Goal: Information Seeking & Learning: Learn about a topic

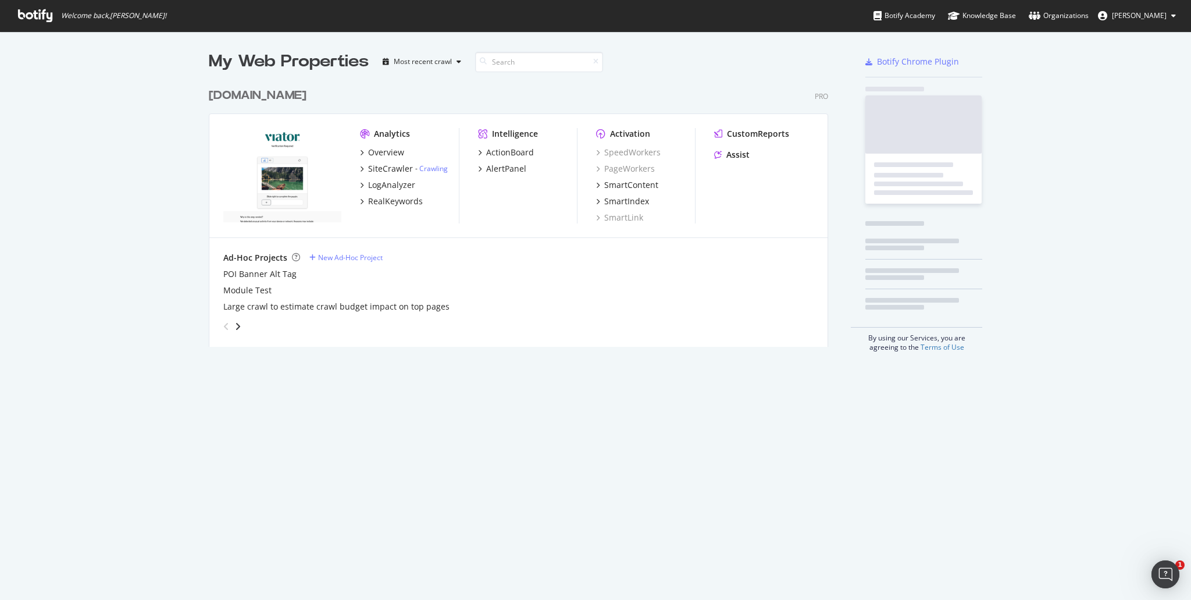
scroll to position [264, 620]
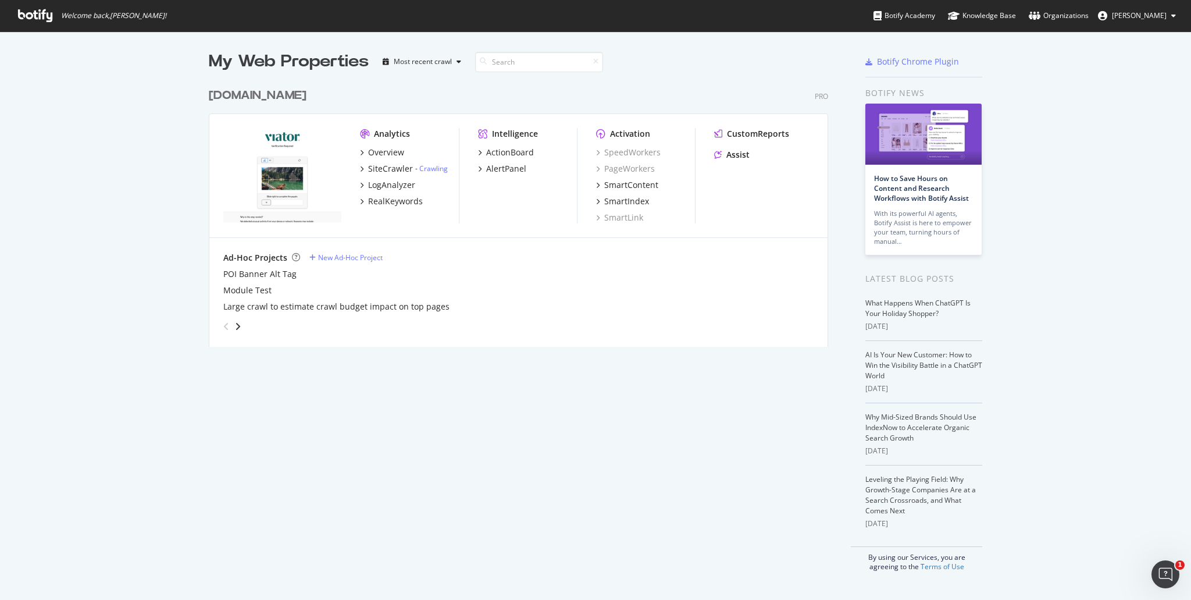
click at [288, 160] on img "grid" at bounding box center [282, 175] width 118 height 94
click at [384, 166] on div "SiteCrawler" at bounding box center [390, 169] width 45 height 12
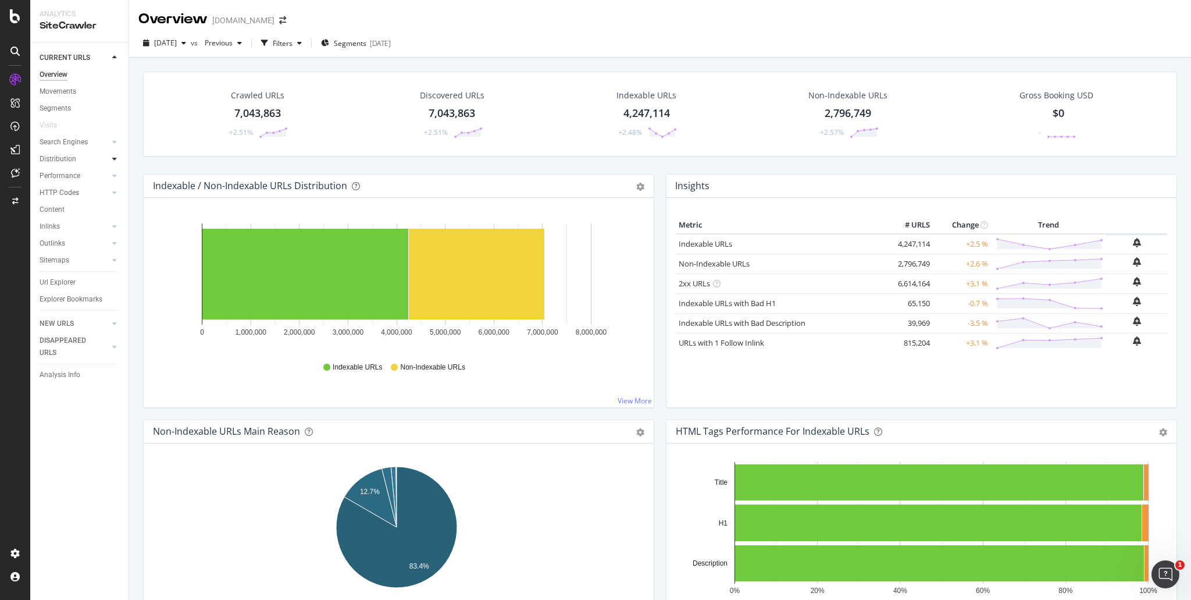
click at [109, 159] on div at bounding box center [115, 159] width 12 height 12
click at [111, 159] on div at bounding box center [115, 159] width 12 height 12
click at [641, 402] on link "View More" at bounding box center [635, 400] width 34 height 10
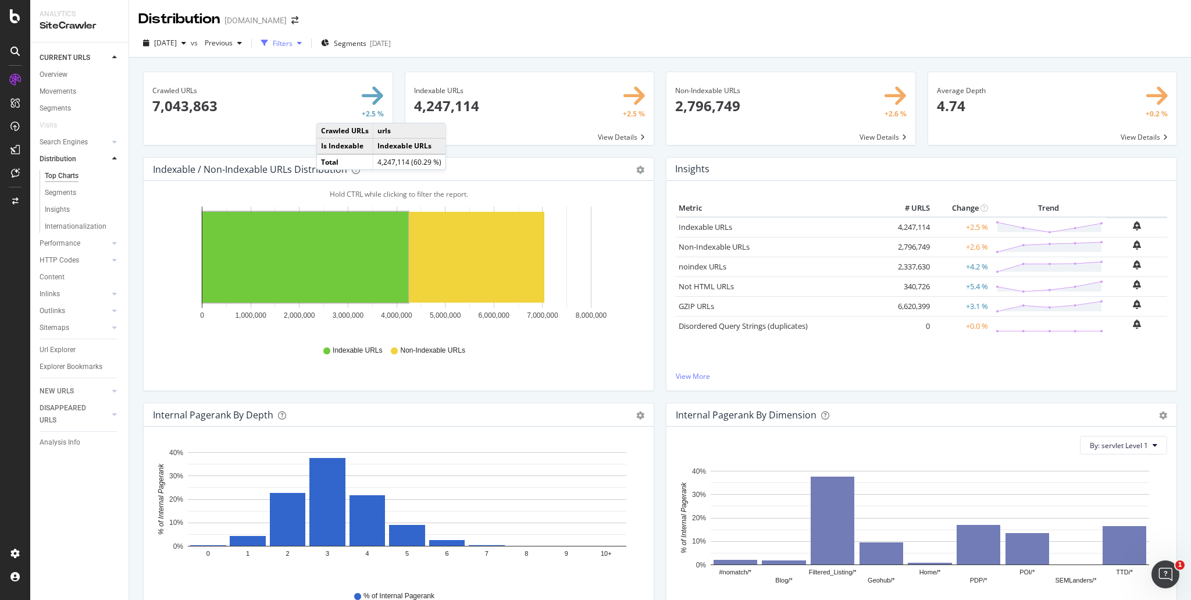
click at [302, 46] on icon "button" at bounding box center [299, 43] width 5 height 7
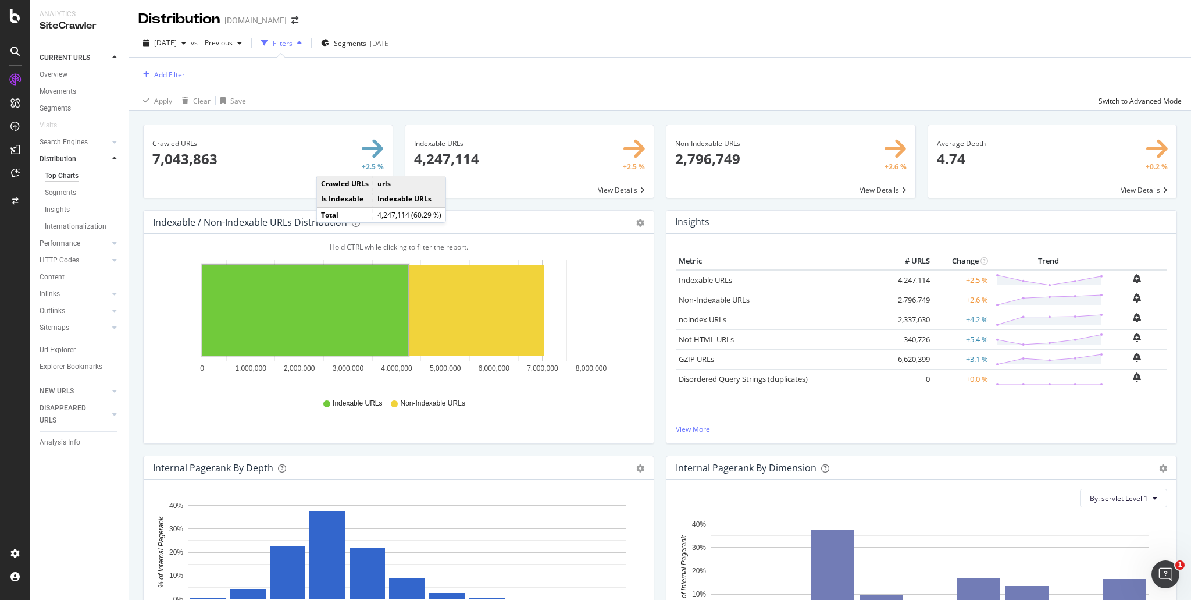
click at [302, 45] on icon "button" at bounding box center [299, 43] width 5 height 7
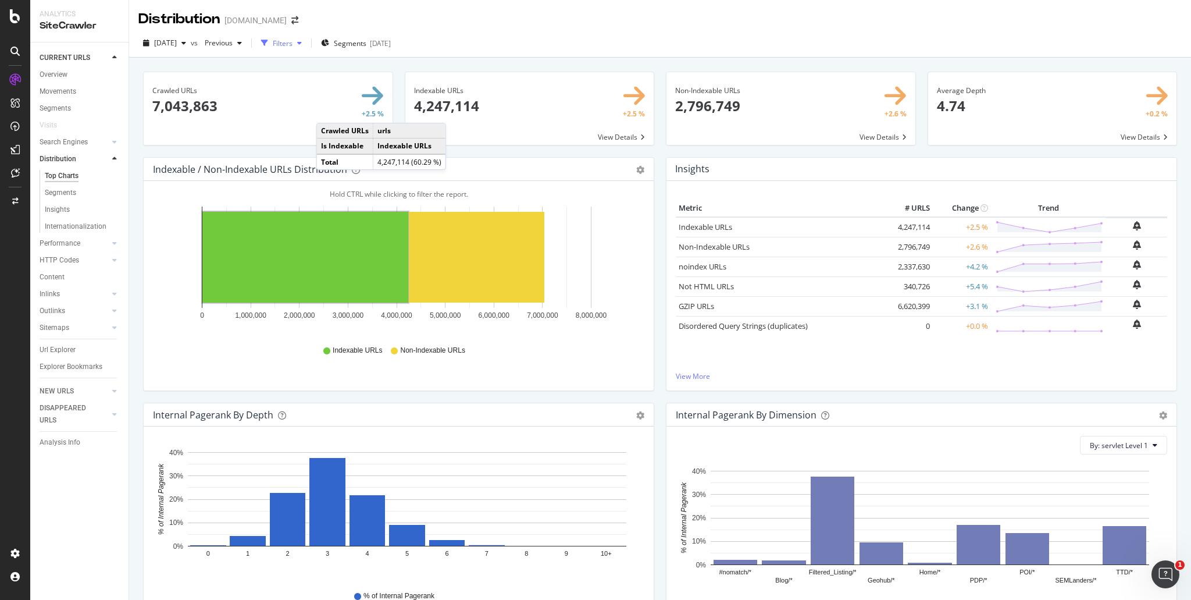
click at [302, 45] on icon "button" at bounding box center [299, 43] width 5 height 7
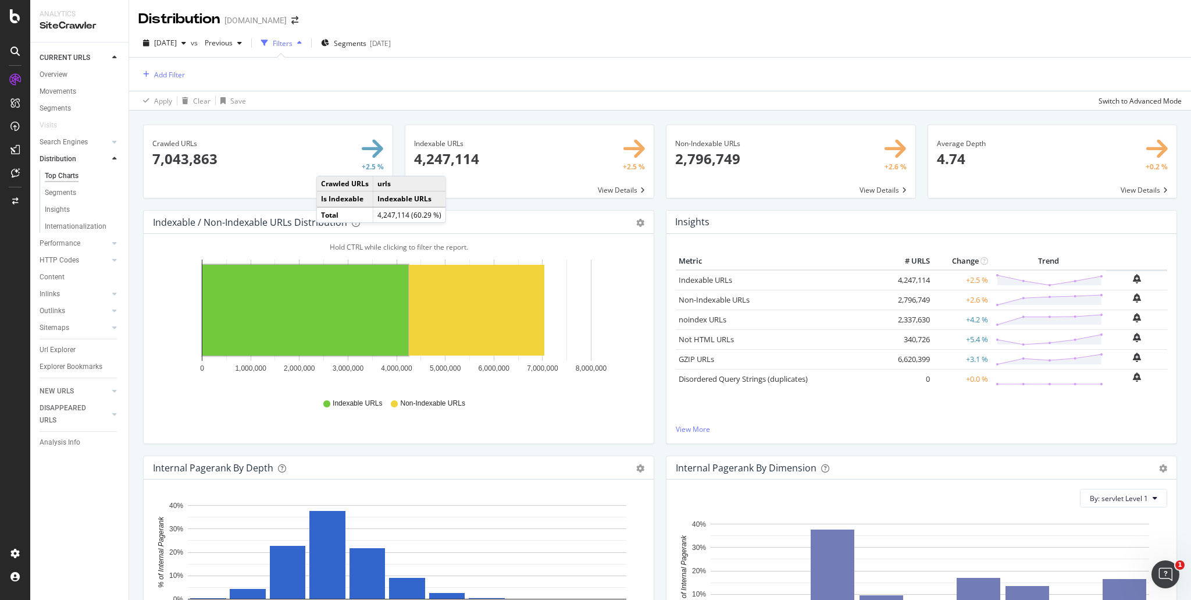
click at [302, 45] on icon "button" at bounding box center [299, 43] width 5 height 7
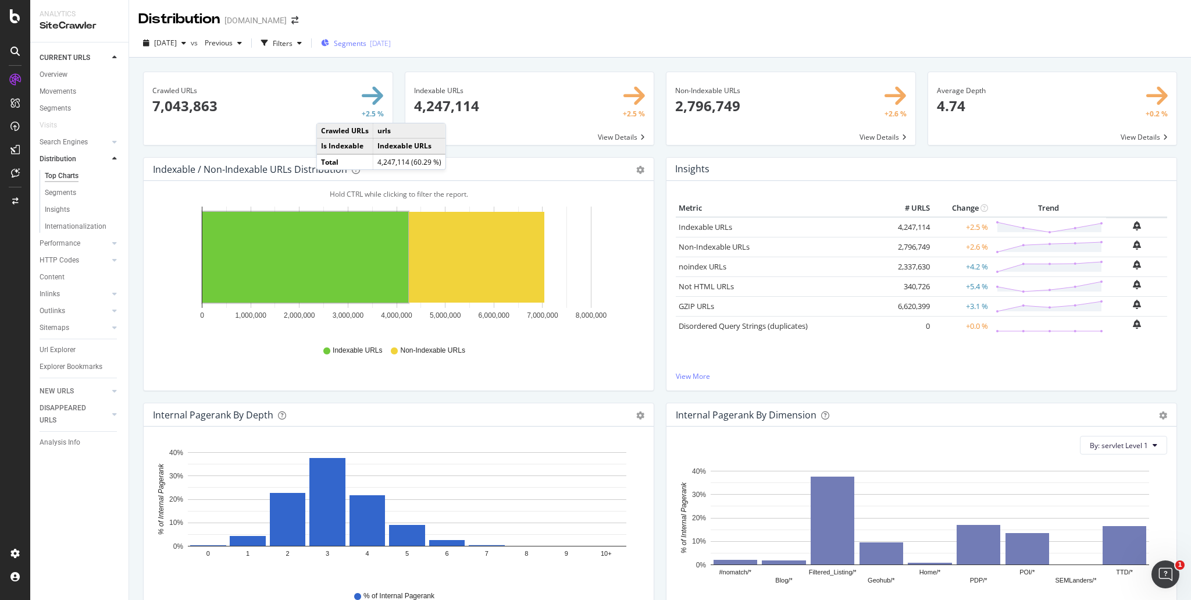
click at [388, 46] on div "[DATE]" at bounding box center [380, 43] width 21 height 10
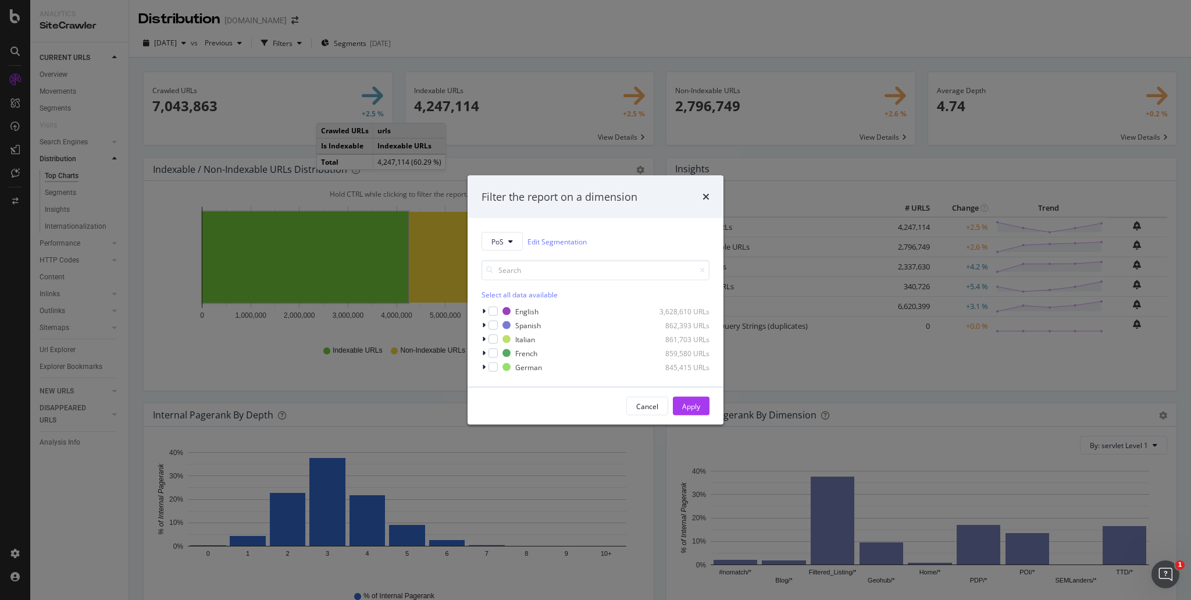
click at [491, 67] on div "Filter the report on a dimension PoS Edit Segmentation Select all data availabl…" at bounding box center [595, 300] width 1191 height 600
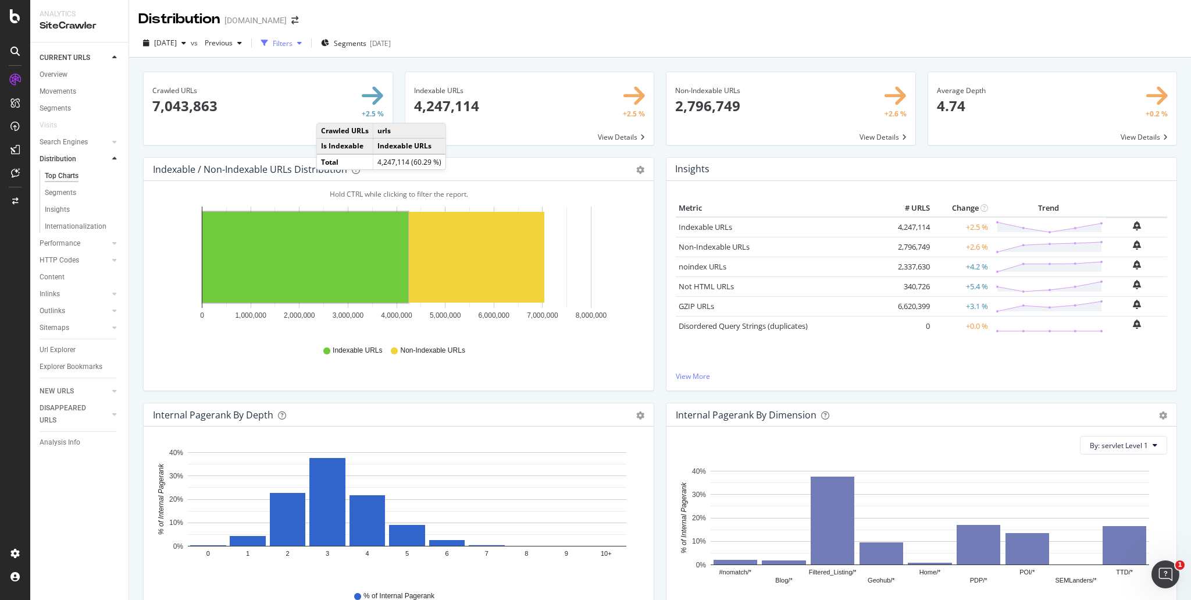
click at [293, 46] on div "Filters" at bounding box center [283, 43] width 20 height 10
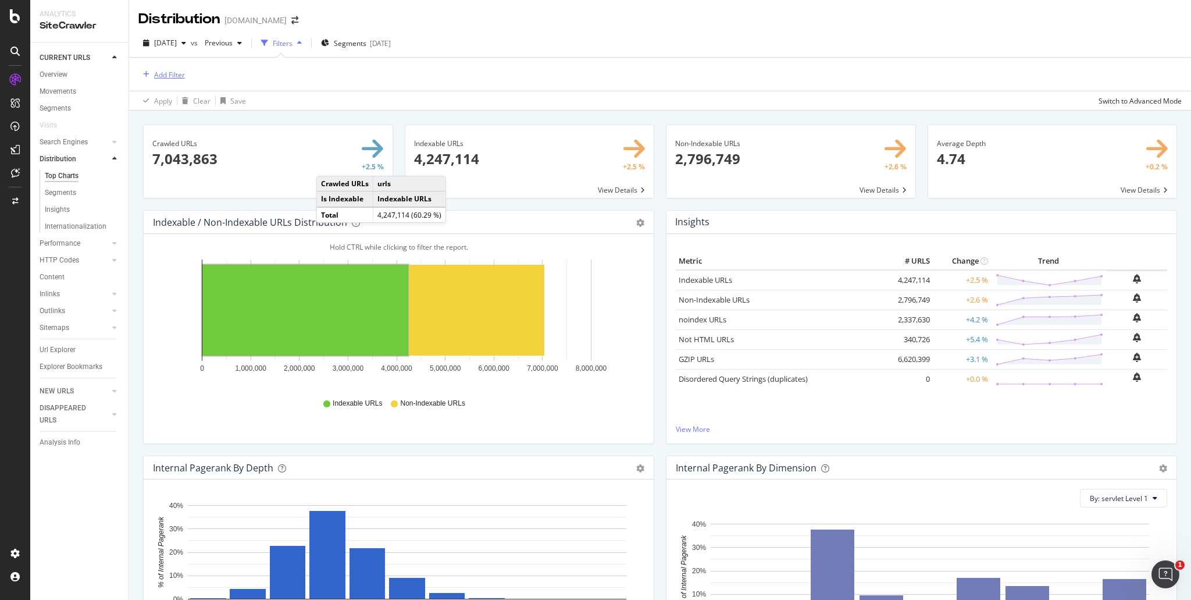
click at [180, 73] on div "Add Filter" at bounding box center [169, 75] width 31 height 10
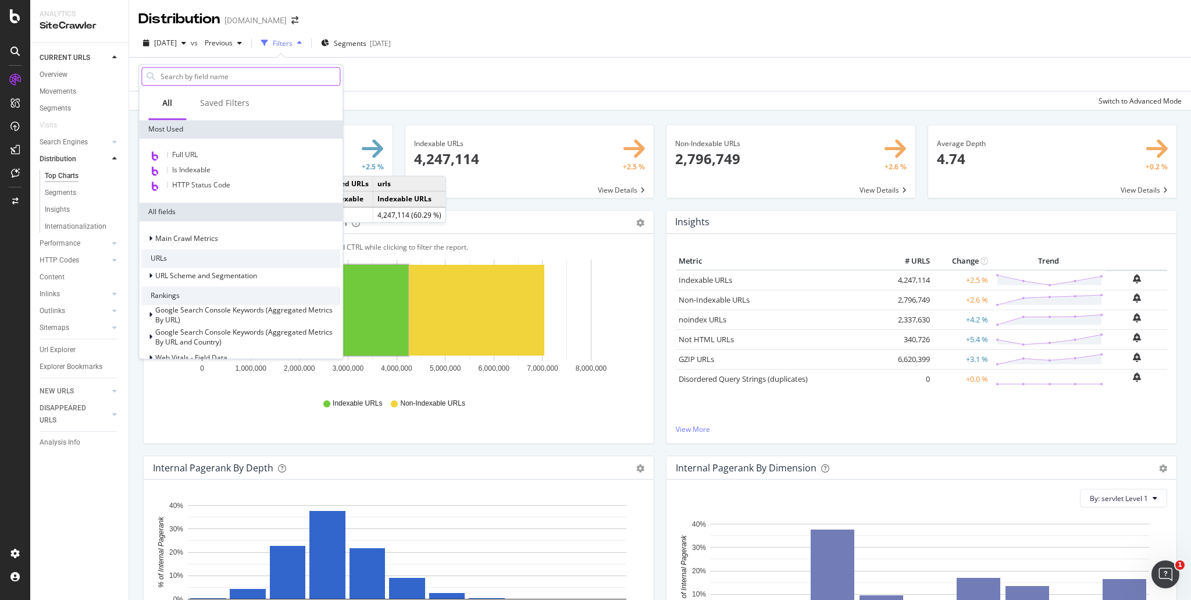
click at [233, 76] on input "text" at bounding box center [249, 75] width 180 height 17
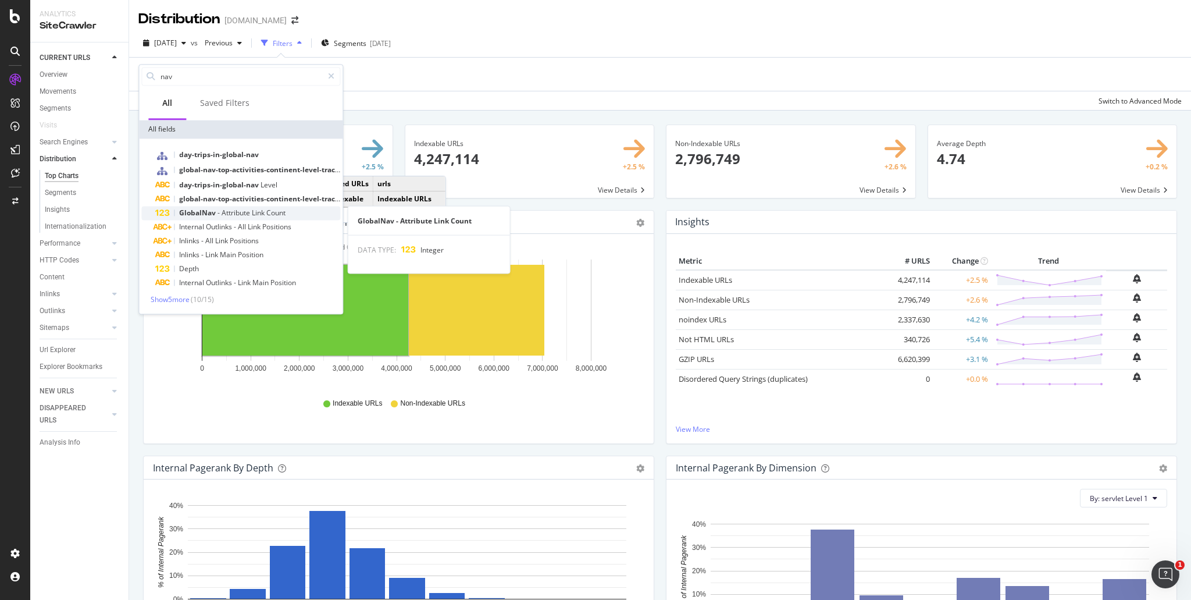
type input "nav"
click at [263, 211] on span "Link" at bounding box center [259, 213] width 15 height 10
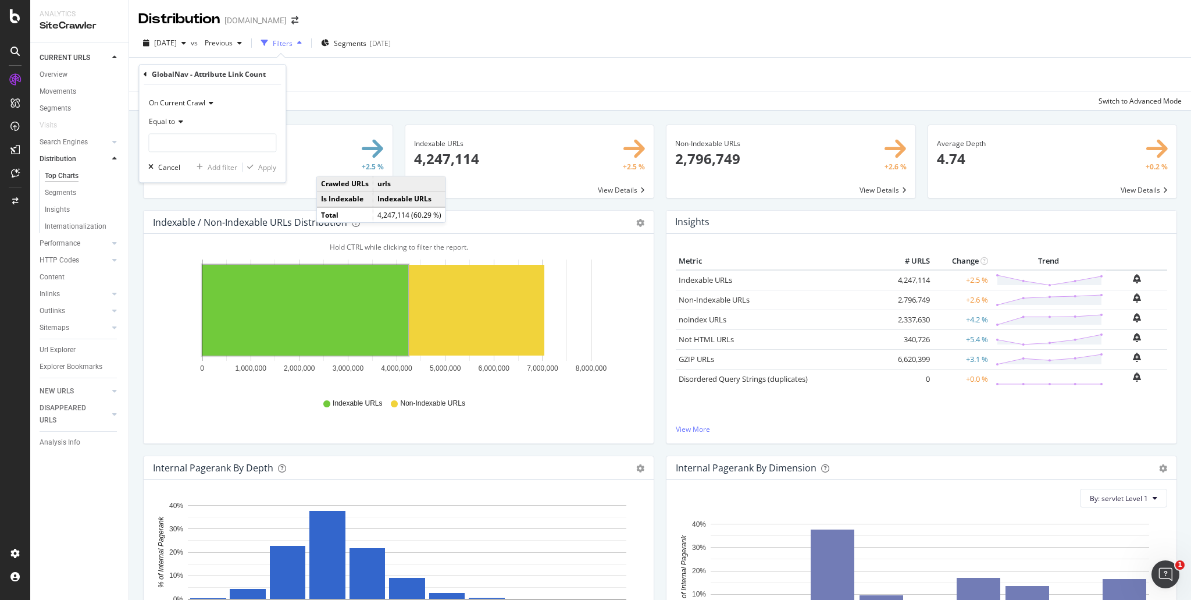
click at [184, 125] on div "Equal to" at bounding box center [212, 122] width 128 height 19
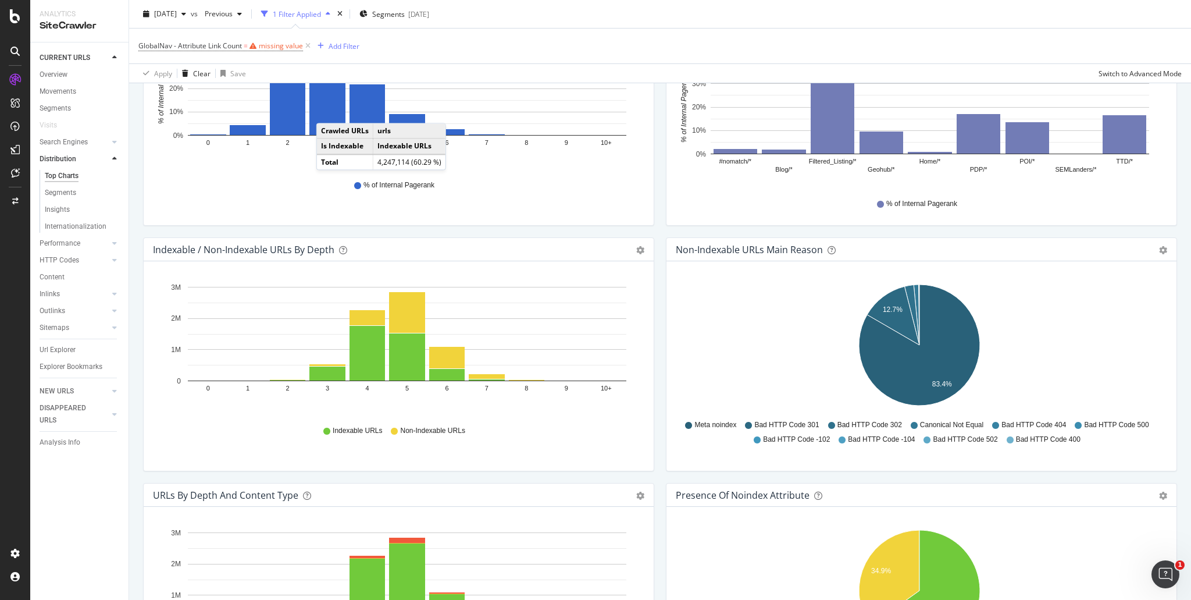
click at [690, 223] on div "By: servlet Level 1 Hold CTRL while clicking to filter the report. #nomatch/* B…" at bounding box center [921, 120] width 510 height 209
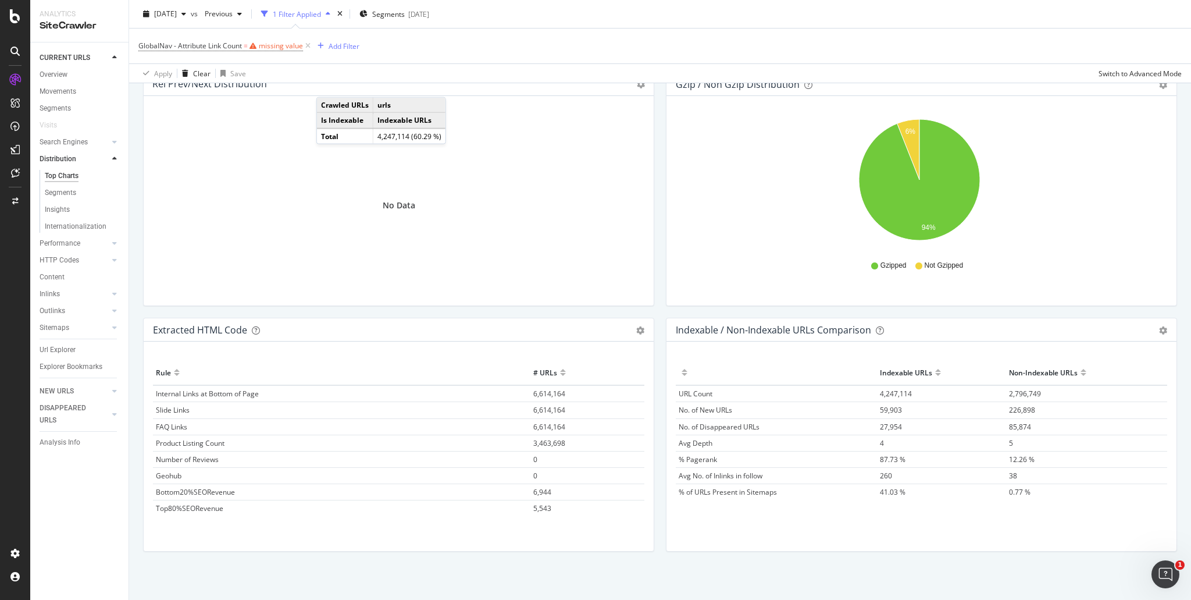
scroll to position [1614, 0]
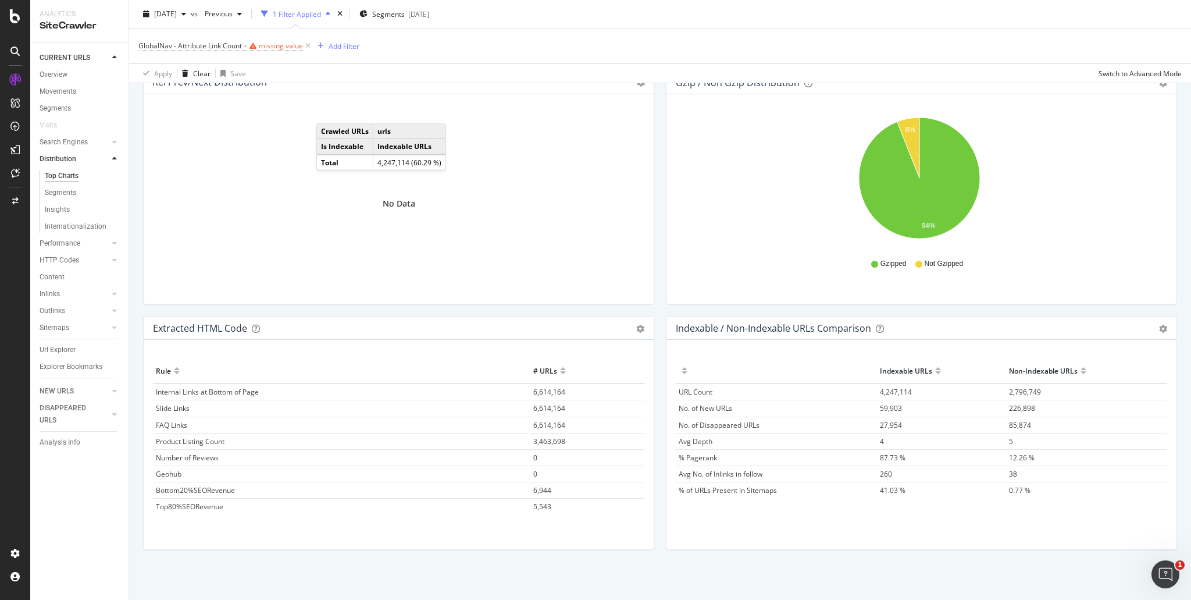
click at [228, 149] on div "No Data" at bounding box center [398, 203] width 491 height 181
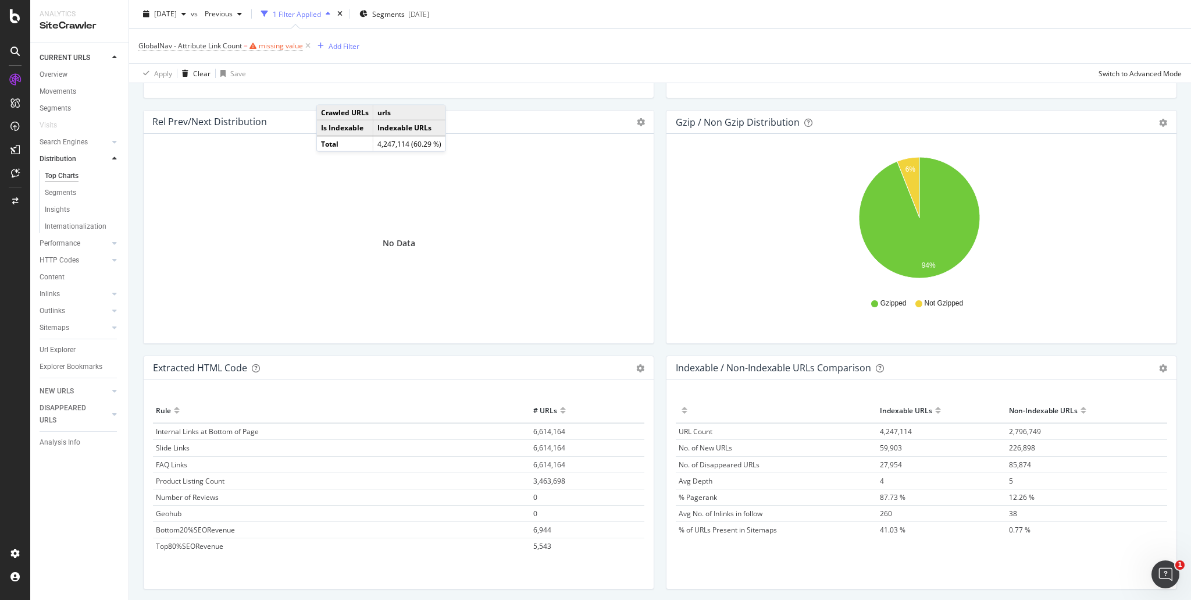
scroll to position [1556, 0]
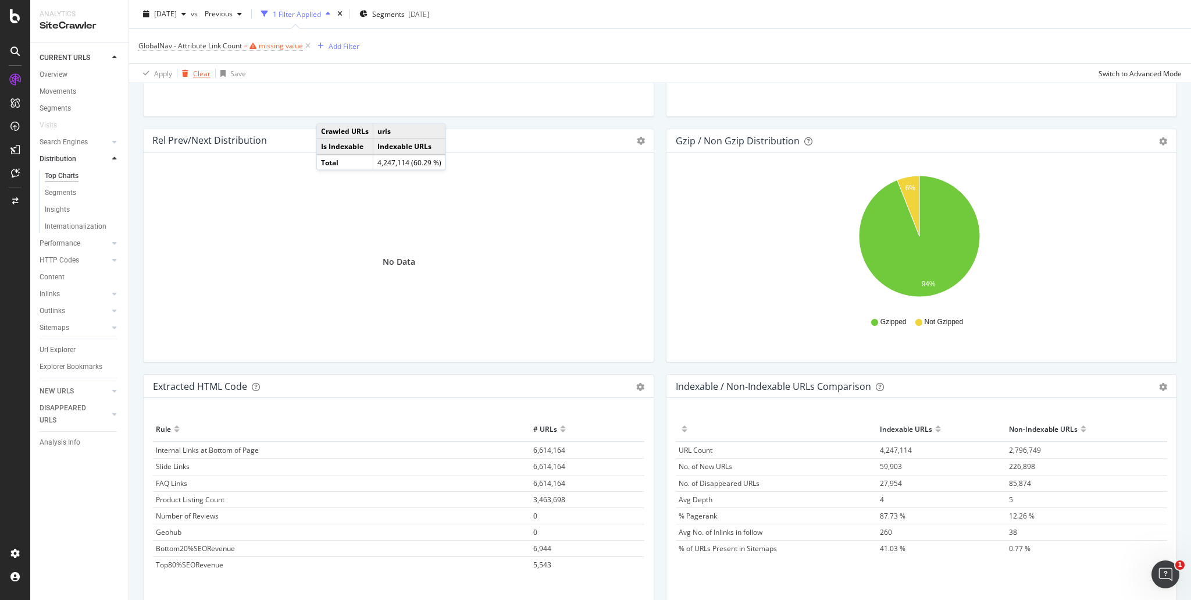
click at [180, 73] on div "button" at bounding box center [185, 73] width 16 height 7
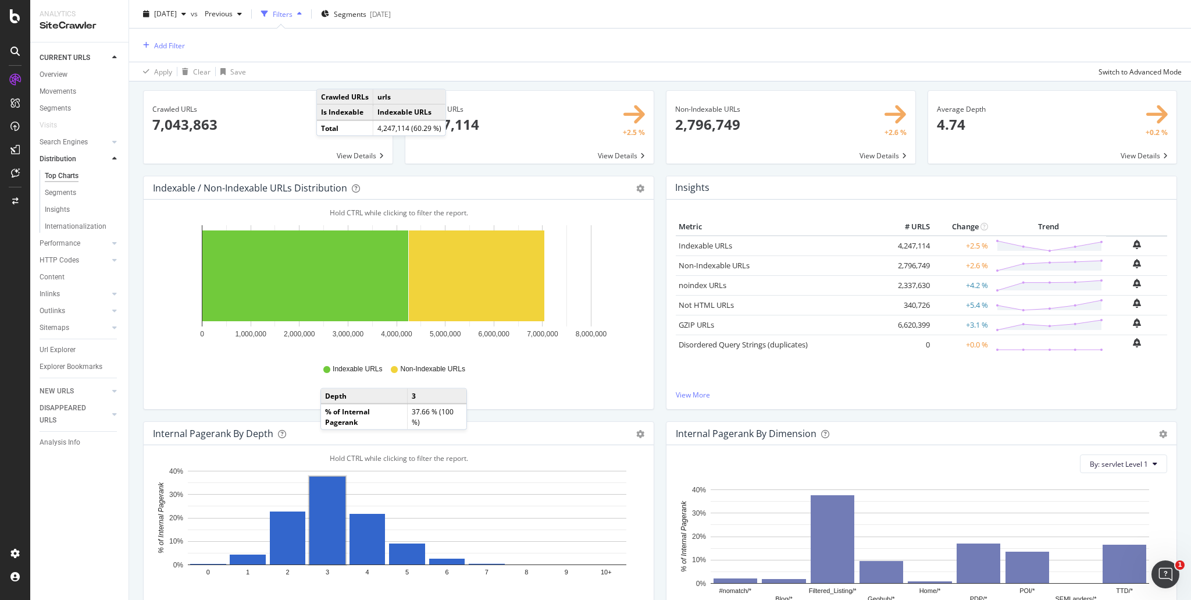
scroll to position [0, 0]
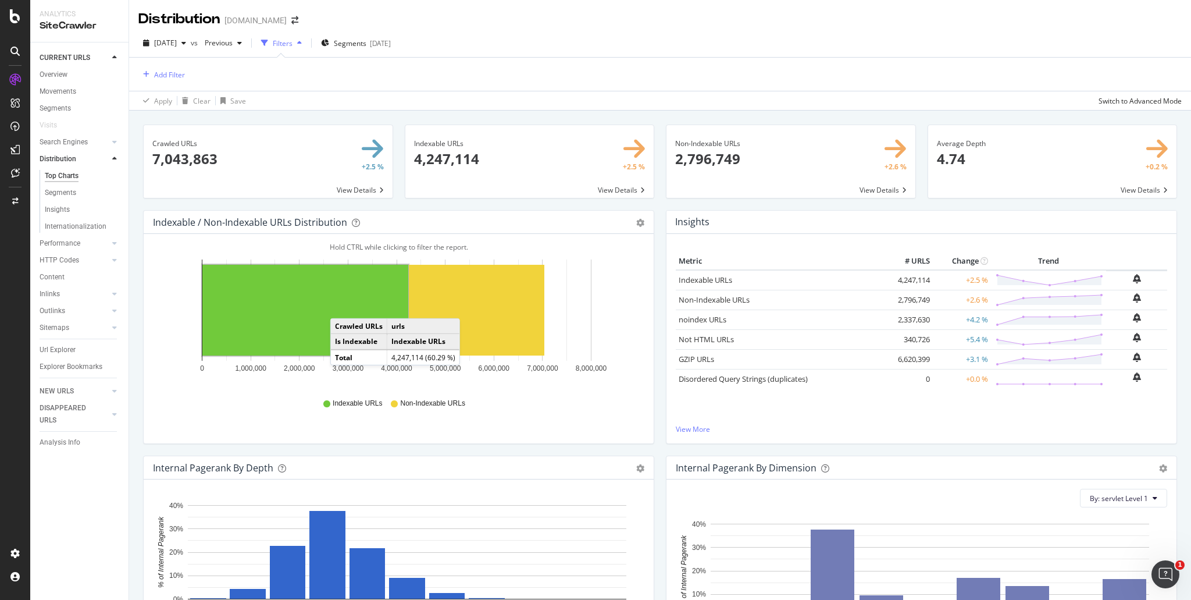
drag, startPoint x: 70, startPoint y: 196, endPoint x: 65, endPoint y: 202, distance: 7.9
click at [70, 196] on div "Segments" at bounding box center [60, 193] width 31 height 12
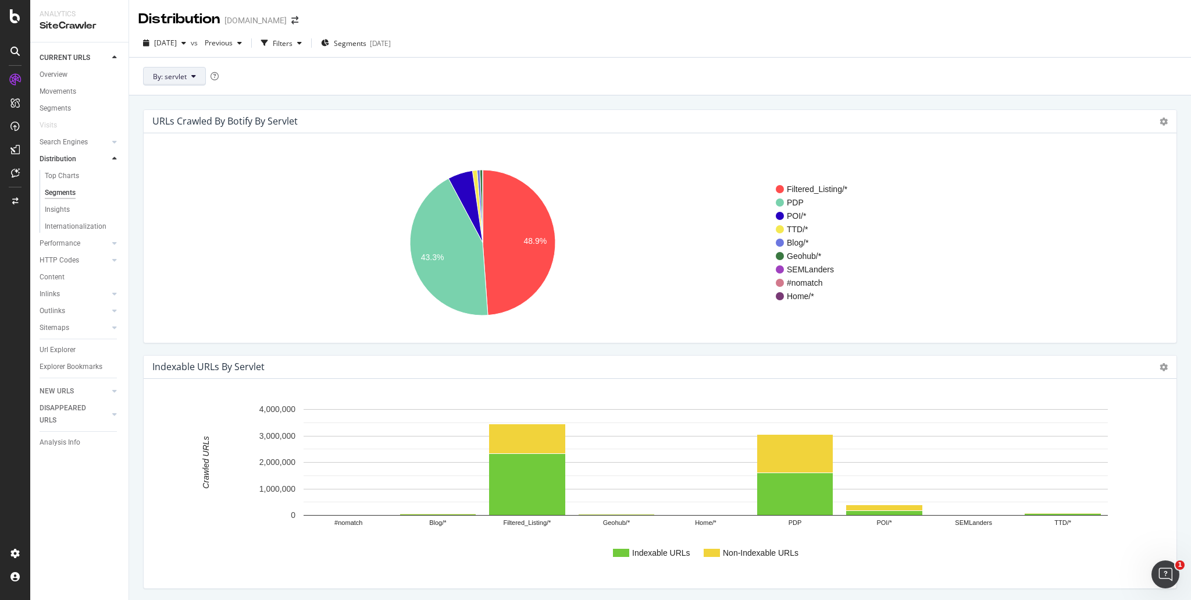
click at [191, 78] on icon at bounding box center [193, 76] width 5 height 7
click at [264, 72] on div "By: servlet" at bounding box center [660, 76] width 1062 height 38
click at [115, 245] on icon at bounding box center [114, 243] width 5 height 7
click at [116, 178] on icon at bounding box center [114, 175] width 5 height 7
click at [116, 139] on icon at bounding box center [114, 141] width 5 height 7
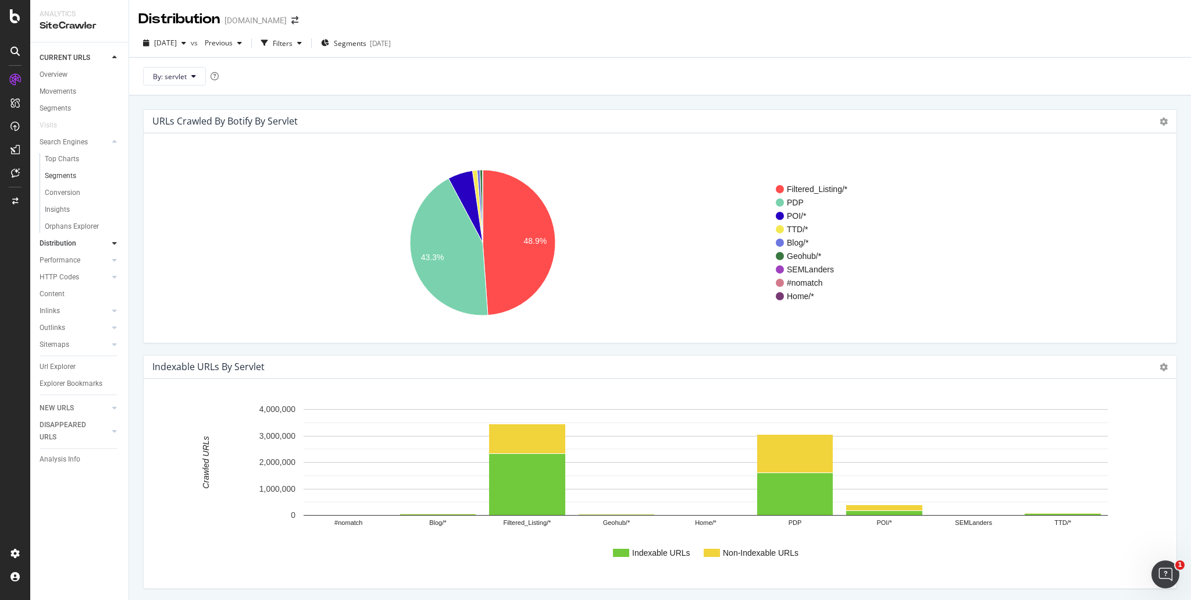
click at [77, 178] on link "Segments" at bounding box center [83, 176] width 76 height 12
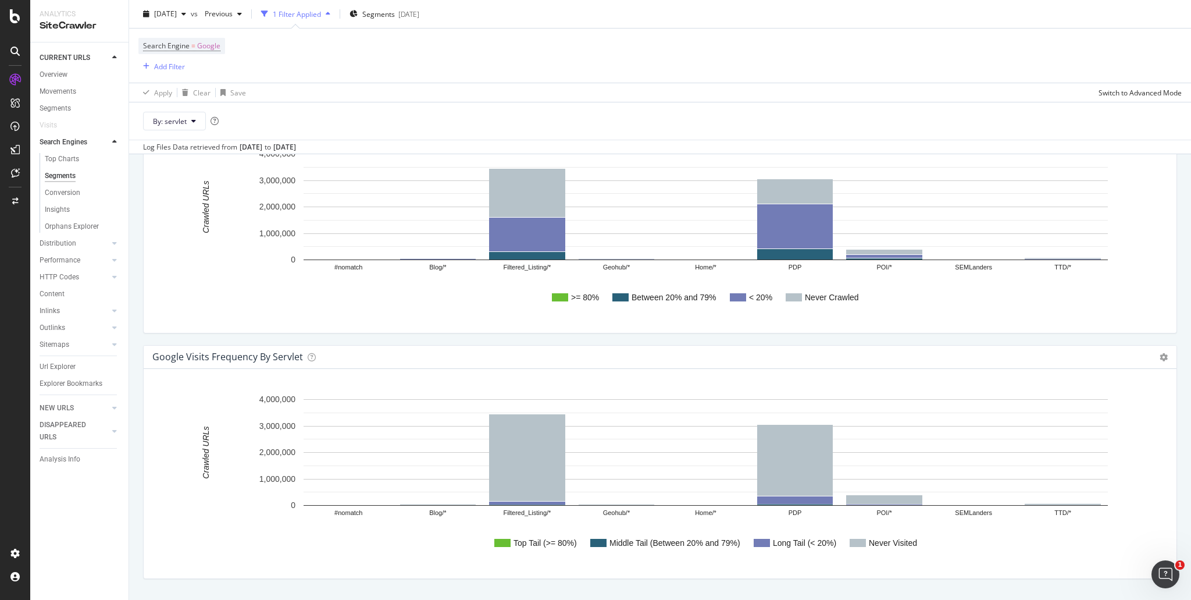
scroll to position [1599, 0]
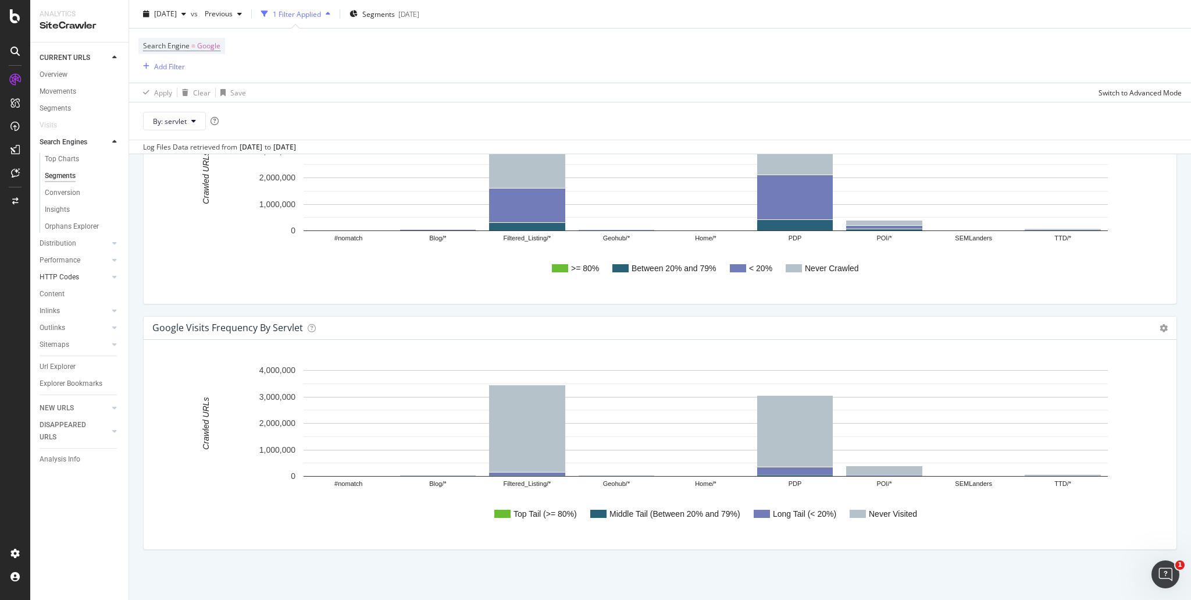
click at [102, 277] on div at bounding box center [103, 277] width 12 height 12
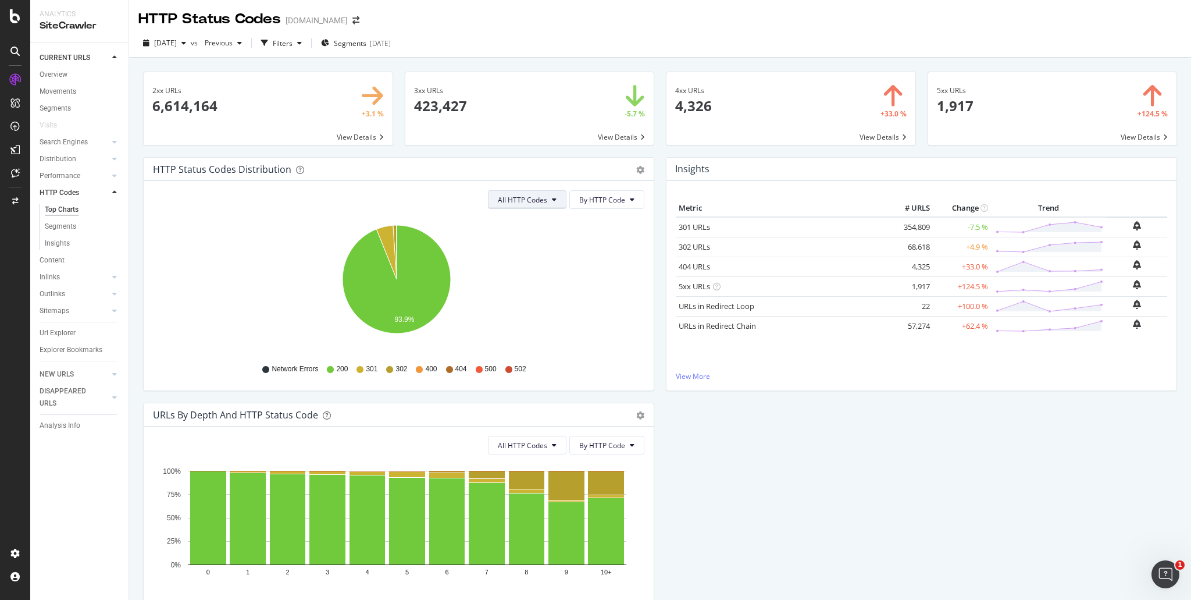
click at [544, 201] on span "All HTTP Codes" at bounding box center [522, 200] width 49 height 10
click at [547, 244] on span "Good HTTP Codes" at bounding box center [524, 244] width 59 height 10
click at [544, 198] on span "Good HTTP Codes" at bounding box center [517, 200] width 59 height 10
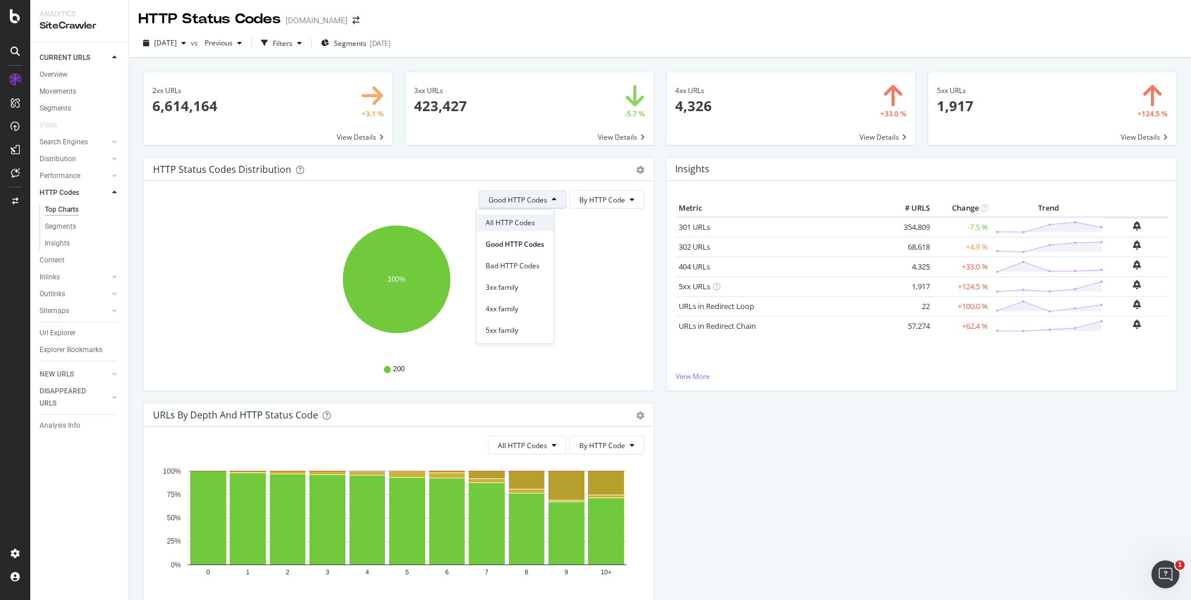
click at [533, 217] on span "All HTTP Codes" at bounding box center [515, 222] width 59 height 10
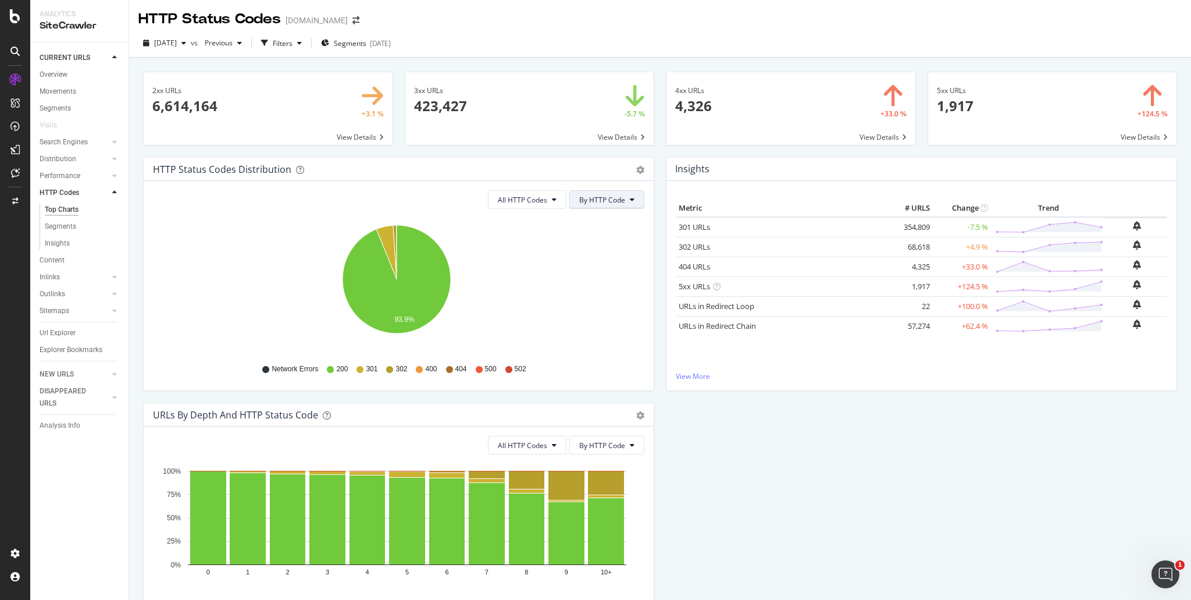
click at [602, 201] on span "By HTTP Code" at bounding box center [602, 200] width 46 height 10
click at [619, 221] on span "By Family" at bounding box center [599, 222] width 46 height 10
click at [620, 204] on span "By Family" at bounding box center [609, 200] width 31 height 10
click at [619, 239] on span "By HTTP Code" at bounding box center [613, 244] width 46 height 10
click at [112, 280] on icon at bounding box center [114, 276] width 5 height 7
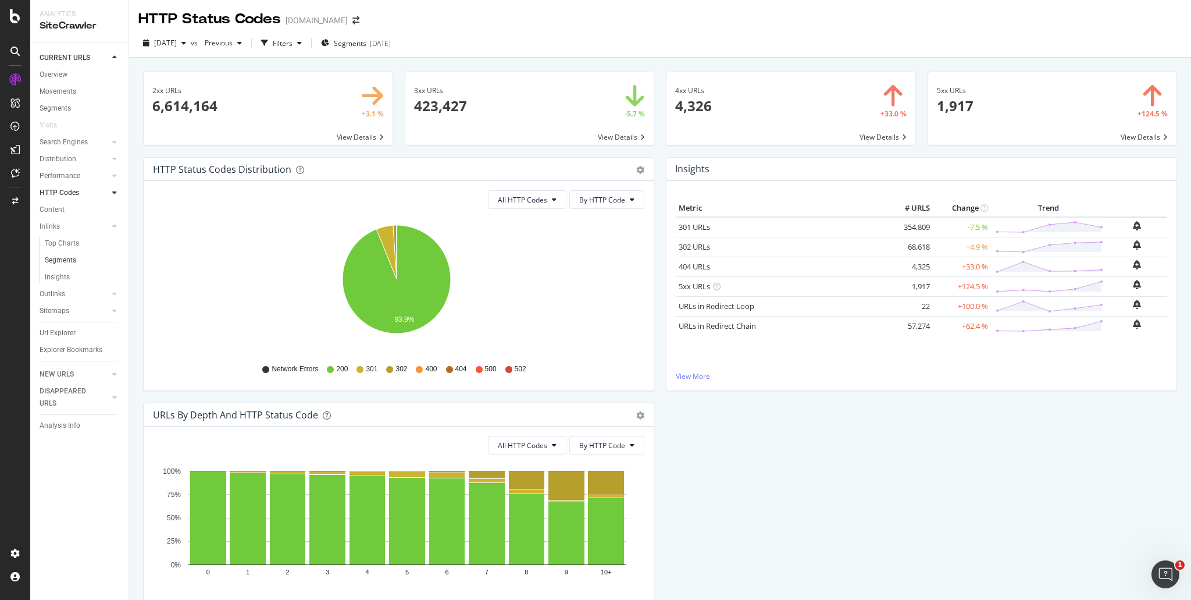
click at [91, 264] on link "Segments" at bounding box center [83, 260] width 76 height 12
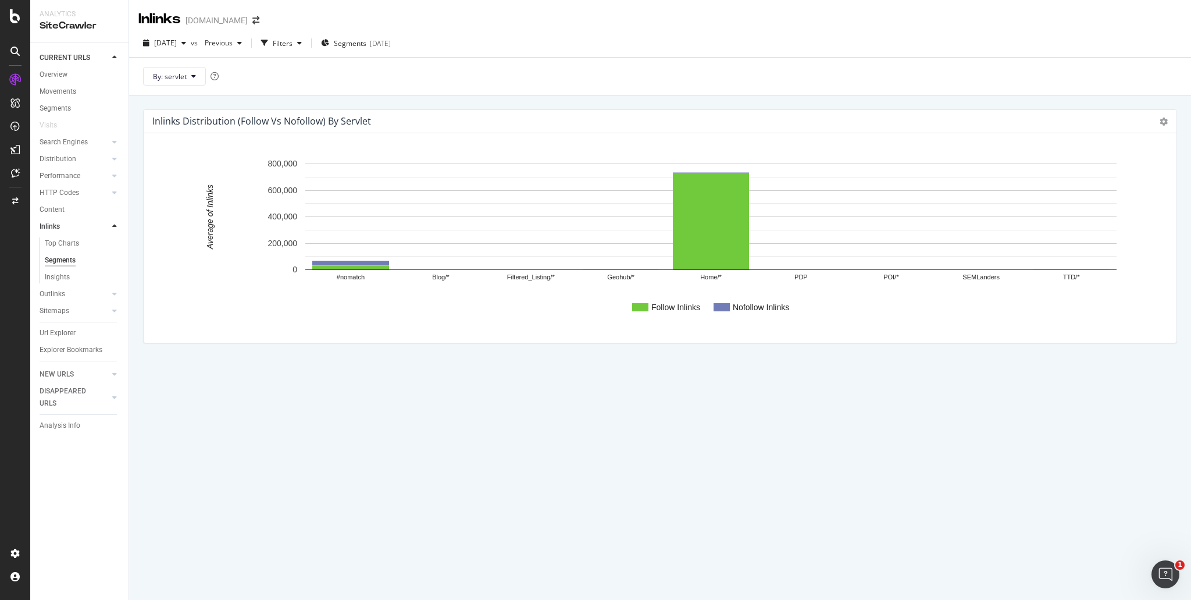
click at [73, 330] on div "Url Explorer" at bounding box center [58, 333] width 36 height 12
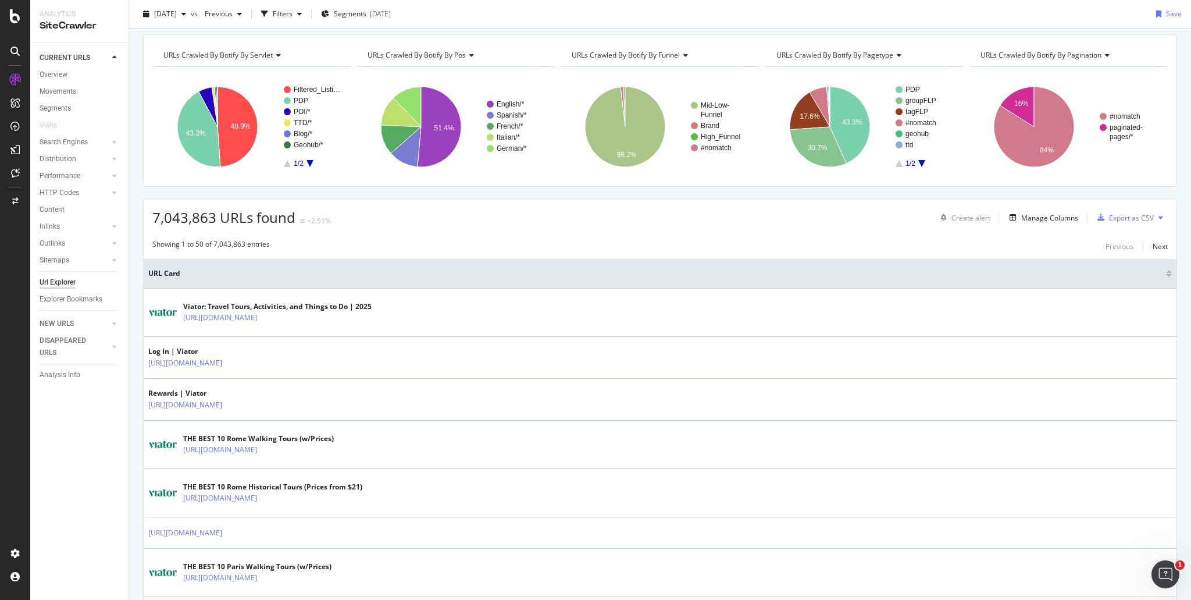
scroll to position [58, 0]
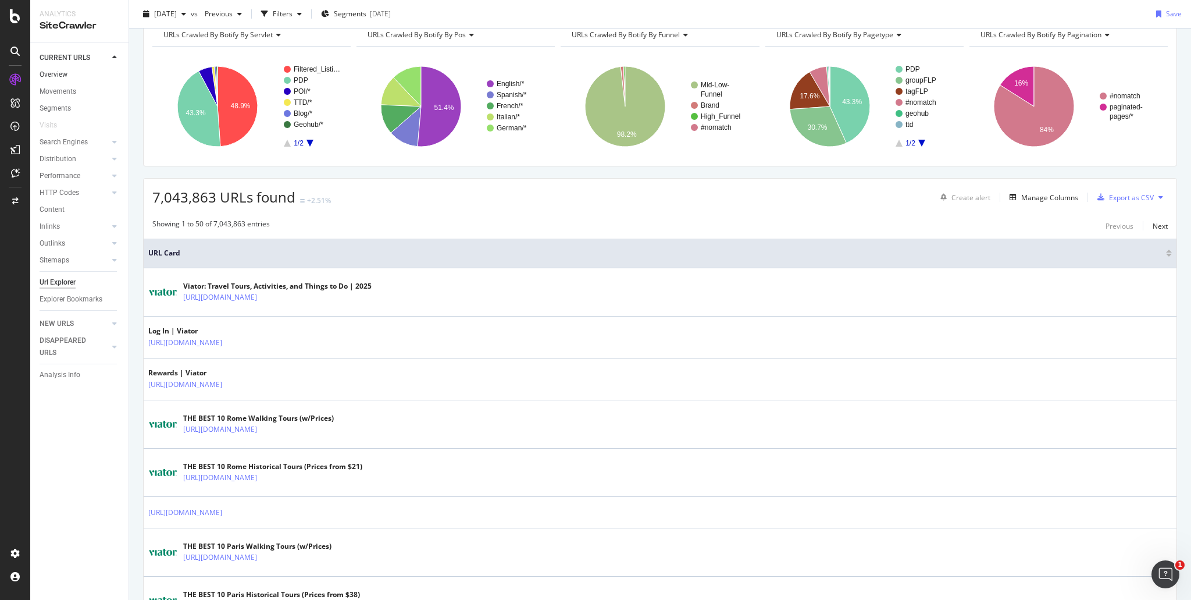
click at [71, 73] on link "Overview" at bounding box center [80, 75] width 81 height 12
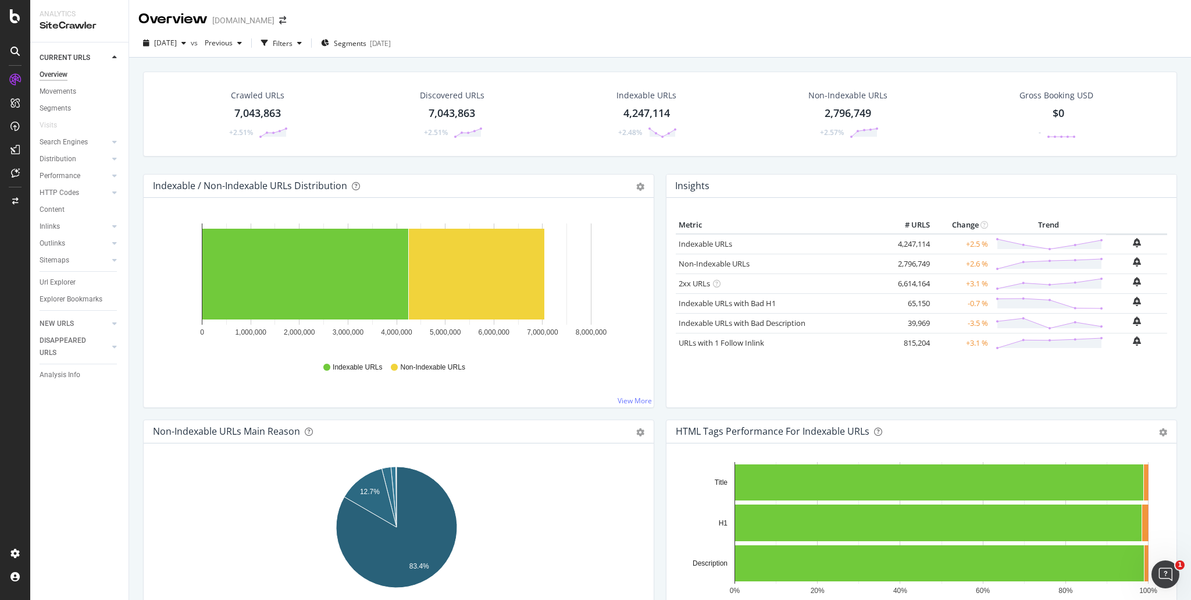
drag, startPoint x: 269, startPoint y: 100, endPoint x: 263, endPoint y: 102, distance: 6.8
click at [268, 99] on div "Crawled URLs" at bounding box center [258, 96] width 54 height 12
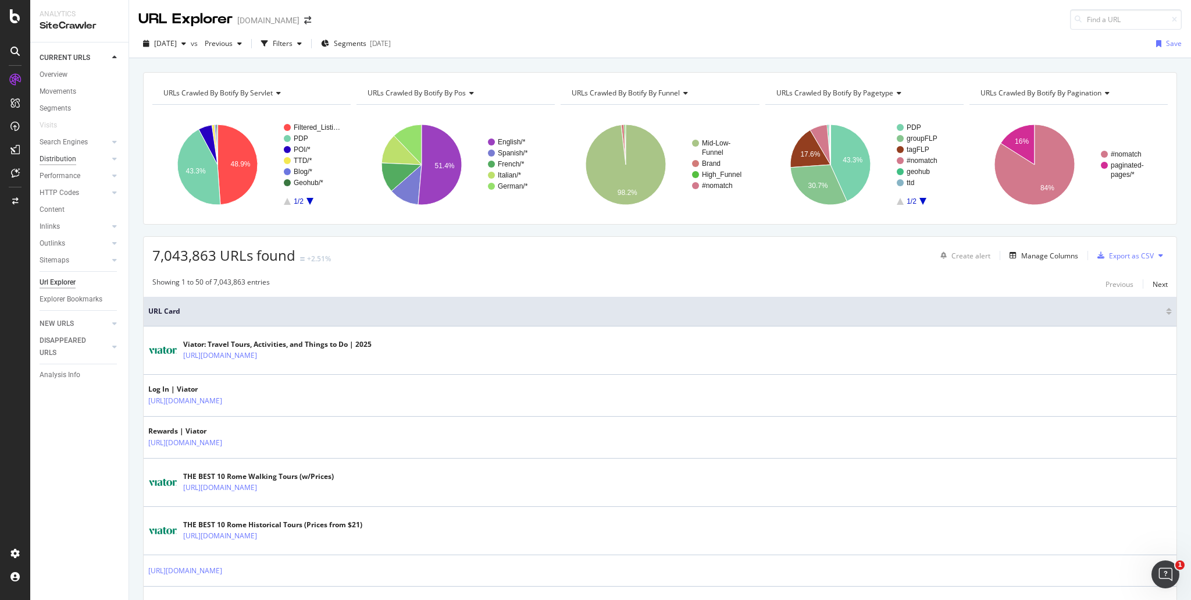
click at [73, 159] on div "Distribution" at bounding box center [58, 159] width 37 height 12
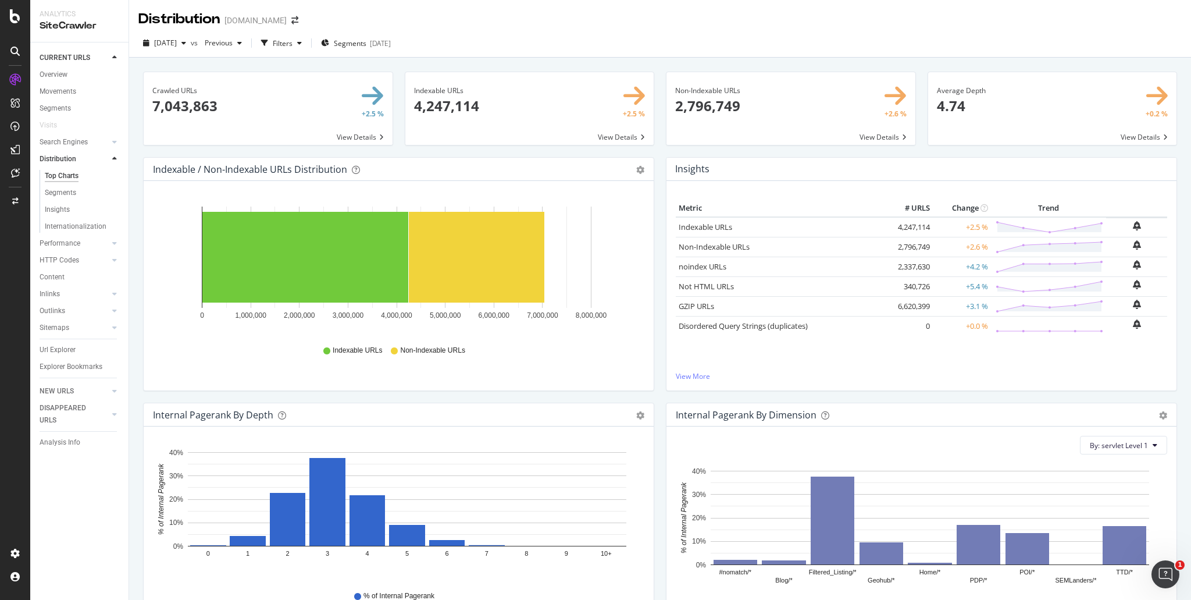
click at [362, 138] on span at bounding box center [268, 108] width 249 height 73
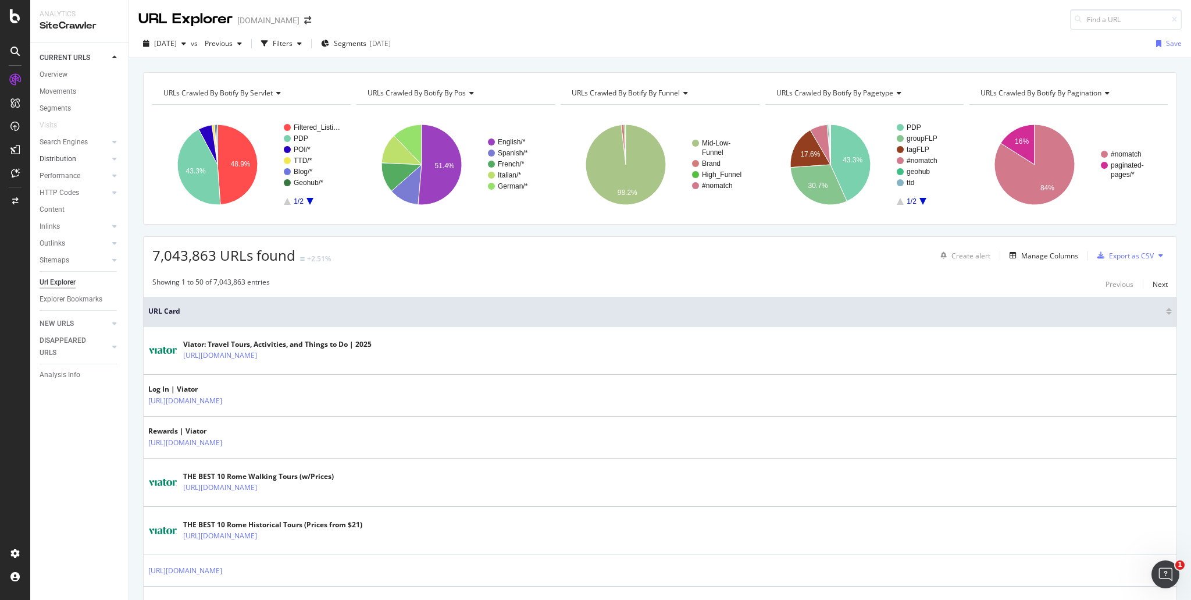
click at [80, 161] on link "Distribution" at bounding box center [74, 159] width 69 height 12
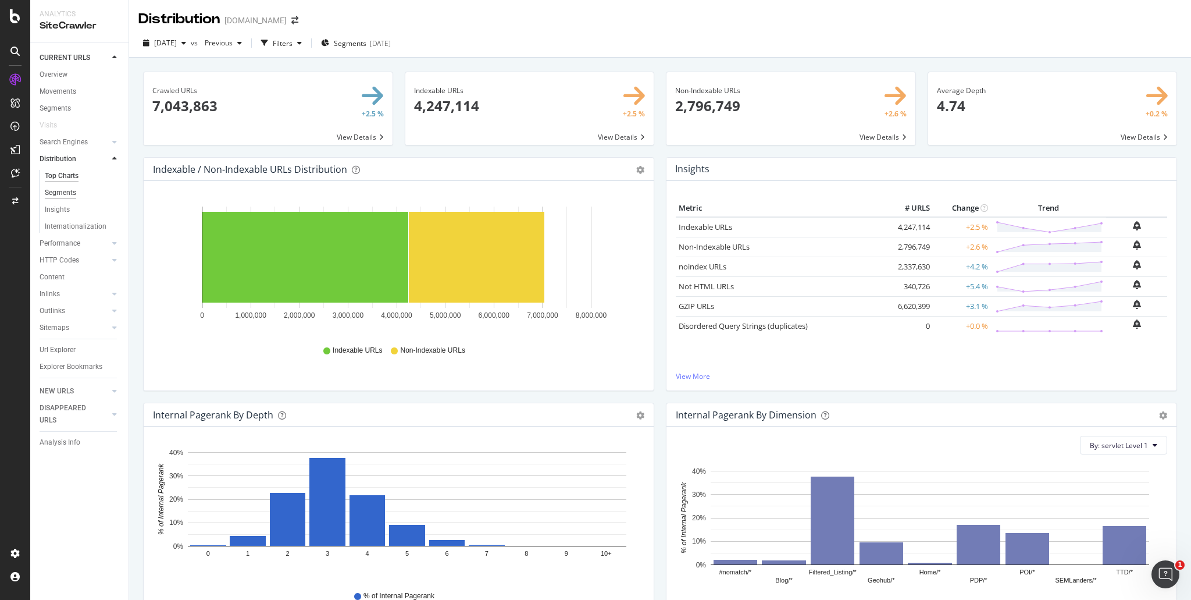
click at [73, 192] on div "Segments" at bounding box center [60, 193] width 31 height 12
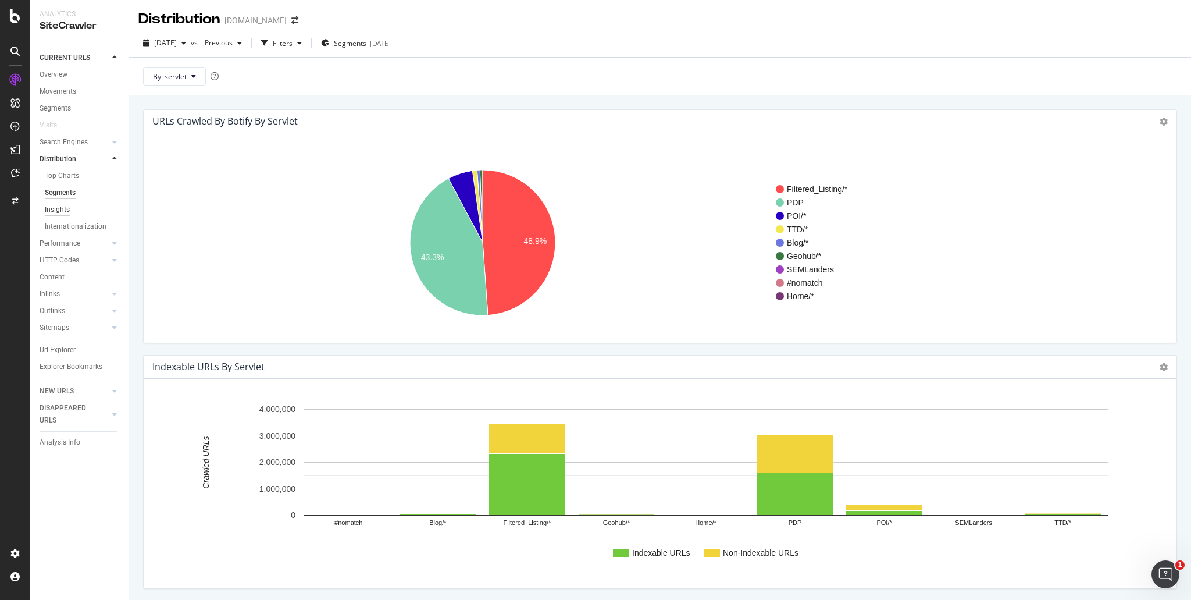
click at [65, 208] on div "Insights" at bounding box center [57, 210] width 25 height 12
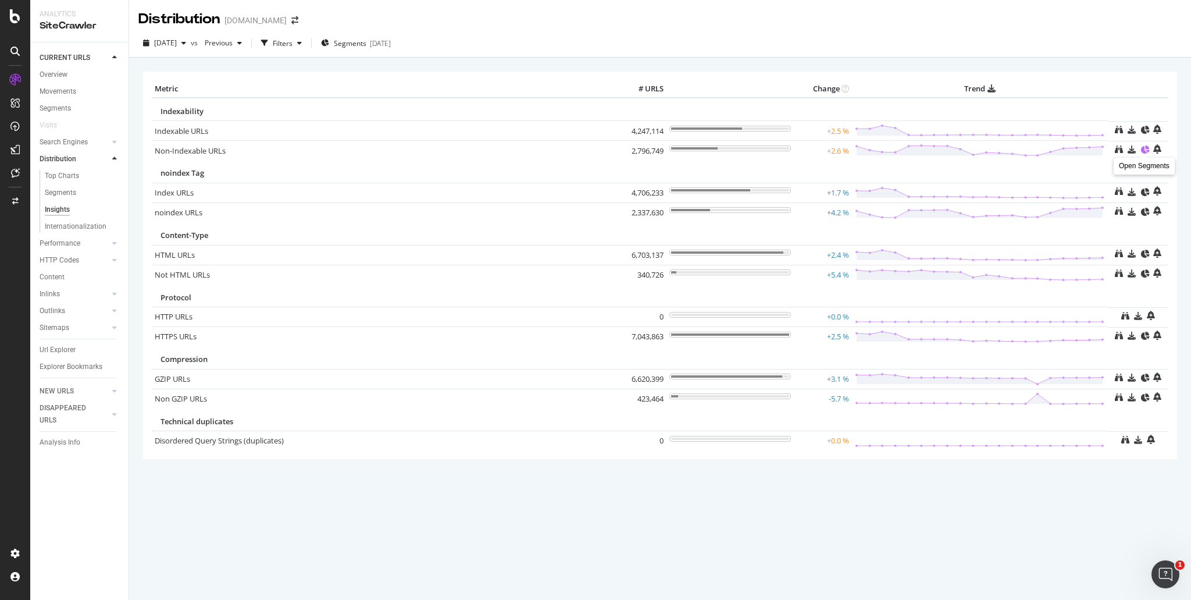
click at [1146, 151] on icon at bounding box center [1144, 149] width 8 height 8
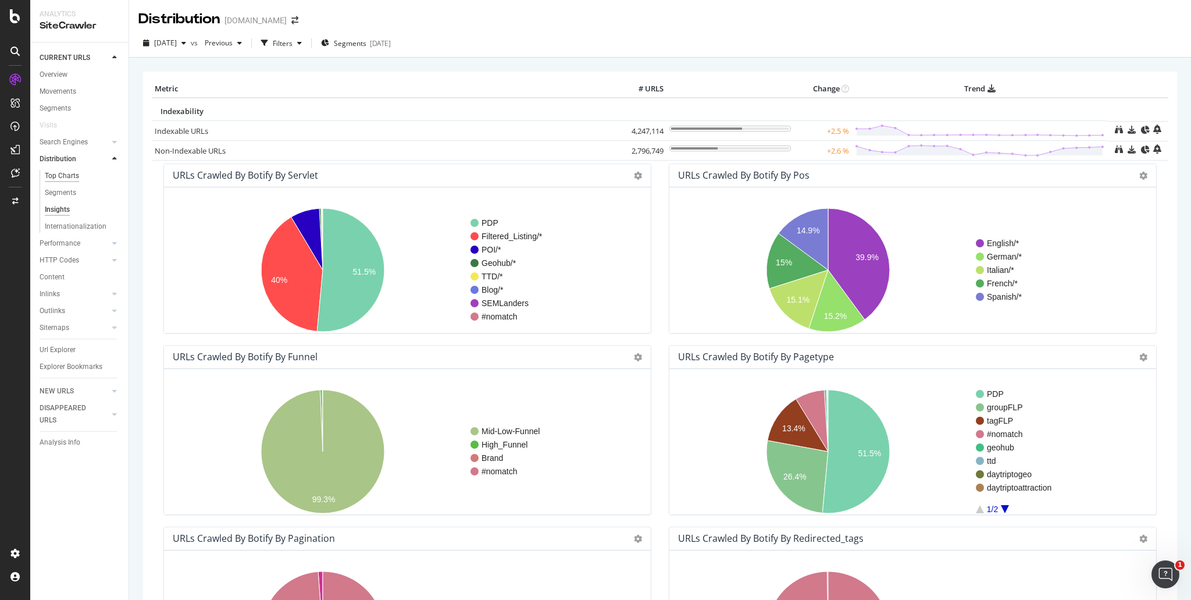
click at [70, 176] on div "Top Charts" at bounding box center [62, 176] width 34 height 12
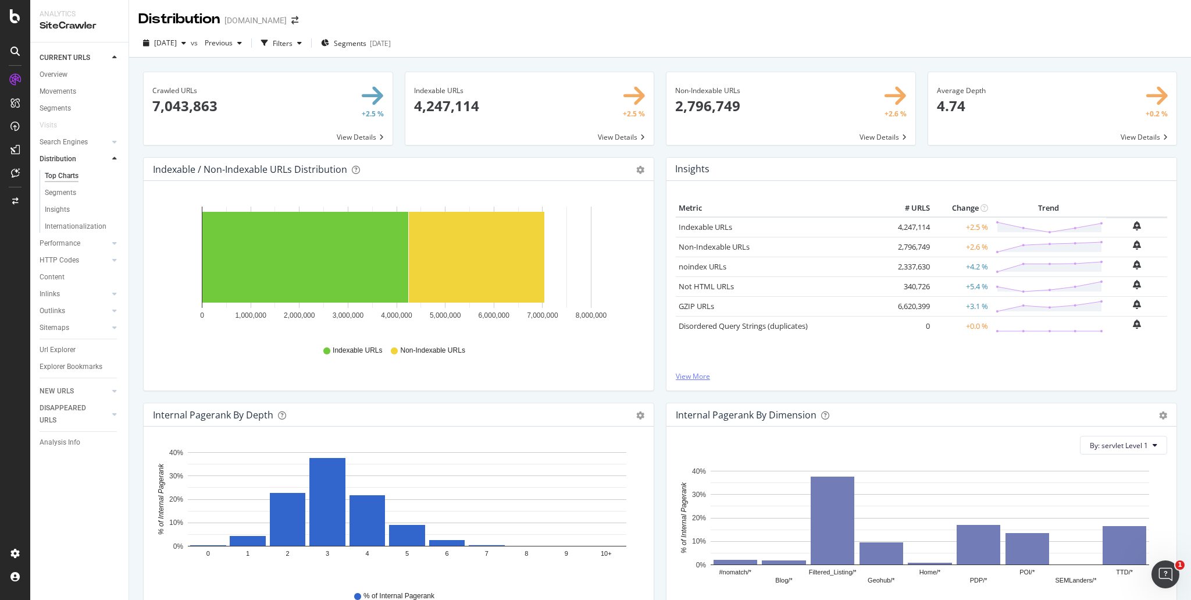
click at [700, 377] on link "View More" at bounding box center [921, 376] width 491 height 10
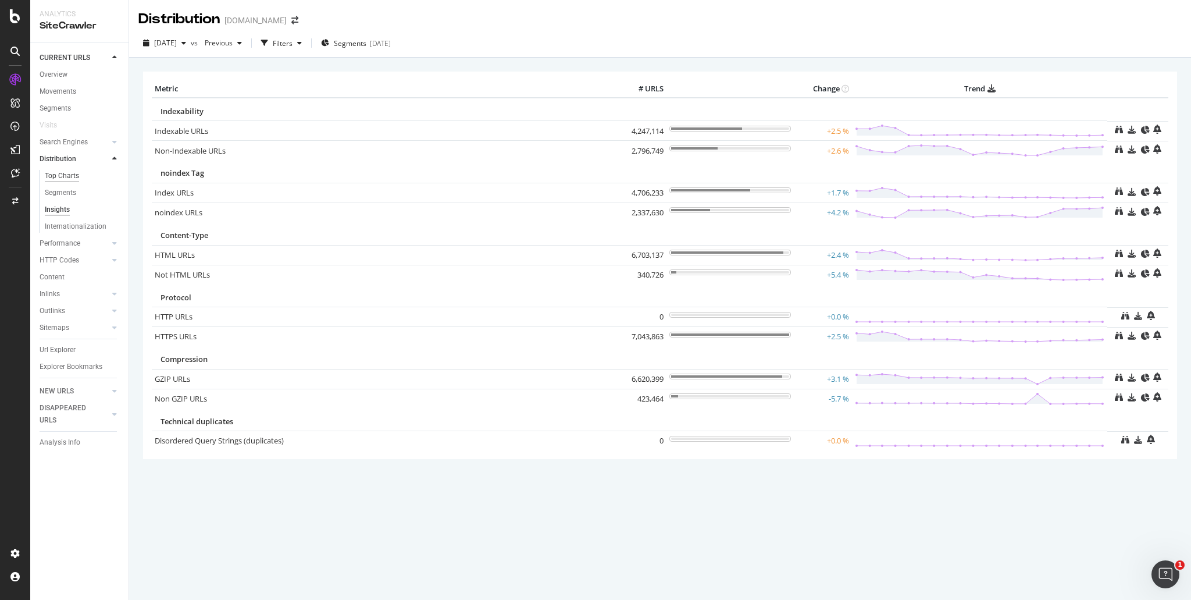
click at [65, 172] on div "Top Charts" at bounding box center [62, 176] width 34 height 12
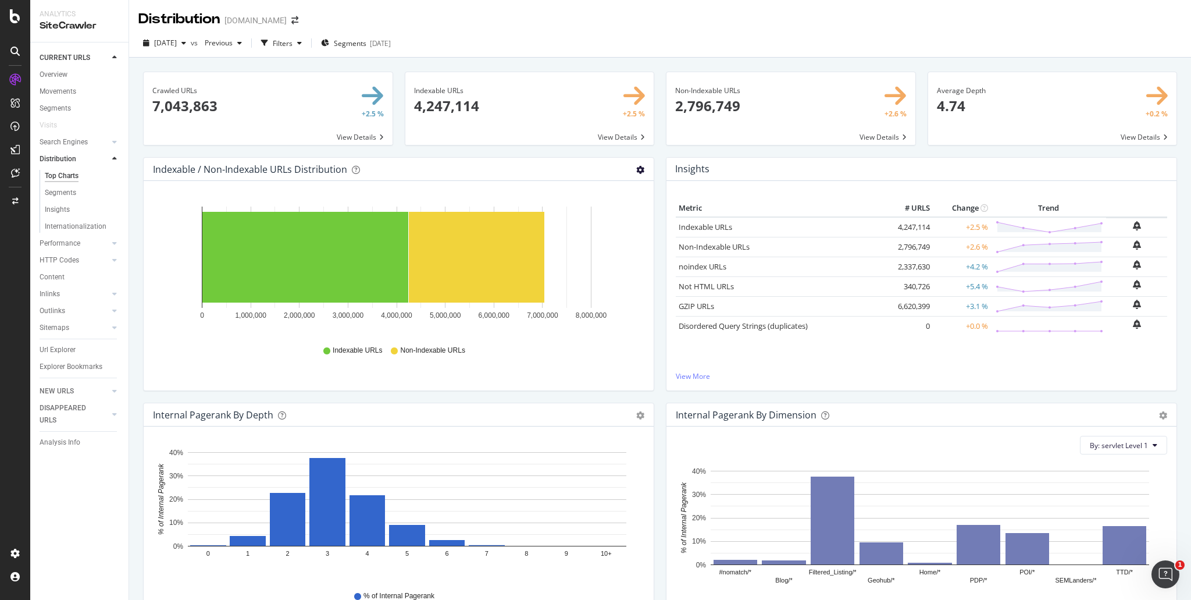
click at [636, 170] on icon "gear" at bounding box center [640, 170] width 8 height 8
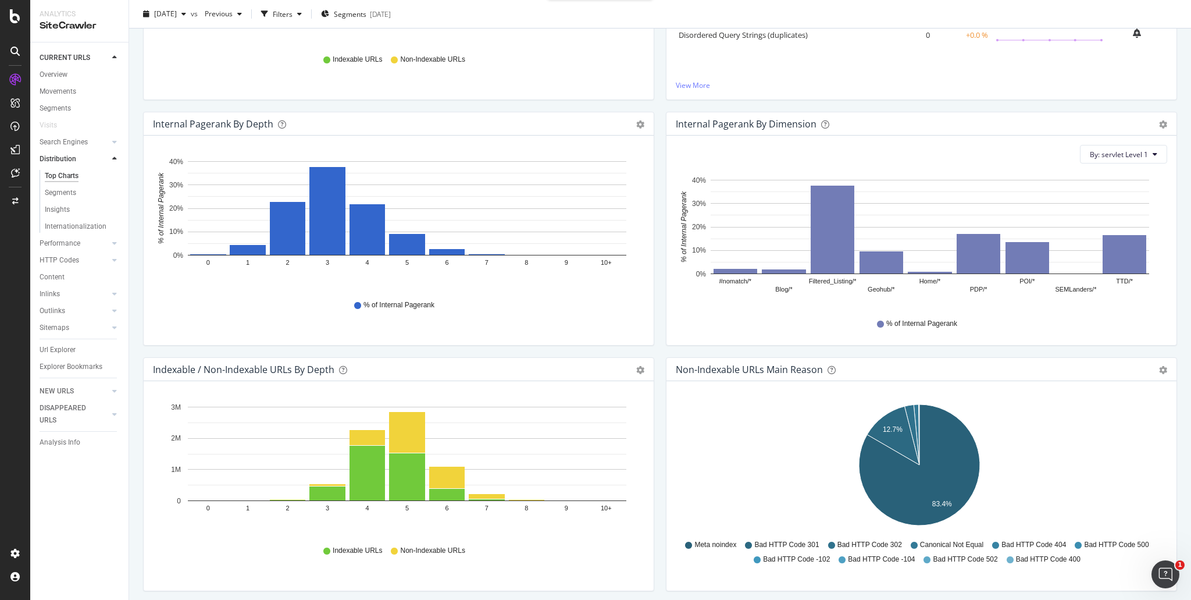
scroll to position [349, 0]
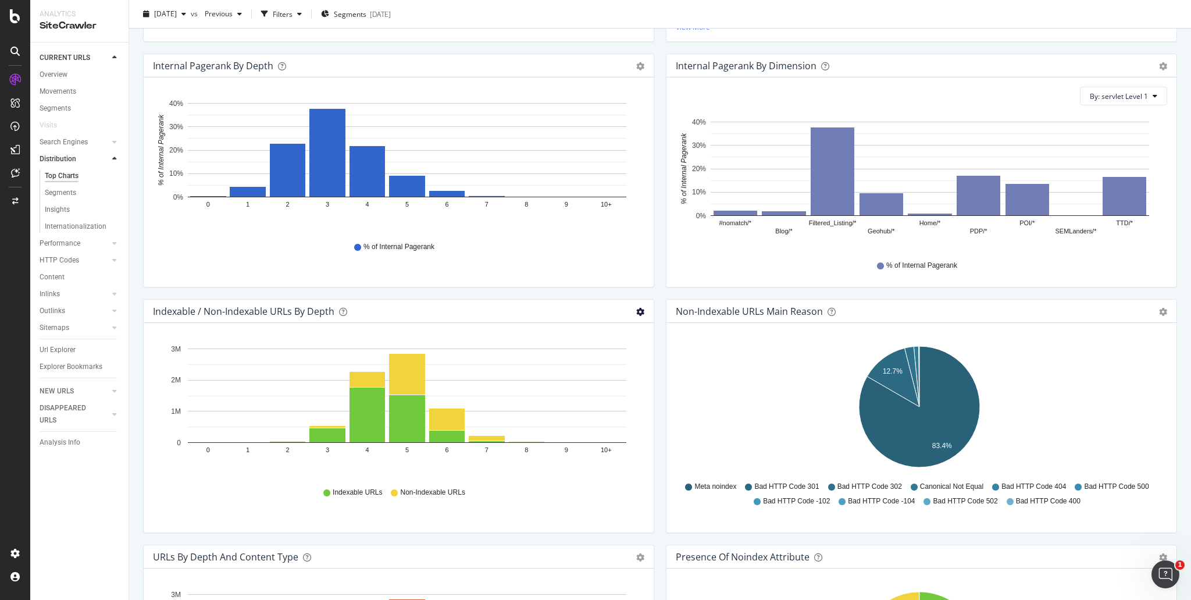
click at [639, 311] on icon "gear" at bounding box center [640, 312] width 8 height 8
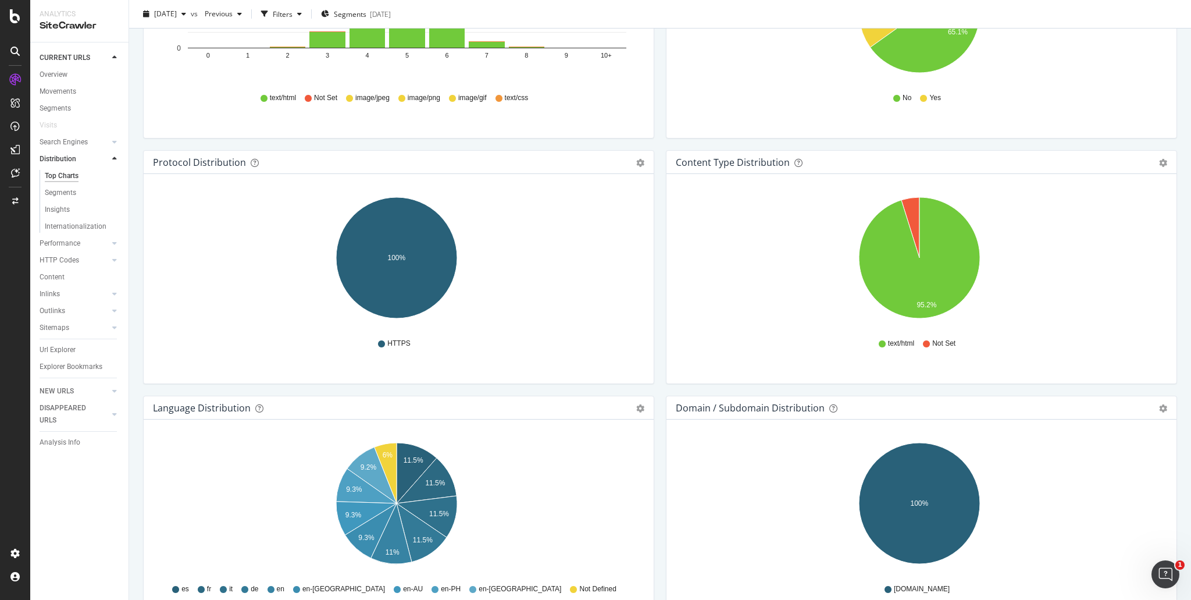
scroll to position [640, 0]
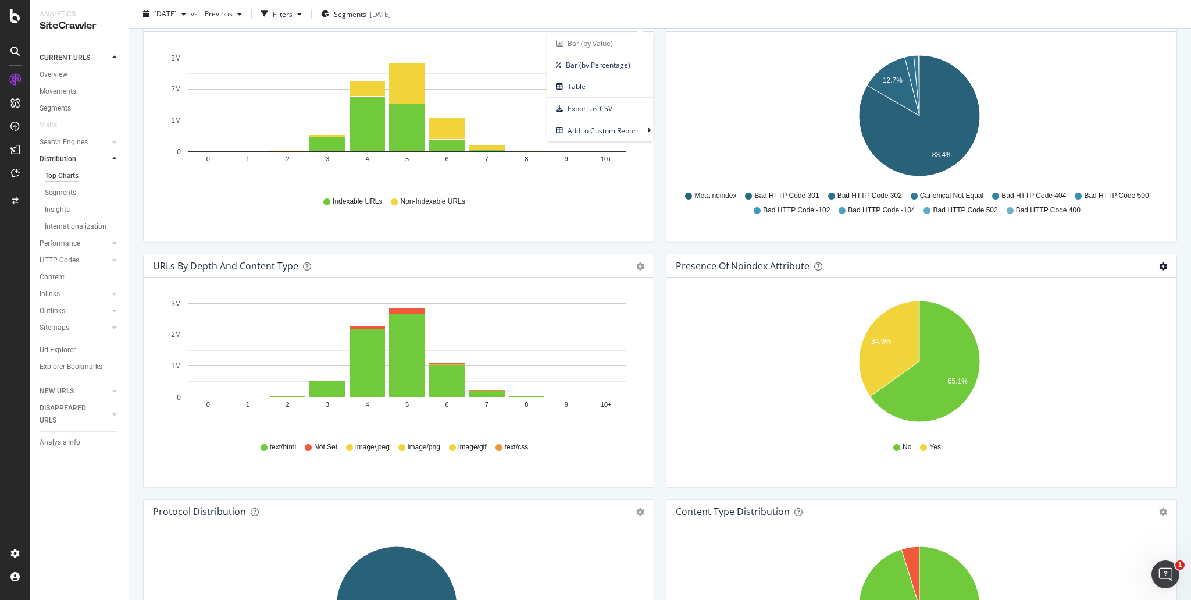
click at [1159, 262] on icon "gear" at bounding box center [1163, 266] width 8 height 8
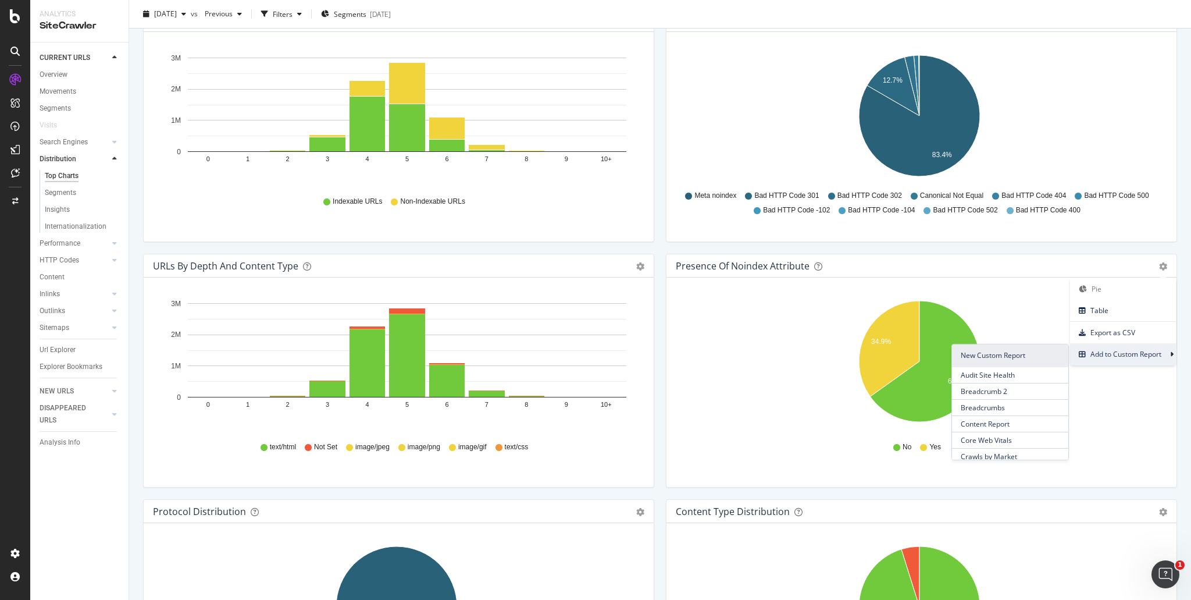
click at [1021, 353] on span "New Custom Report" at bounding box center [1010, 355] width 116 height 22
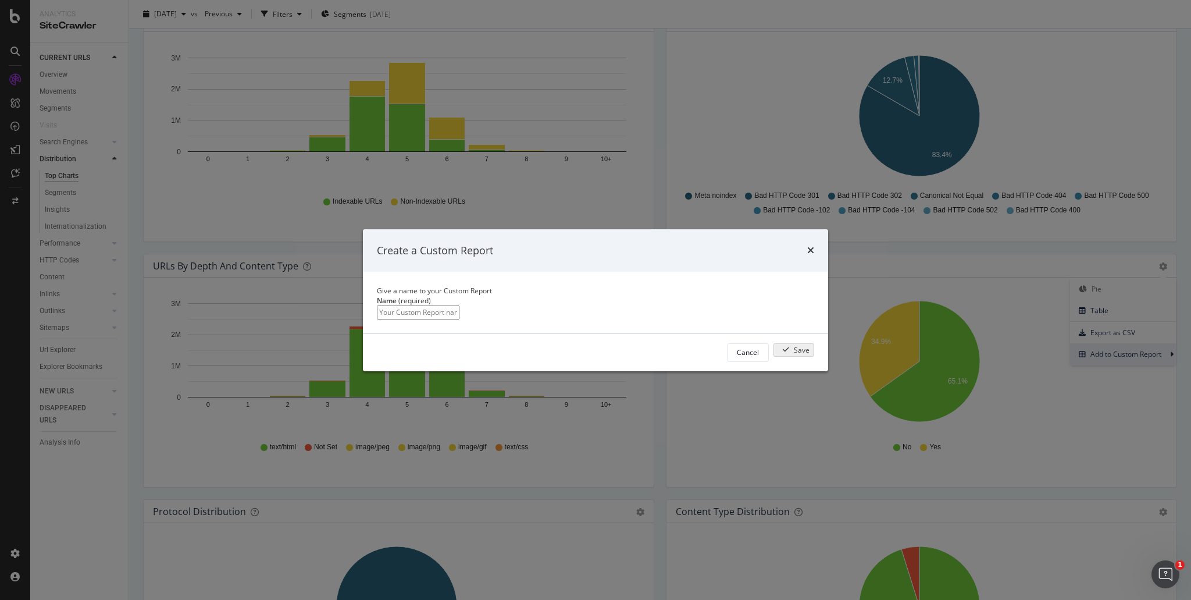
drag, startPoint x: 733, startPoint y: 368, endPoint x: 746, endPoint y: 368, distance: 12.8
click at [732, 362] on button "Cancel" at bounding box center [748, 352] width 42 height 19
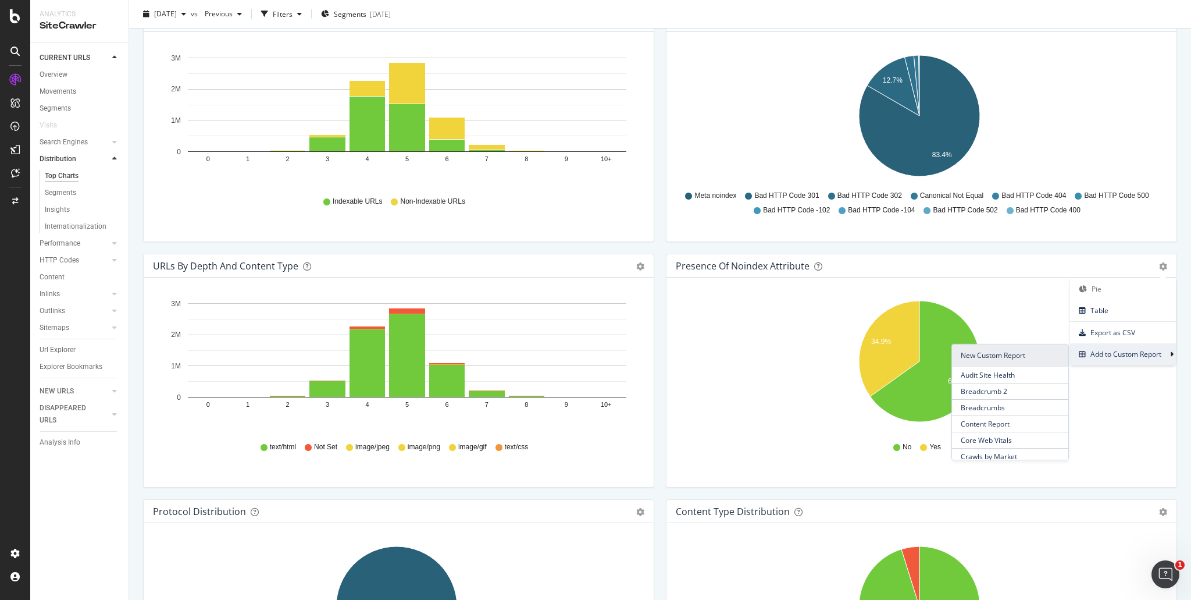
click at [981, 358] on span "New Custom Report" at bounding box center [1010, 355] width 116 height 22
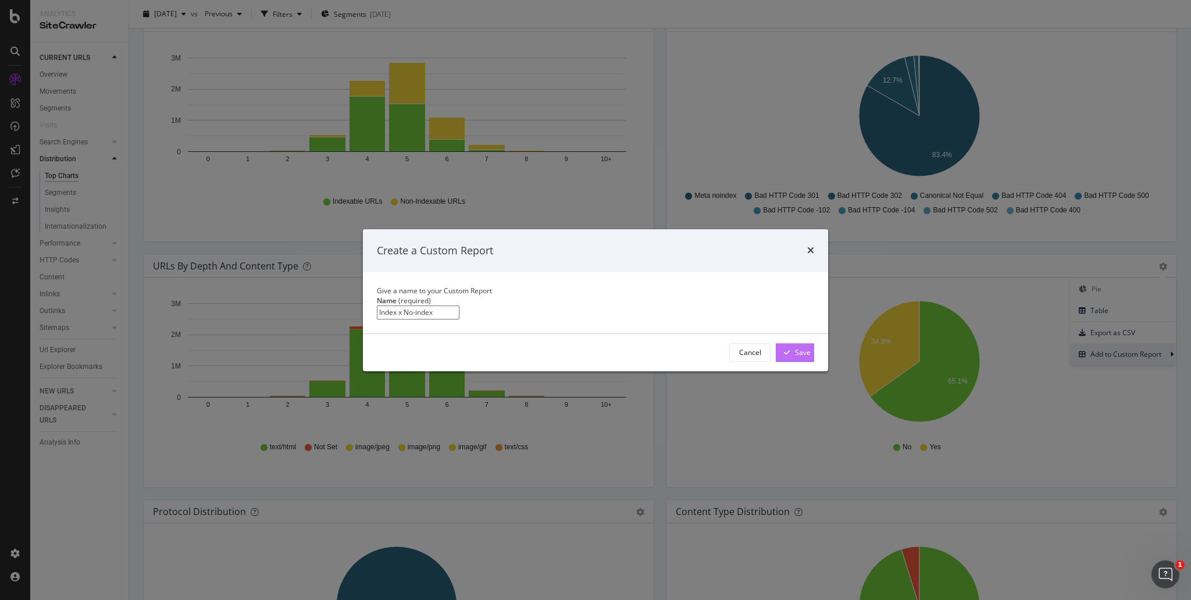
type input "Index x No-index"
click at [786, 361] on div "Save" at bounding box center [794, 352] width 31 height 17
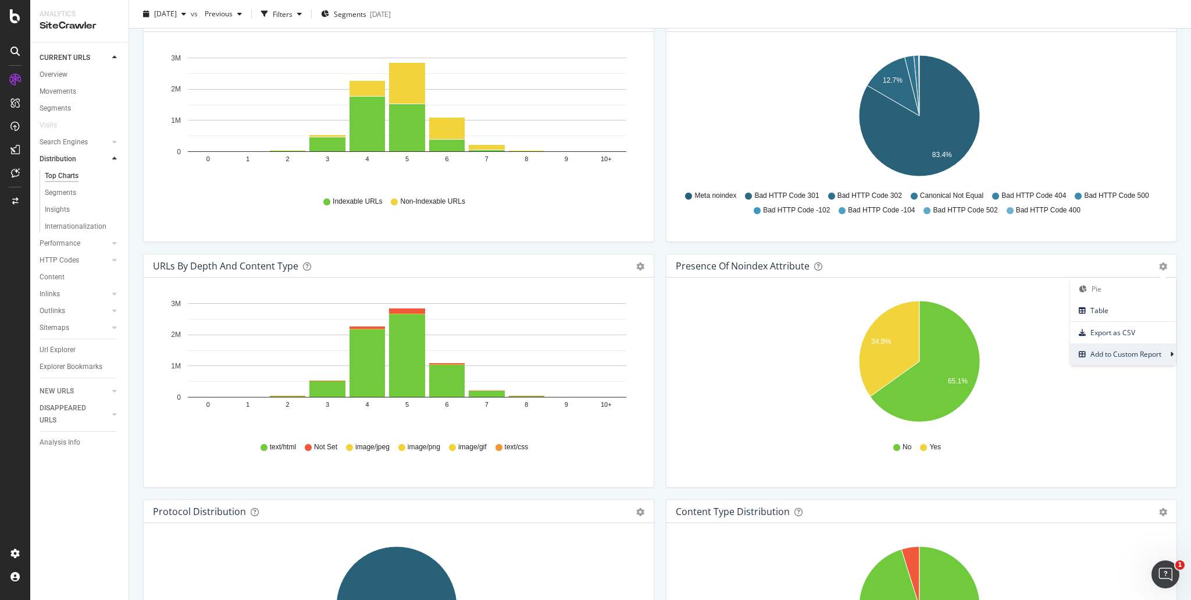
click at [240, 599] on span "Index x No-index" at bounding box center [214, 605] width 54 height 10
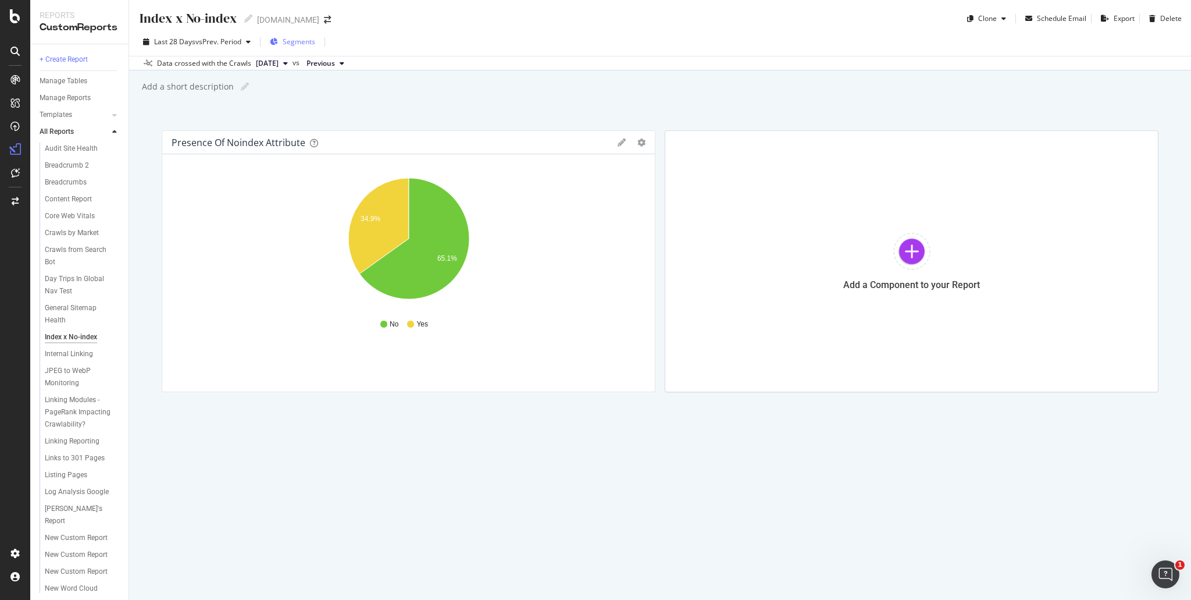
click at [305, 40] on span "Segments" at bounding box center [299, 42] width 33 height 10
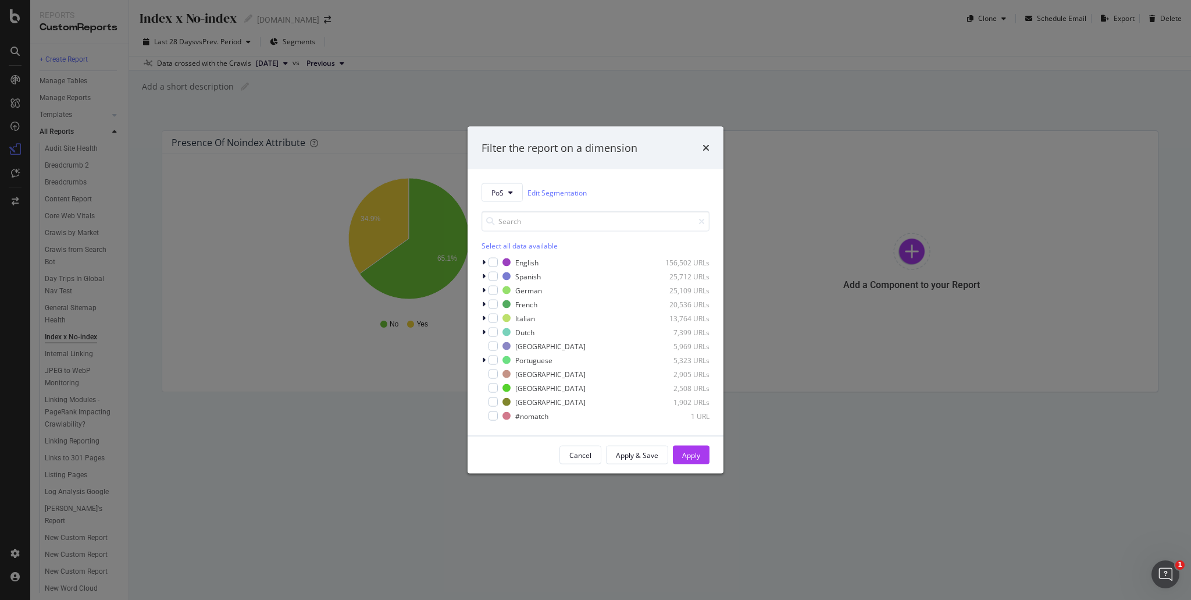
click at [330, 122] on div "Filter the report on a dimension PoS Edit Segmentation Select all data availabl…" at bounding box center [595, 300] width 1191 height 600
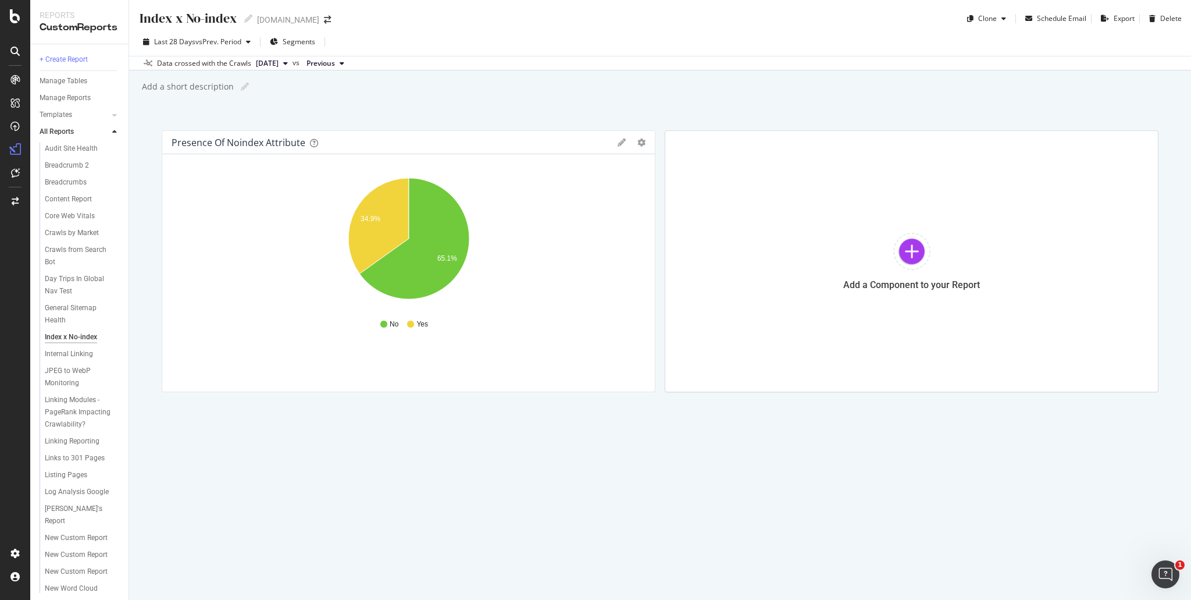
click at [335, 62] on span "Previous" at bounding box center [320, 63] width 28 height 10
click at [585, 97] on div "Index x No-index Index x No-index www.viator.com Clone Schedule Email Export De…" at bounding box center [660, 300] width 1062 height 600
click at [301, 42] on span "Segments" at bounding box center [299, 42] width 33 height 10
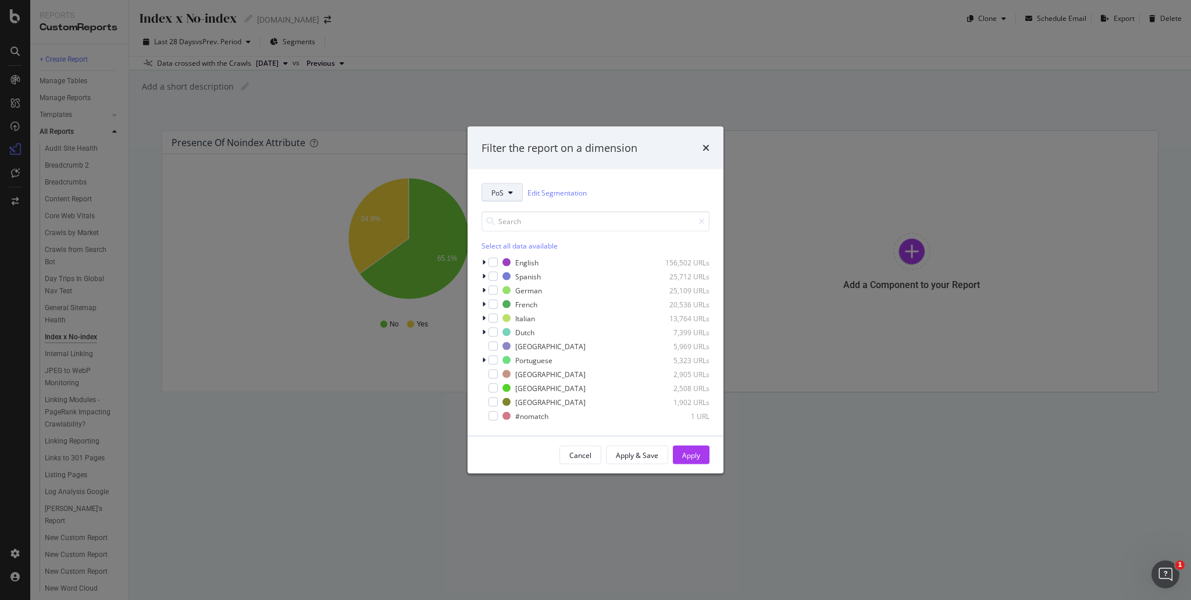
click at [507, 195] on button "PoS" at bounding box center [502, 192] width 41 height 19
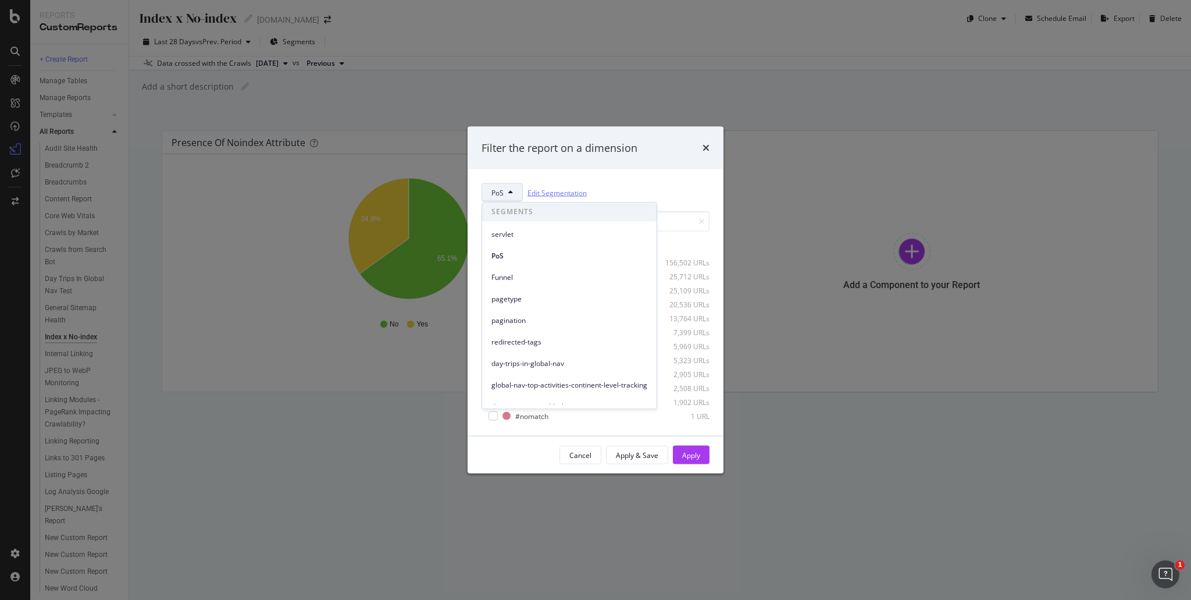
click at [564, 192] on link "Edit Segmentation" at bounding box center [556, 192] width 59 height 12
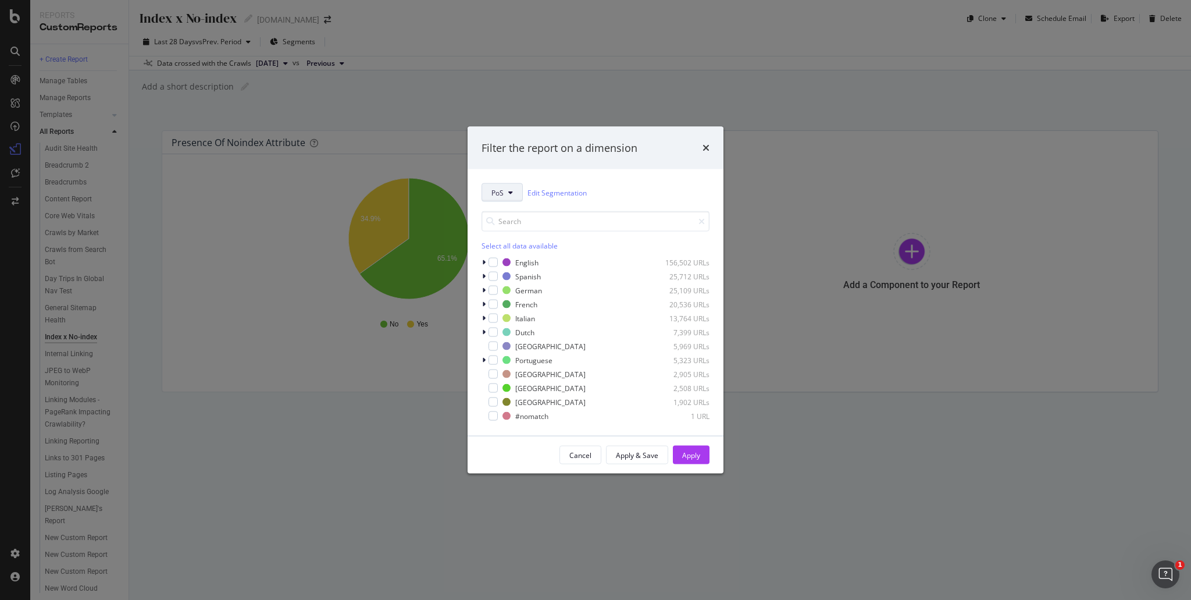
click at [516, 195] on button "PoS" at bounding box center [502, 192] width 41 height 19
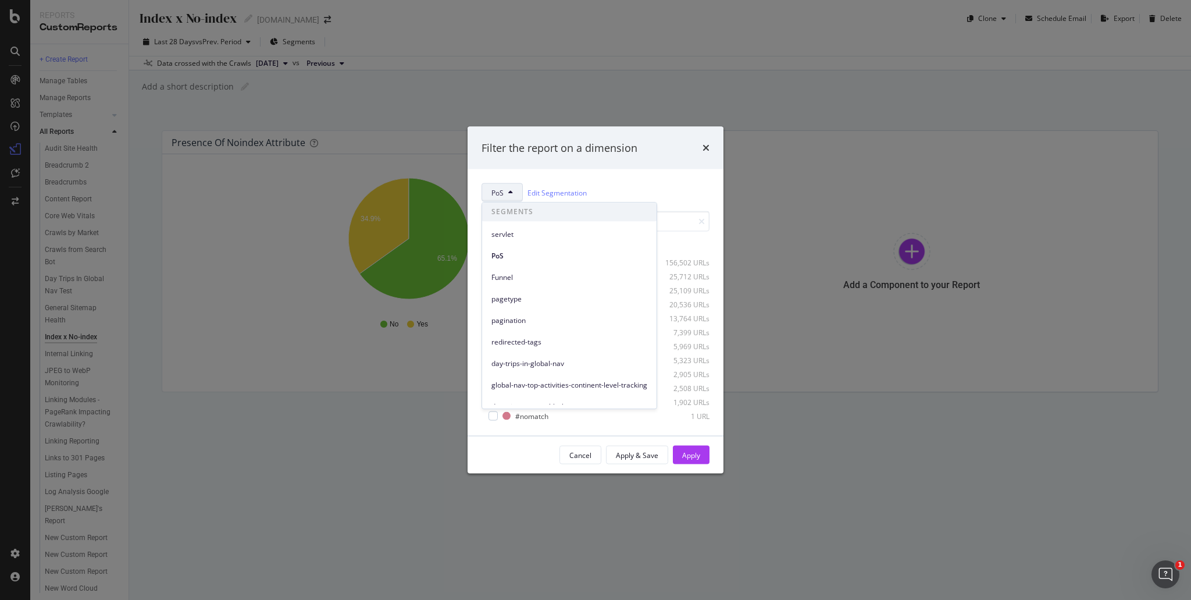
click at [518, 237] on span "servlet" at bounding box center [569, 234] width 156 height 10
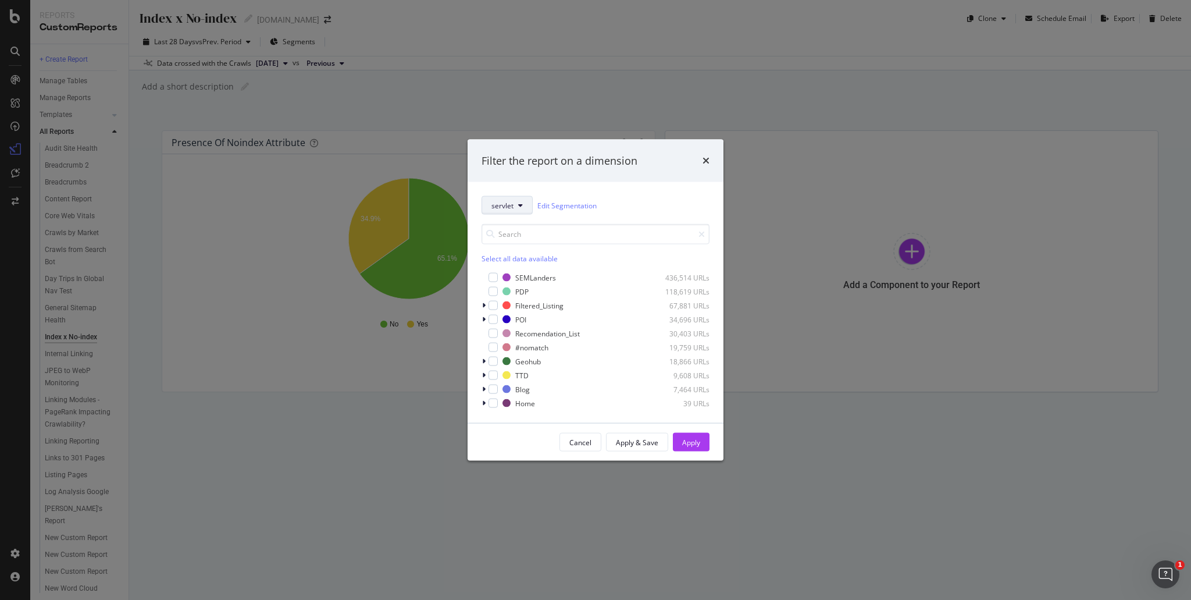
click at [523, 206] on button "servlet" at bounding box center [507, 205] width 51 height 19
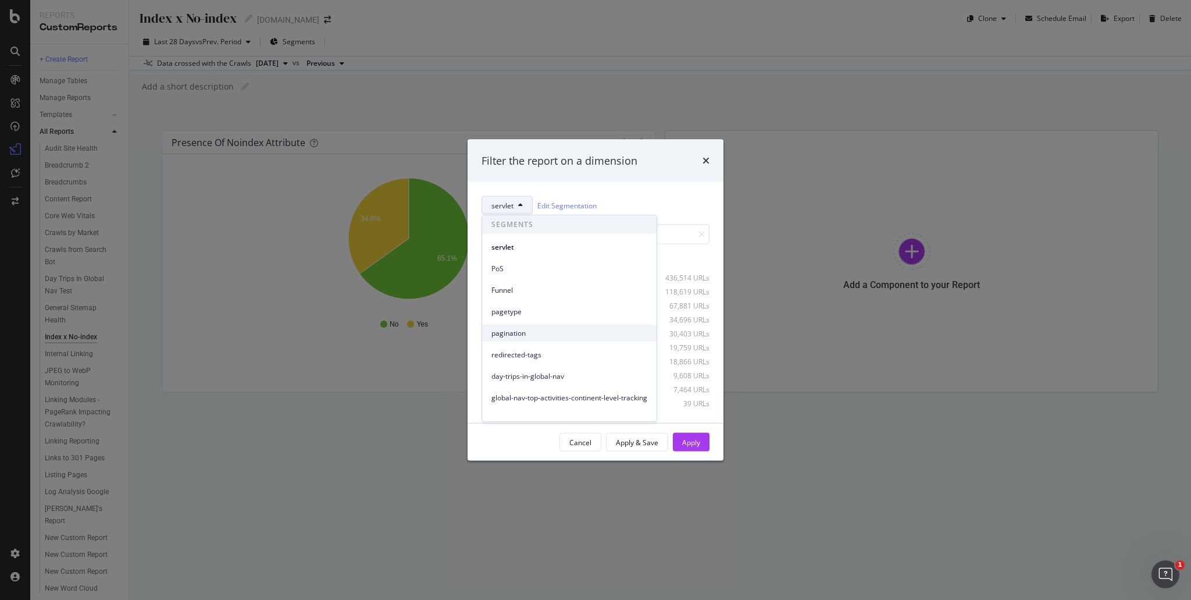
click at [533, 332] on span "pagination" at bounding box center [569, 332] width 156 height 10
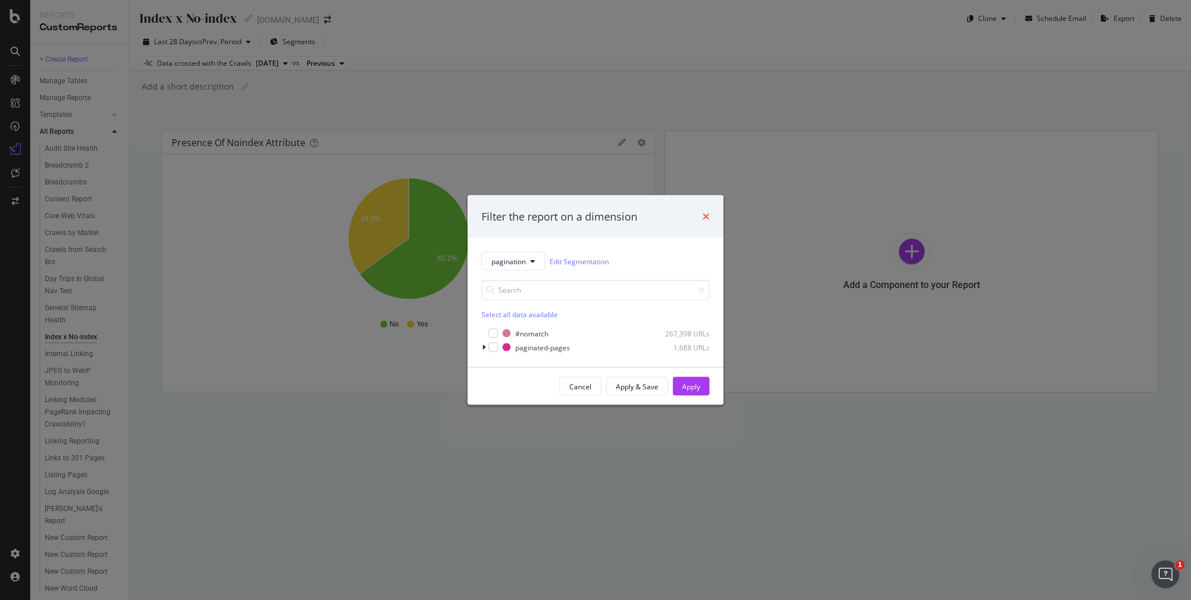
click at [707, 220] on icon "times" at bounding box center [705, 216] width 7 height 9
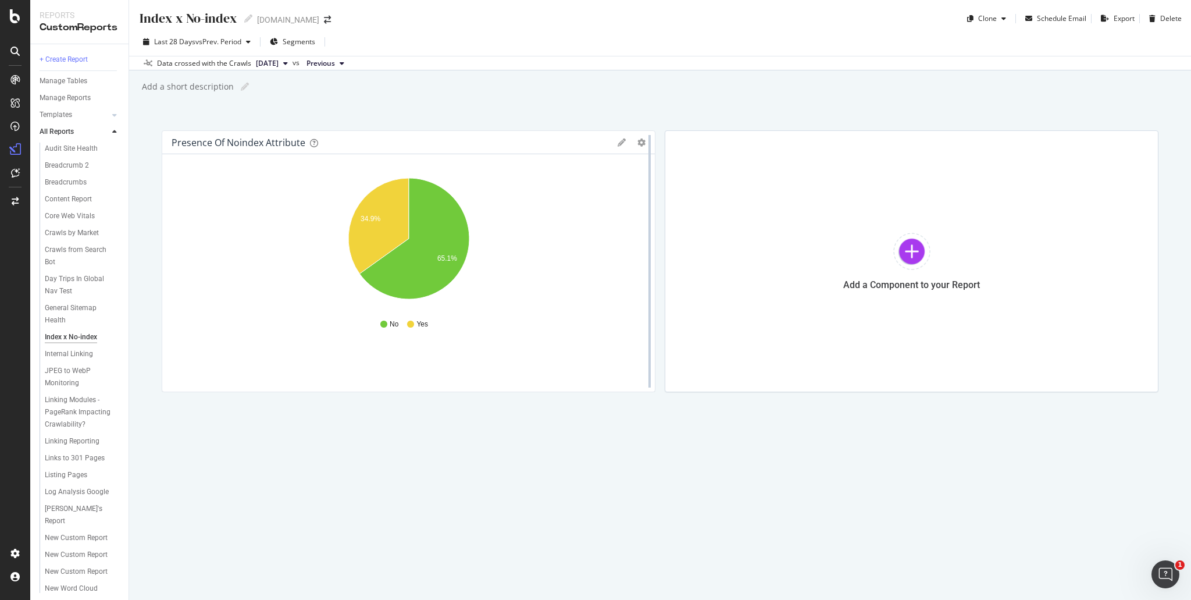
click at [646, 139] on div at bounding box center [650, 261] width 12 height 262
click at [643, 139] on icon "gear" at bounding box center [641, 142] width 8 height 8
click at [640, 144] on icon "gear" at bounding box center [641, 142] width 8 height 8
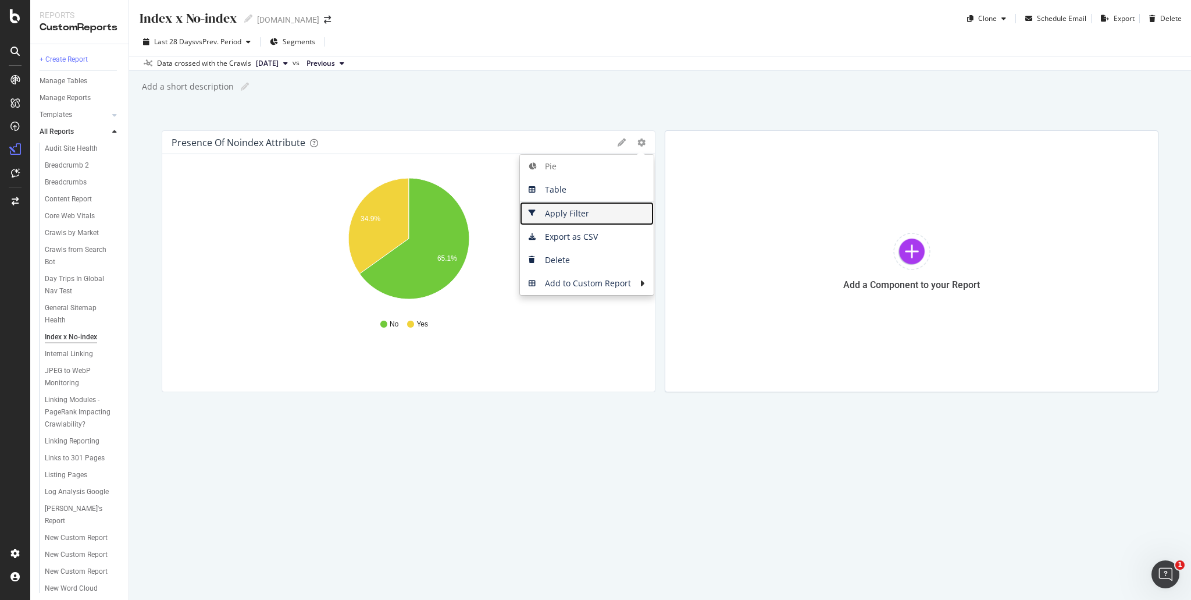
click at [568, 213] on span "Apply Filter" at bounding box center [587, 213] width 134 height 17
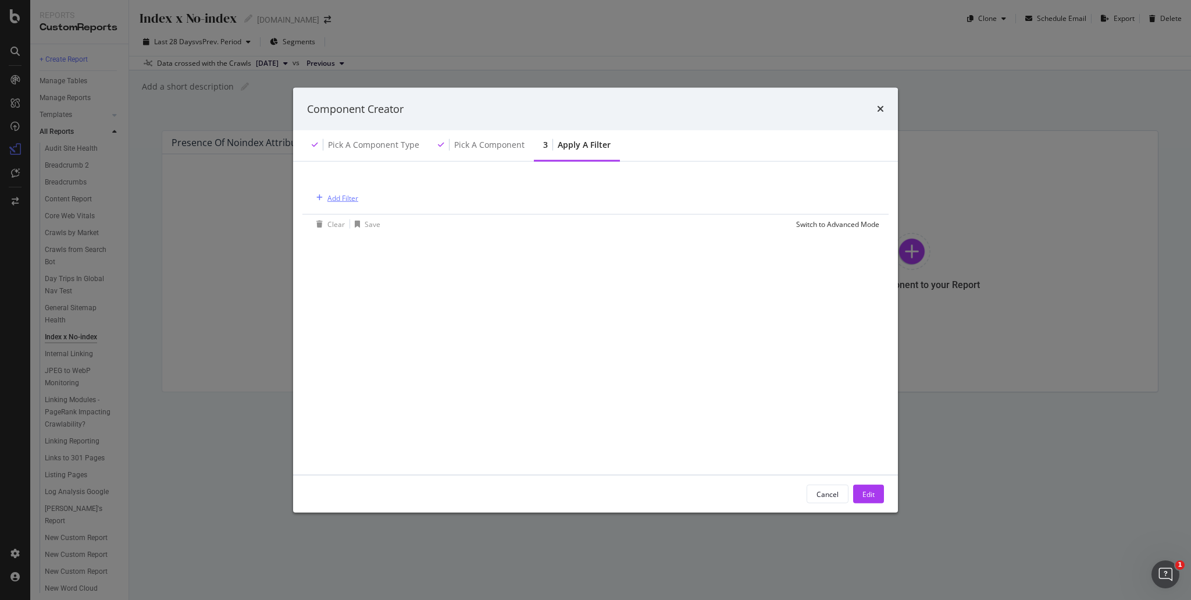
click at [351, 196] on div "Add Filter" at bounding box center [342, 197] width 31 height 10
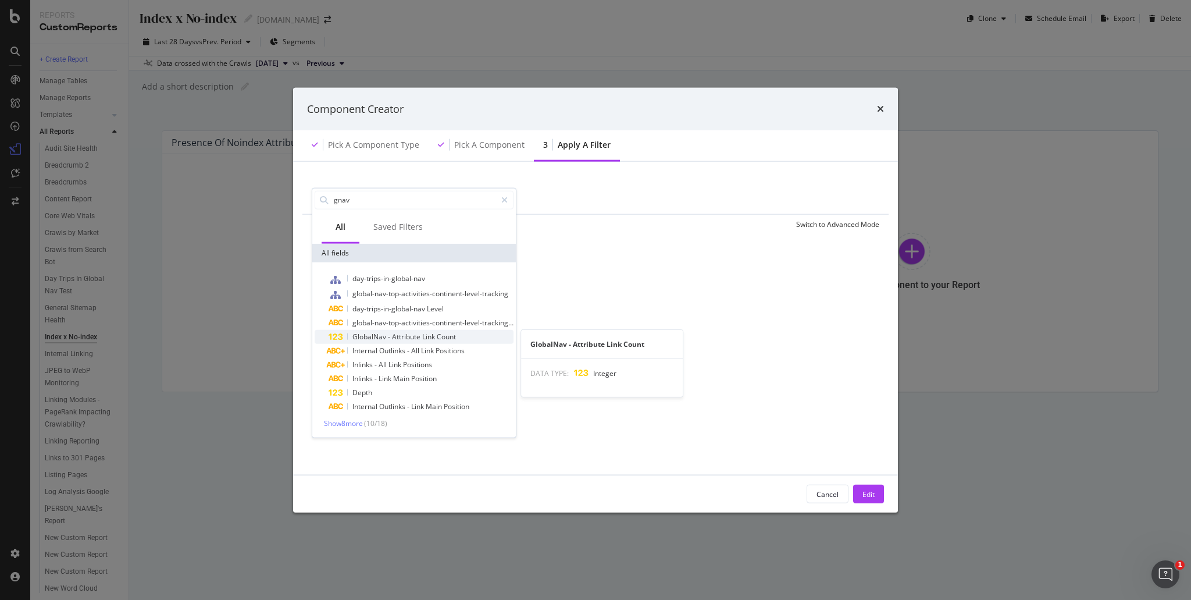
type input "gnav"
click at [435, 335] on span "Link" at bounding box center [429, 336] width 15 height 10
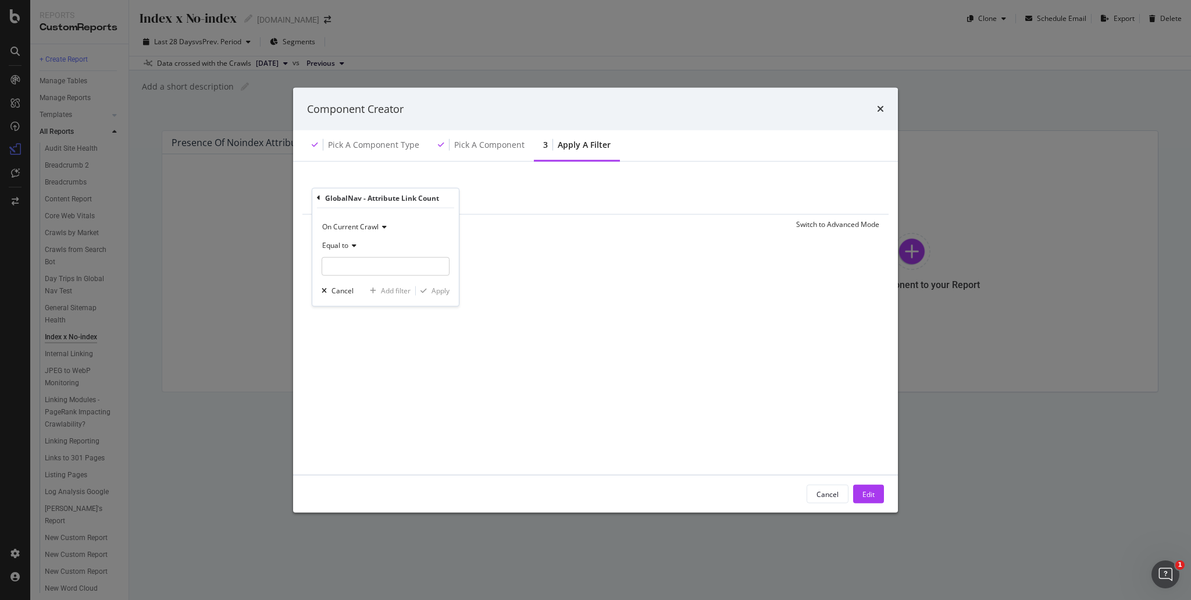
click at [379, 224] on icon "modal" at bounding box center [383, 226] width 8 height 7
click at [375, 226] on span "On Current Crawl" at bounding box center [350, 226] width 56 height 10
click at [362, 268] on input "modal" at bounding box center [386, 265] width 128 height 19
click at [350, 246] on icon "modal" at bounding box center [352, 244] width 8 height 7
click at [348, 386] on div "Exists" at bounding box center [386, 389] width 124 height 15
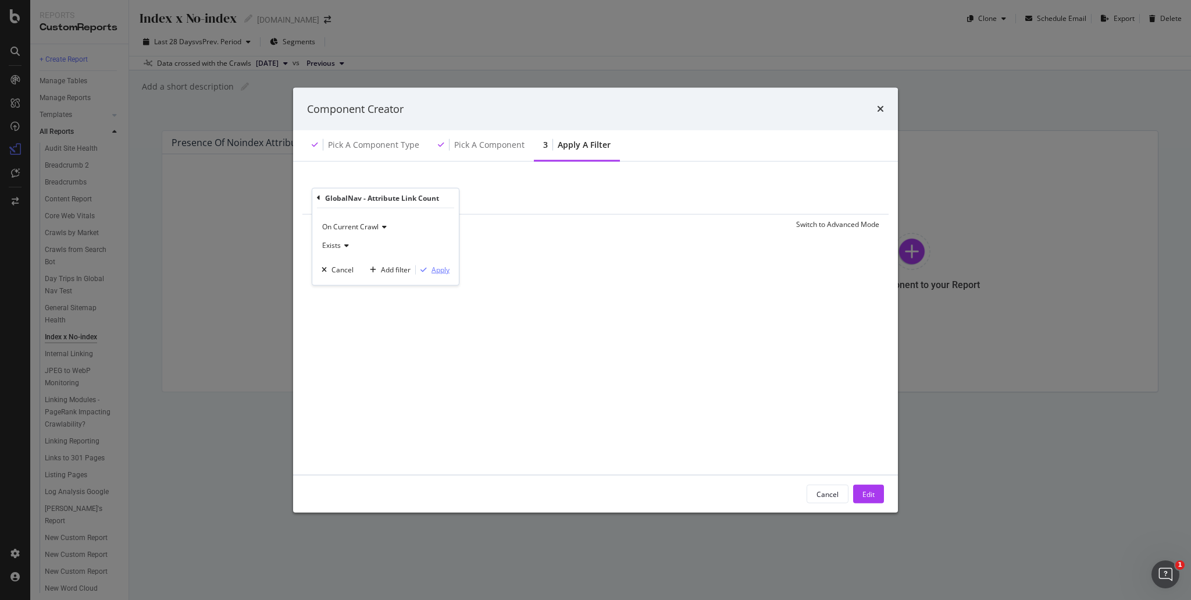
click at [438, 270] on div "Apply" at bounding box center [440, 270] width 18 height 10
click at [873, 498] on div "Edit" at bounding box center [868, 493] width 12 height 10
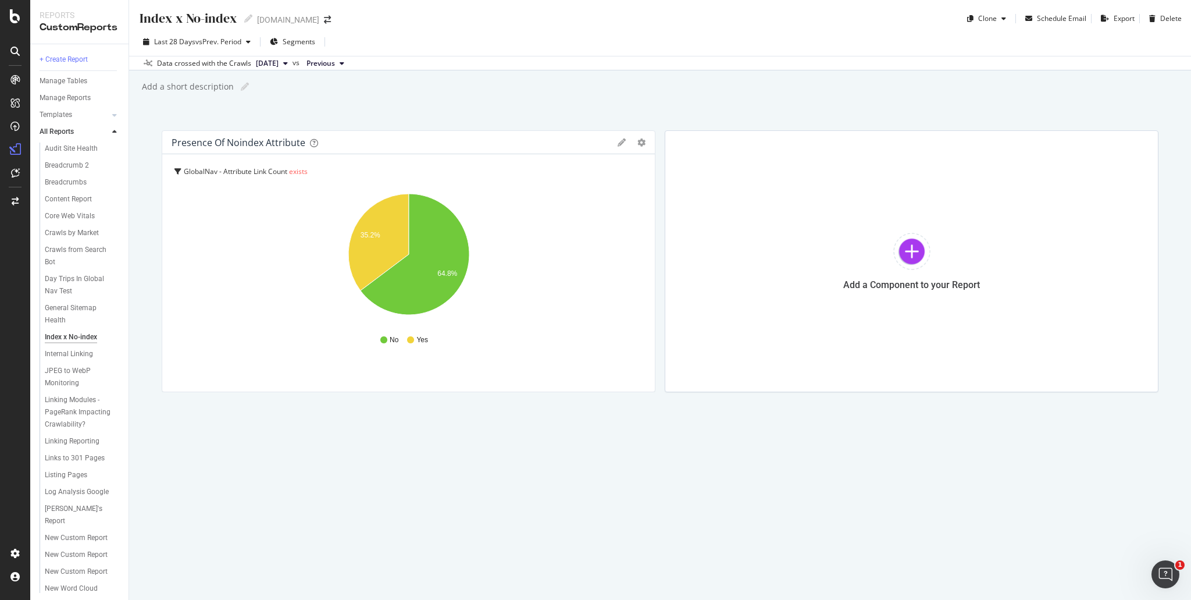
click at [276, 165] on div "GlobalNav - Attribute Link Count exists" at bounding box center [409, 171] width 471 height 16
click at [644, 140] on div at bounding box center [650, 261] width 12 height 262
click at [642, 141] on icon "gear" at bounding box center [641, 142] width 8 height 8
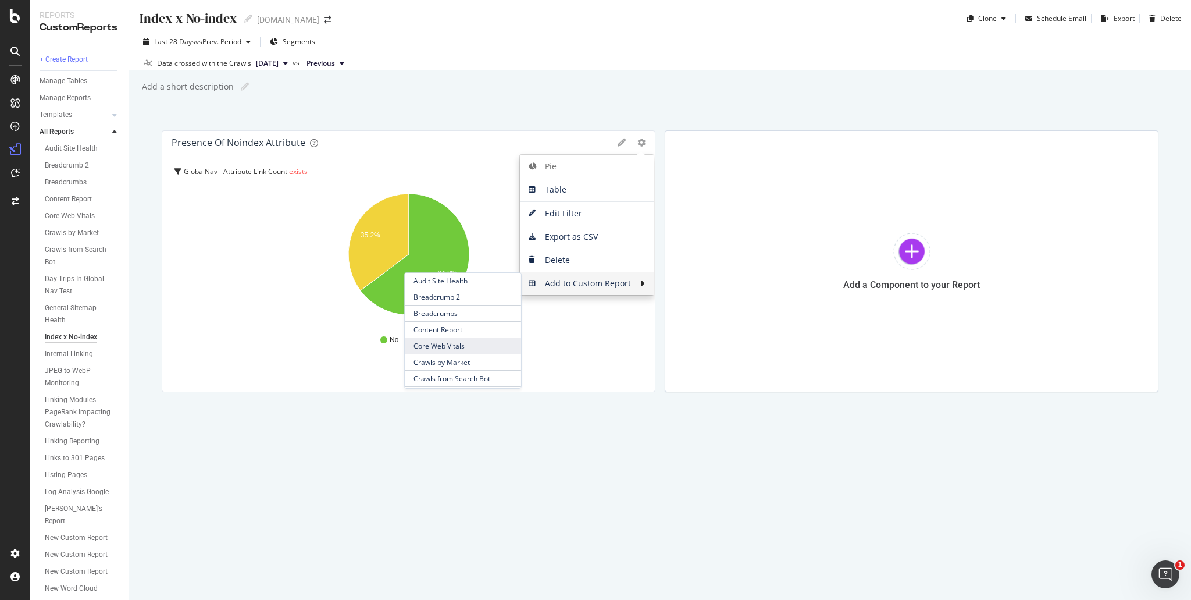
scroll to position [58, 0]
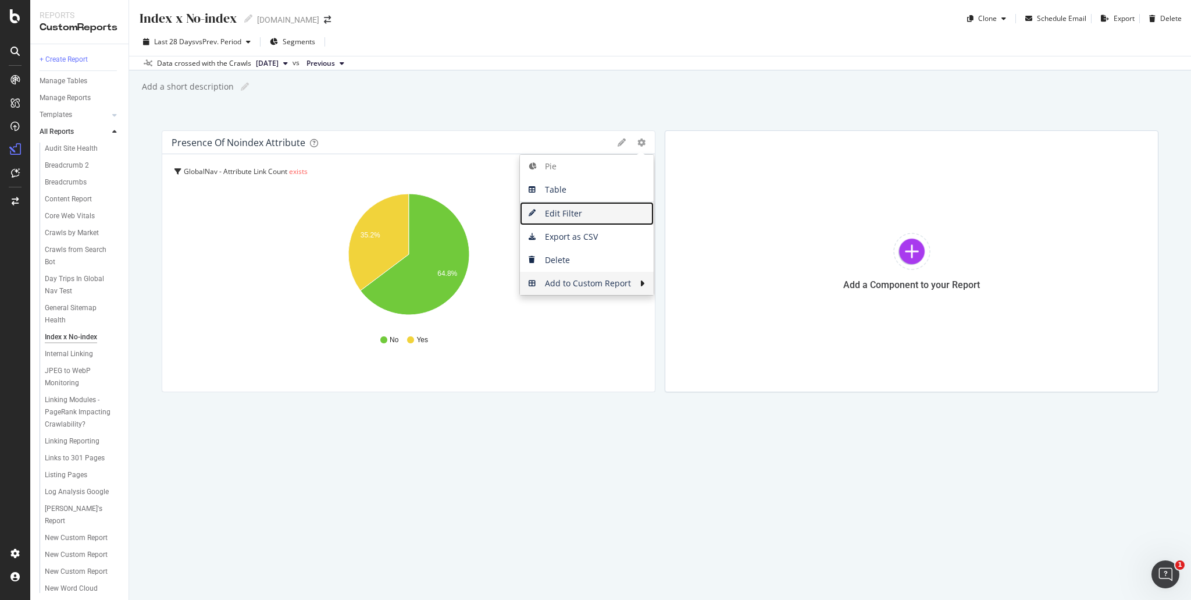
click at [566, 215] on span "Edit Filter" at bounding box center [587, 213] width 134 height 17
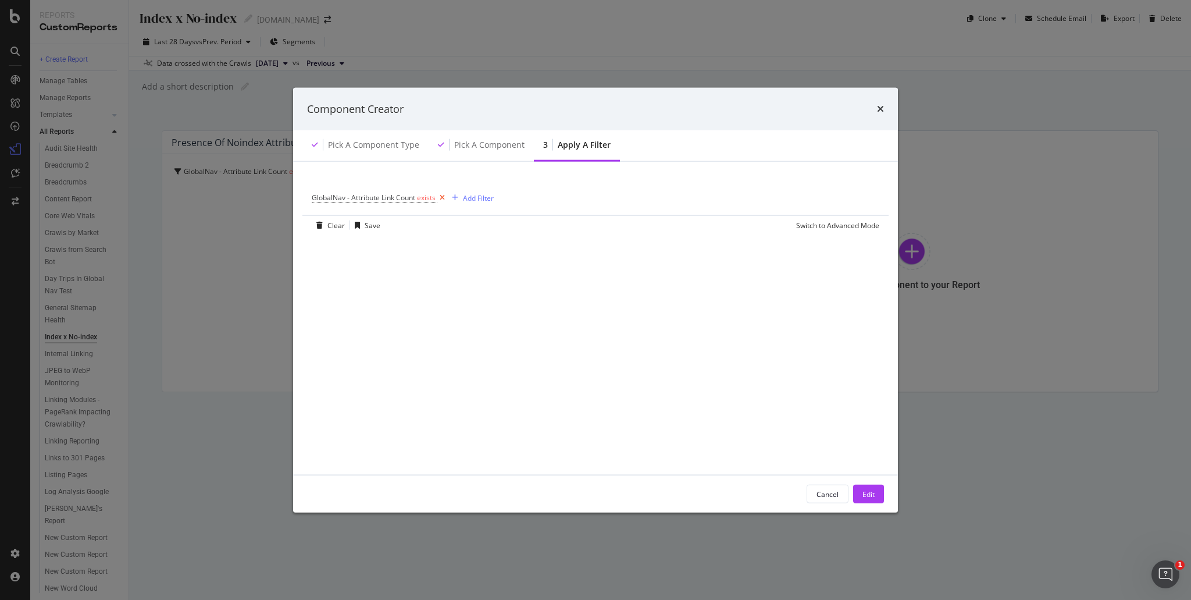
click at [443, 195] on icon "modal" at bounding box center [442, 198] width 10 height 12
click at [351, 191] on div "Add Filter" at bounding box center [335, 197] width 47 height 13
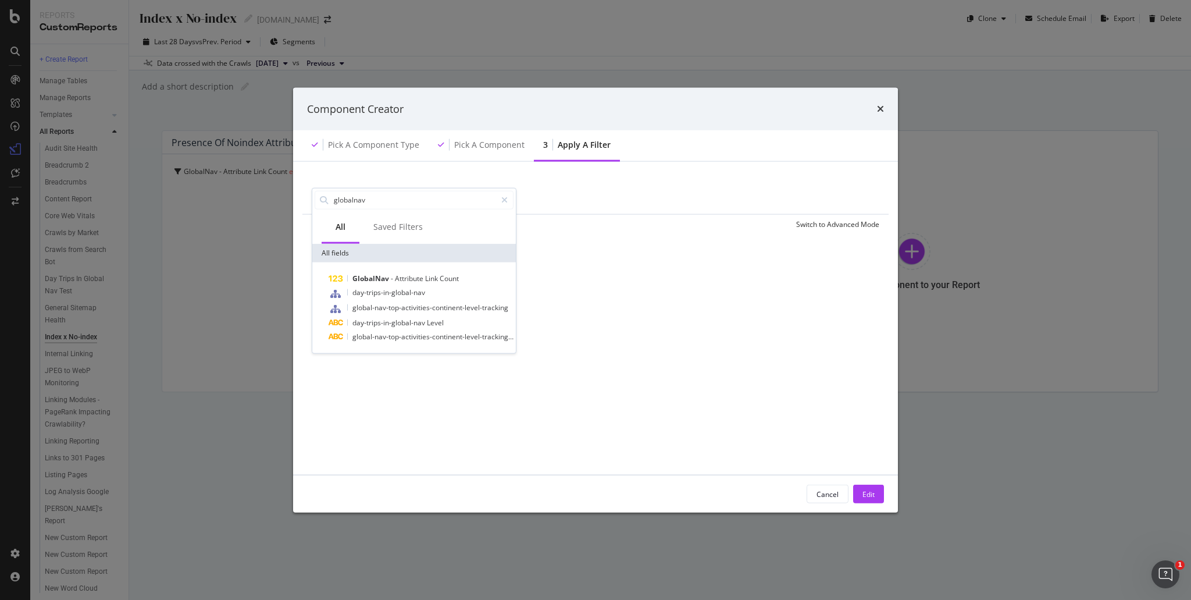
type input "globalnav"
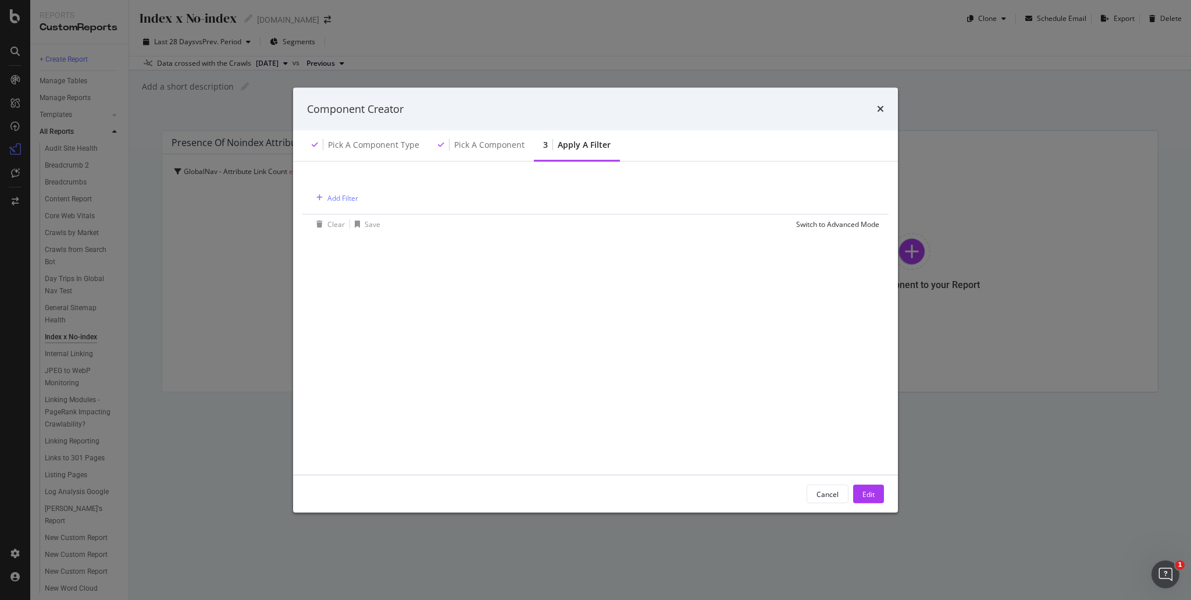
click at [898, 598] on div "Component Creator Pick a Component type Pick a Component 3 Apply a Filter Add F…" at bounding box center [595, 300] width 1191 height 600
click at [339, 191] on div "Add Filter" at bounding box center [335, 197] width 47 height 13
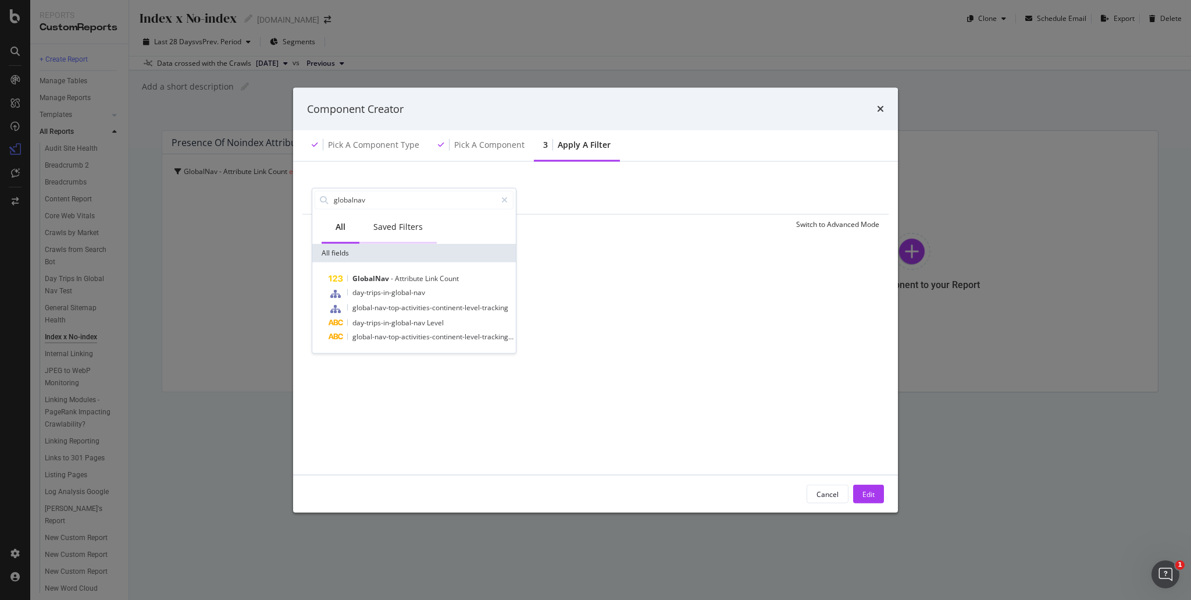
click at [388, 234] on div "Saved Filters" at bounding box center [397, 227] width 77 height 32
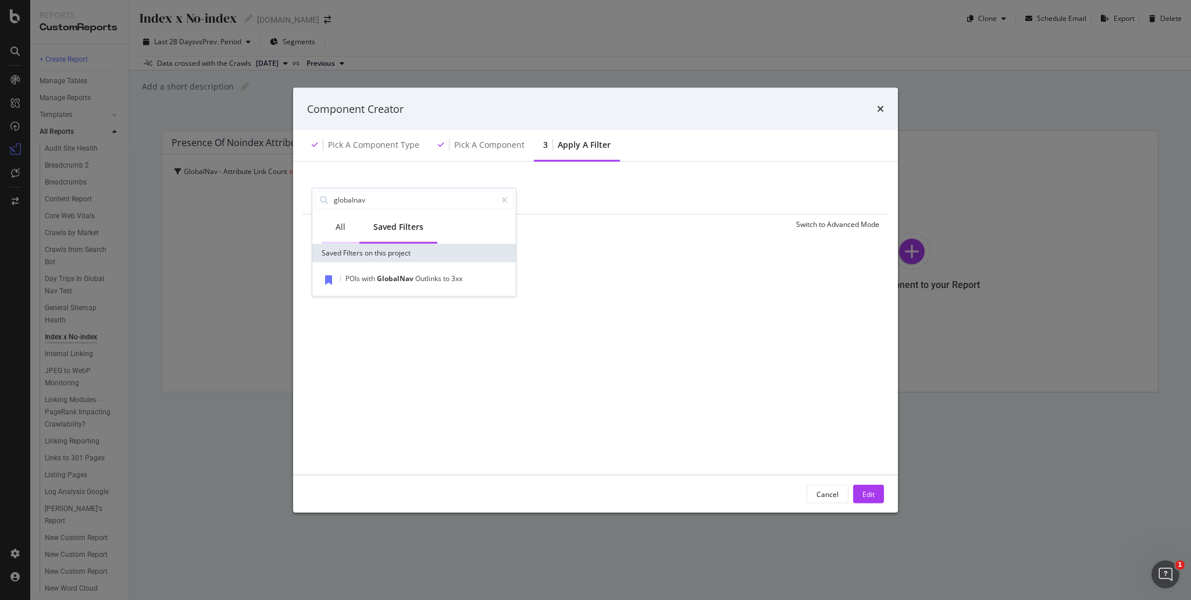
click at [344, 227] on div "All" at bounding box center [341, 226] width 10 height 12
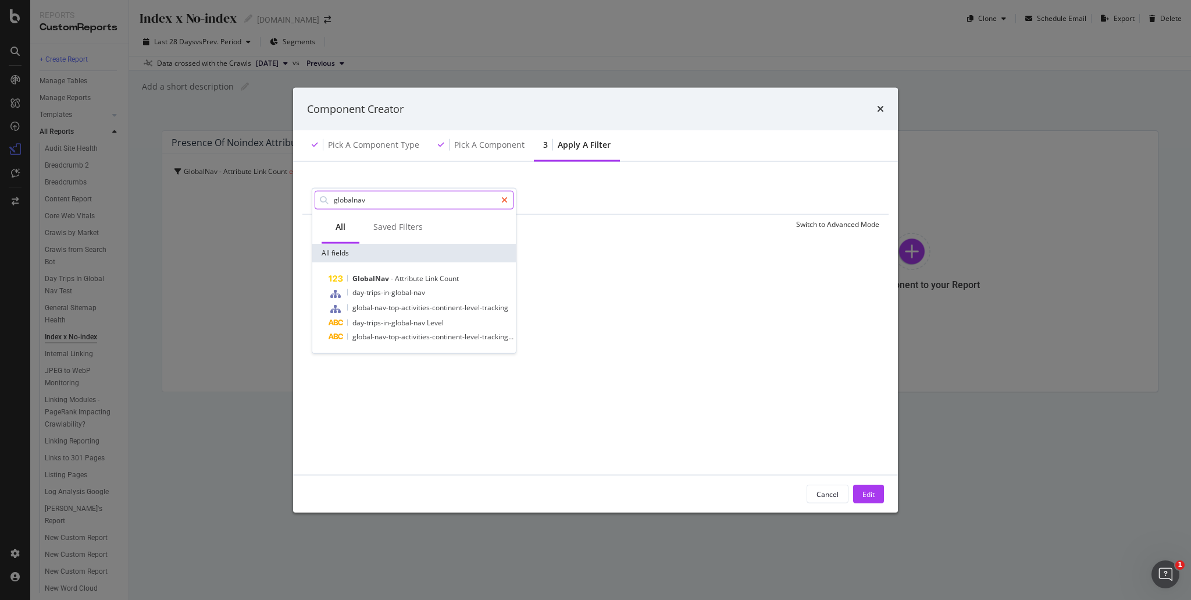
click at [504, 197] on icon "modal" at bounding box center [504, 199] width 6 height 8
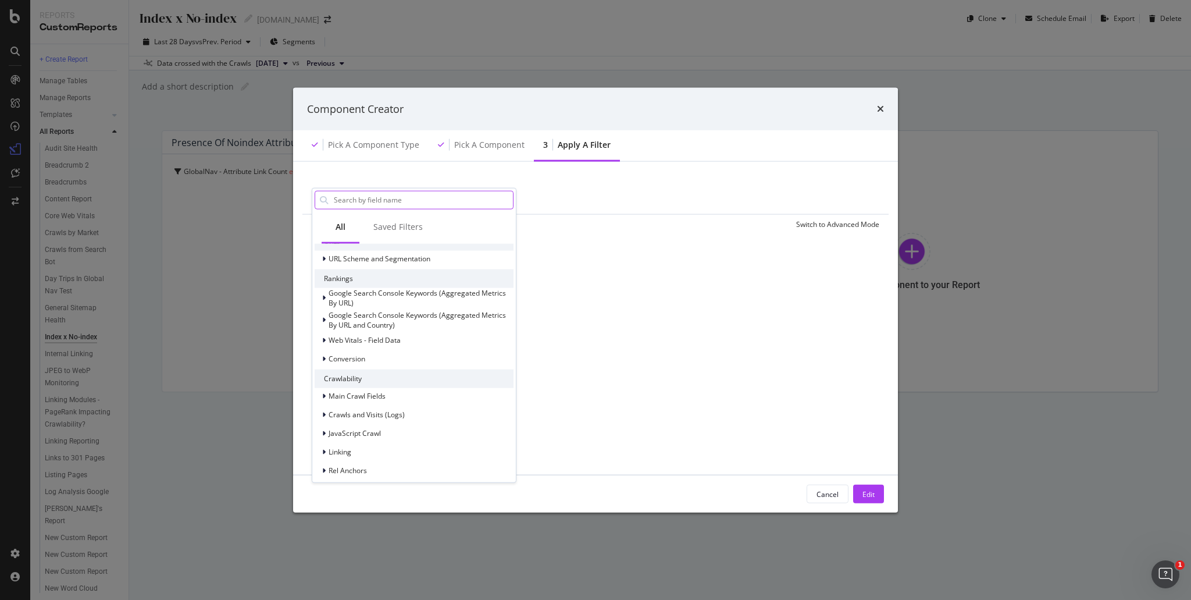
click at [428, 198] on input "modal" at bounding box center [423, 199] width 180 height 17
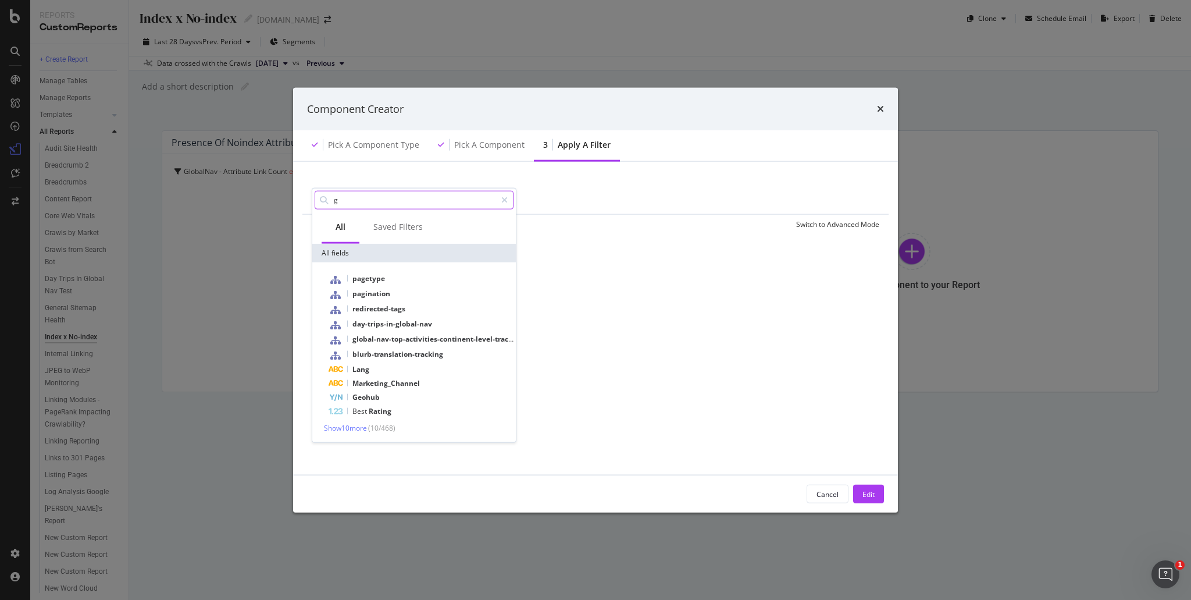
scroll to position [0, 0]
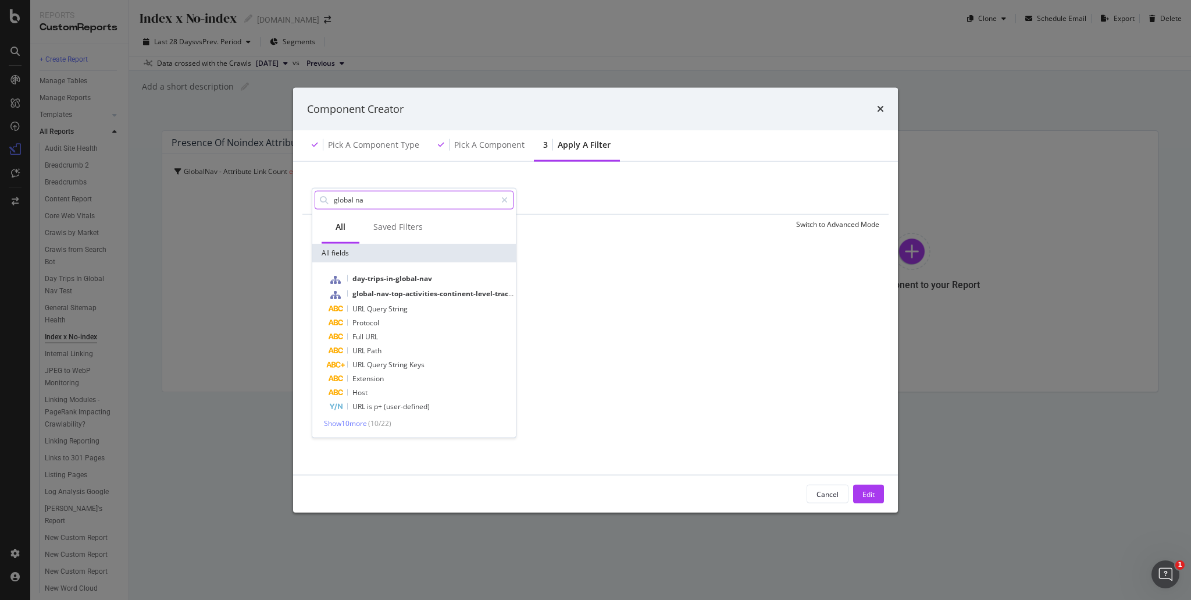
type input "global nav"
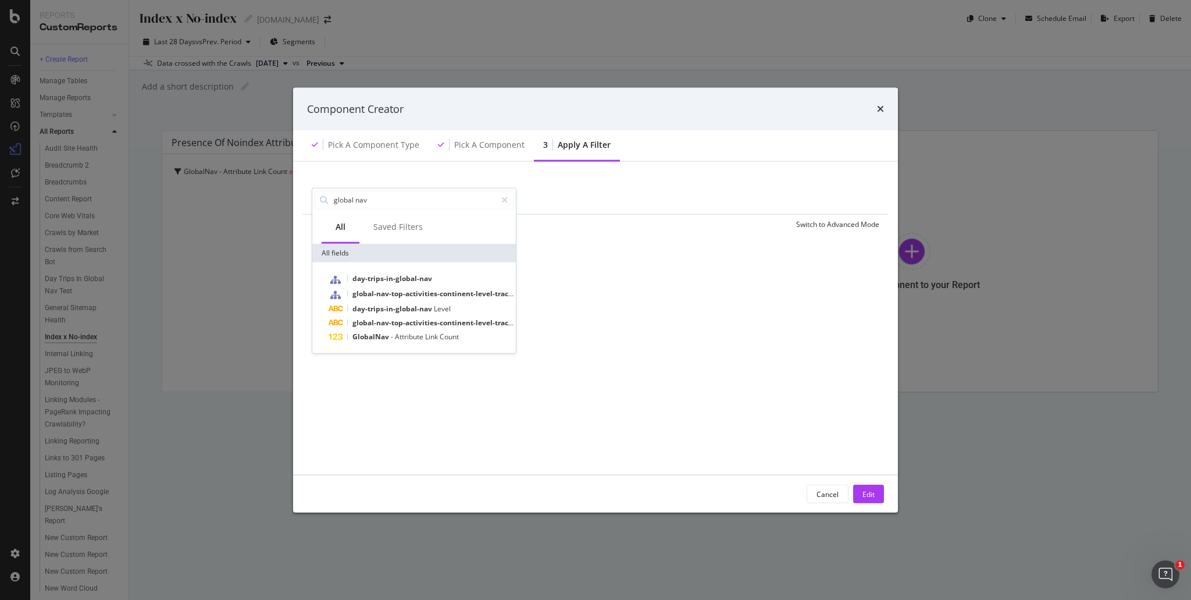
click at [1047, 297] on div "Component Creator Pick a Component type Pick a Component 3 Apply a Filter Add F…" at bounding box center [595, 300] width 1191 height 600
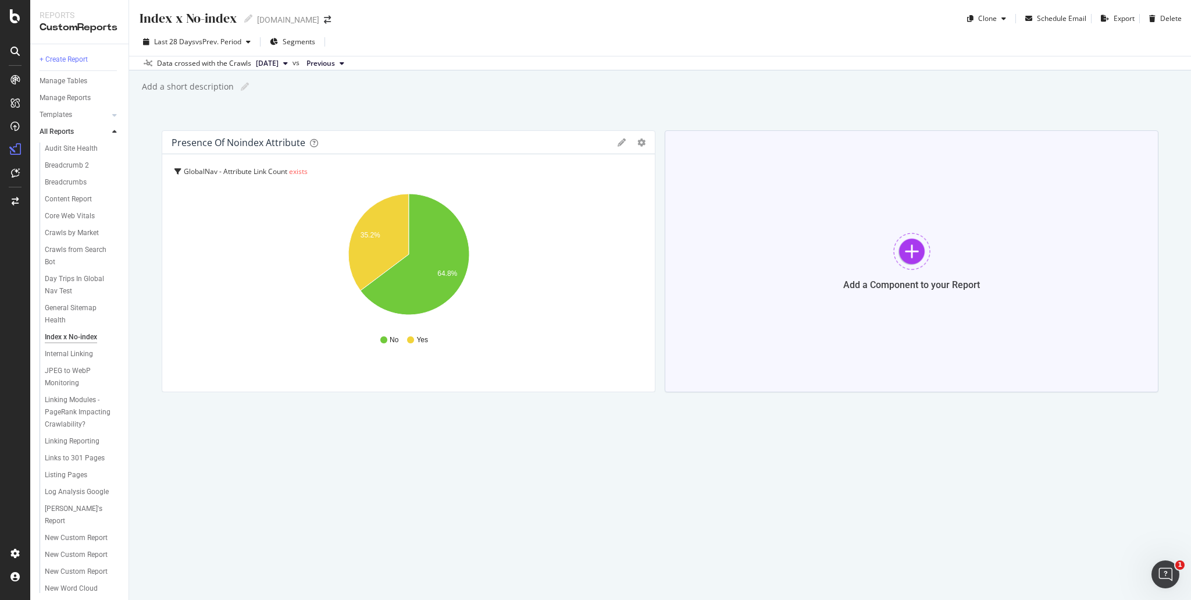
click at [891, 255] on div "Add a Component to your Report" at bounding box center [912, 261] width 494 height 262
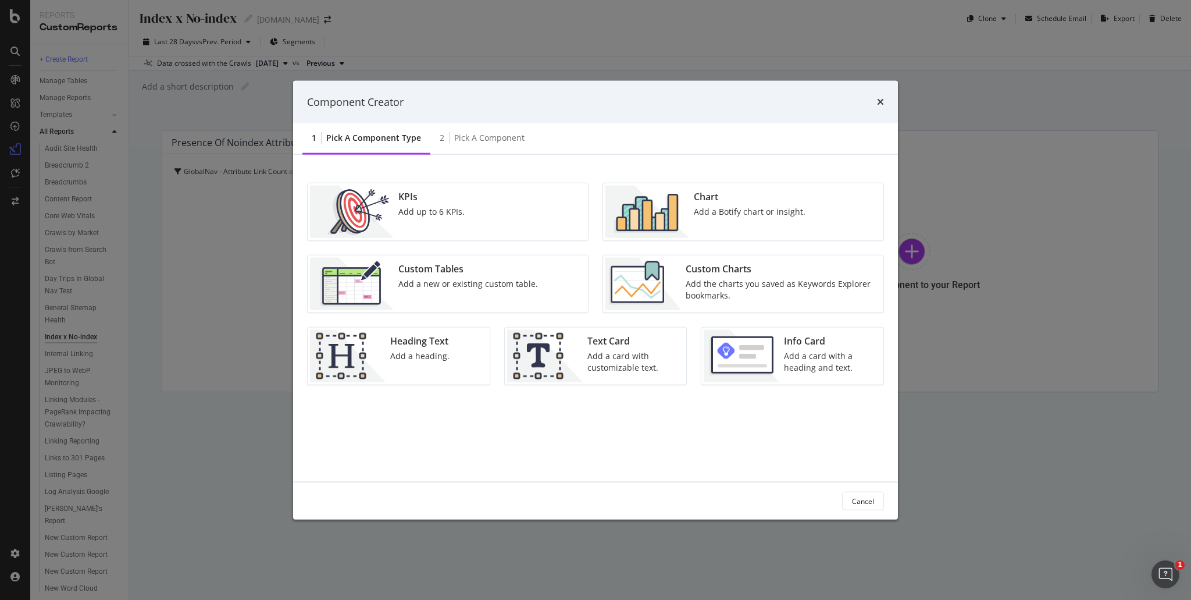
click at [722, 209] on div "Add a Botify chart or insight." at bounding box center [750, 212] width 112 height 12
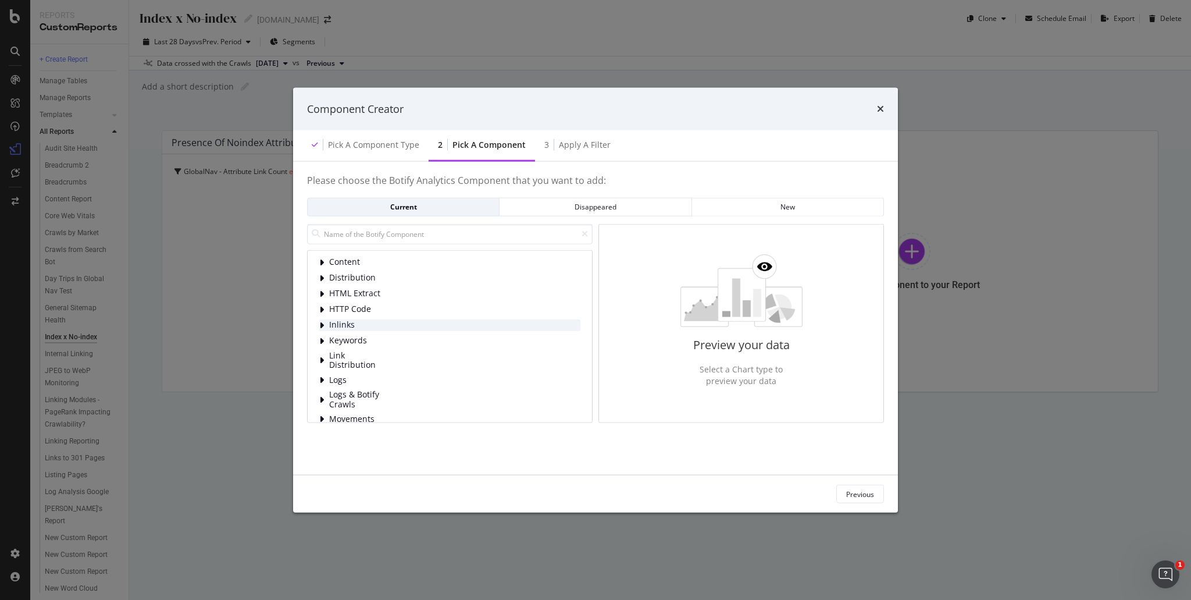
click at [349, 325] on span "Inlinks" at bounding box center [355, 325] width 52 height 10
click at [319, 330] on div "modal" at bounding box center [322, 325] width 7 height 12
click at [320, 277] on icon "modal" at bounding box center [321, 277] width 5 height 9
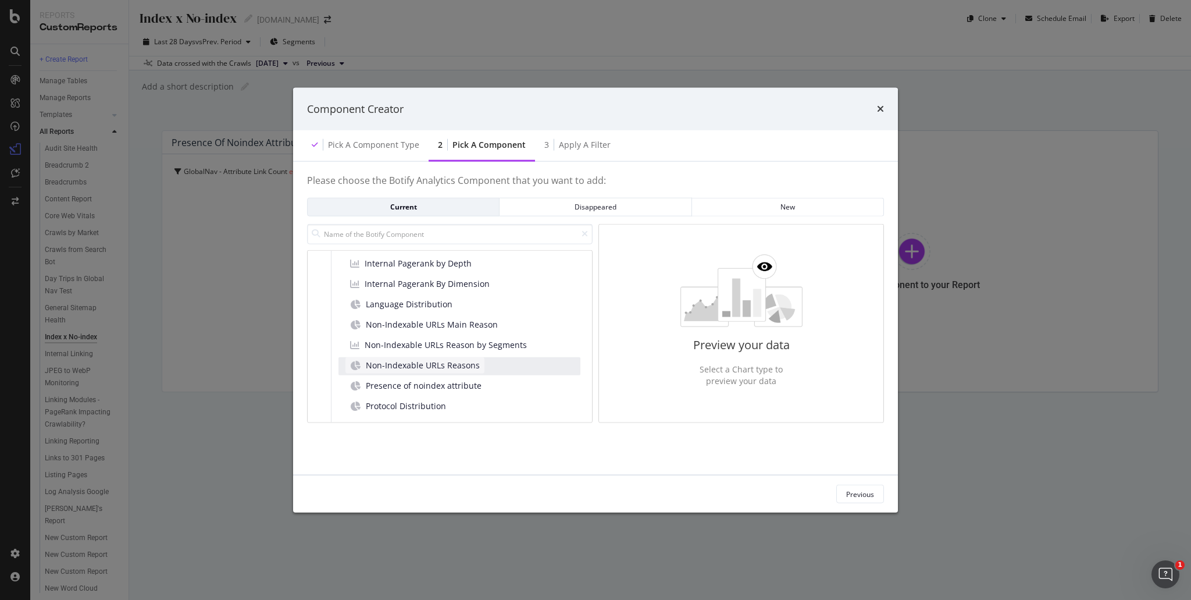
scroll to position [233, 0]
click at [463, 368] on span "Presence of noindex attribute" at bounding box center [424, 368] width 116 height 12
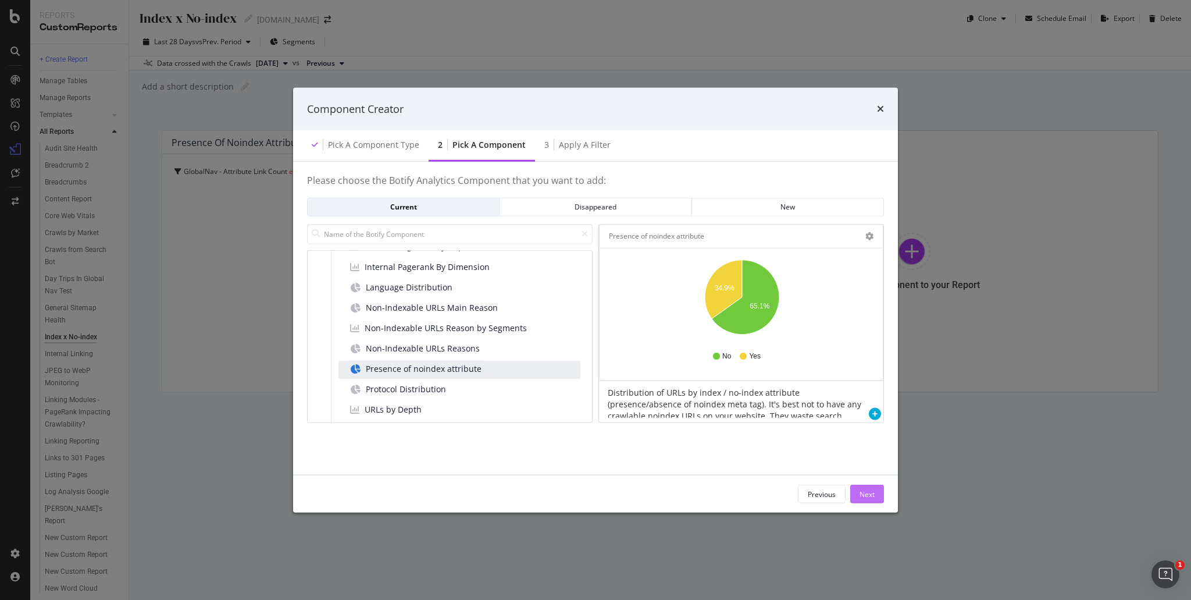
click at [869, 493] on div "Next" at bounding box center [867, 493] width 15 height 10
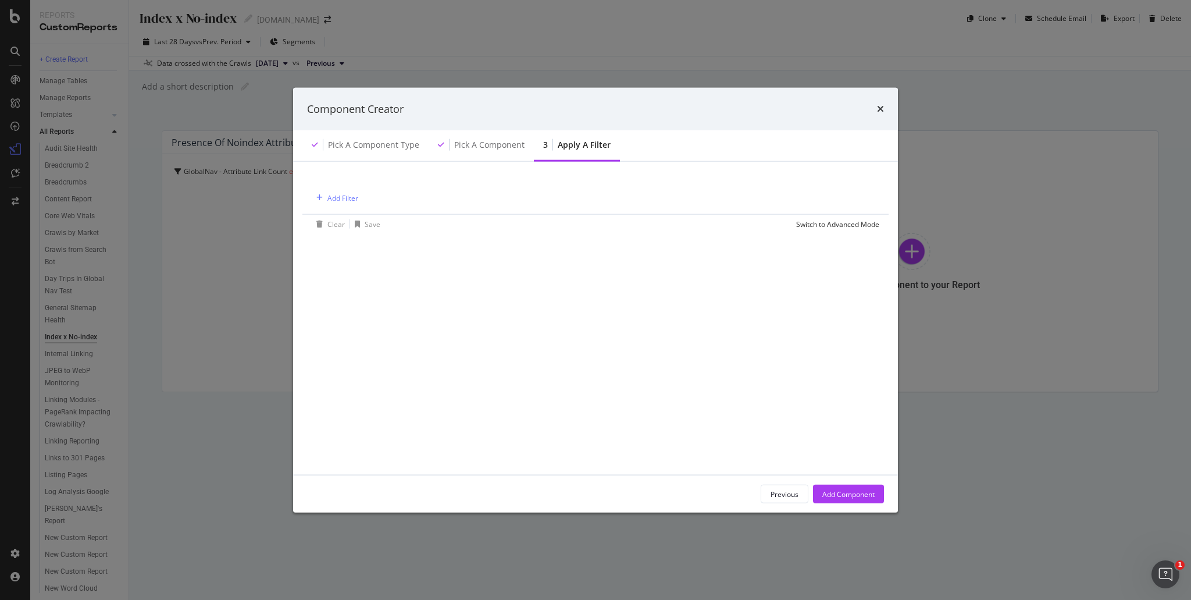
click at [353, 207] on div "Add Filter" at bounding box center [596, 197] width 568 height 34
click at [348, 203] on div "Add Filter" at bounding box center [335, 197] width 47 height 13
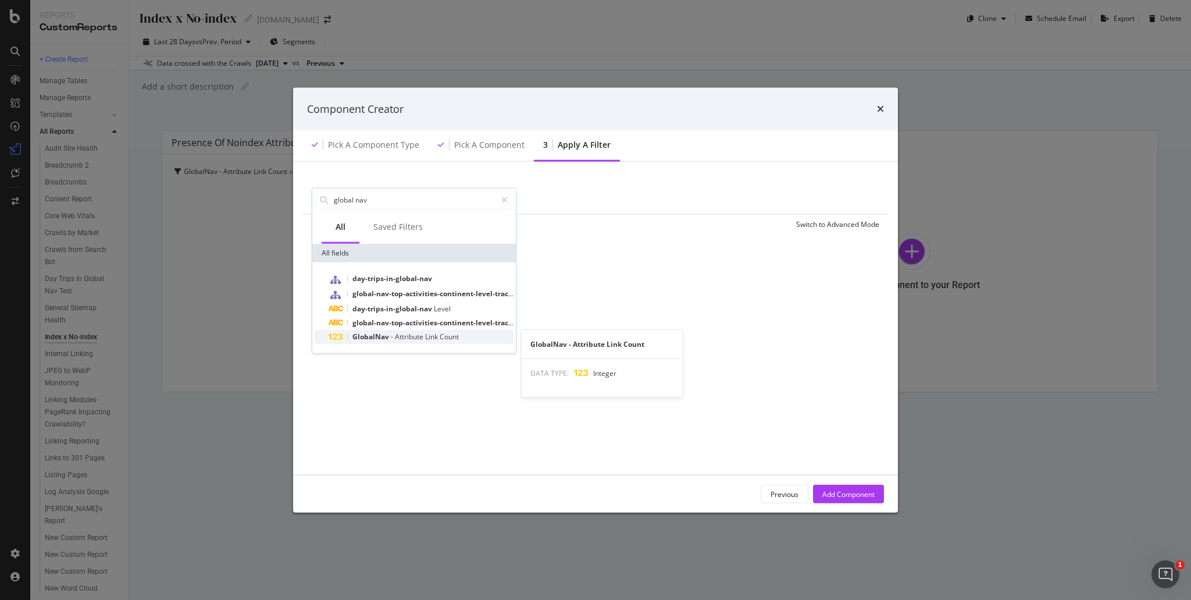
type input "global nav"
click at [441, 338] on span "Count" at bounding box center [449, 336] width 19 height 10
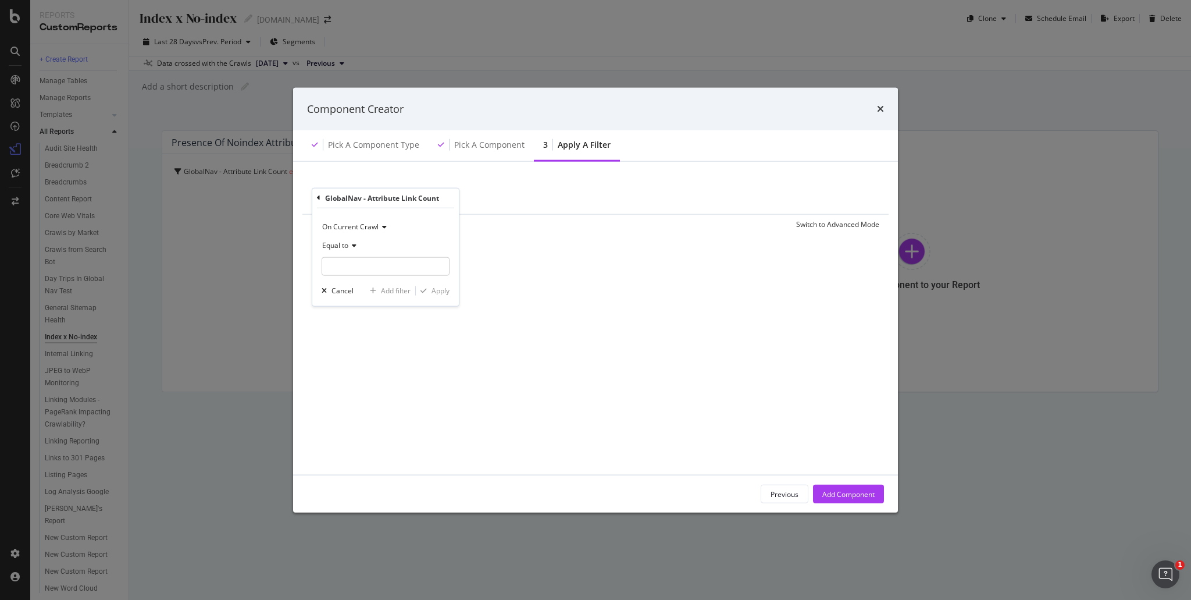
click at [379, 227] on icon "modal" at bounding box center [383, 226] width 8 height 7
click at [381, 249] on span "On Current Crawl" at bounding box center [357, 250] width 60 height 10
click at [381, 220] on div "On Current Crawl" at bounding box center [386, 226] width 128 height 19
click at [379, 277] on span "Diff Between Crawls" at bounding box center [360, 281] width 66 height 10
click at [380, 226] on span "Diff Between Crawls" at bounding box center [355, 226] width 66 height 10
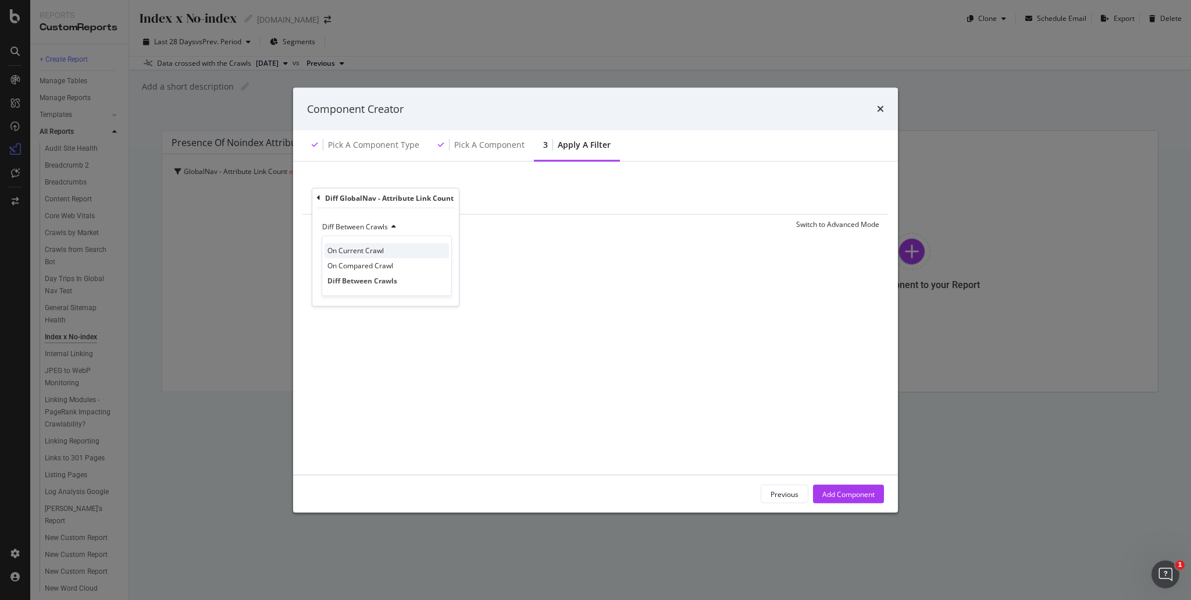
click at [374, 248] on span "On Current Crawl" at bounding box center [355, 250] width 56 height 10
click at [394, 265] on input "modal" at bounding box center [386, 265] width 128 height 19
click at [353, 246] on icon "modal" at bounding box center [352, 244] width 8 height 7
click at [369, 386] on div "Exists" at bounding box center [386, 389] width 124 height 15
click at [438, 272] on div "Apply" at bounding box center [440, 270] width 18 height 10
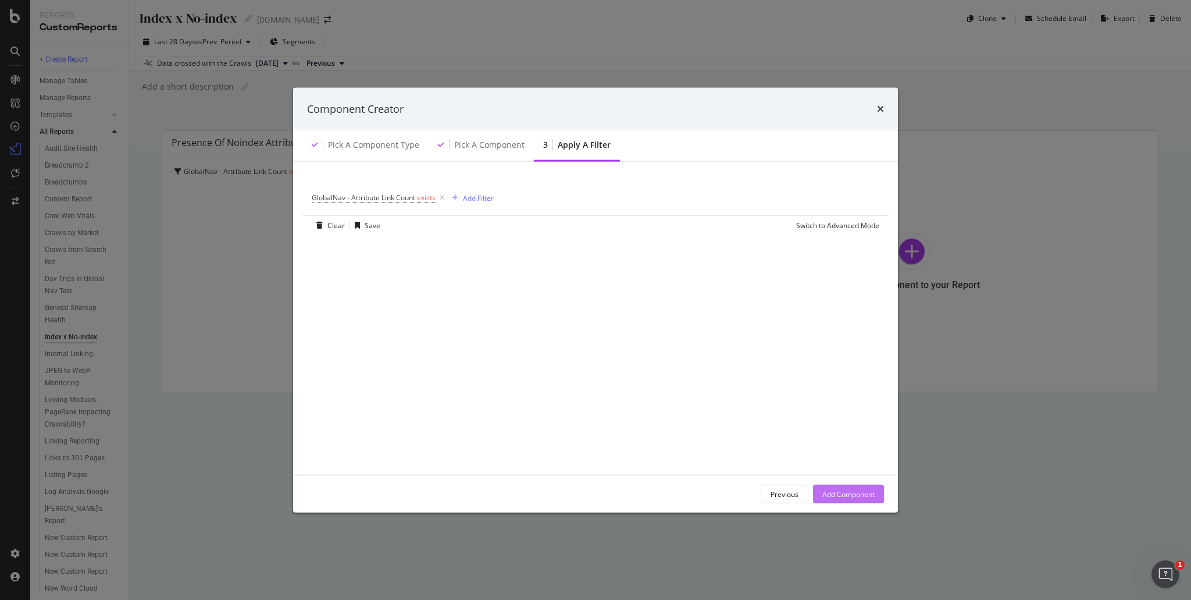
click at [853, 487] on div "Add Component" at bounding box center [848, 493] width 52 height 17
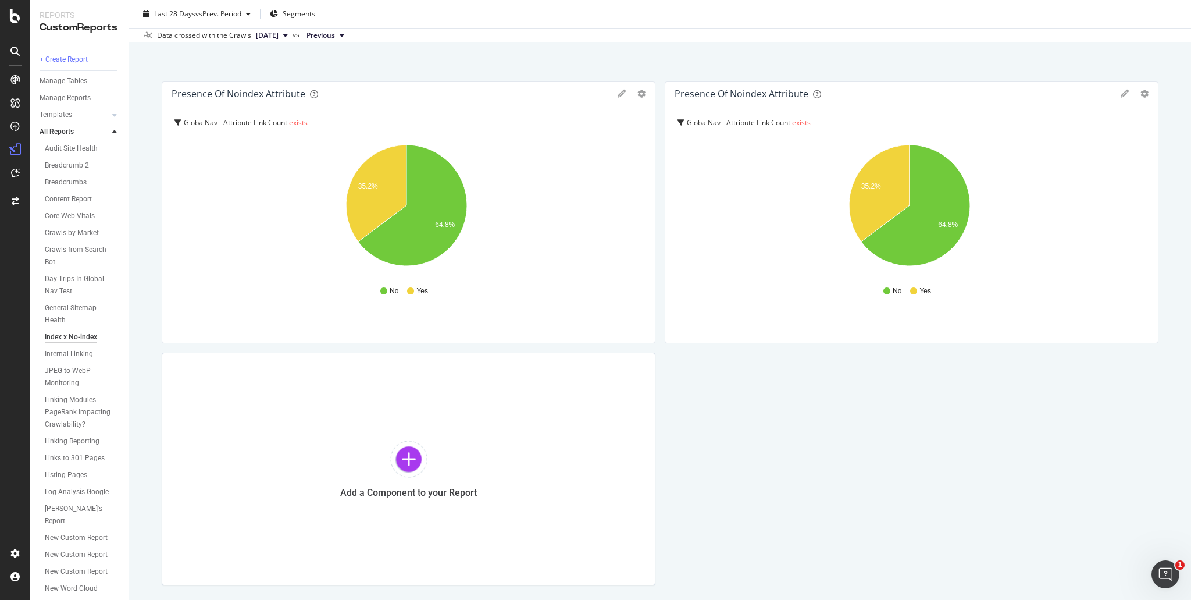
scroll to position [107, 0]
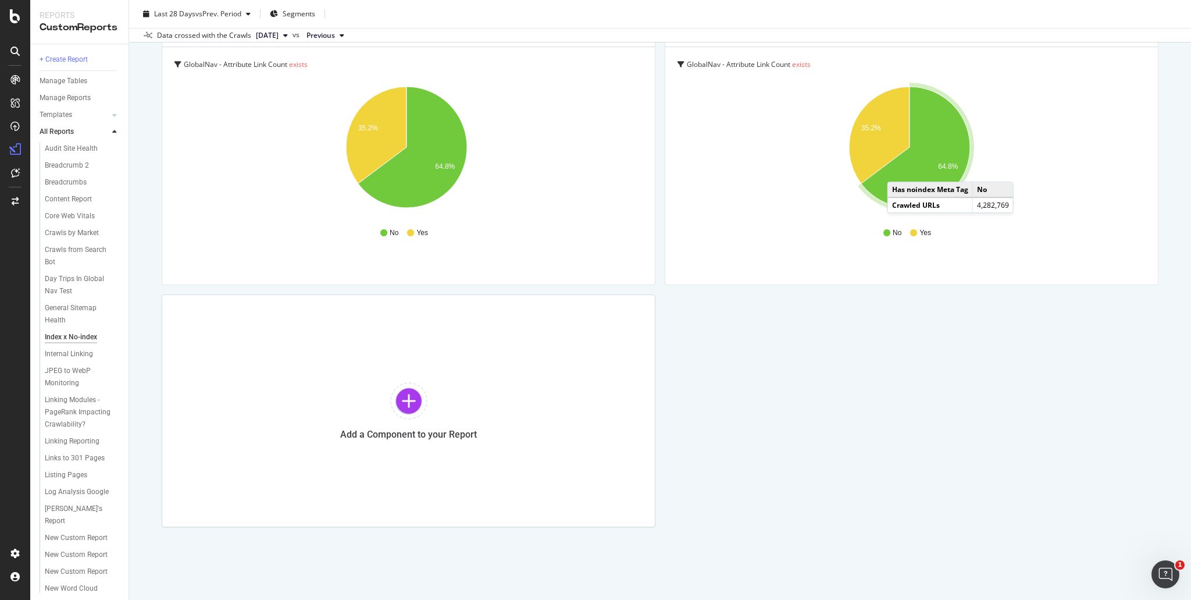
click at [291, 63] on span "exists" at bounding box center [298, 64] width 19 height 10
click at [297, 90] on span "exists" at bounding box center [300, 93] width 19 height 10
click at [570, 253] on div "GlobalNav - Attribute Link Count exists GlobalNav - Attribute Link Count exists…" at bounding box center [408, 165] width 493 height 237
click at [179, 62] on icon at bounding box center [177, 64] width 7 height 7
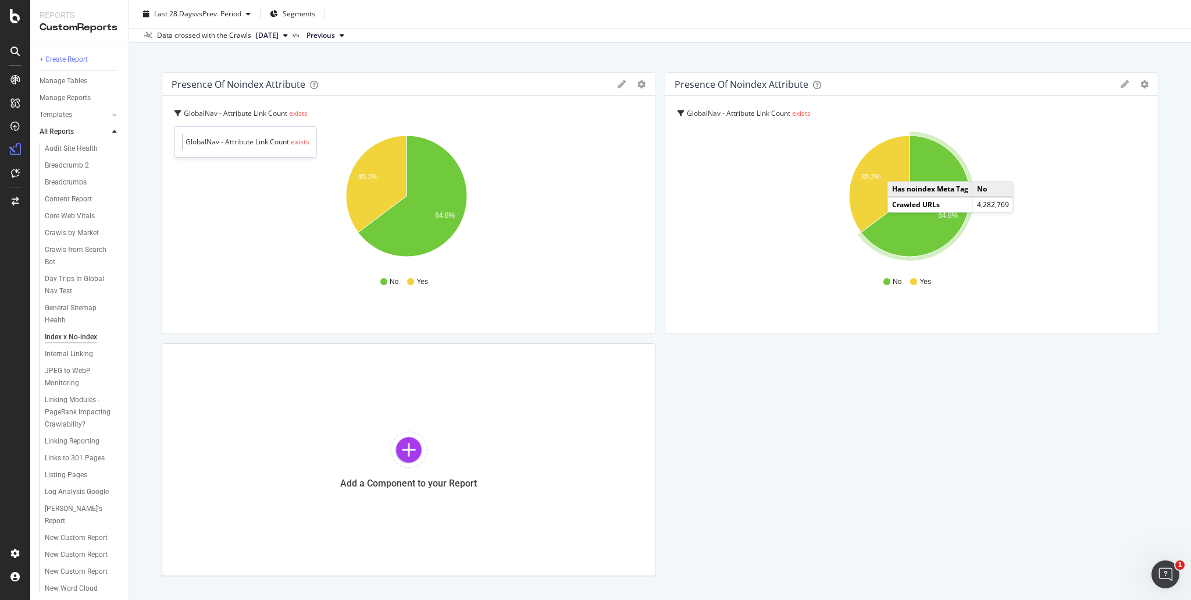
scroll to position [0, 0]
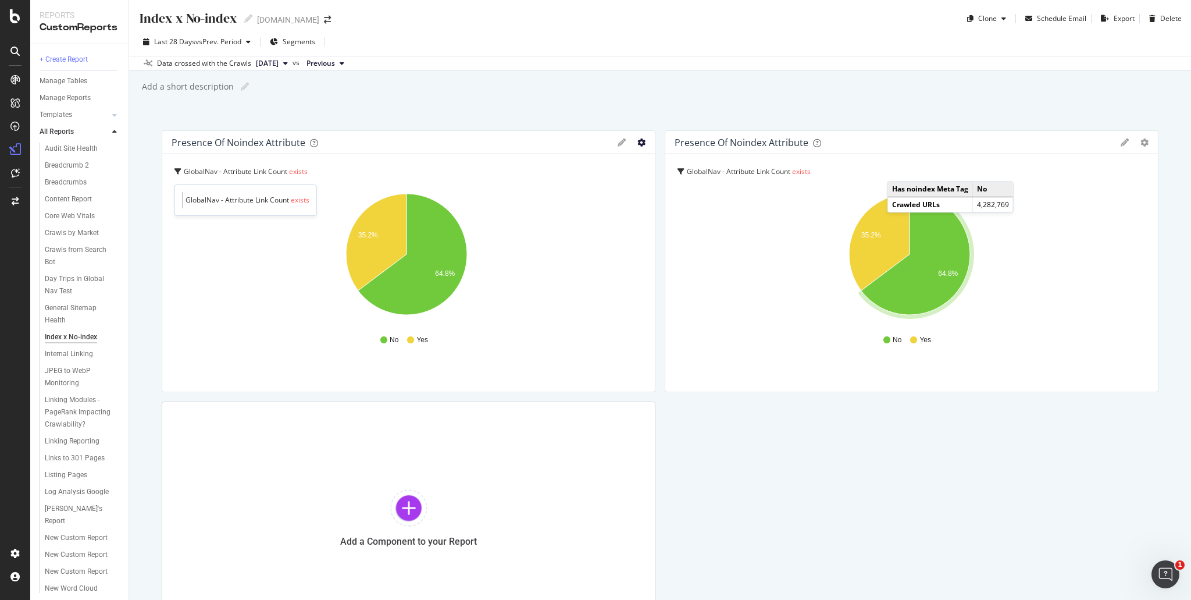
click at [638, 144] on icon "gear" at bounding box center [641, 142] width 8 height 8
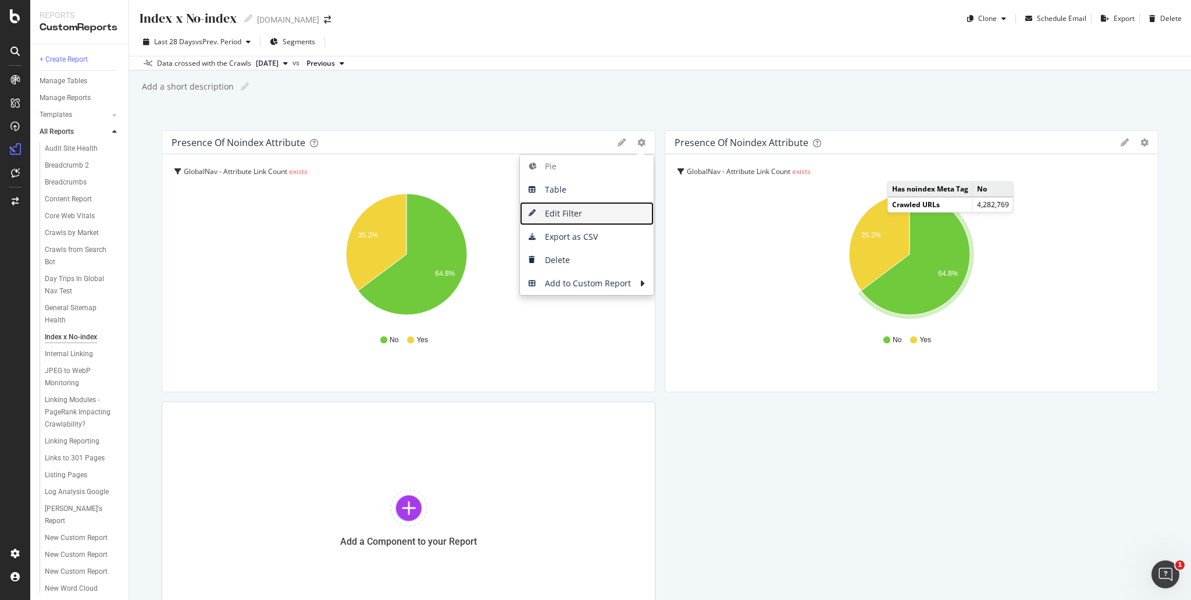
click at [582, 205] on span "Edit Filter" at bounding box center [587, 213] width 134 height 17
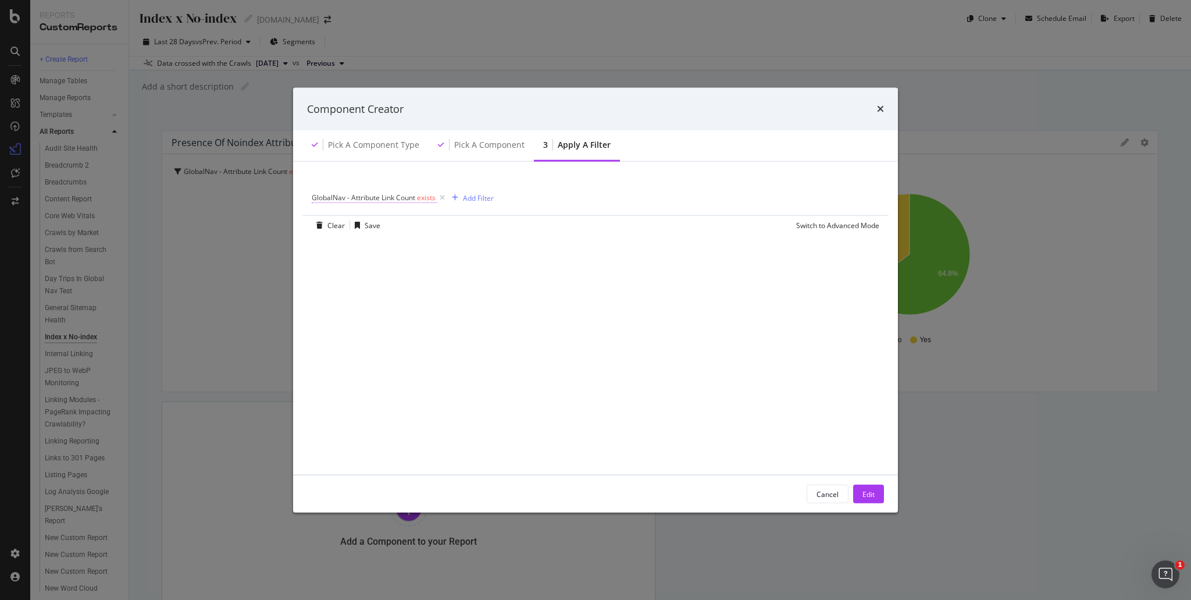
click at [400, 195] on span "GlobalNav - Attribute Link Count" at bounding box center [364, 197] width 104 height 10
click at [347, 240] on icon "modal" at bounding box center [345, 243] width 8 height 7
click at [335, 240] on span "Exists" at bounding box center [331, 243] width 19 height 10
click at [350, 246] on div "Exists" at bounding box center [386, 243] width 128 height 19
drag, startPoint x: 523, startPoint y: 187, endPoint x: 513, endPoint y: 187, distance: 9.9
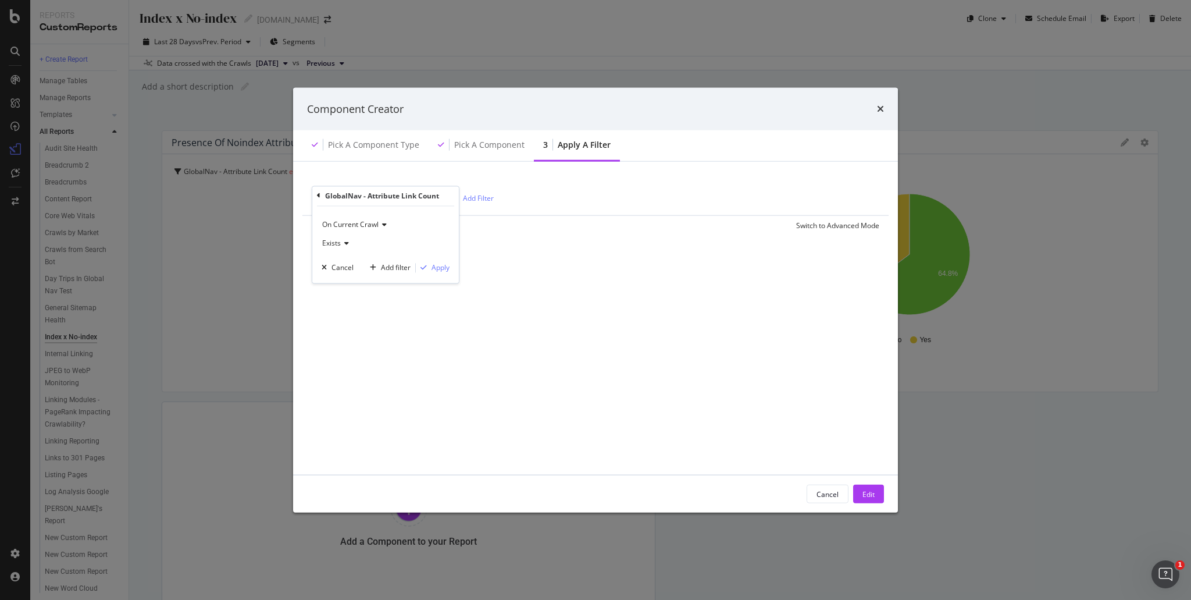
click at [523, 187] on div "GlobalNav - Attribute Link Count exists Add Filter" at bounding box center [596, 197] width 568 height 35
click at [337, 197] on span "GlobalNav - Attribute Link Count" at bounding box center [364, 197] width 104 height 10
click at [321, 194] on div "GlobalNav - Attribute Link Count" at bounding box center [385, 196] width 137 height 20
click at [317, 195] on div "GlobalNav - Attribute Link Count On Current Crawl Exists Cancel Add filter Apply" at bounding box center [385, 234] width 147 height 97
click at [319, 196] on icon "modal" at bounding box center [318, 195] width 3 height 7
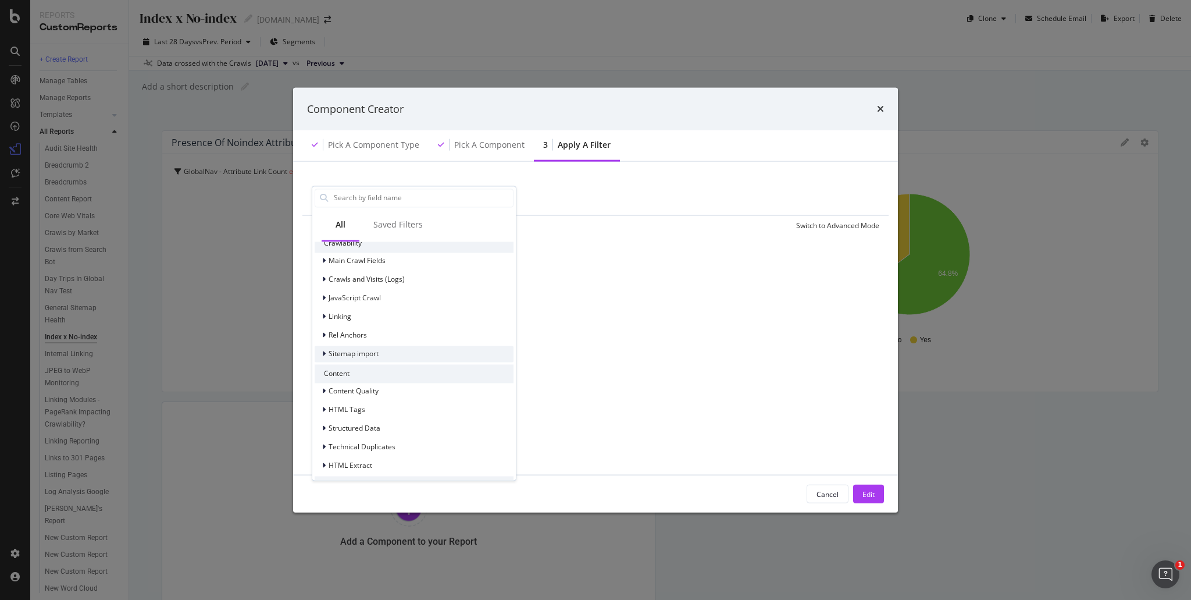
scroll to position [173, 0]
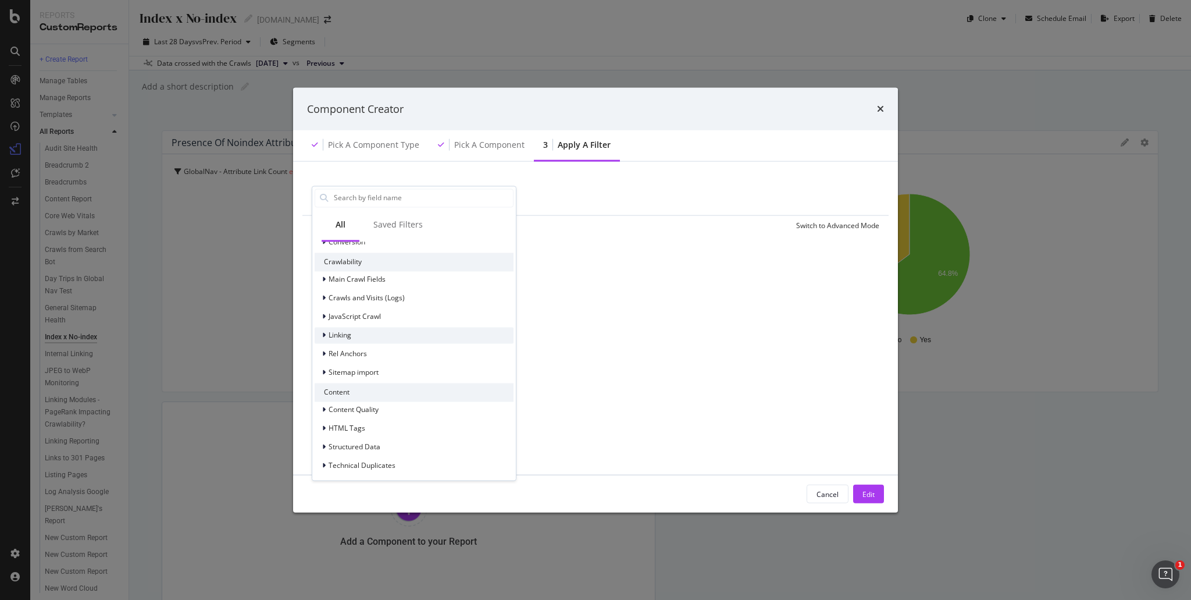
click at [322, 335] on icon "modal" at bounding box center [323, 335] width 3 height 7
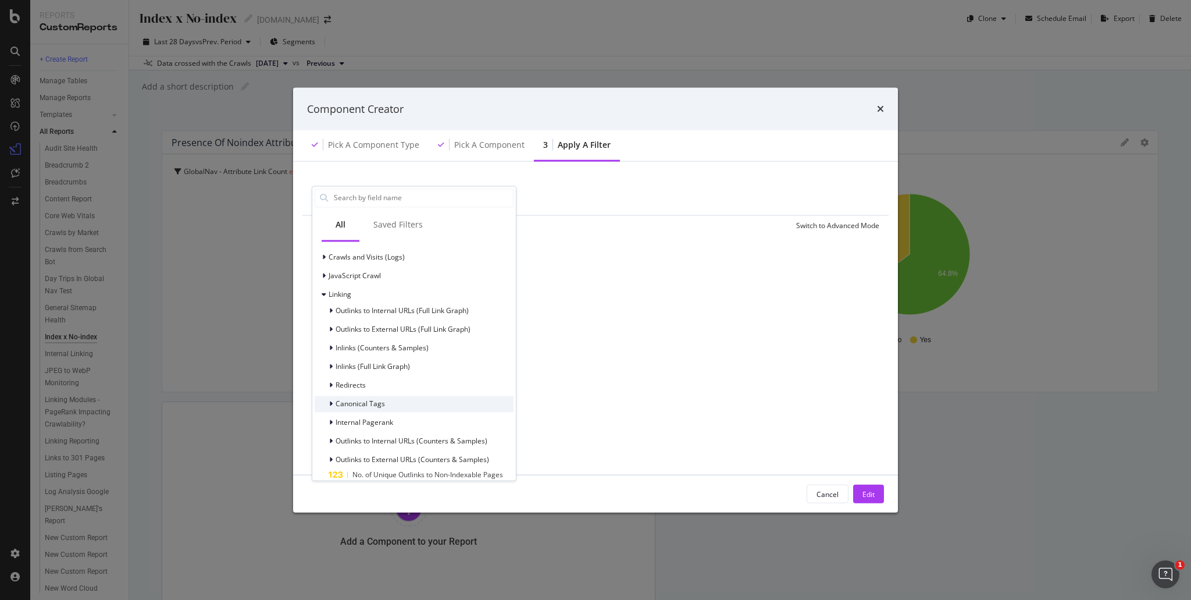
scroll to position [231, 0]
click at [329, 329] on div "modal" at bounding box center [332, 331] width 7 height 12
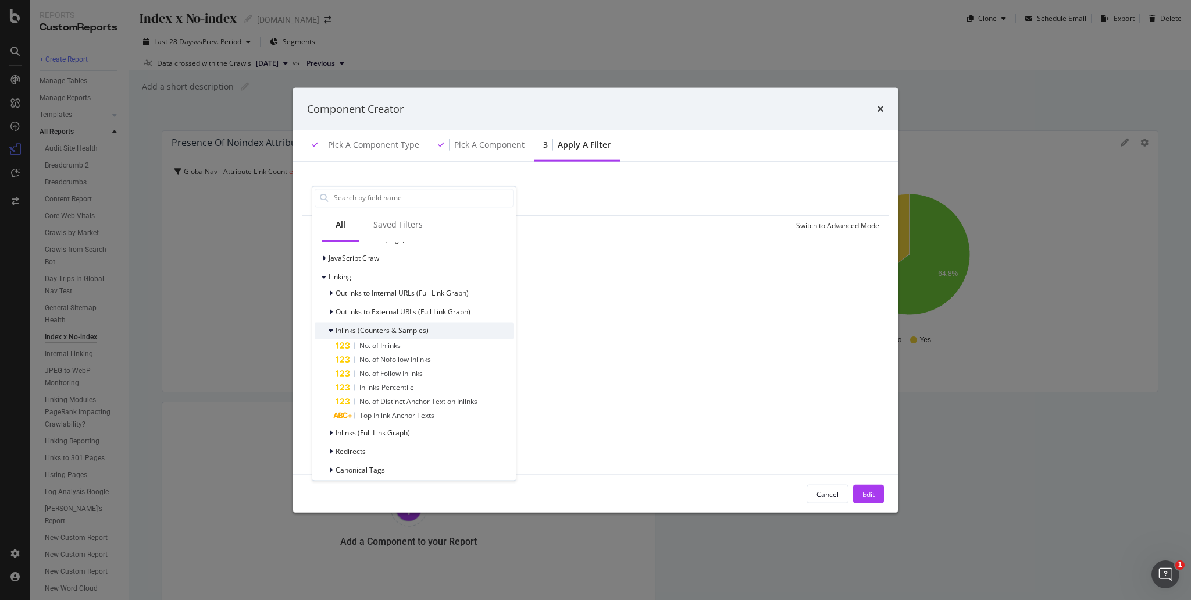
click at [327, 329] on div "Inlinks (Counters & Samples)" at bounding box center [372, 331] width 114 height 12
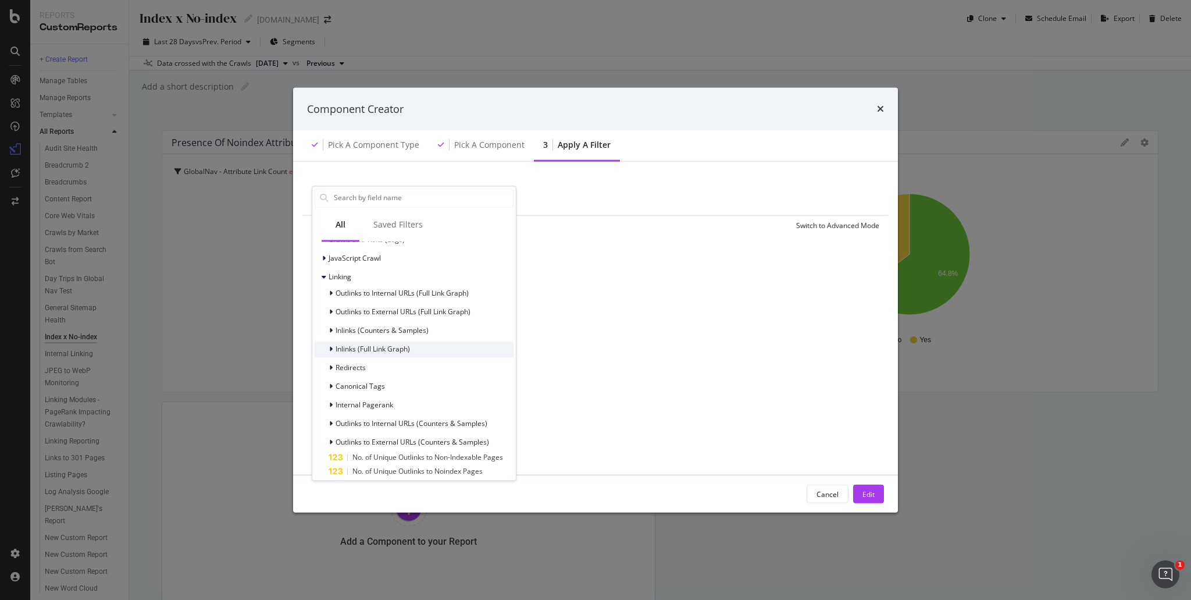
click at [328, 351] on div "Inlinks (Full Link Graph)" at bounding box center [362, 350] width 95 height 12
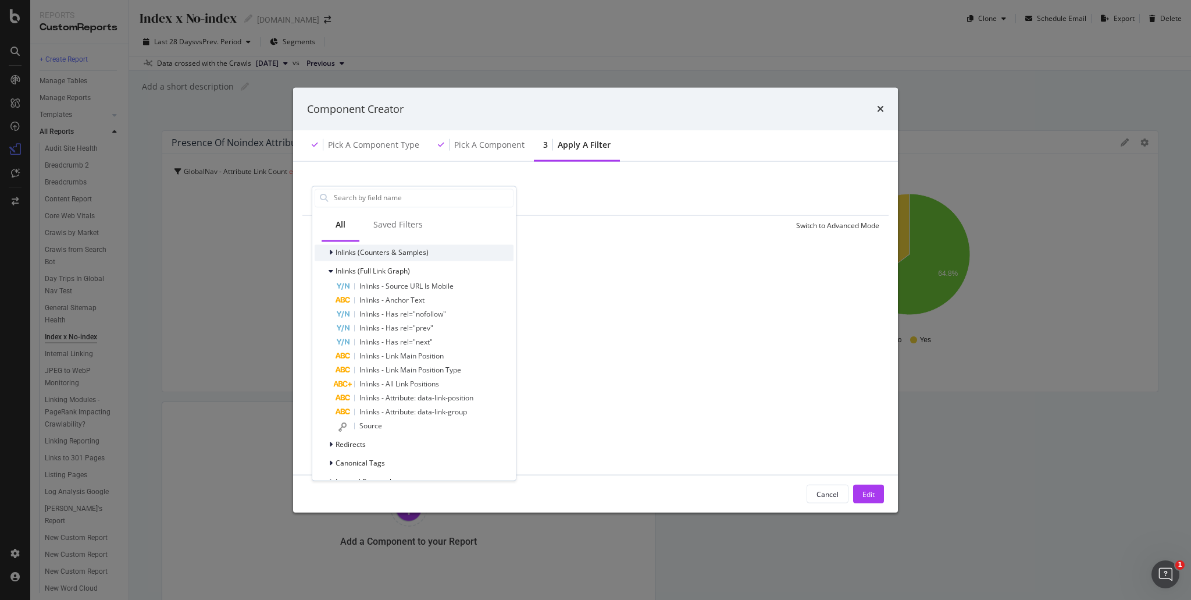
scroll to position [289, 0]
click at [330, 290] on icon "modal" at bounding box center [331, 291] width 5 height 7
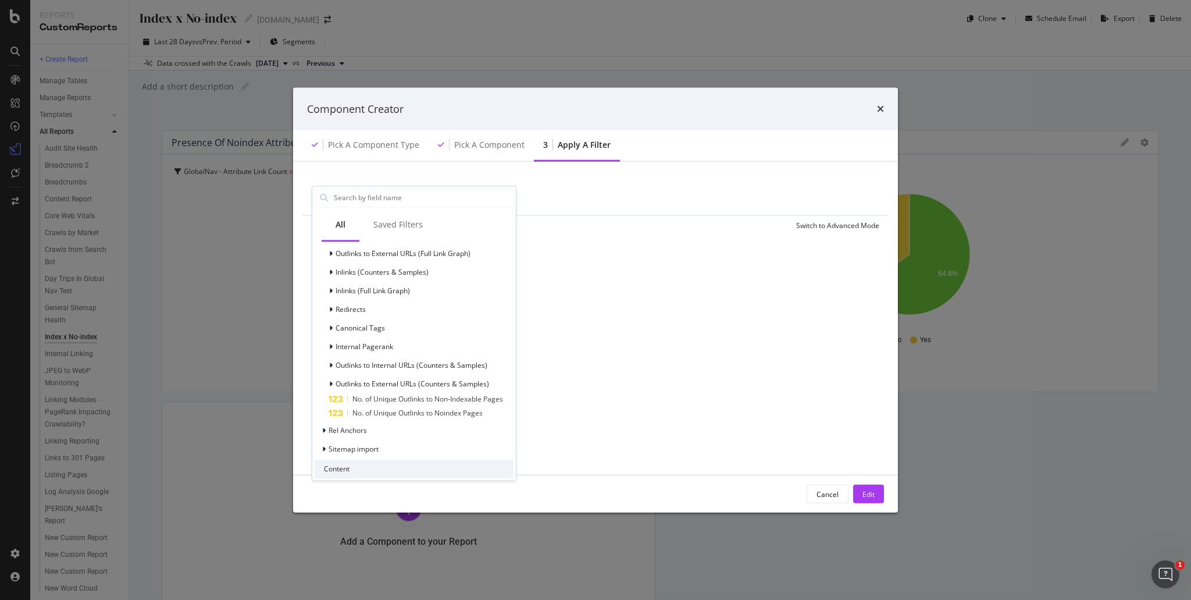
scroll to position [115, 0]
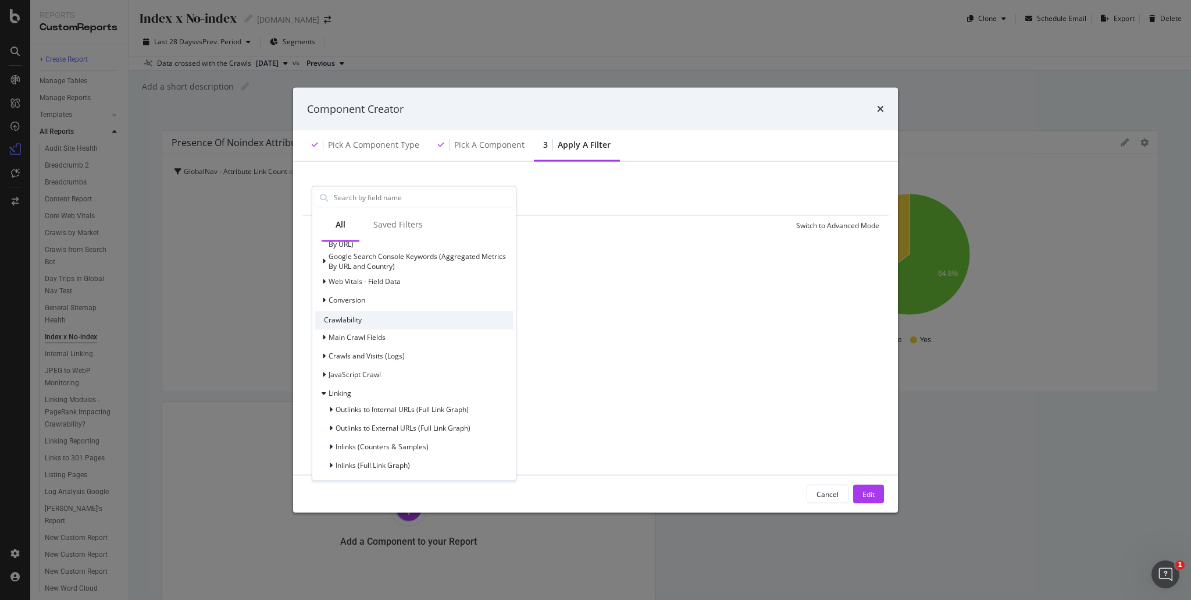
click at [197, 226] on div "Component Creator Pick a Component type Pick a Component 3 Apply a Filter Globa…" at bounding box center [595, 300] width 1191 height 600
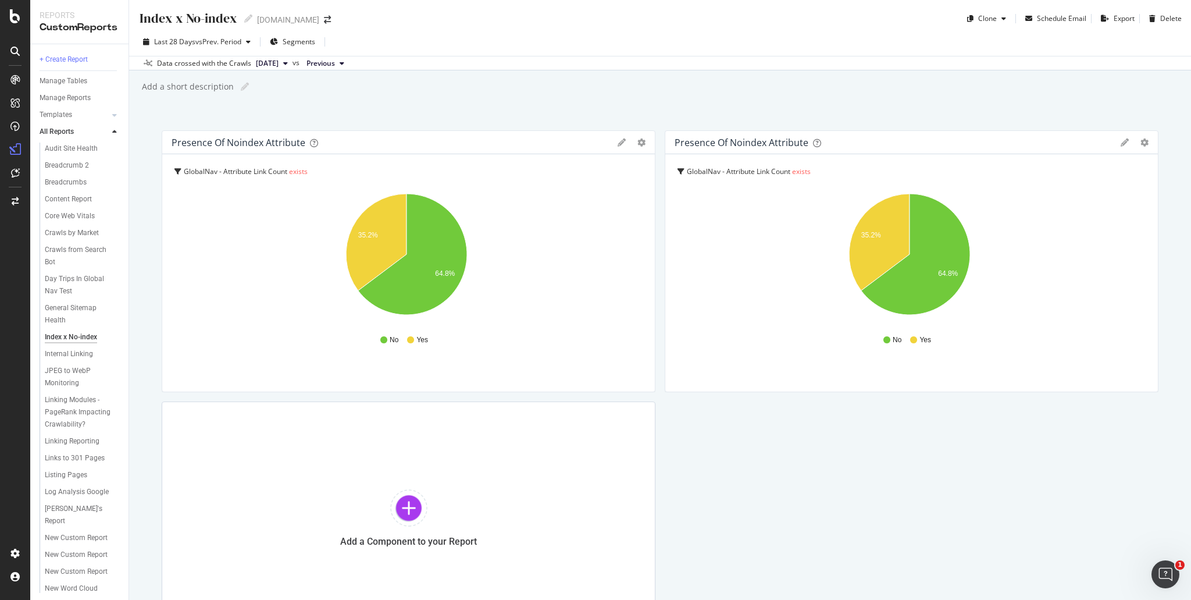
click at [618, 141] on icon at bounding box center [622, 142] width 8 height 8
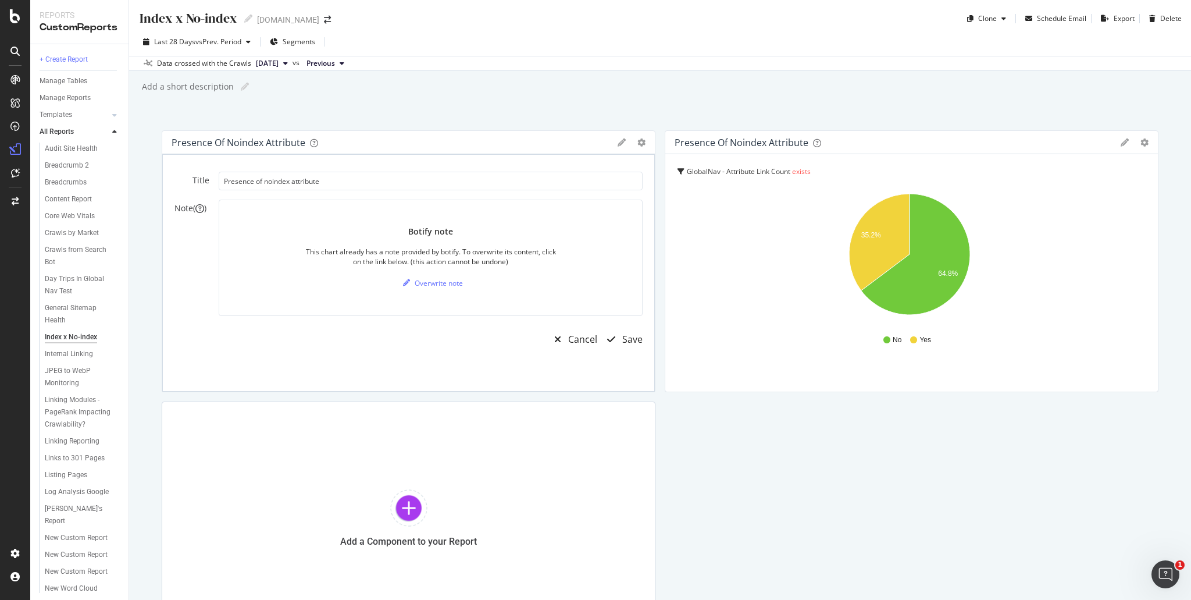
click at [619, 143] on icon at bounding box center [622, 142] width 8 height 8
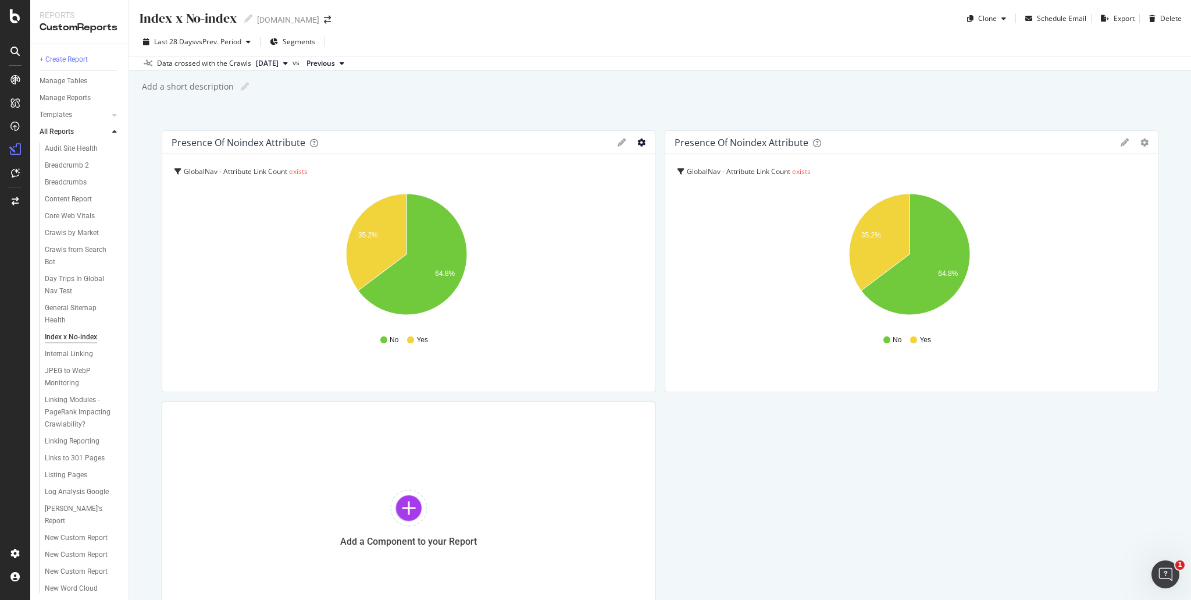
click at [637, 144] on icon "gear" at bounding box center [641, 142] width 8 height 8
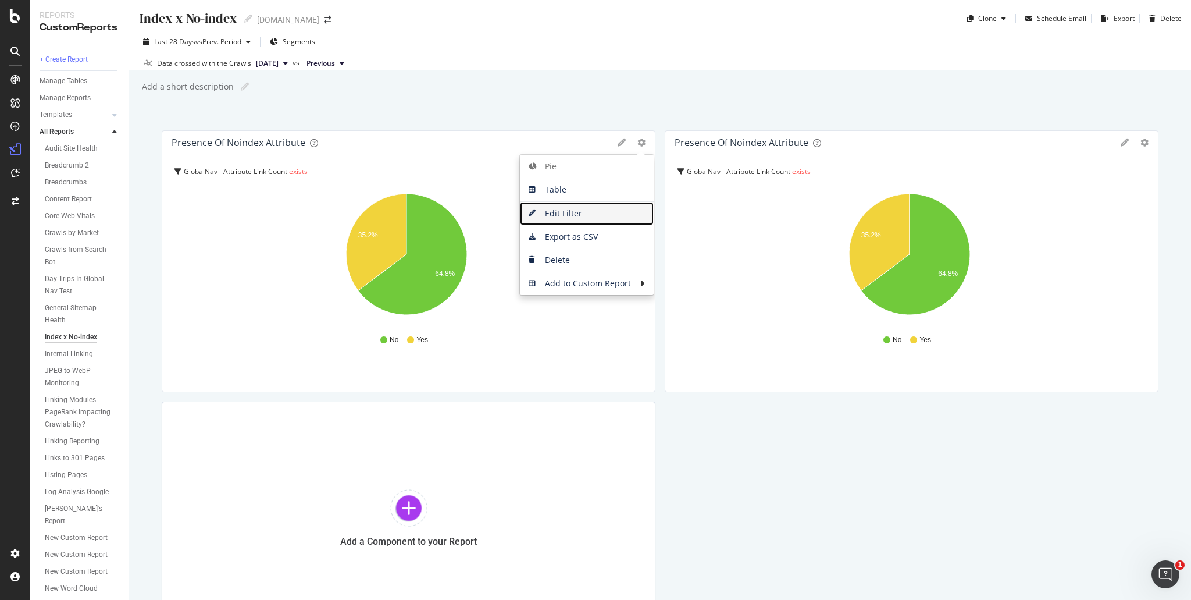
click at [558, 213] on span "Edit Filter" at bounding box center [587, 213] width 134 height 17
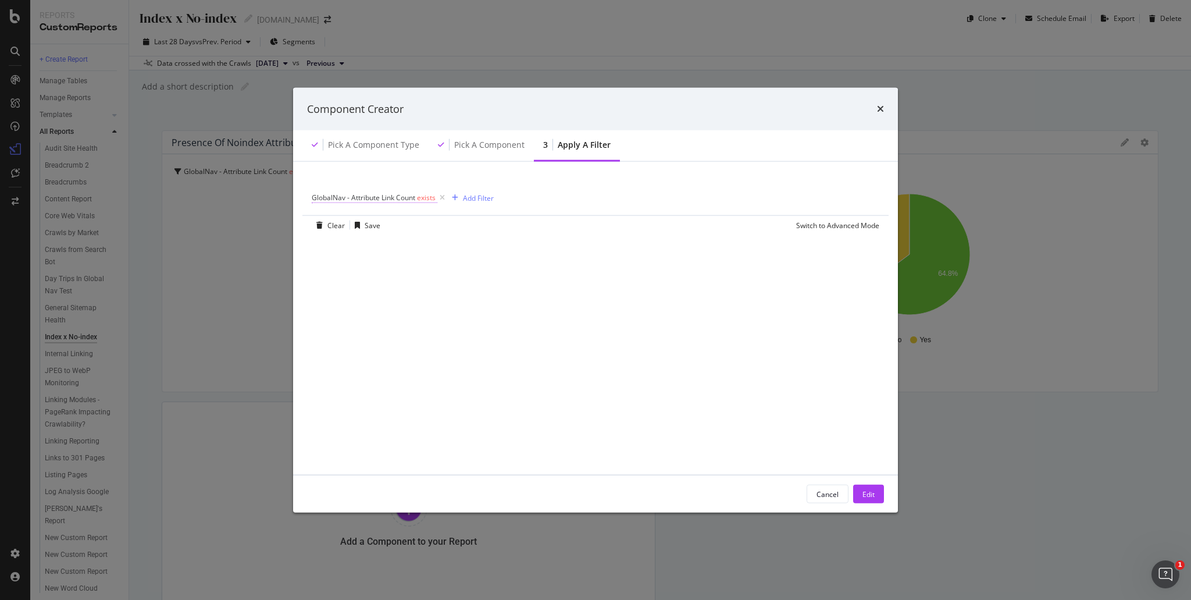
click at [432, 195] on span "exists" at bounding box center [426, 197] width 19 height 10
click at [354, 237] on div "Exists" at bounding box center [386, 243] width 128 height 19
click at [376, 326] on div "Greater than" at bounding box center [386, 327] width 124 height 15
click at [372, 265] on input "modal" at bounding box center [386, 264] width 128 height 19
type input "0"
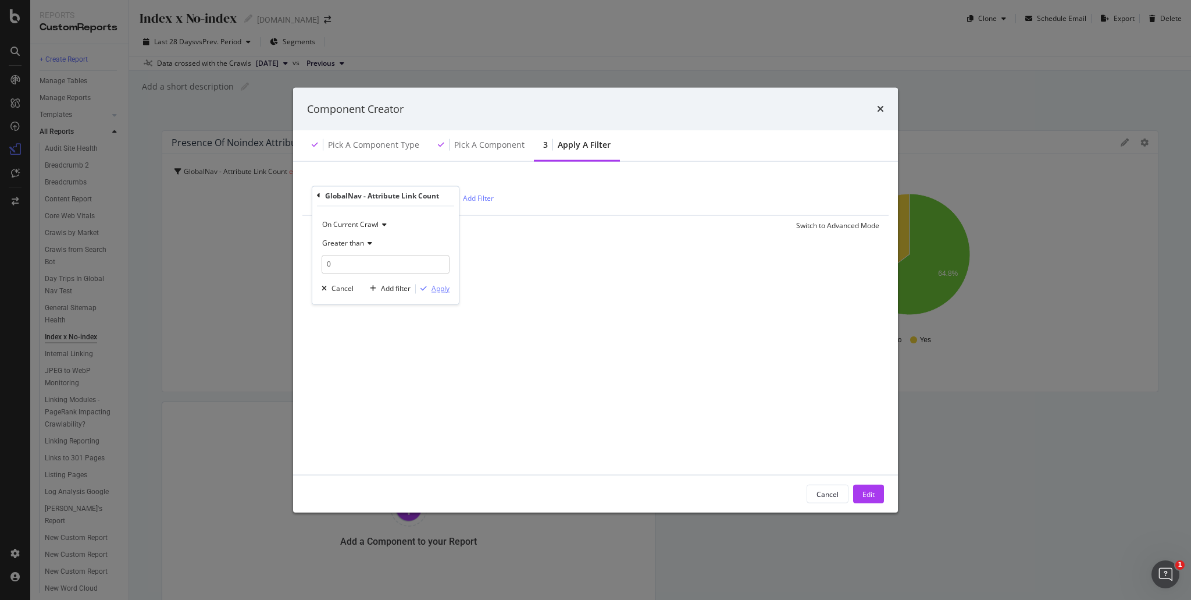
click at [447, 290] on div "Apply" at bounding box center [440, 289] width 18 height 10
drag, startPoint x: 874, startPoint y: 494, endPoint x: 789, endPoint y: 417, distance: 114.5
click at [801, 388] on div "Component Creator Pick a Component type Pick a Component 3 Apply a Filter Globa…" at bounding box center [595, 299] width 605 height 425
click at [370, 219] on div "Save" at bounding box center [365, 224] width 30 height 17
click at [379, 290] on div "Save Cancel Switch to Advanced Mode" at bounding box center [596, 294] width 568 height 19
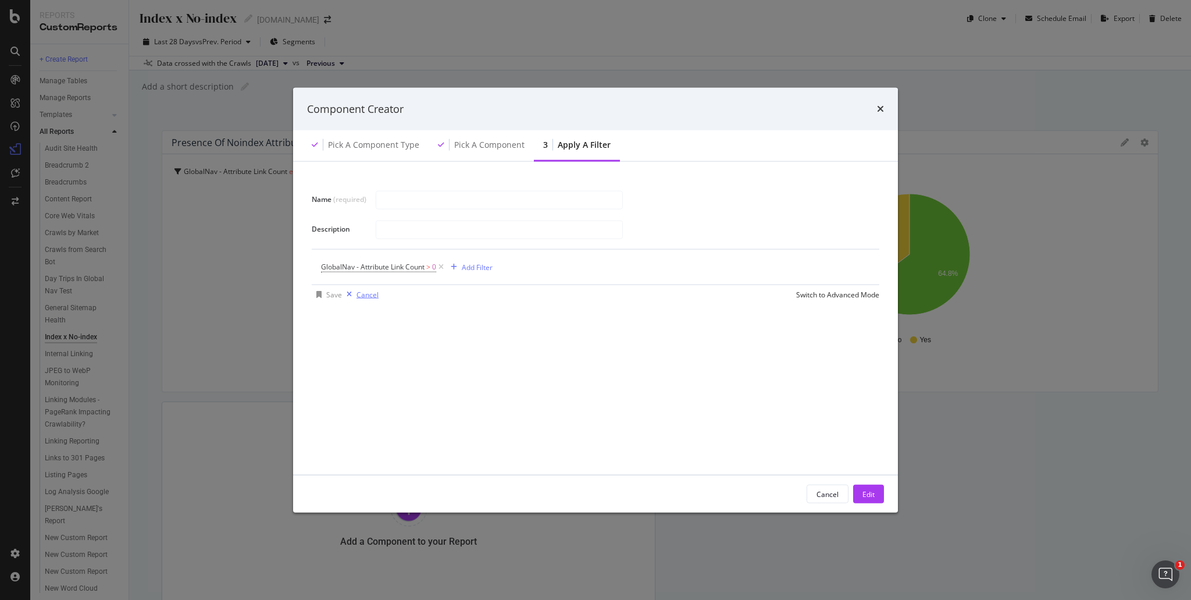
click at [372, 290] on div "Cancel" at bounding box center [367, 294] width 22 height 10
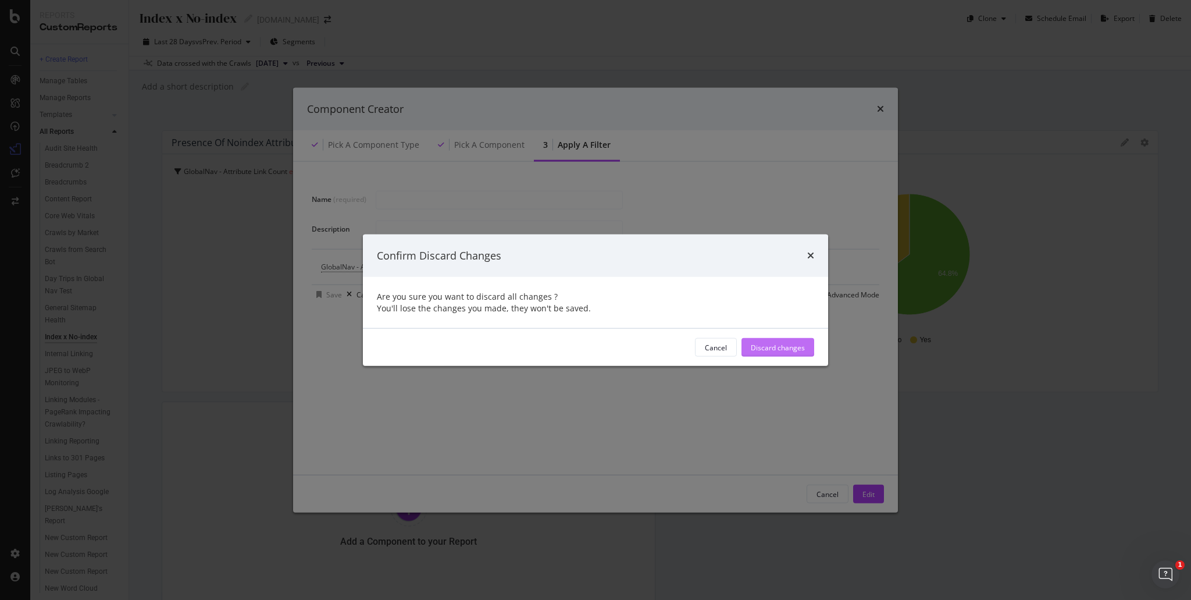
click at [765, 351] on div "Discard changes" at bounding box center [778, 347] width 54 height 10
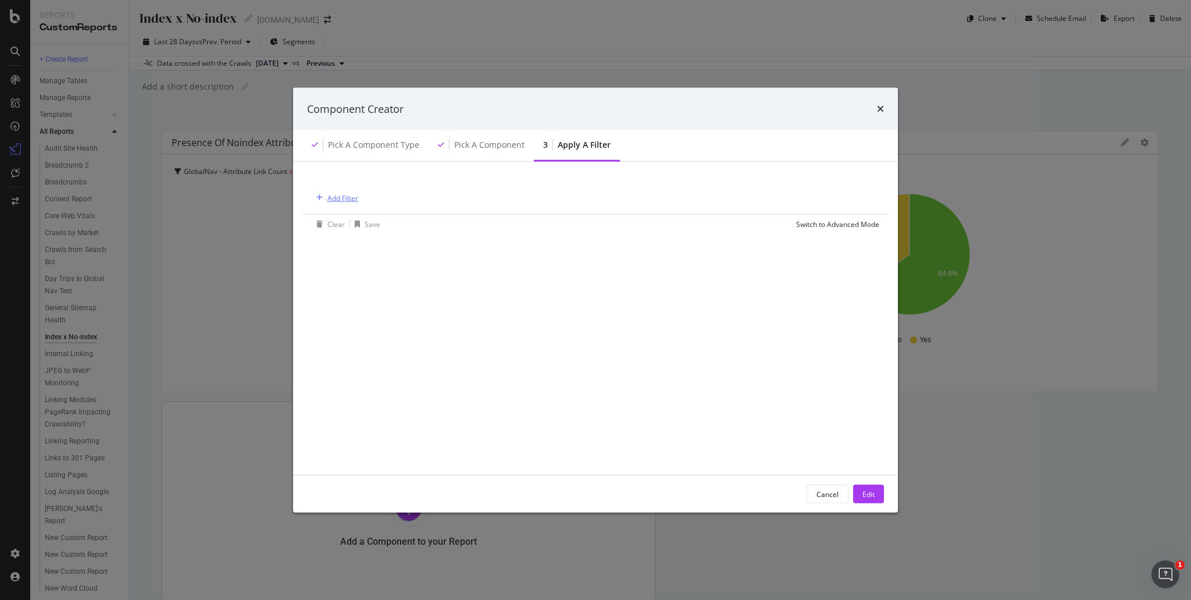
click at [352, 197] on div "Add Filter" at bounding box center [342, 197] width 31 height 10
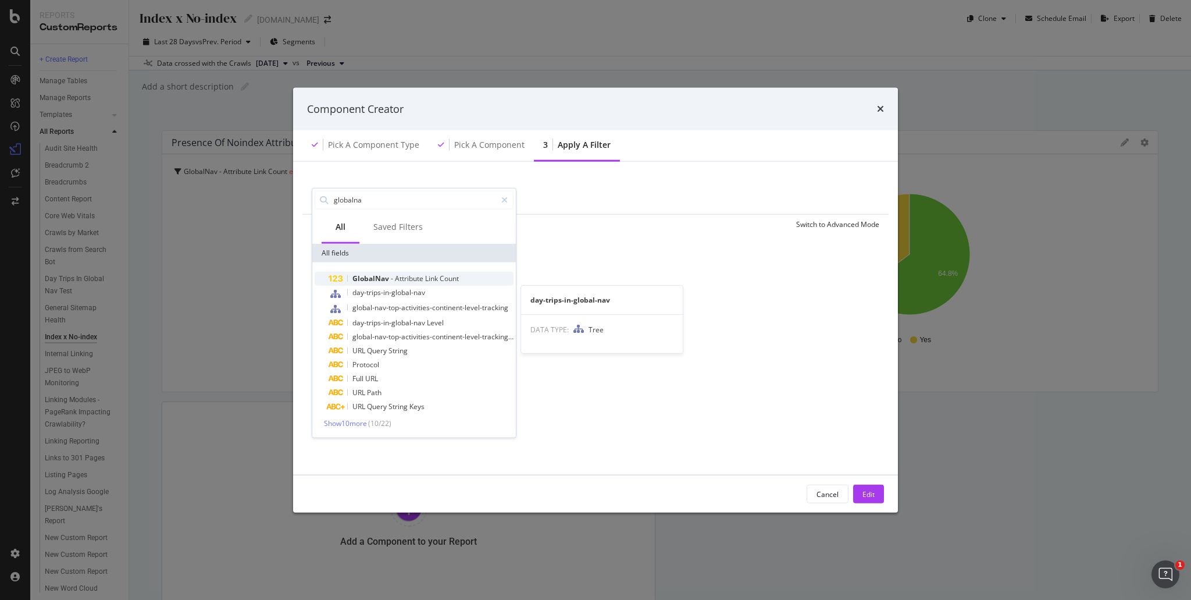
type input "globalna"
click at [416, 276] on span "Attribute" at bounding box center [410, 278] width 30 height 10
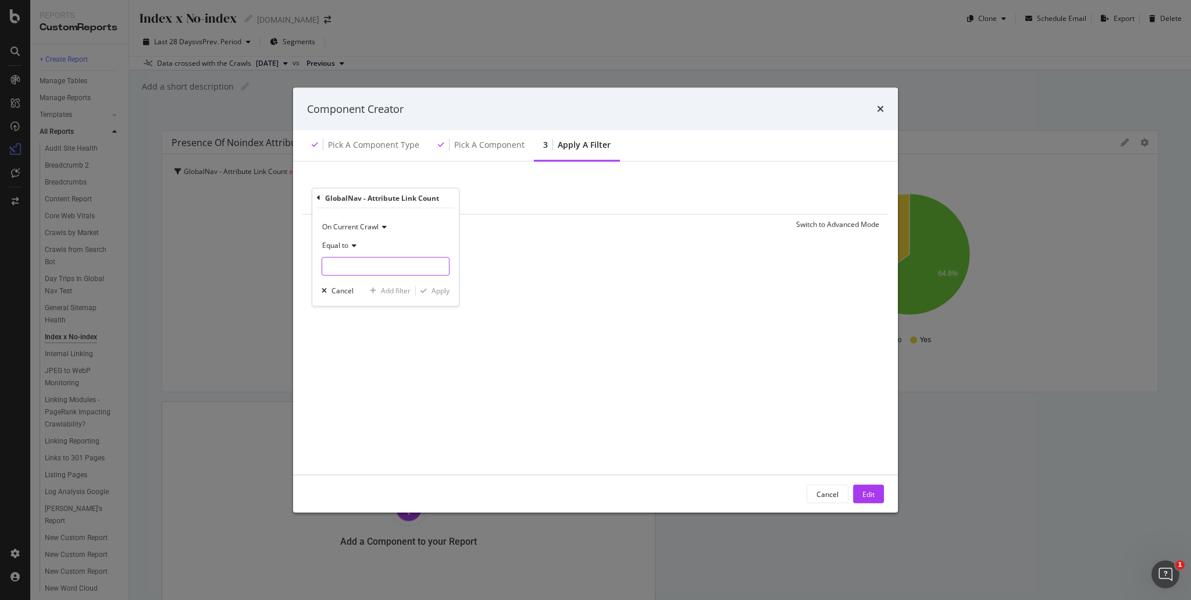
click at [372, 268] on input "modal" at bounding box center [386, 265] width 128 height 19
click at [352, 252] on div "Equal to" at bounding box center [386, 245] width 128 height 19
click at [361, 331] on span "Greater than" at bounding box center [348, 329] width 42 height 10
click at [346, 269] on input "modal" at bounding box center [386, 265] width 128 height 19
type input "0"
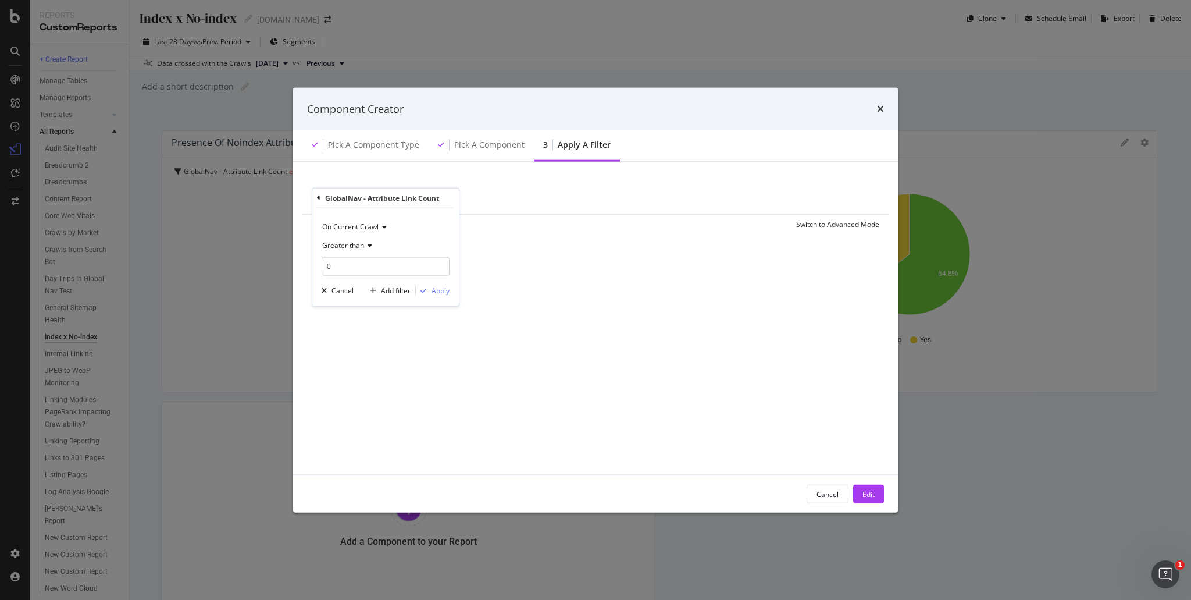
click at [440, 283] on div "On Current Crawl Greater than 0 Cancel Add filter Apply" at bounding box center [385, 257] width 147 height 98
click at [442, 288] on div "Apply" at bounding box center [440, 291] width 18 height 10
click at [904, 494] on div "Component Creator Pick a Component type Pick a Component 3 Apply a Filter Globa…" at bounding box center [595, 300] width 1191 height 600
click at [865, 493] on div "Edit" at bounding box center [868, 493] width 12 height 10
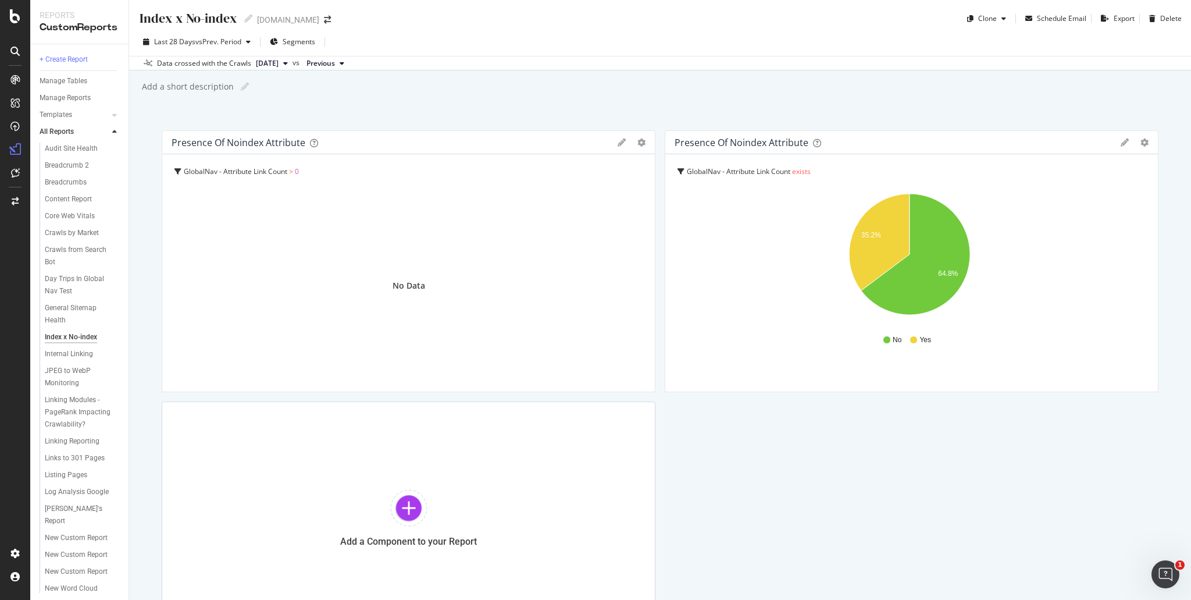
click at [292, 167] on span ">" at bounding box center [291, 171] width 4 height 10
click at [361, 174] on div "GlobalNav - Attribute Link Count > 0" at bounding box center [409, 171] width 471 height 16
click at [637, 140] on icon "gear" at bounding box center [641, 142] width 8 height 8
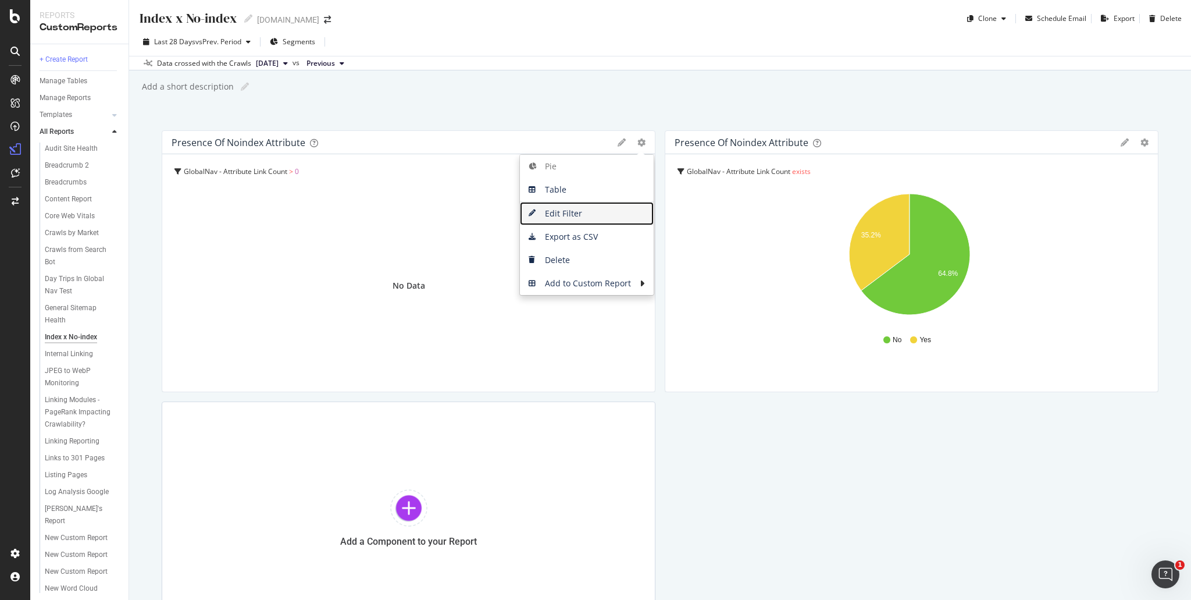
click at [584, 221] on span "Edit Filter" at bounding box center [587, 213] width 134 height 17
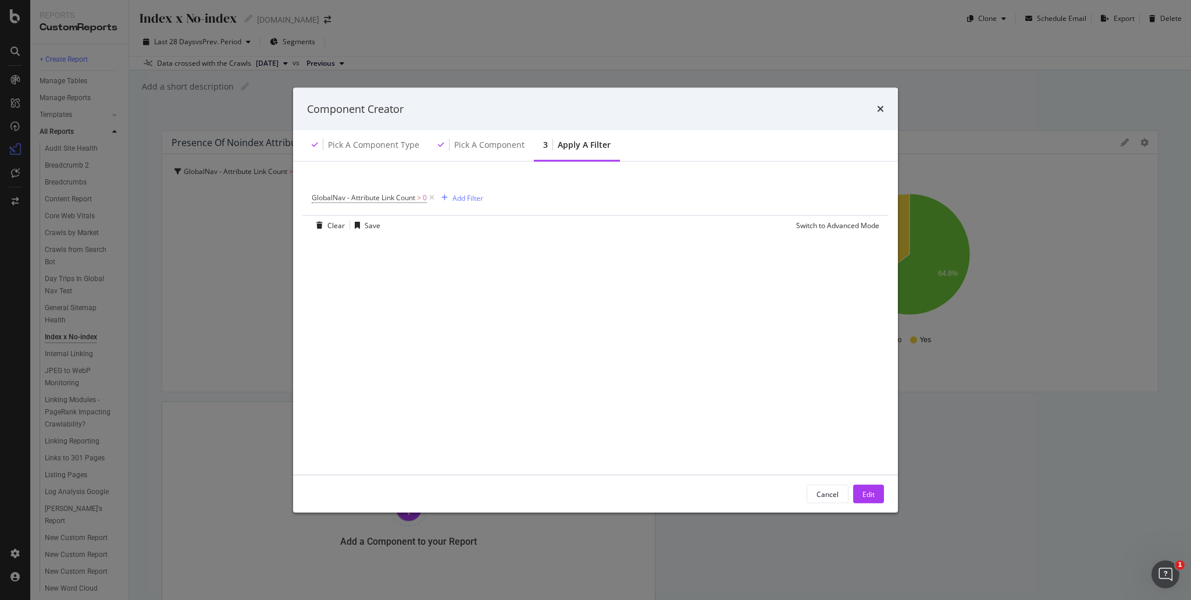
drag, startPoint x: 879, startPoint y: 105, endPoint x: 411, endPoint y: 53, distance: 471.1
click at [879, 105] on icon "times" at bounding box center [880, 108] width 7 height 9
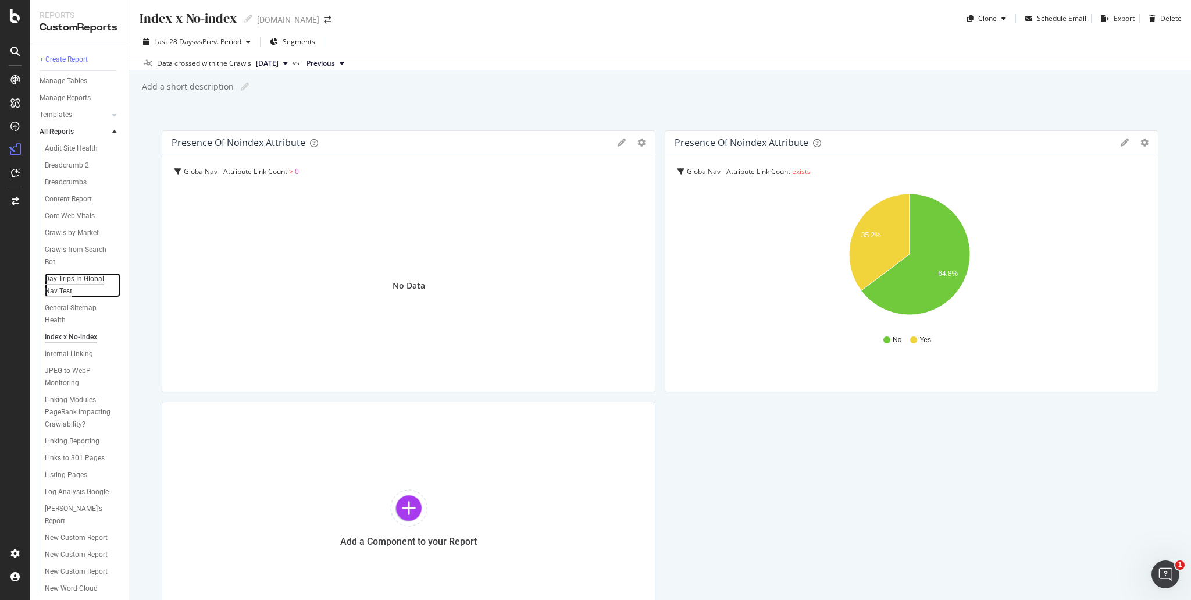
click at [102, 274] on div "Day Trips In Global Nav Test" at bounding box center [78, 285] width 67 height 24
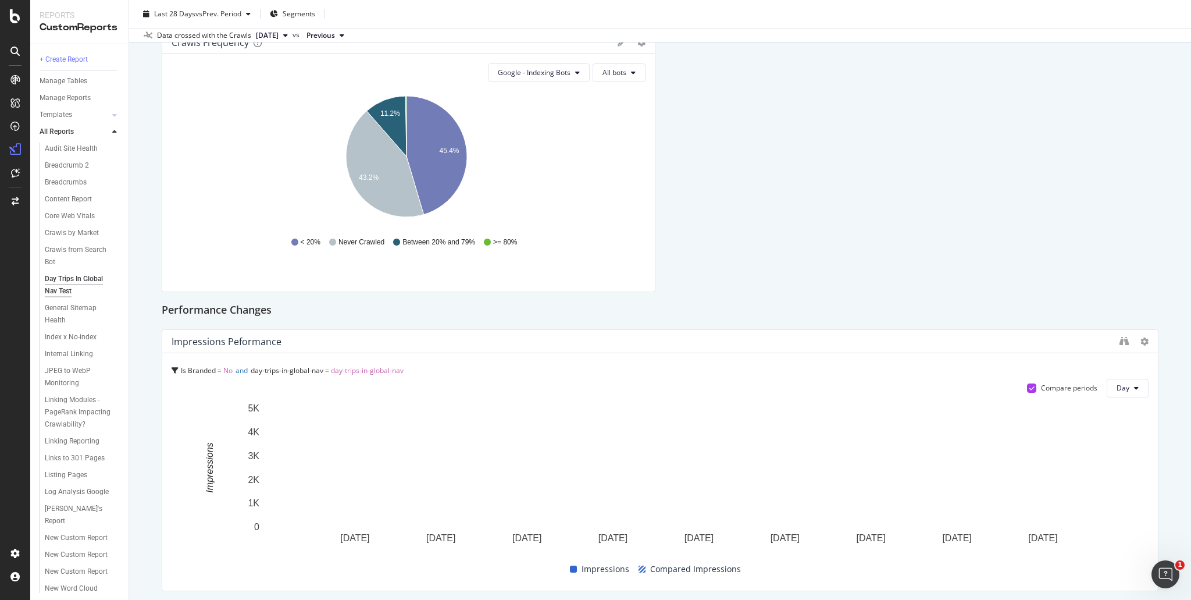
scroll to position [930, 0]
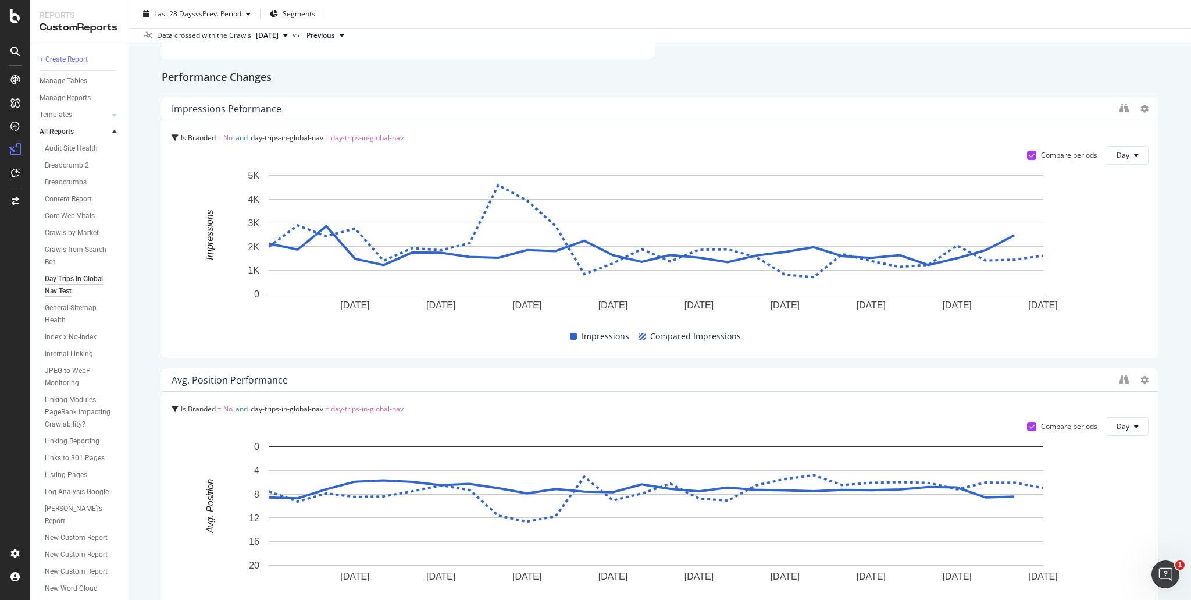
click at [389, 411] on span "day-trips-in-global-nav" at bounding box center [367, 409] width 73 height 10
click at [315, 455] on span "day-trips-in-global-nav" at bounding box center [295, 453] width 73 height 10
click at [290, 447] on span "day-trips-in-global-nav = day-trips-in-global-nav" at bounding box center [255, 453] width 153 height 16
click at [176, 411] on icon at bounding box center [175, 408] width 7 height 7
click at [87, 359] on div "Internal Linking" at bounding box center [69, 354] width 48 height 12
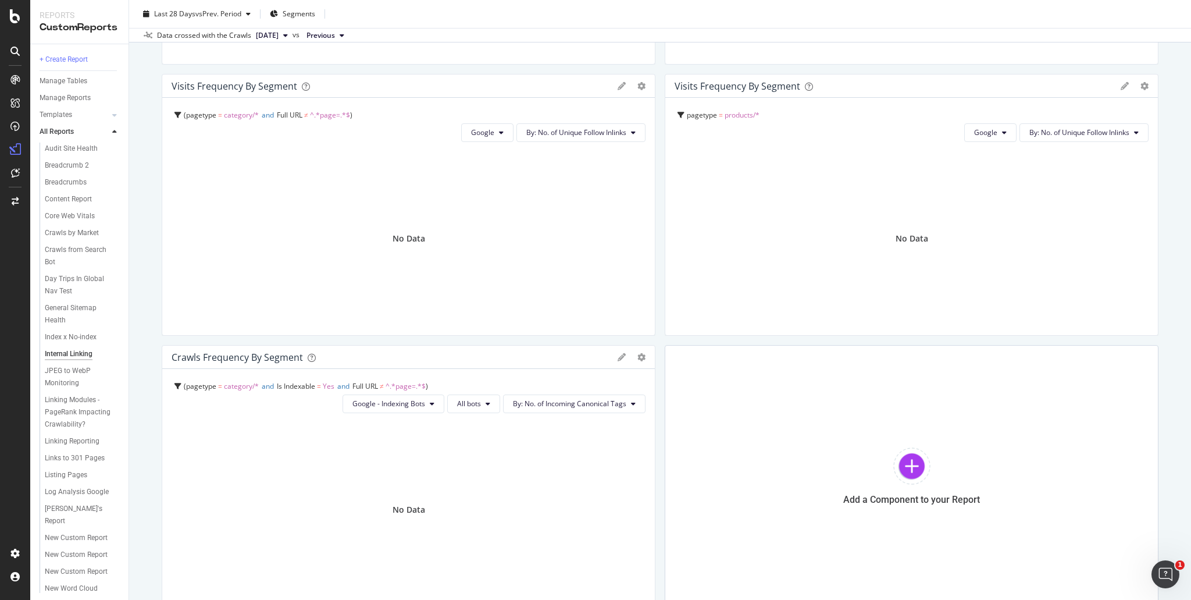
scroll to position [678, 0]
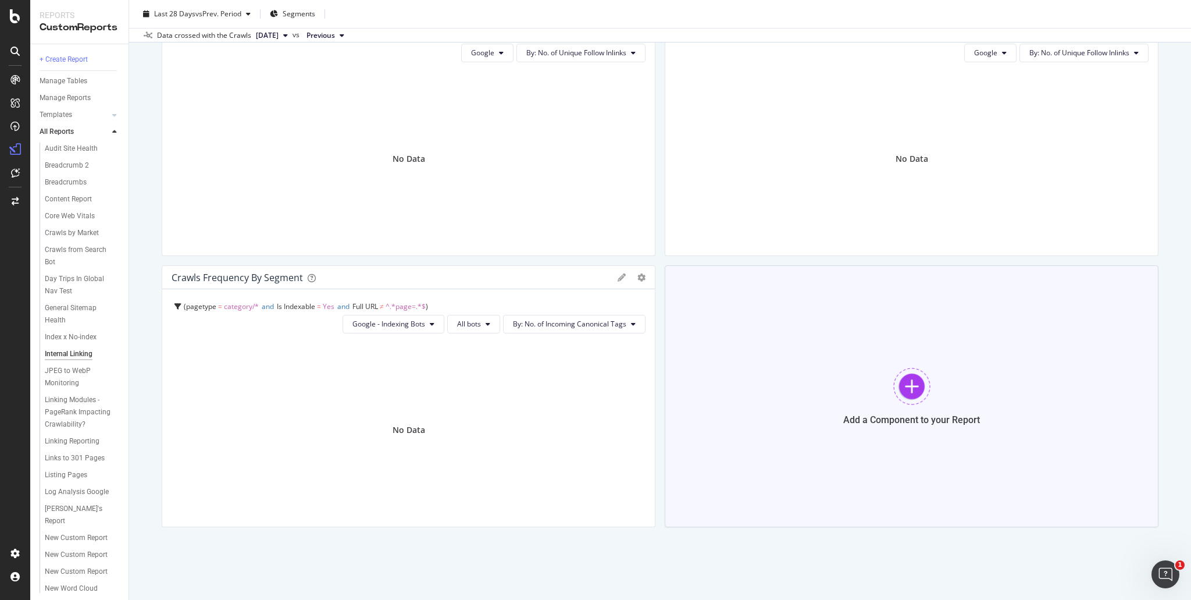
click at [883, 374] on div "Add a Component to your Report" at bounding box center [912, 396] width 494 height 262
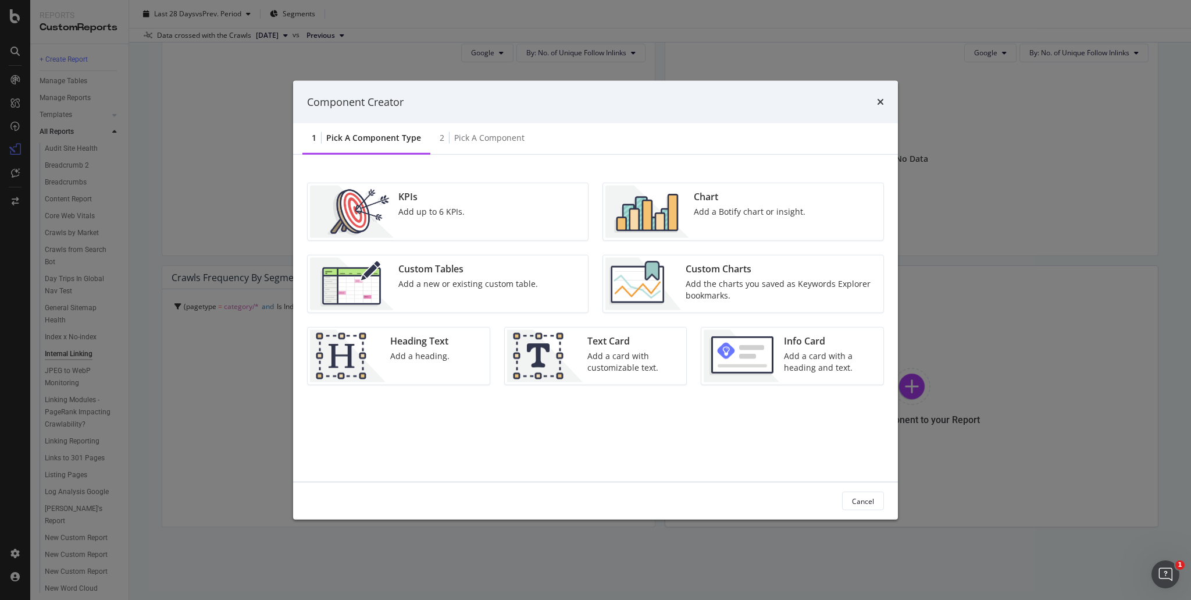
click at [658, 201] on img "modal" at bounding box center [647, 212] width 84 height 52
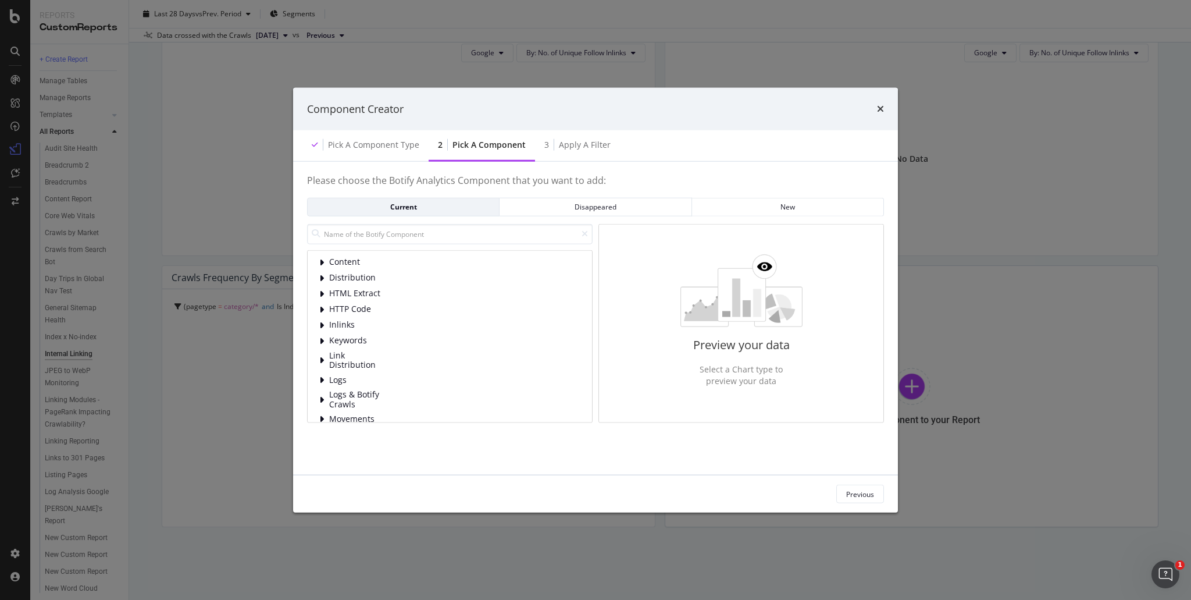
click at [318, 276] on div "Content Distribution HTML Extract HTTP Code Inlinks Keywords Link Distribution …" at bounding box center [450, 335] width 286 height 173
click at [323, 278] on icon "modal" at bounding box center [321, 277] width 5 height 9
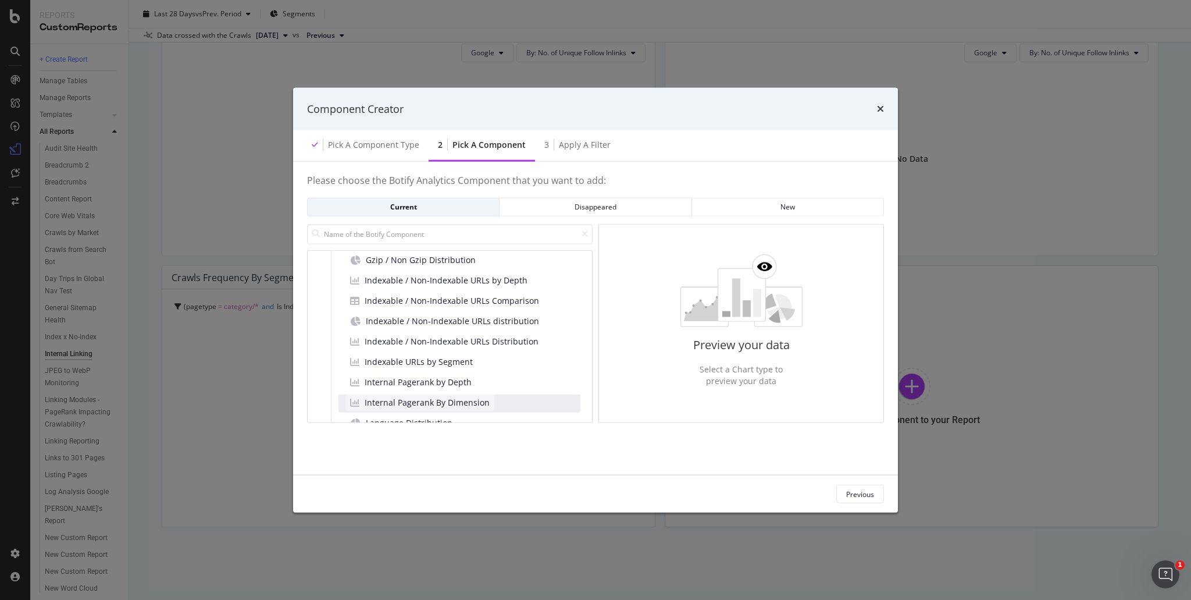
scroll to position [116, 0]
click at [434, 304] on span "Indexable / Non-Indexable URLs distribution" at bounding box center [452, 301] width 173 height 12
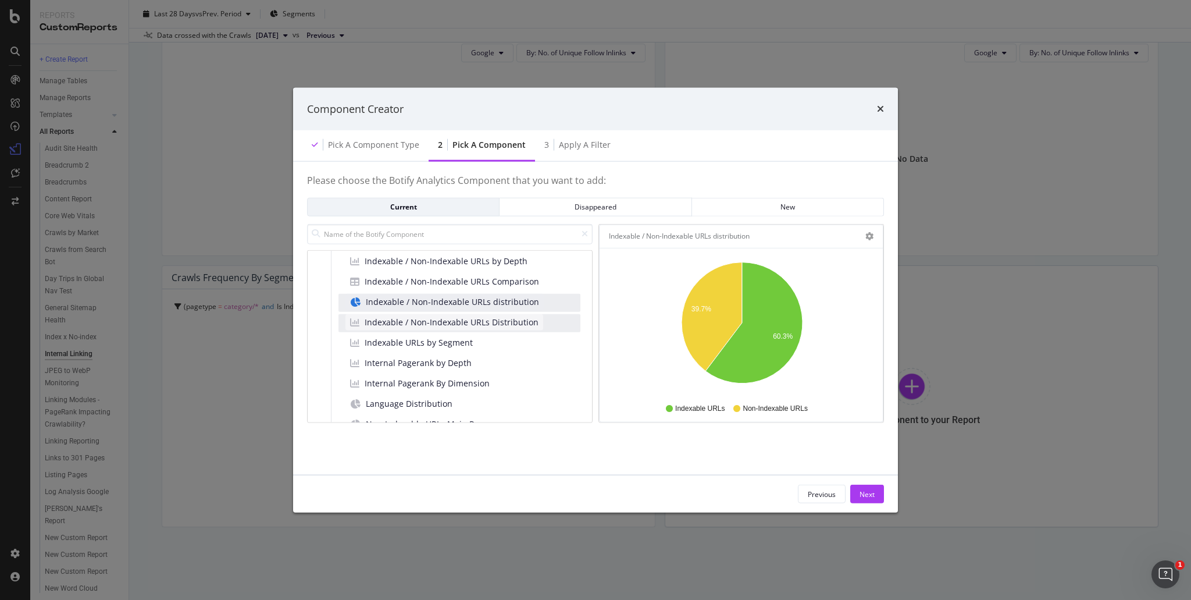
click at [503, 327] on div "Indexable / Non-Indexable URLs Distribution" at bounding box center [444, 321] width 198 height 16
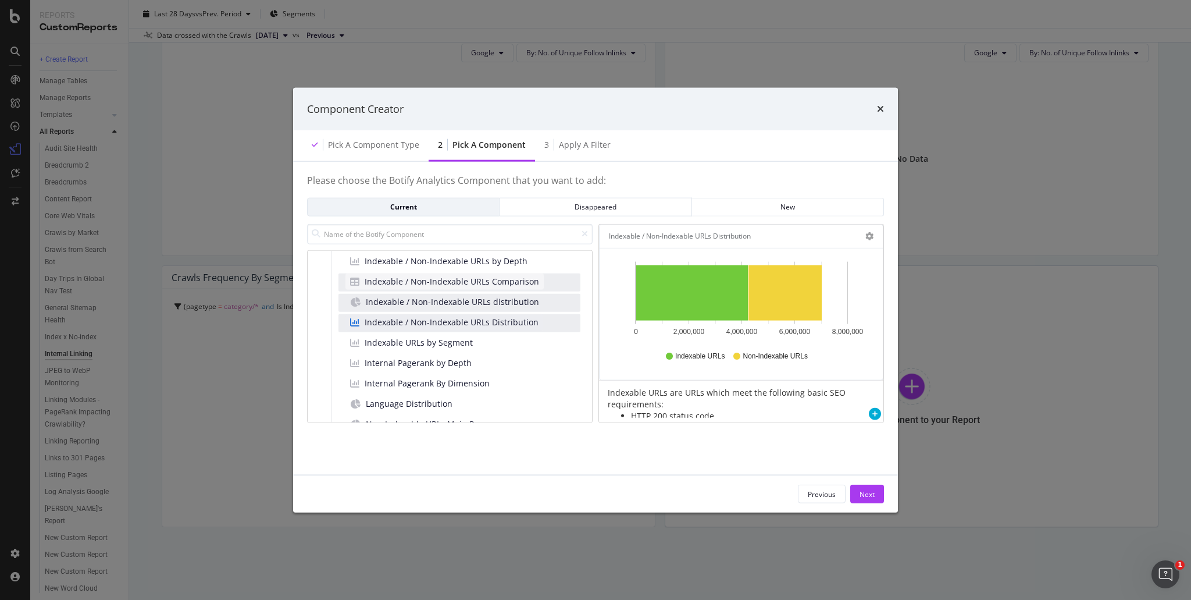
click at [484, 282] on span "Indexable / Non-Indexable URLs Comparison" at bounding box center [452, 281] width 174 height 12
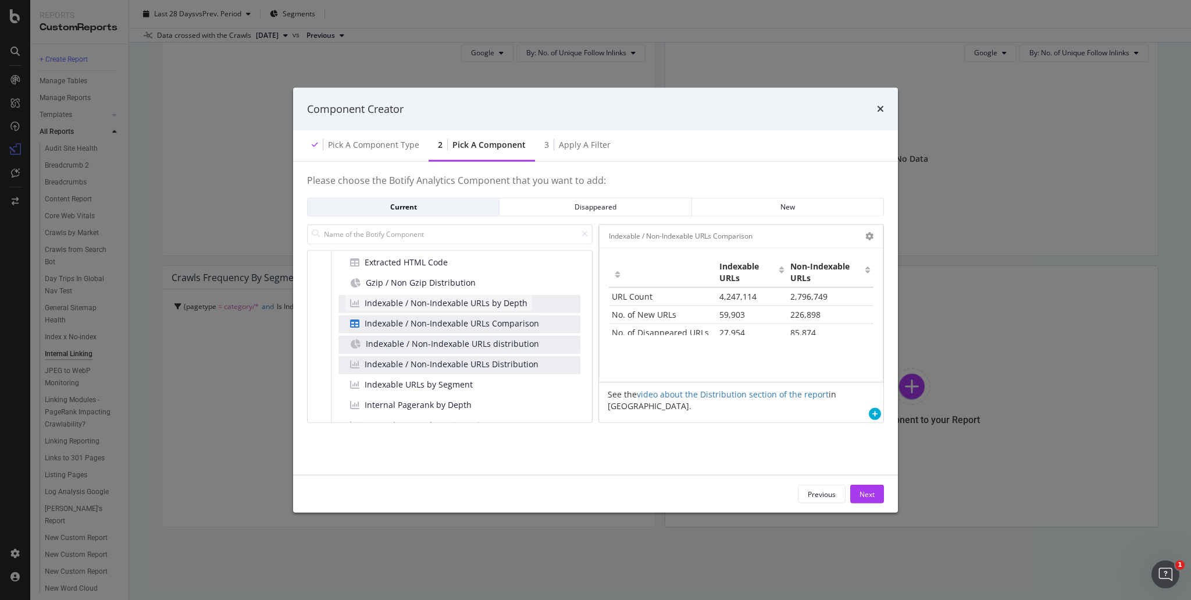
scroll to position [58, 0]
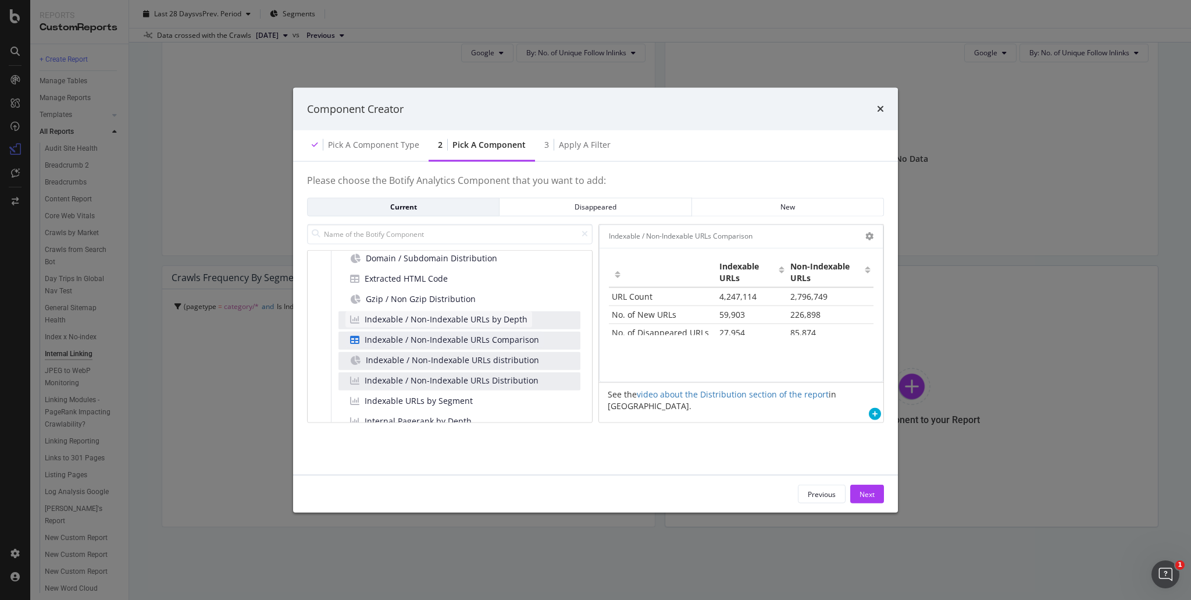
click at [476, 311] on div "Indexable / Non-Indexable URLs by Depth" at bounding box center [438, 319] width 187 height 16
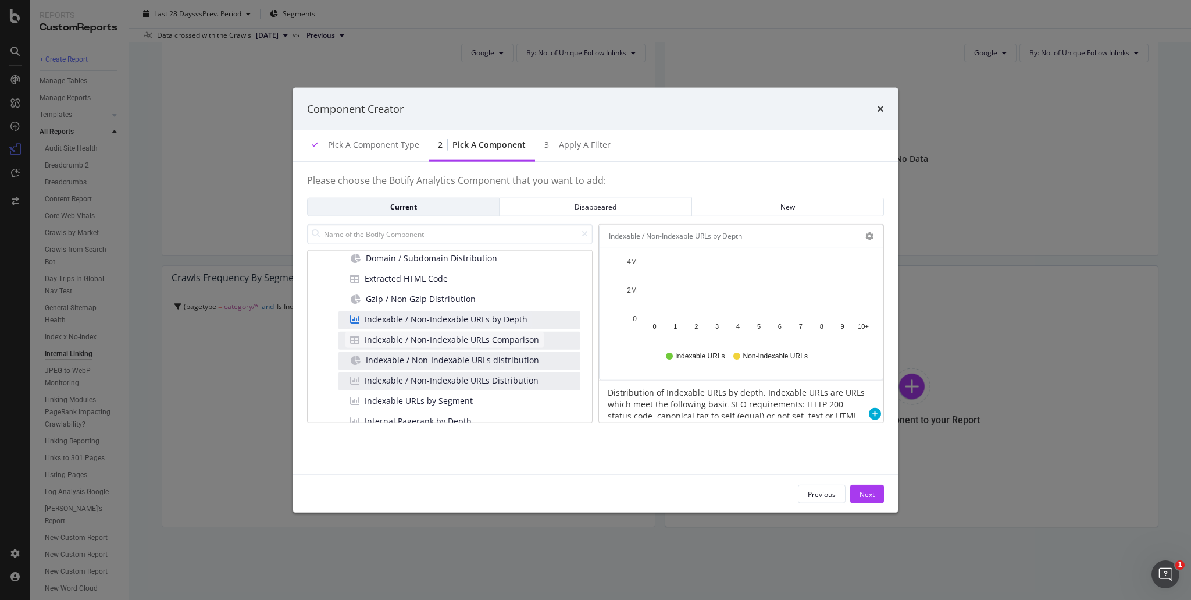
scroll to position [116, 0]
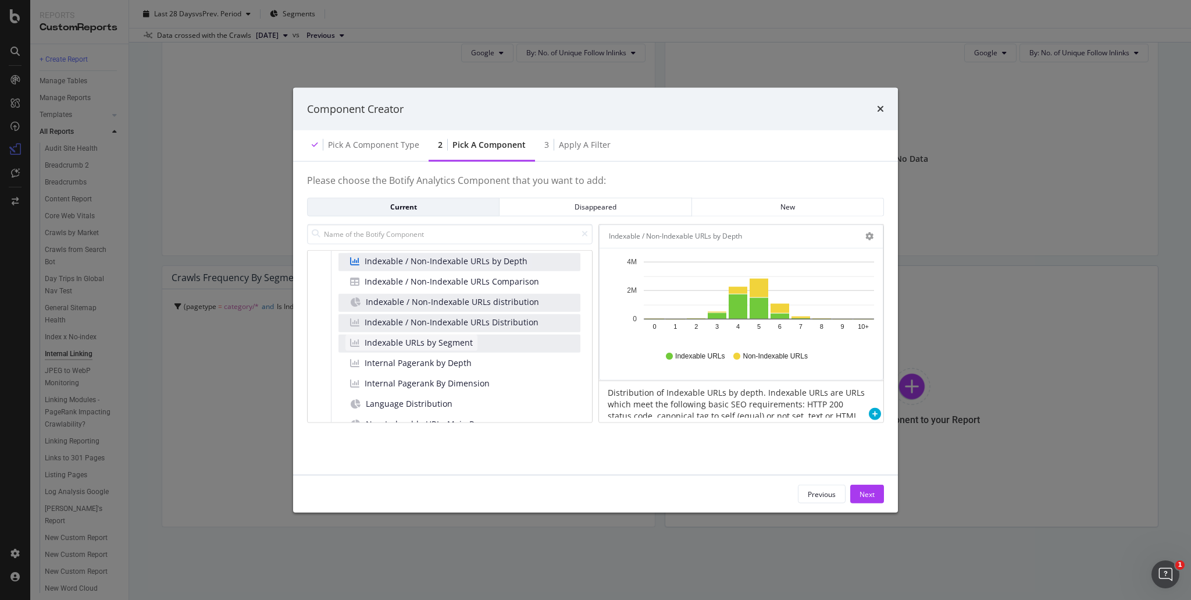
click at [470, 345] on div "Indexable URLs by Segment" at bounding box center [411, 342] width 132 height 16
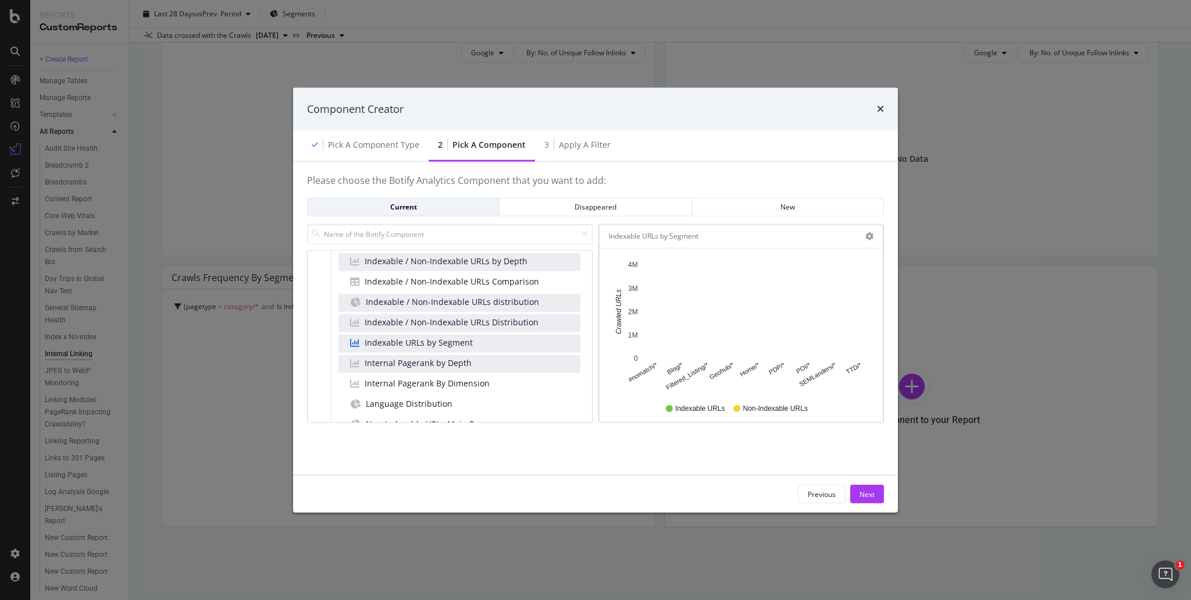
scroll to position [174, 0]
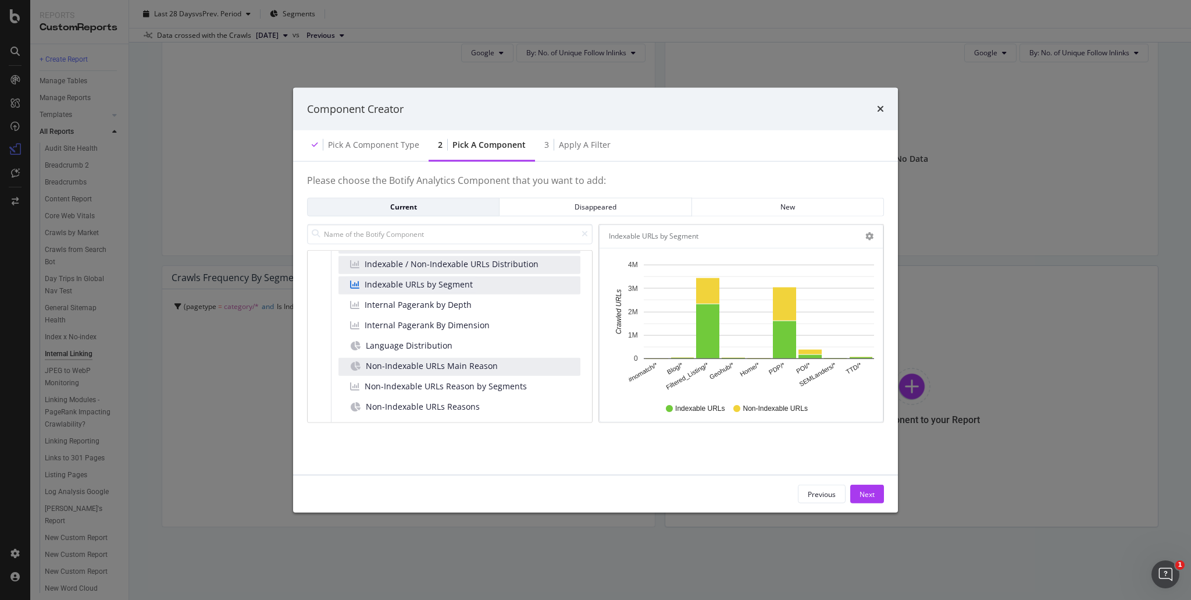
click at [529, 362] on div "Non-Indexable URLs Main Reason" at bounding box center [459, 366] width 242 height 18
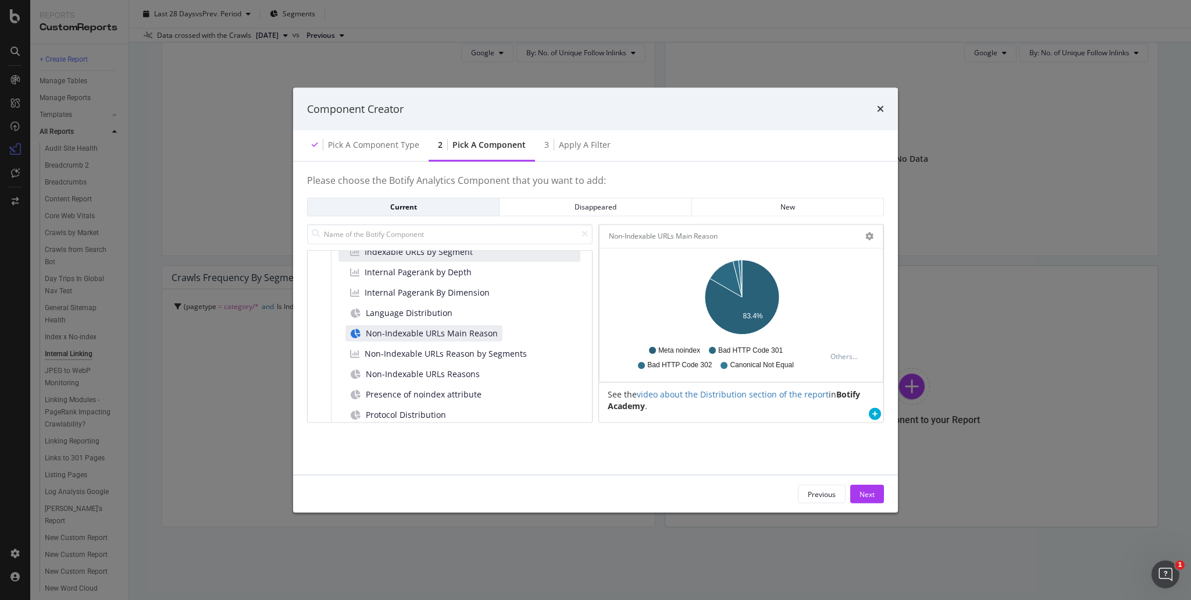
scroll to position [233, 0]
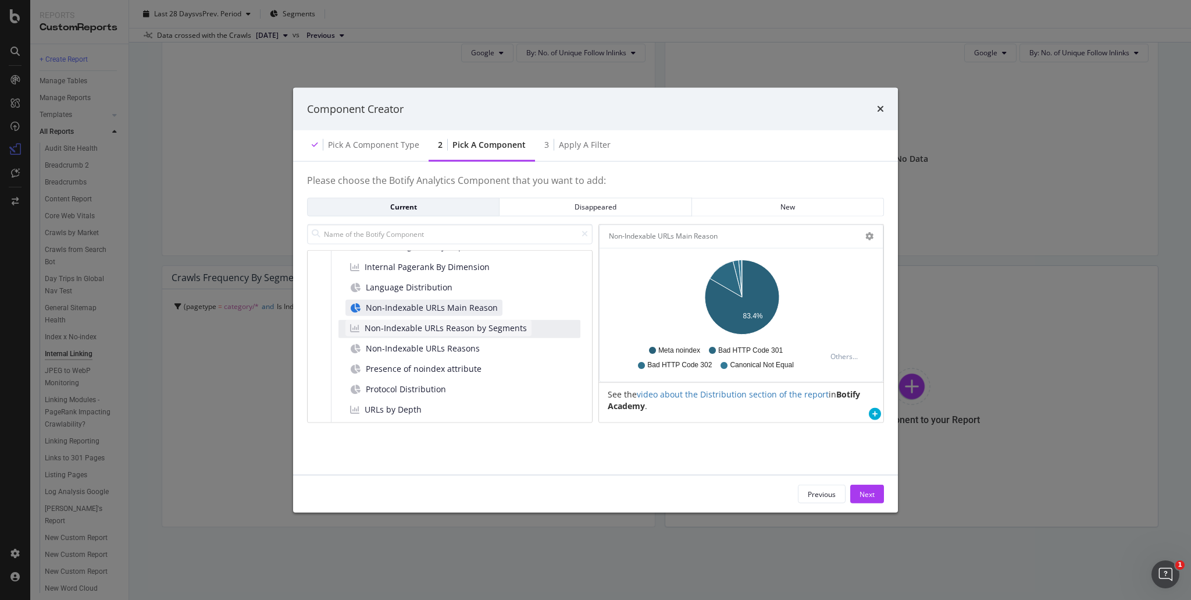
click at [493, 332] on span "Non-Indexable URLs Reason by Segments" at bounding box center [446, 328] width 162 height 12
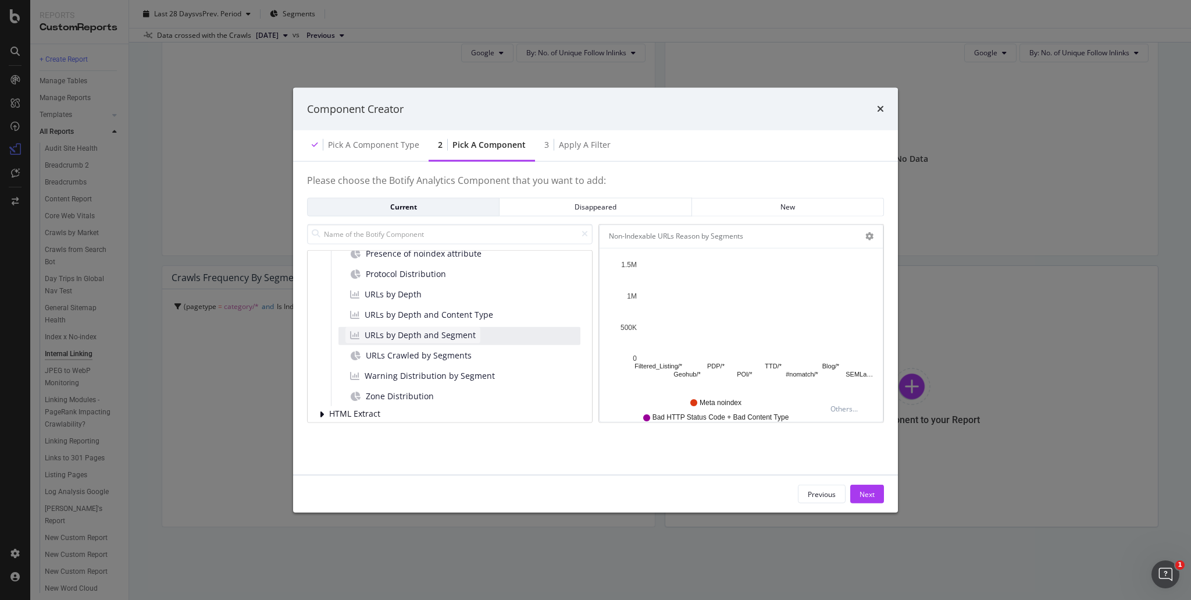
scroll to position [349, 0]
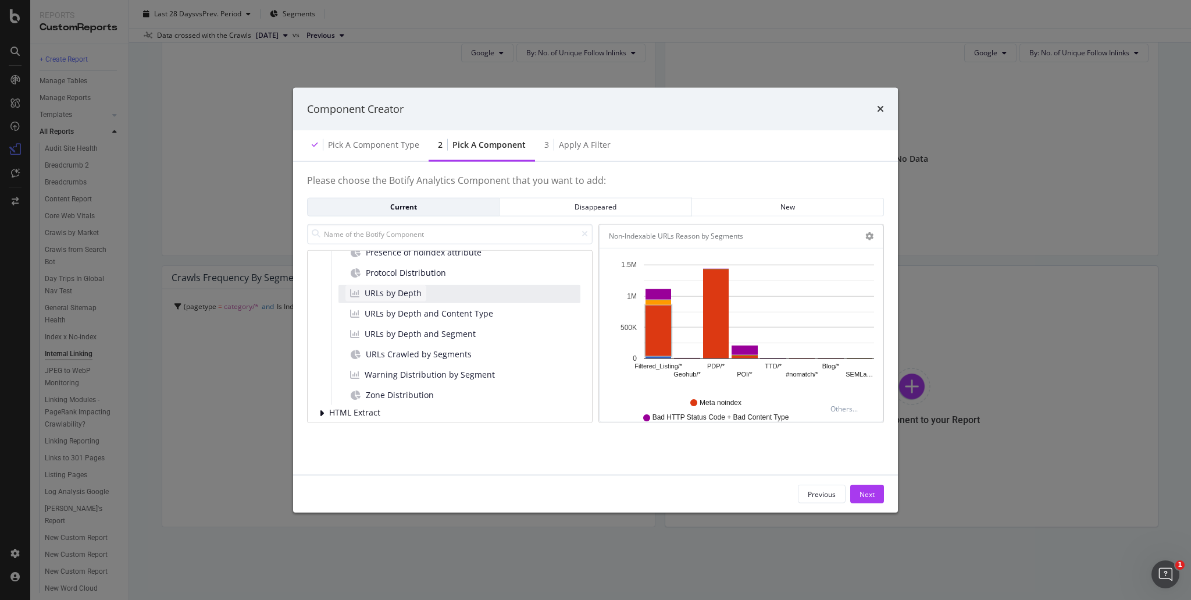
click at [418, 293] on span "URLs by Depth" at bounding box center [393, 293] width 57 height 12
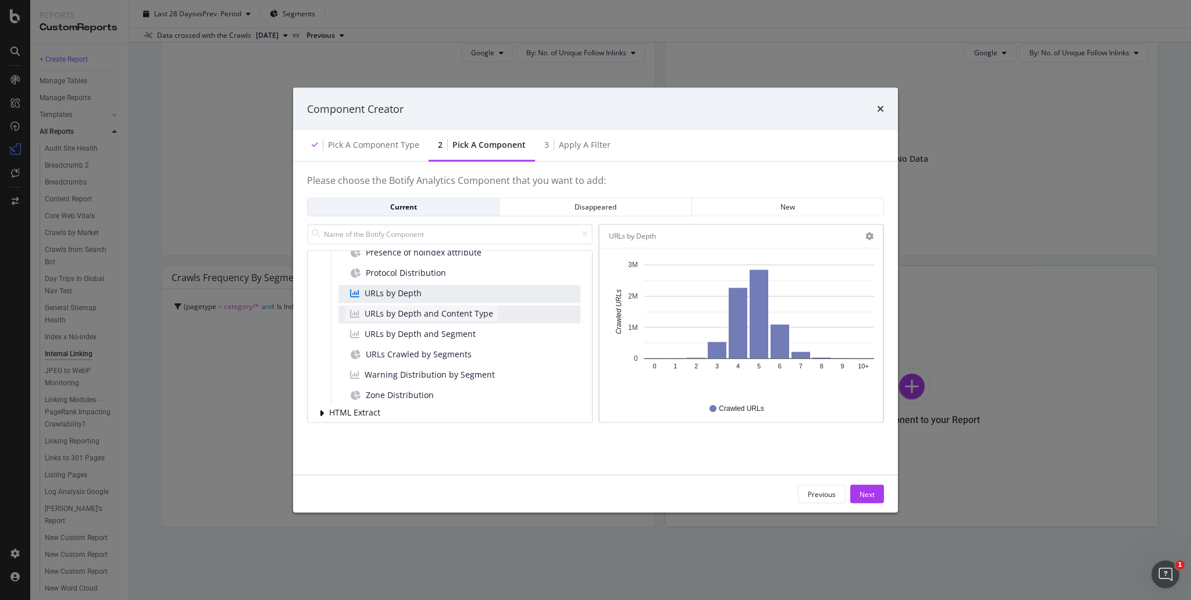
click at [476, 315] on span "URLs by Depth and Content Type" at bounding box center [429, 313] width 129 height 12
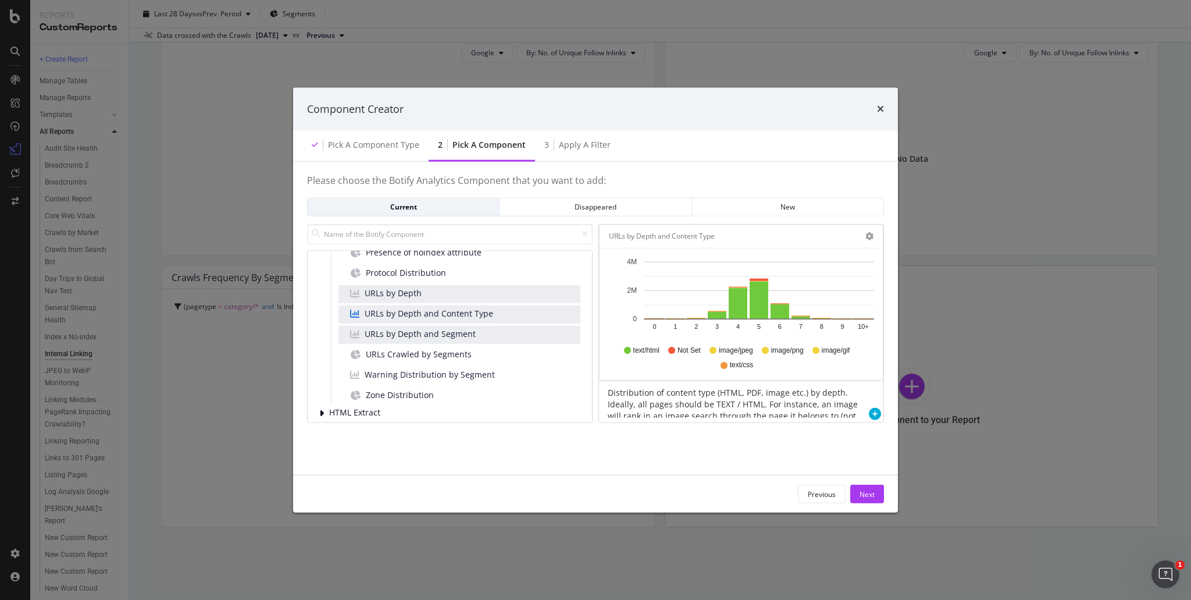
click at [488, 334] on div "URLs by Depth and Segment" at bounding box center [459, 334] width 242 height 18
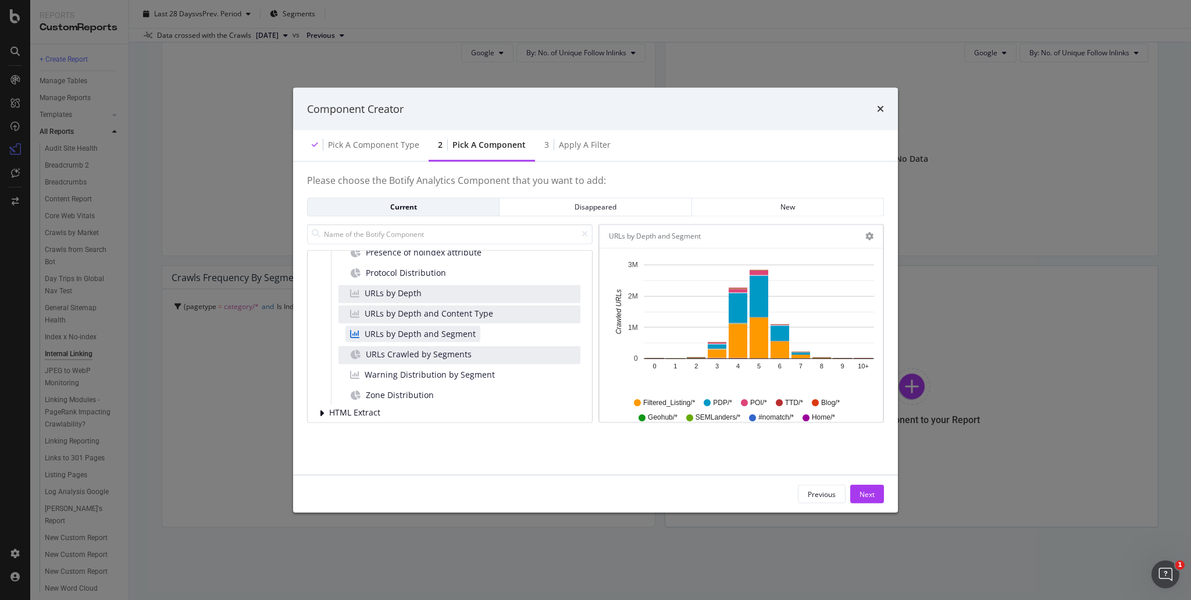
click at [487, 351] on div "URLs Crawled by Segments" at bounding box center [459, 354] width 242 height 18
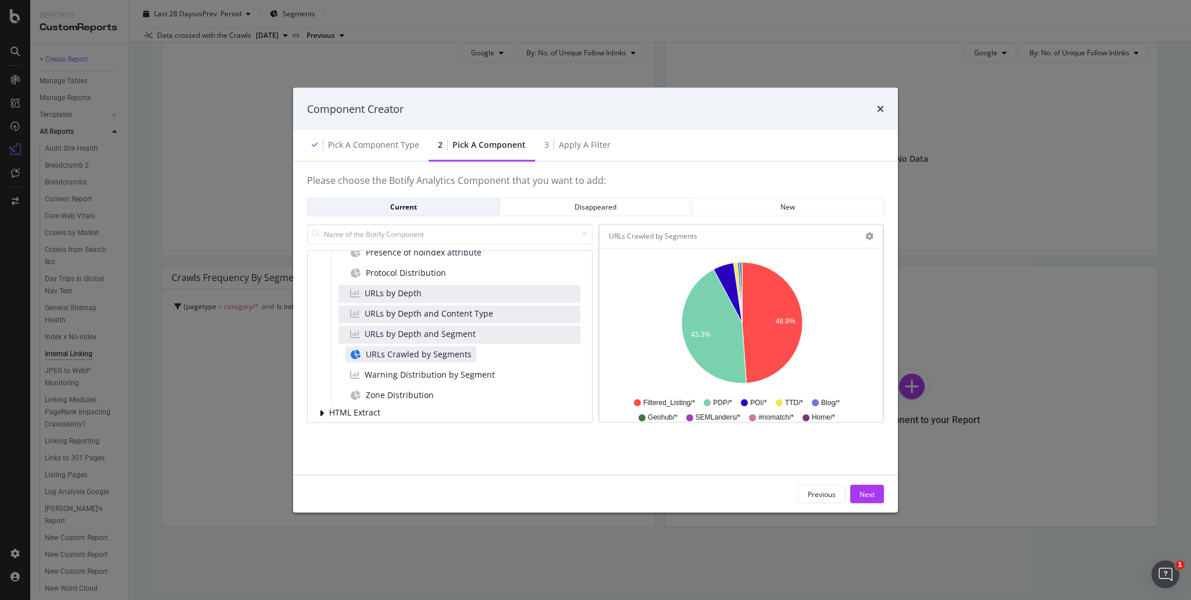
click at [491, 327] on div "URLs by Depth and Segment" at bounding box center [459, 334] width 242 height 18
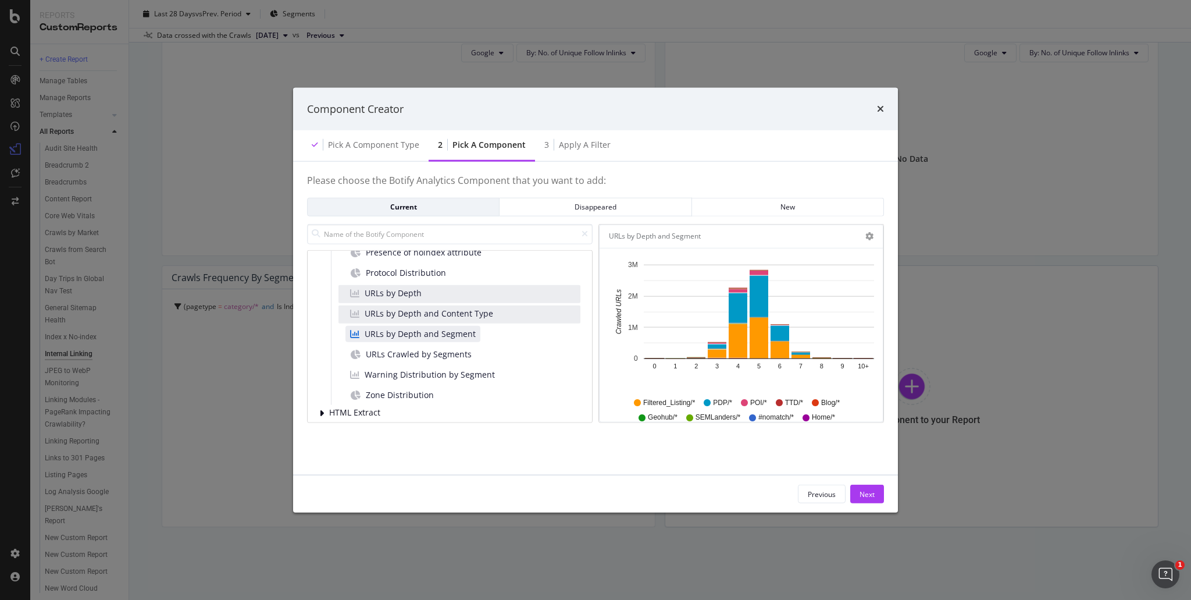
click at [490, 297] on div "URLs by Depth" at bounding box center [459, 293] width 242 height 18
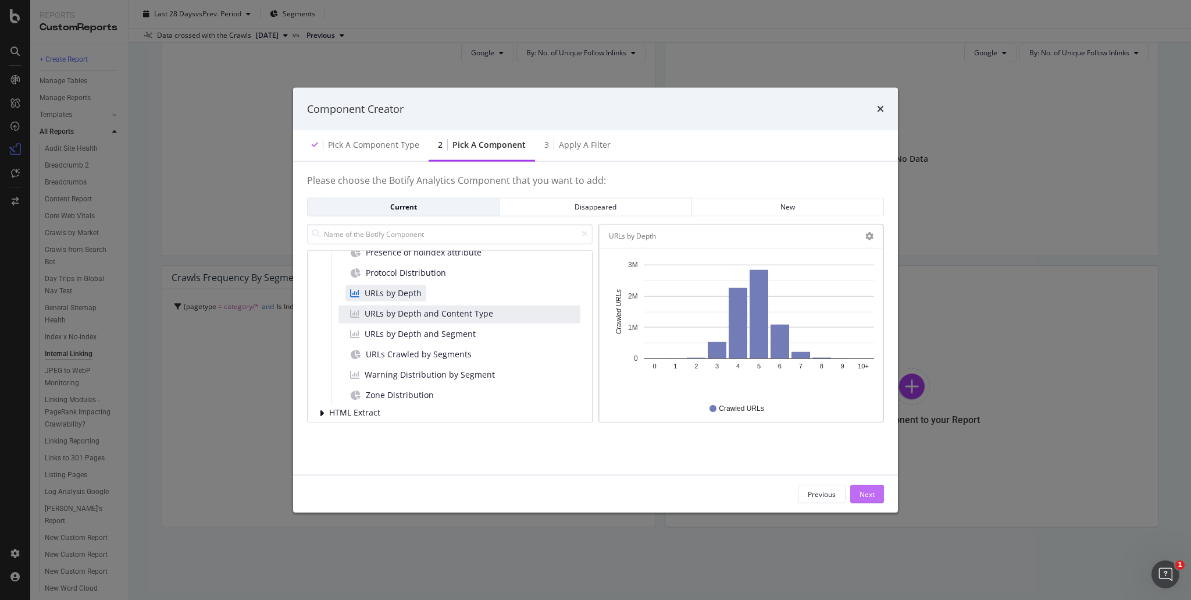
click at [865, 491] on div "Next" at bounding box center [867, 493] width 15 height 10
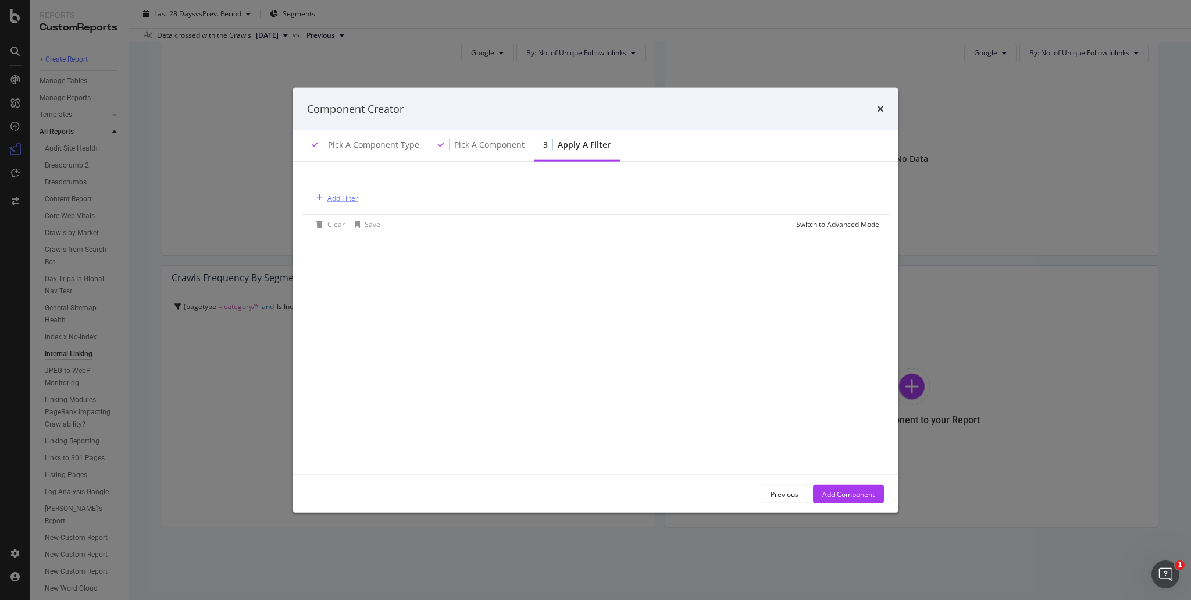
click at [338, 195] on div "Add Filter" at bounding box center [342, 197] width 31 height 10
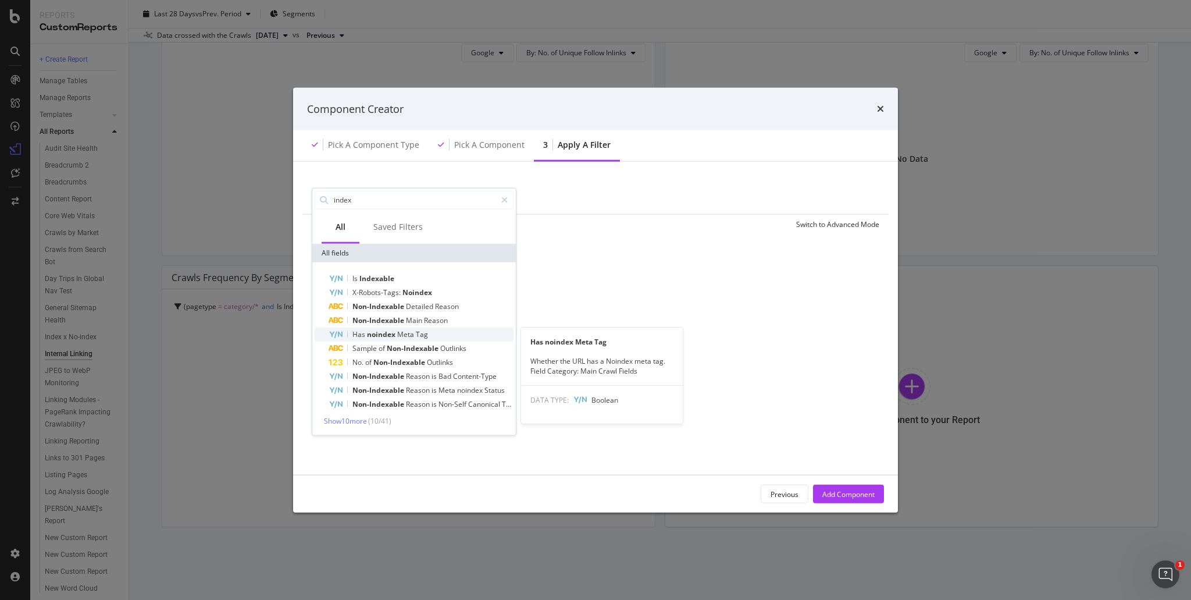
type input "index"
click at [443, 330] on div "Has noindex Meta Tag" at bounding box center [421, 334] width 185 height 14
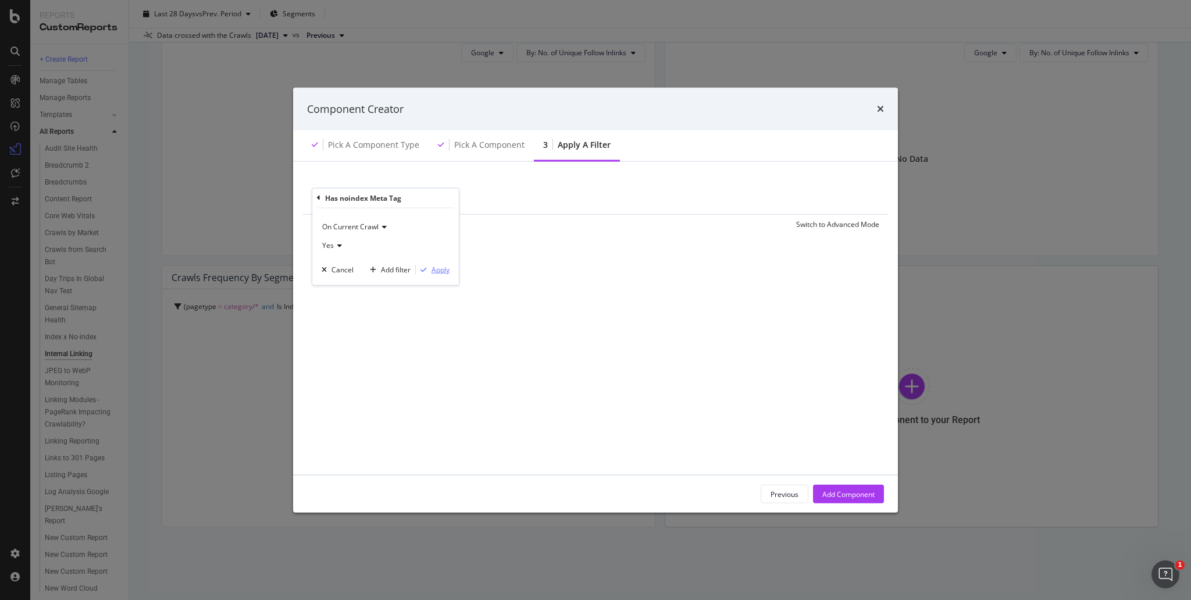
click at [445, 270] on div "Apply" at bounding box center [440, 270] width 18 height 10
click at [851, 494] on div "Add Component" at bounding box center [848, 493] width 52 height 10
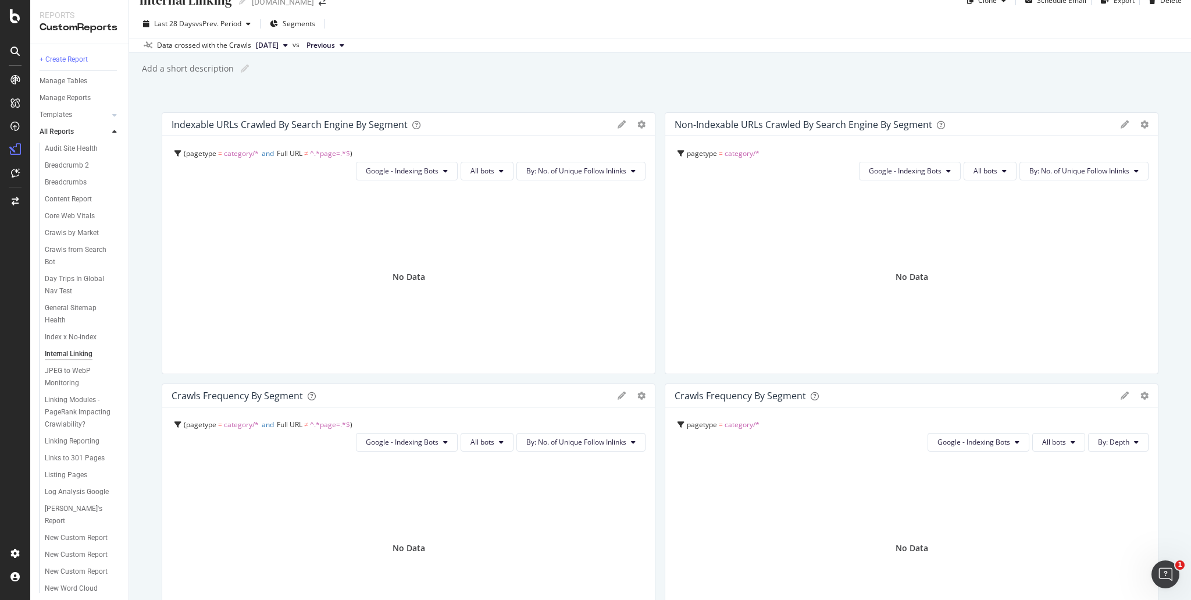
scroll to position [0, 0]
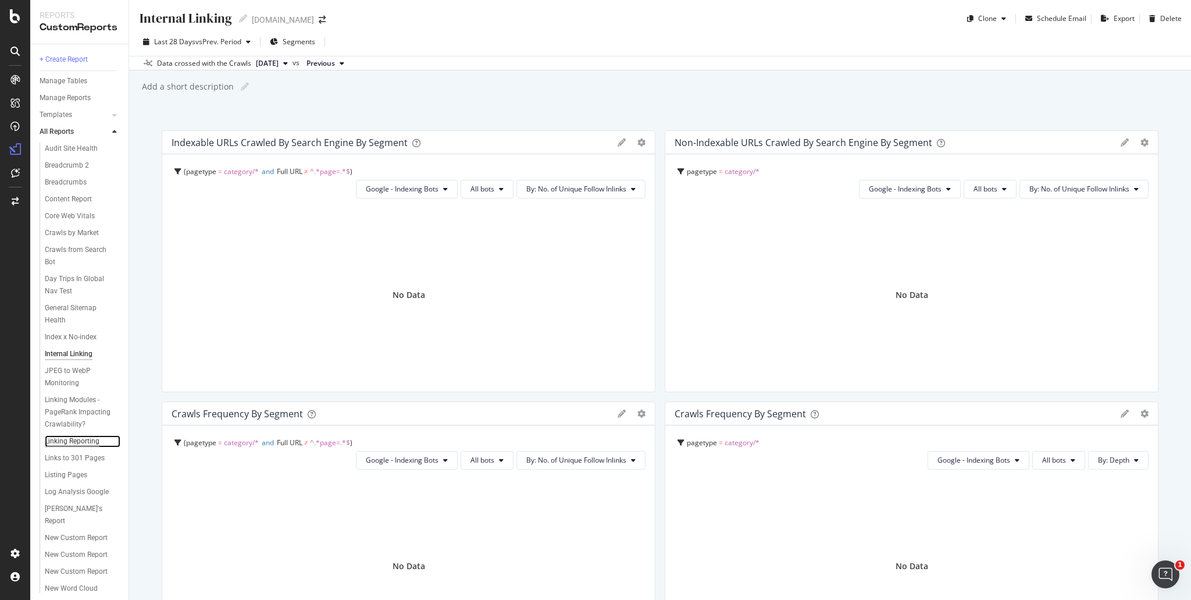
click at [72, 447] on div "Linking Reporting" at bounding box center [72, 441] width 55 height 12
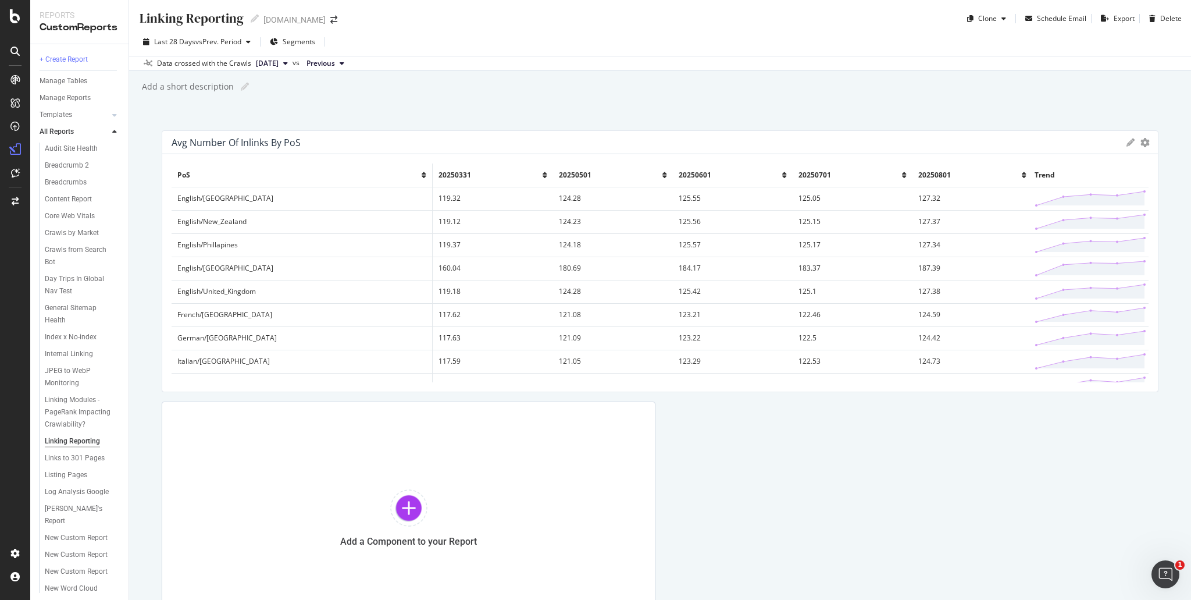
click at [112, 129] on icon at bounding box center [114, 132] width 5 height 7
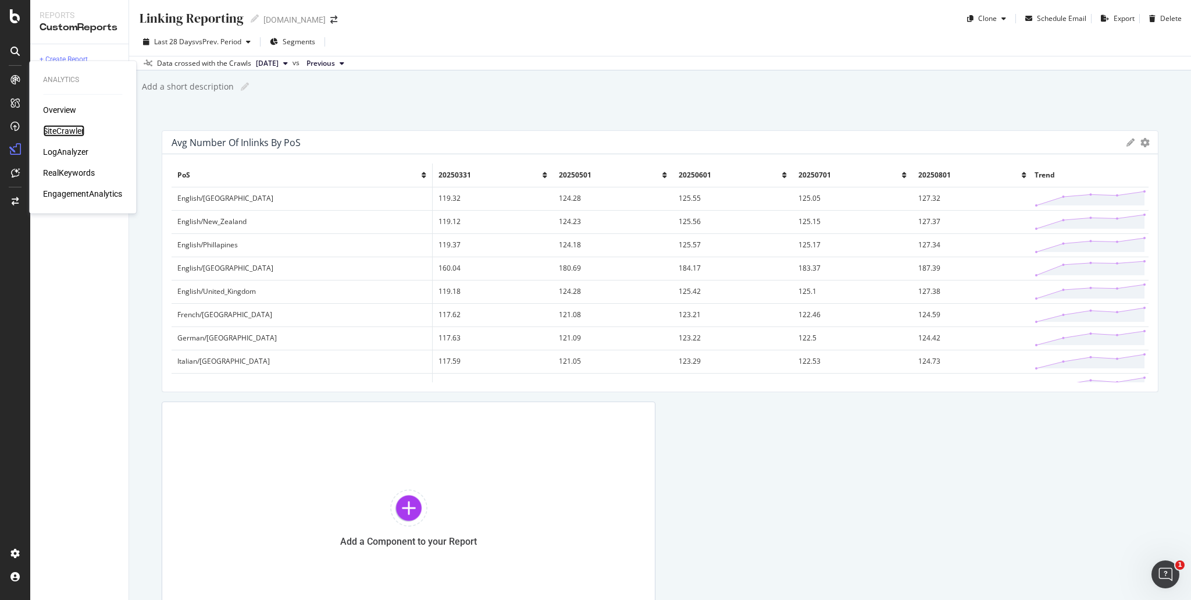
click at [67, 125] on div "SiteCrawler" at bounding box center [63, 131] width 41 height 12
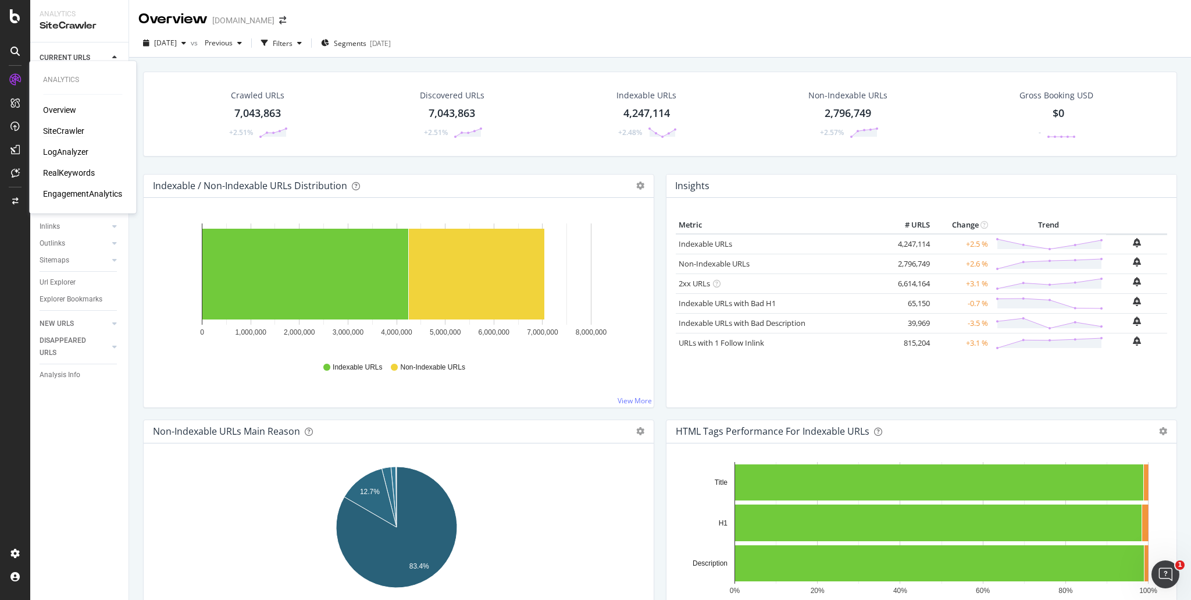
click at [70, 155] on div "LogAnalyzer" at bounding box center [65, 152] width 45 height 12
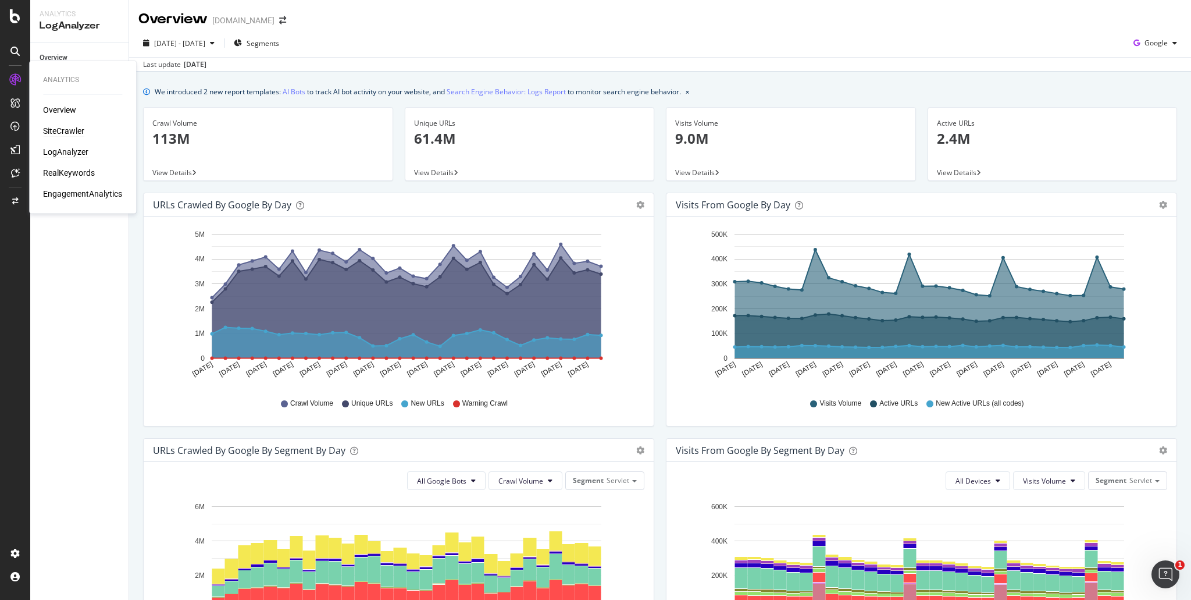
click at [81, 126] on div "SiteCrawler" at bounding box center [63, 131] width 41 height 12
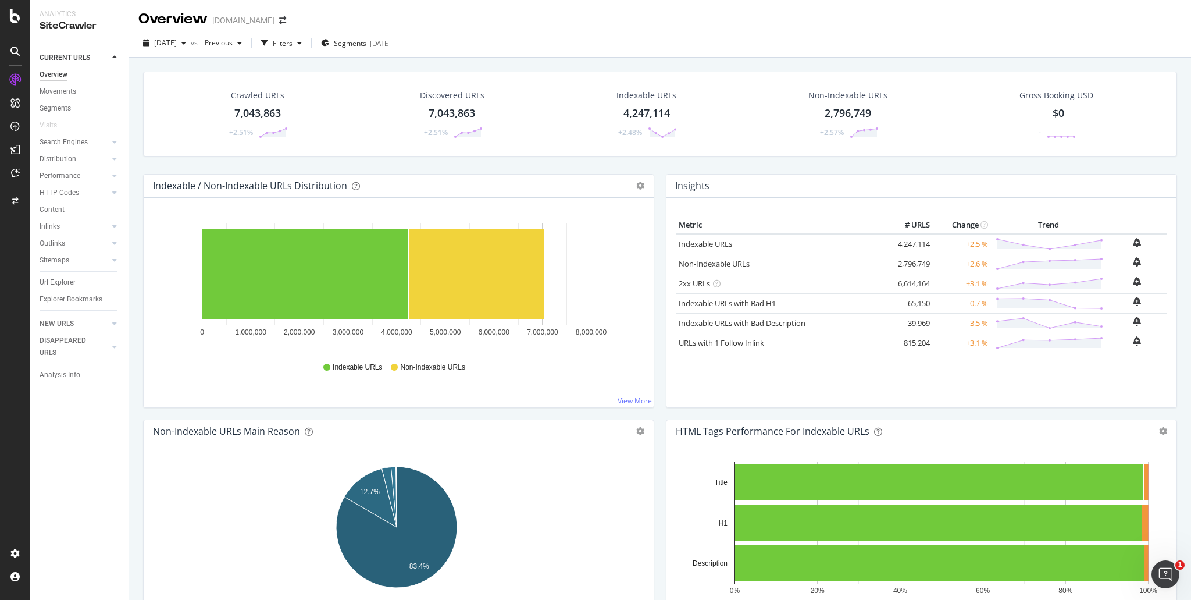
click at [840, 92] on div "Non-Indexable URLs" at bounding box center [847, 96] width 79 height 12
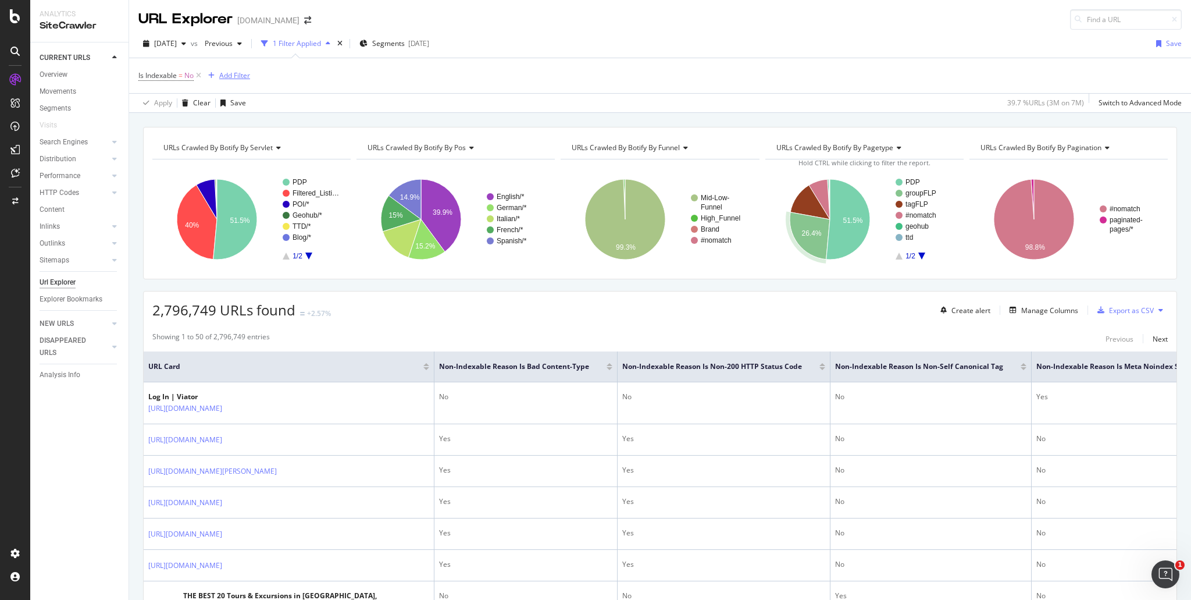
click at [236, 77] on div "Add Filter" at bounding box center [234, 75] width 31 height 10
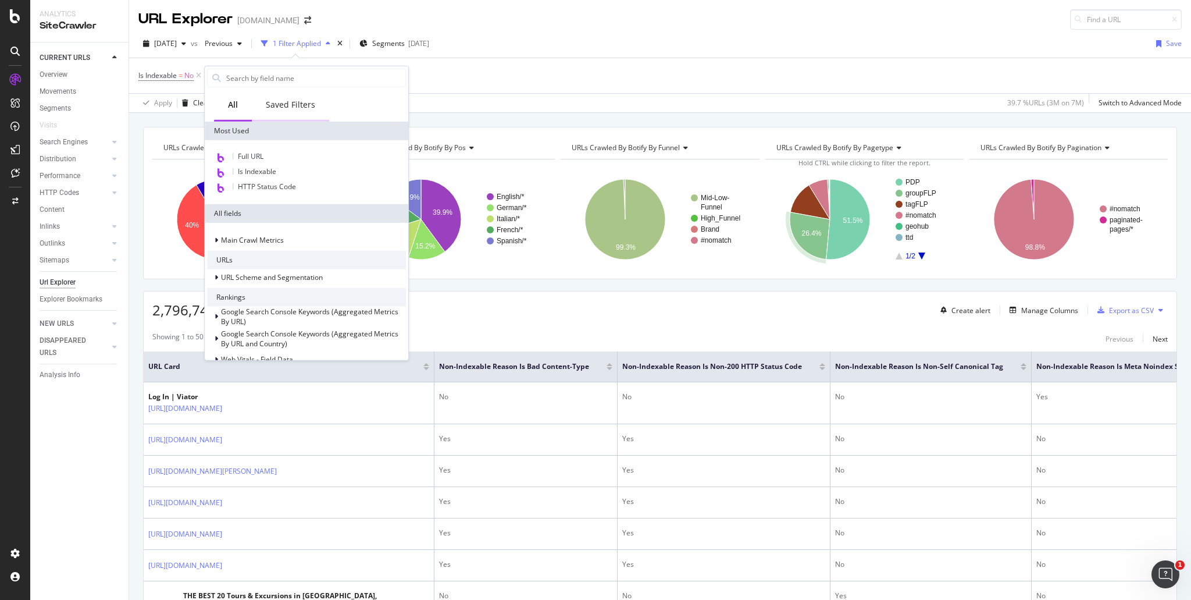
click at [298, 109] on div "Saved Filters" at bounding box center [290, 105] width 49 height 12
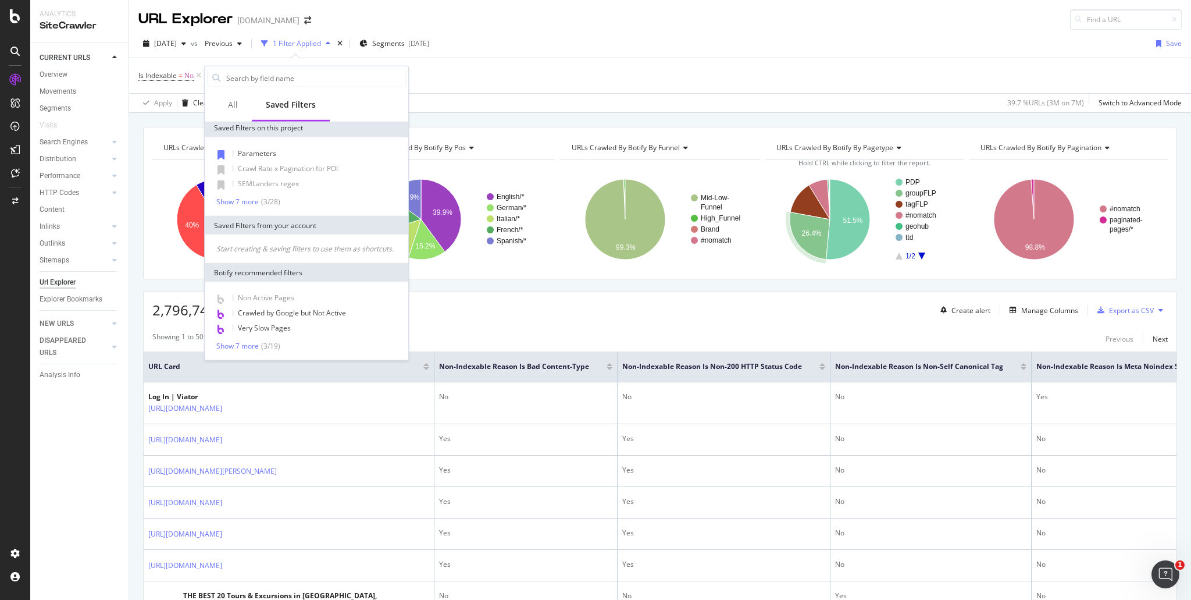
scroll to position [12, 0]
click at [249, 197] on div "Show 7 more" at bounding box center [237, 201] width 42 height 8
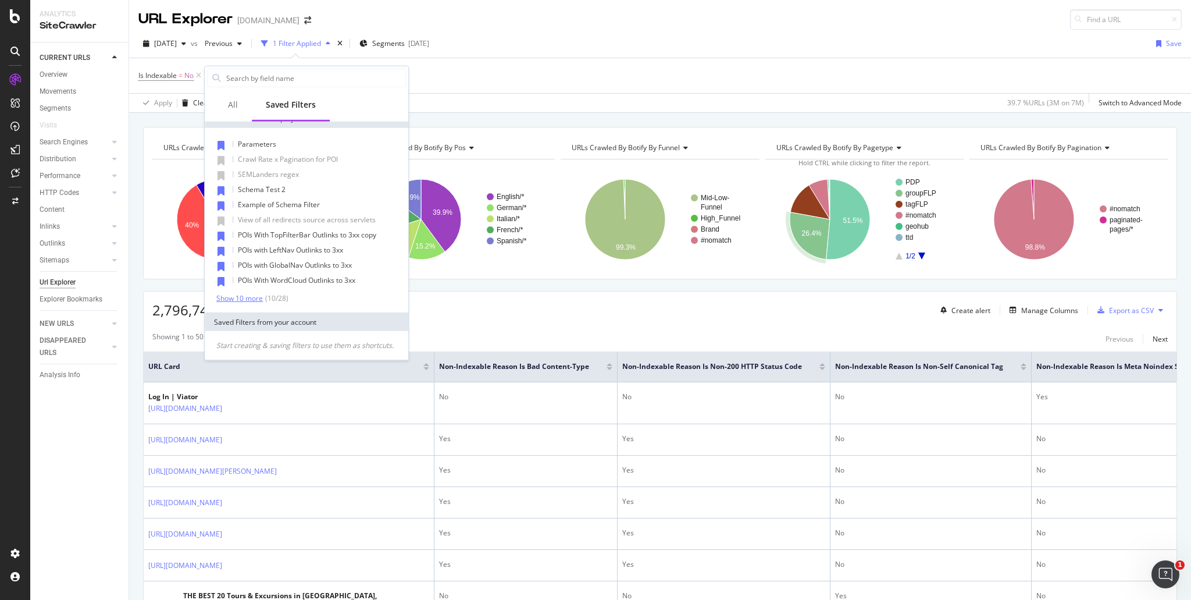
click at [259, 295] on div "Show 10 more" at bounding box center [239, 298] width 47 height 8
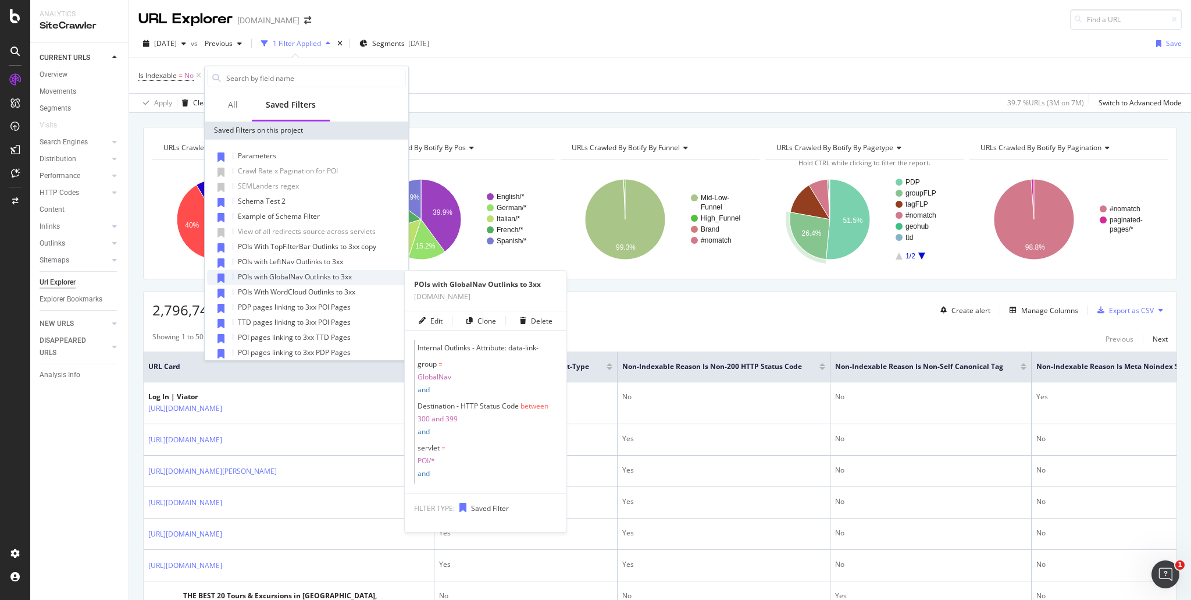
scroll to position [0, 0]
click at [309, 276] on span "POIs with GlobalNav Outlinks to 3xx" at bounding box center [295, 277] width 114 height 10
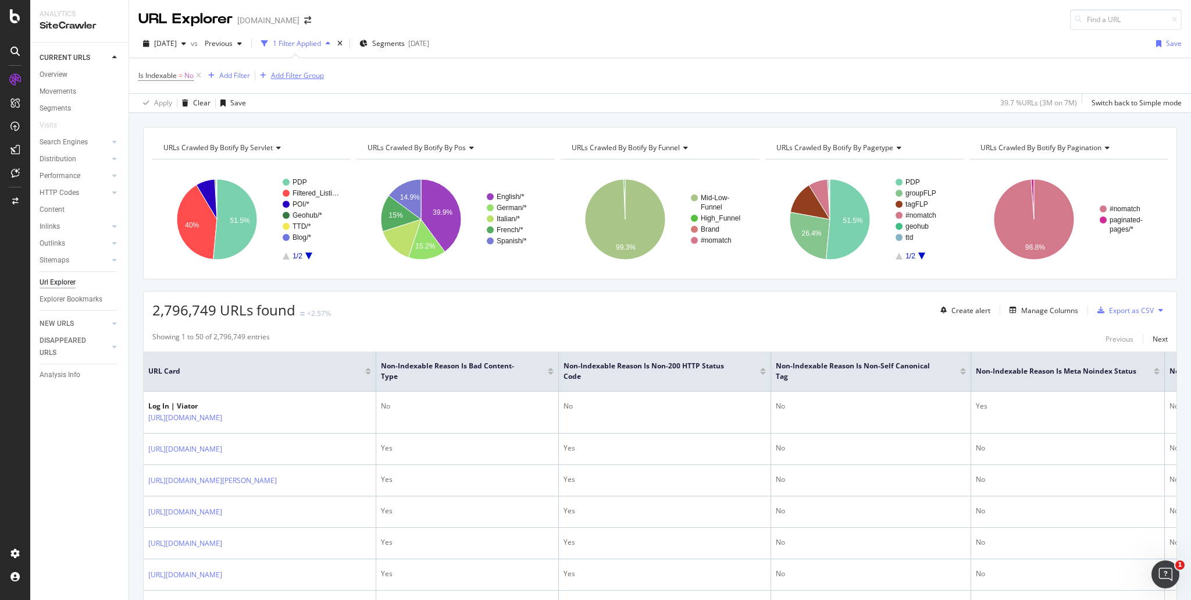
click at [289, 76] on div "Add Filter Group" at bounding box center [297, 75] width 53 height 10
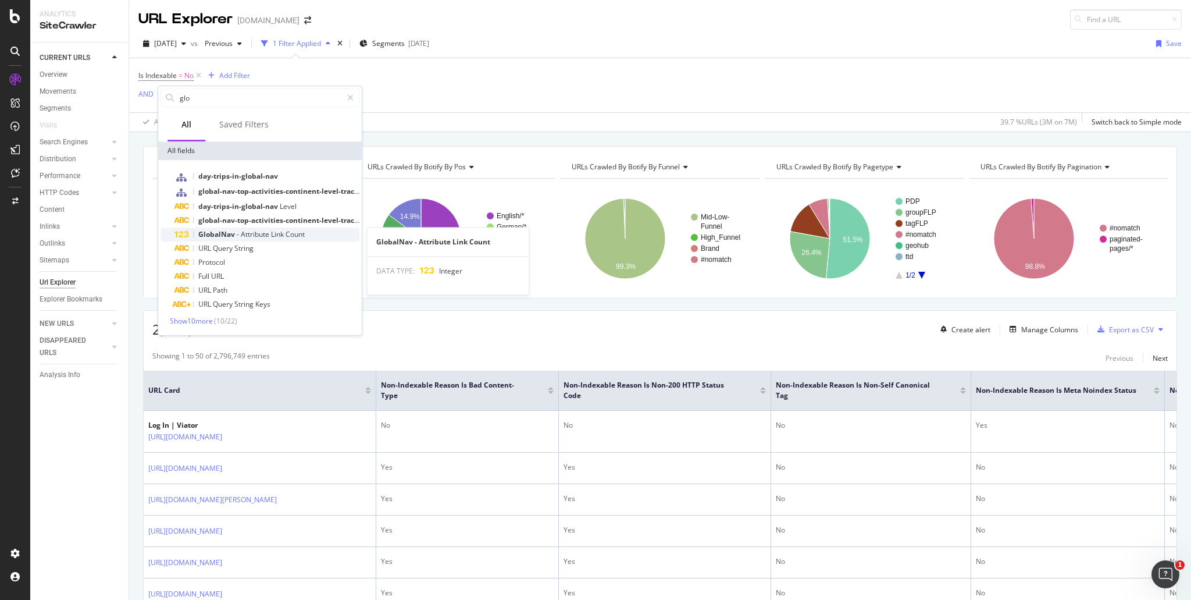
type input "glo"
click at [280, 233] on span "Link" at bounding box center [278, 234] width 15 height 10
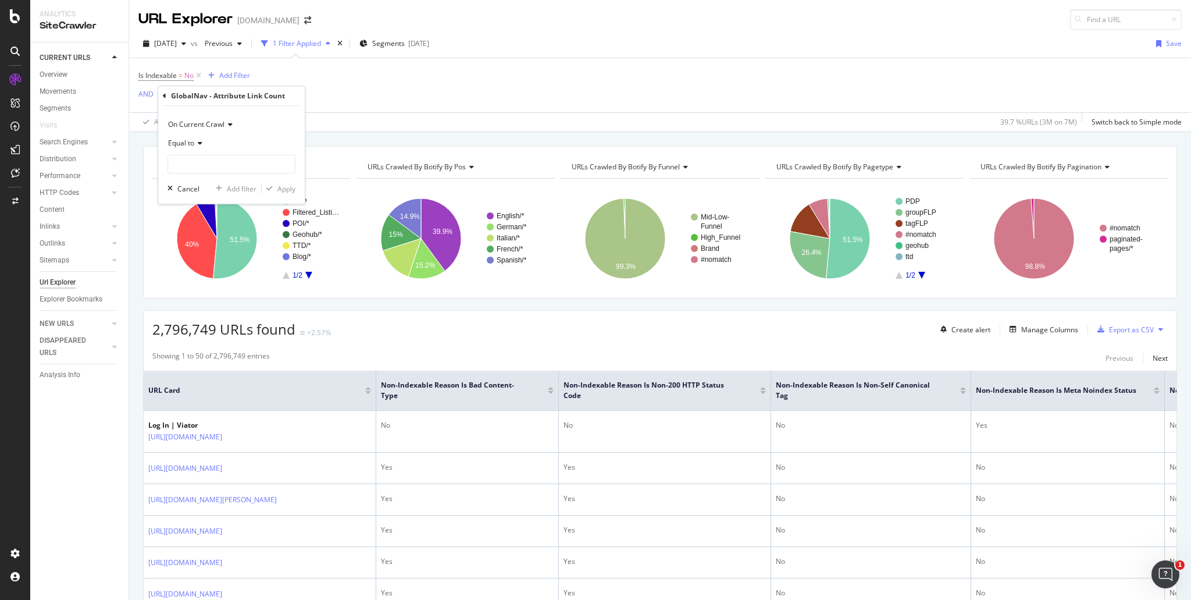
click at [165, 97] on icon at bounding box center [164, 95] width 3 height 7
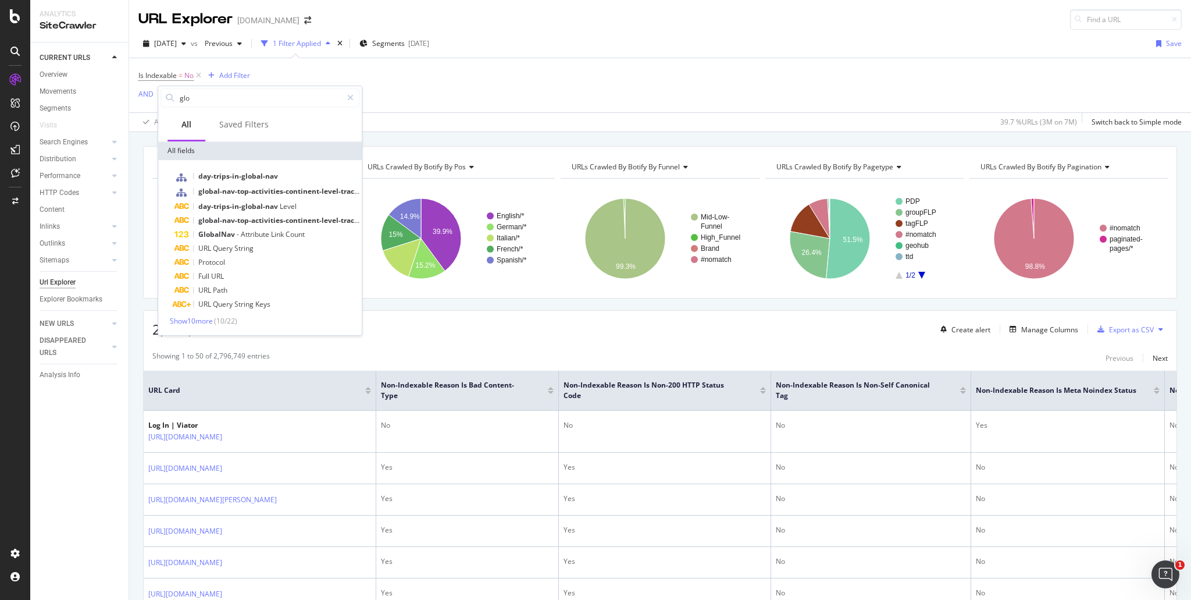
drag, startPoint x: 232, startPoint y: 231, endPoint x: 217, endPoint y: 234, distance: 15.3
click at [217, 234] on span "GlobalNav" at bounding box center [217, 234] width 38 height 10
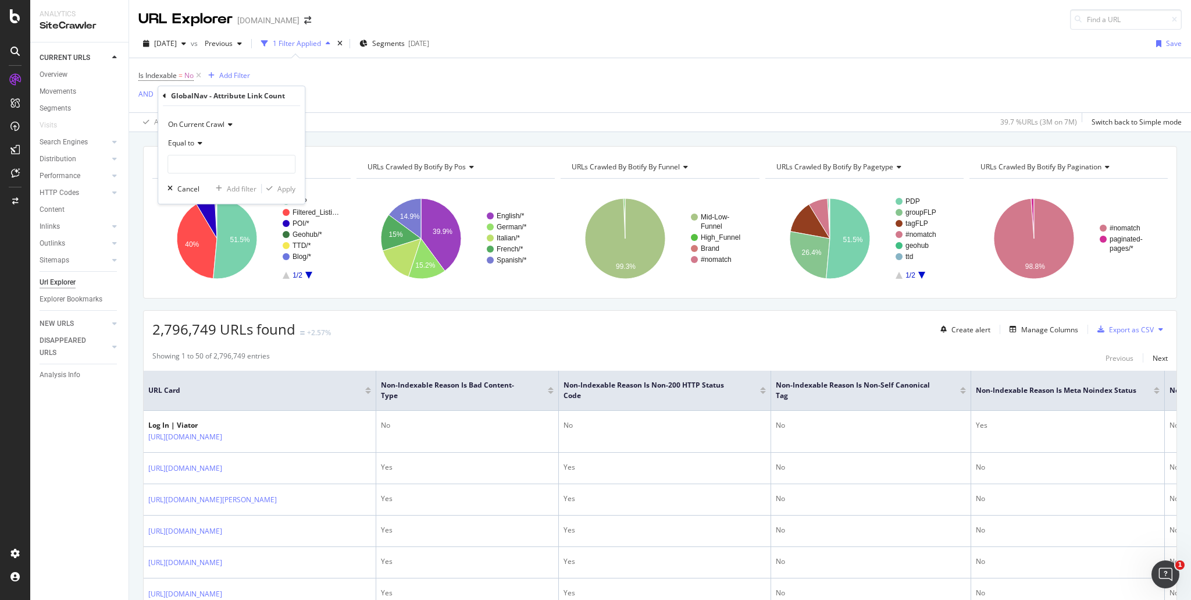
click at [241, 90] on div "GlobalNav - Attribute Link Count" at bounding box center [231, 96] width 137 height 20
click at [184, 92] on div "GlobalNav - Attribute Link Count" at bounding box center [228, 96] width 114 height 10
click at [202, 137] on div "Equal to" at bounding box center [231, 143] width 128 height 19
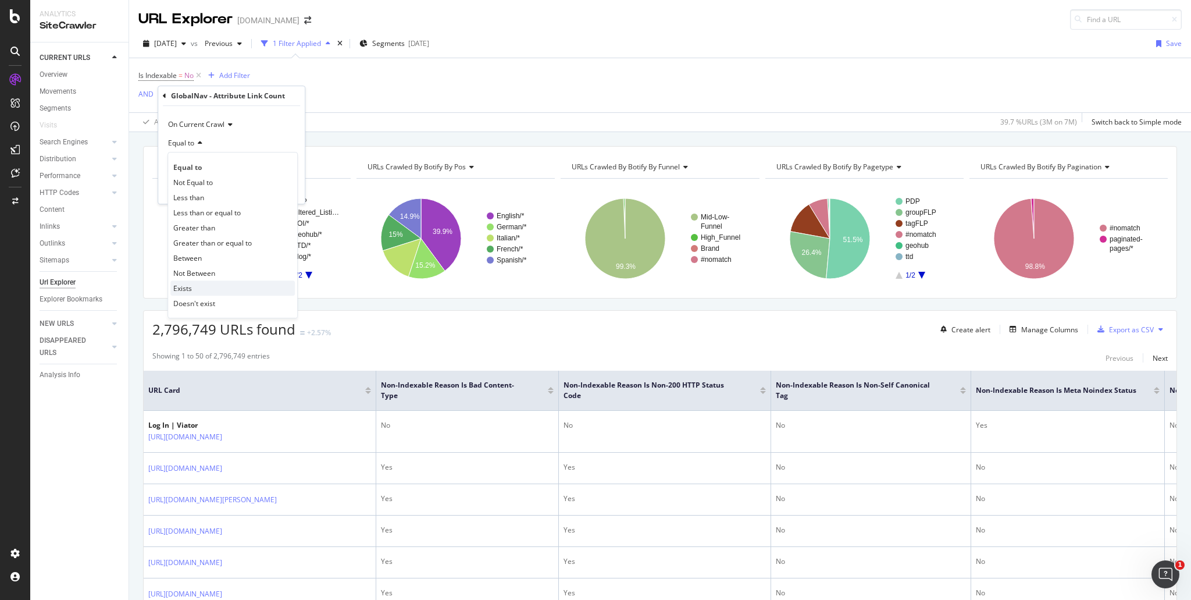
click at [220, 283] on div "Exists" at bounding box center [232, 287] width 124 height 15
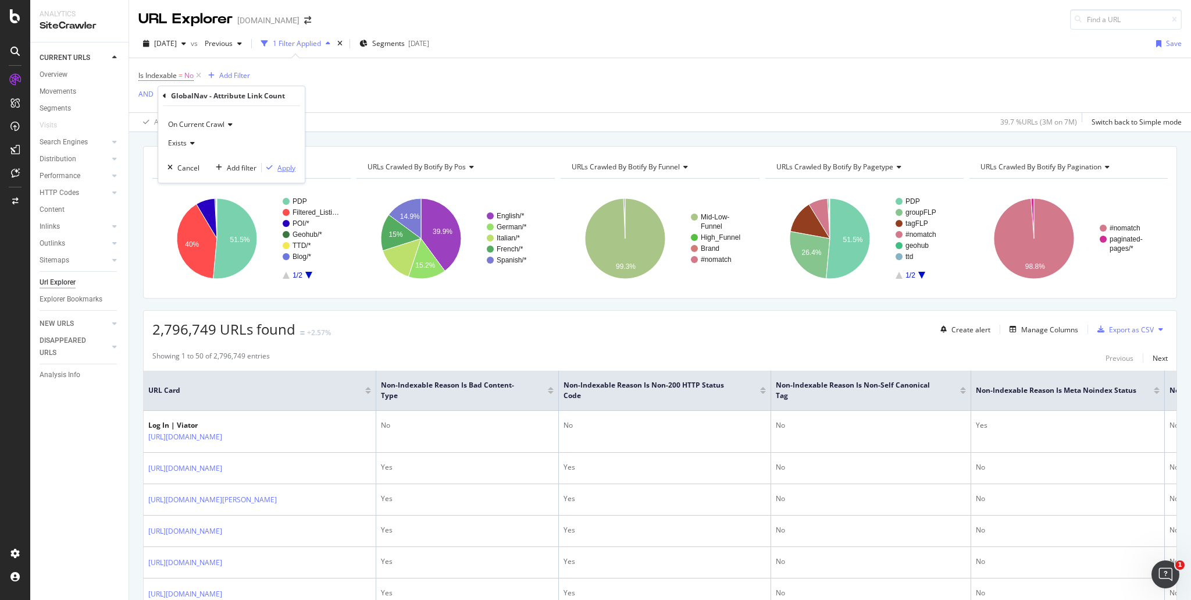
click at [286, 163] on div "Apply" at bounding box center [286, 168] width 18 height 10
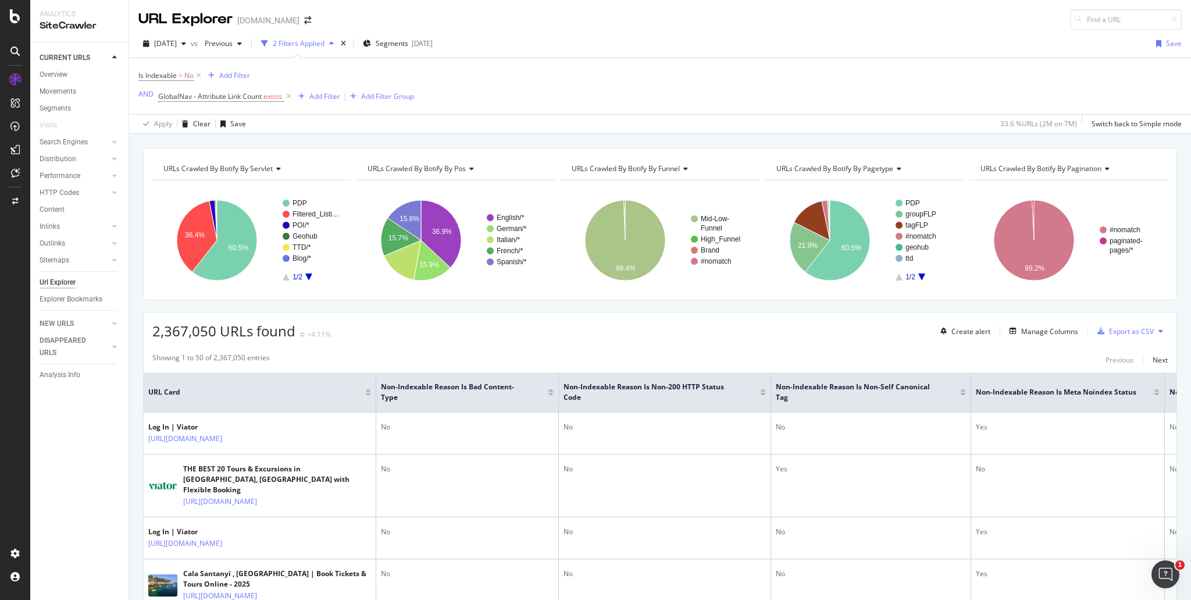
click at [256, 166] on span "URLs Crawled By Botify By servlet" at bounding box center [217, 168] width 109 height 10
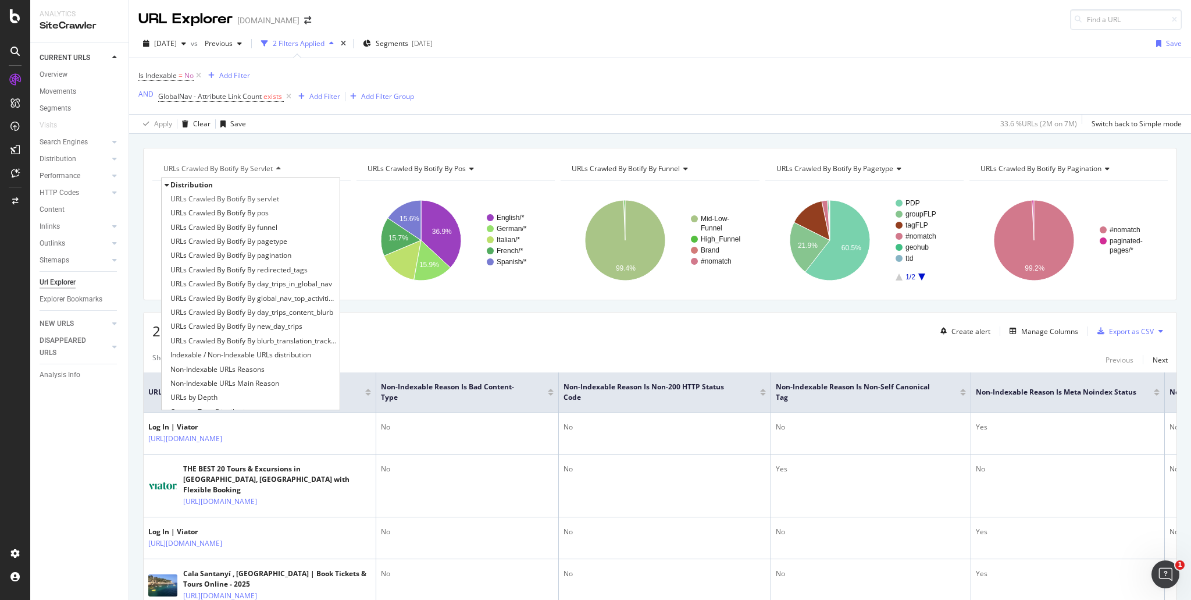
click at [274, 126] on div "Apply Clear Save 33.6 % URLs ( 2M on 7M ) Switch back to Simple mode" at bounding box center [660, 123] width 1062 height 19
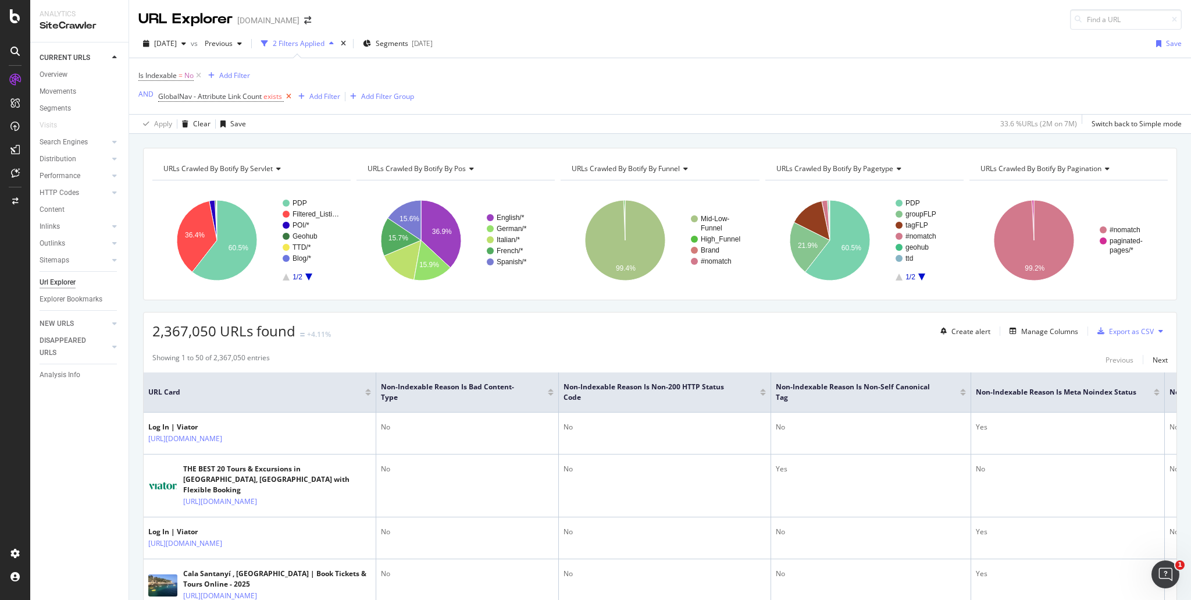
click at [294, 97] on icon at bounding box center [289, 97] width 10 height 12
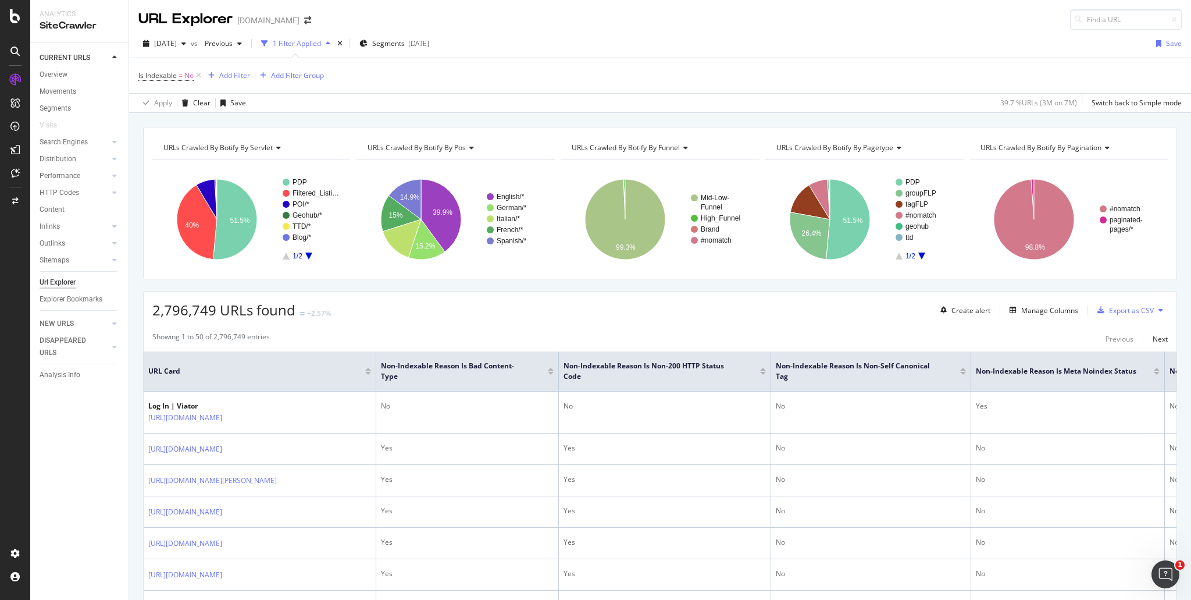
click at [277, 144] on icon at bounding box center [277, 147] width 8 height 7
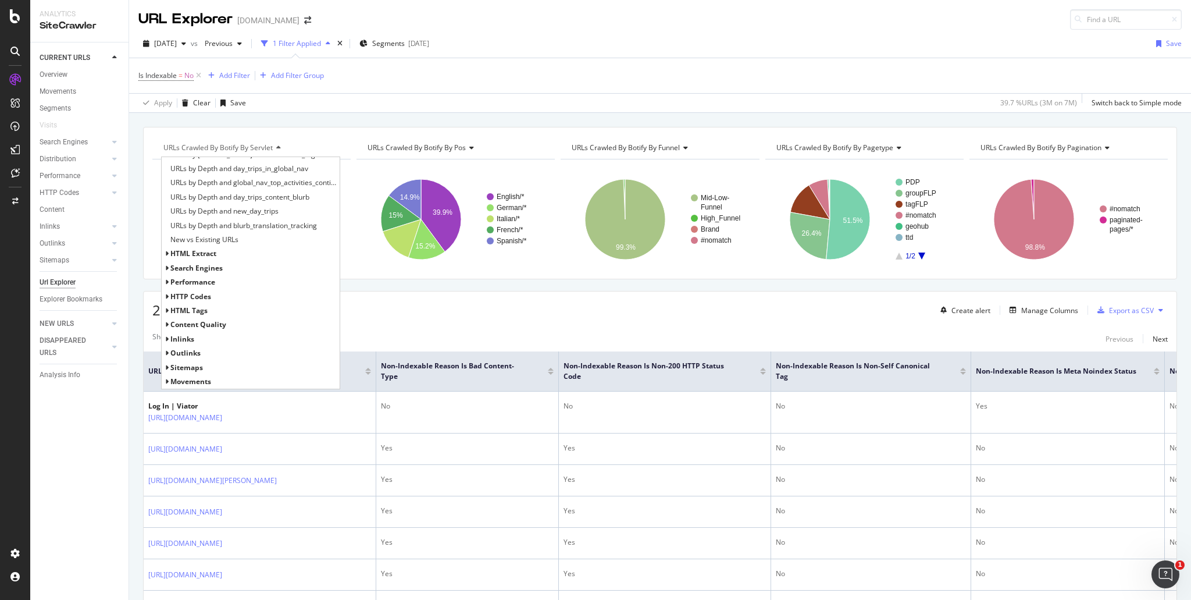
scroll to position [379, 0]
click at [165, 295] on icon at bounding box center [167, 296] width 4 height 7
click at [167, 308] on icon at bounding box center [167, 309] width 4 height 7
click at [166, 309] on icon at bounding box center [167, 309] width 4 height 7
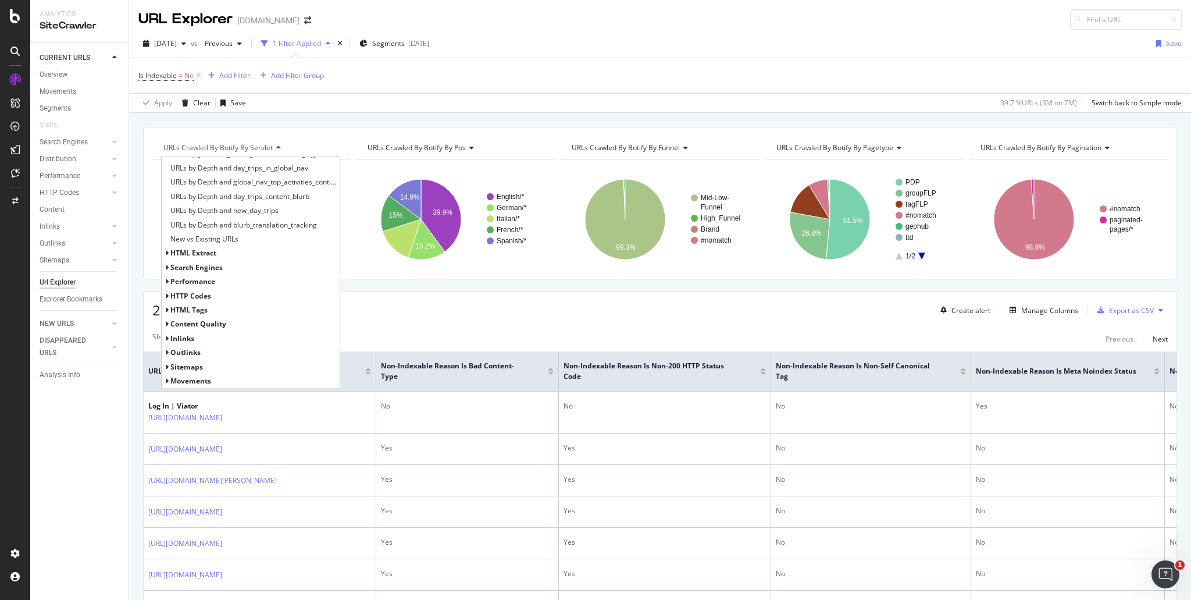
click at [166, 323] on icon at bounding box center [167, 323] width 4 height 7
click at [166, 322] on icon at bounding box center [167, 323] width 4 height 7
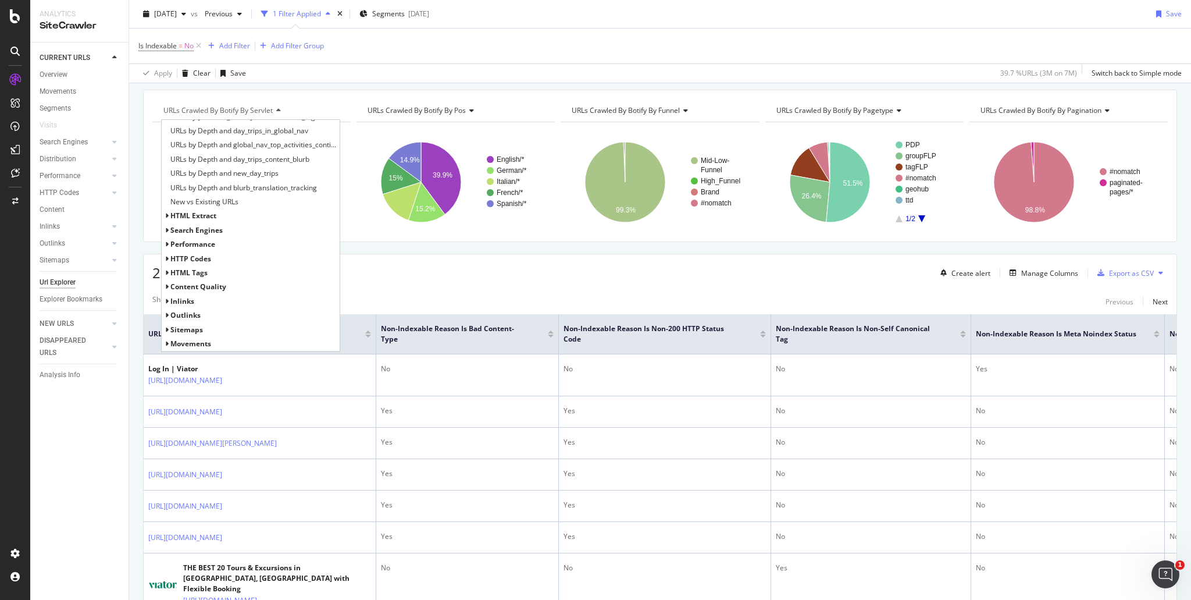
scroll to position [58, 0]
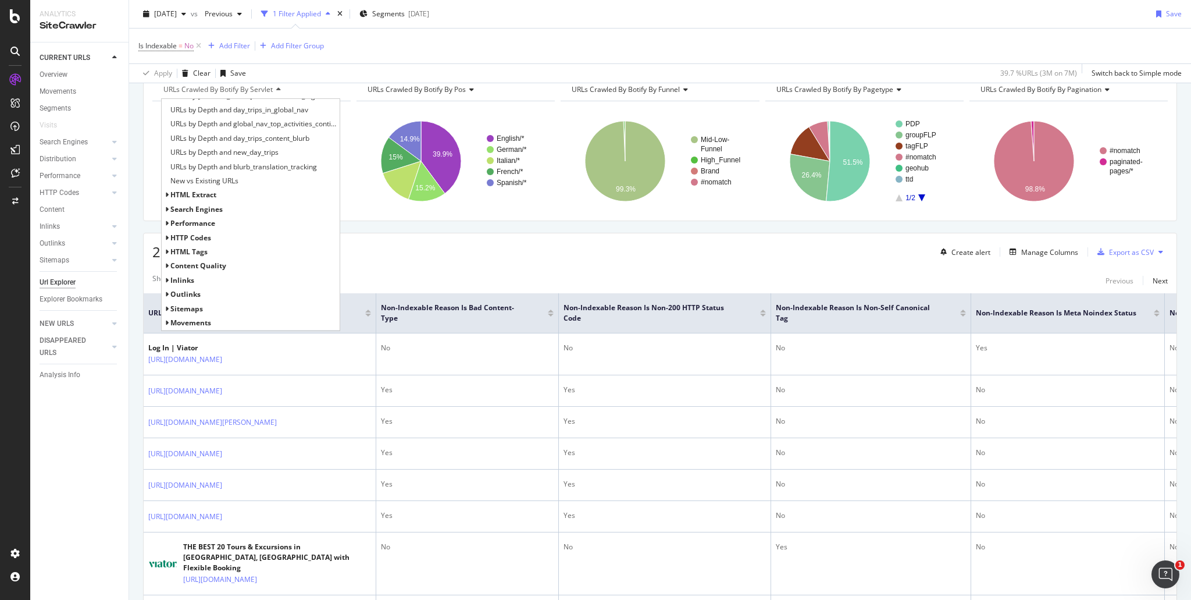
click at [165, 310] on icon at bounding box center [167, 308] width 4 height 7
click at [165, 308] on icon at bounding box center [167, 308] width 4 height 7
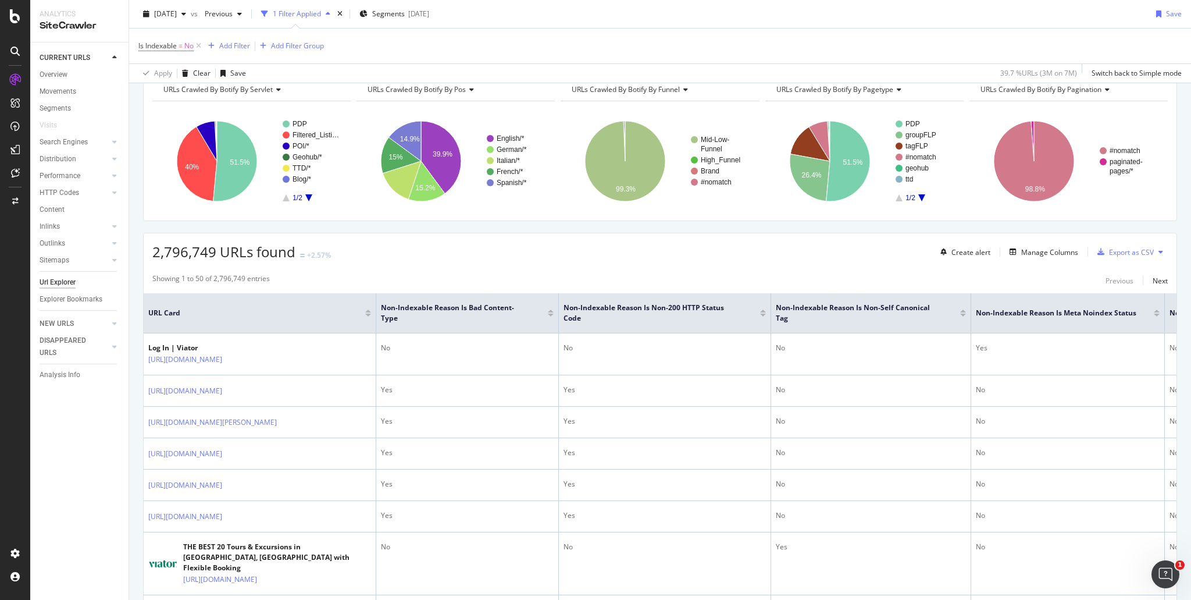
click at [436, 261] on div "2,796,749 URLs found +2.57% Create alert Manage Columns Export as CSV" at bounding box center [660, 247] width 1033 height 28
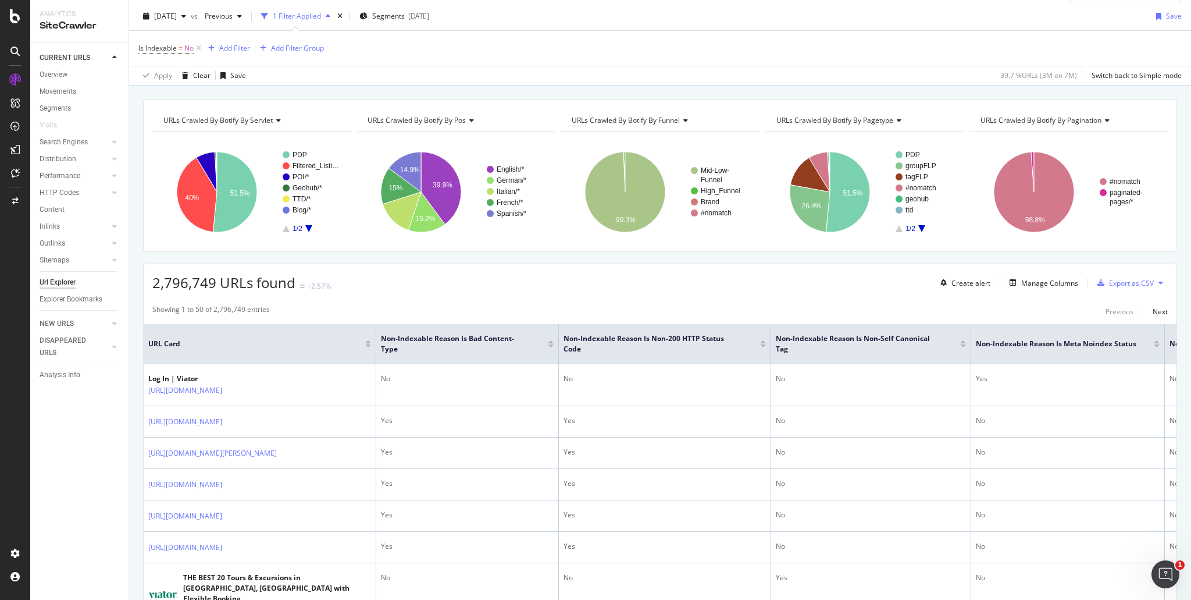
scroll to position [0, 0]
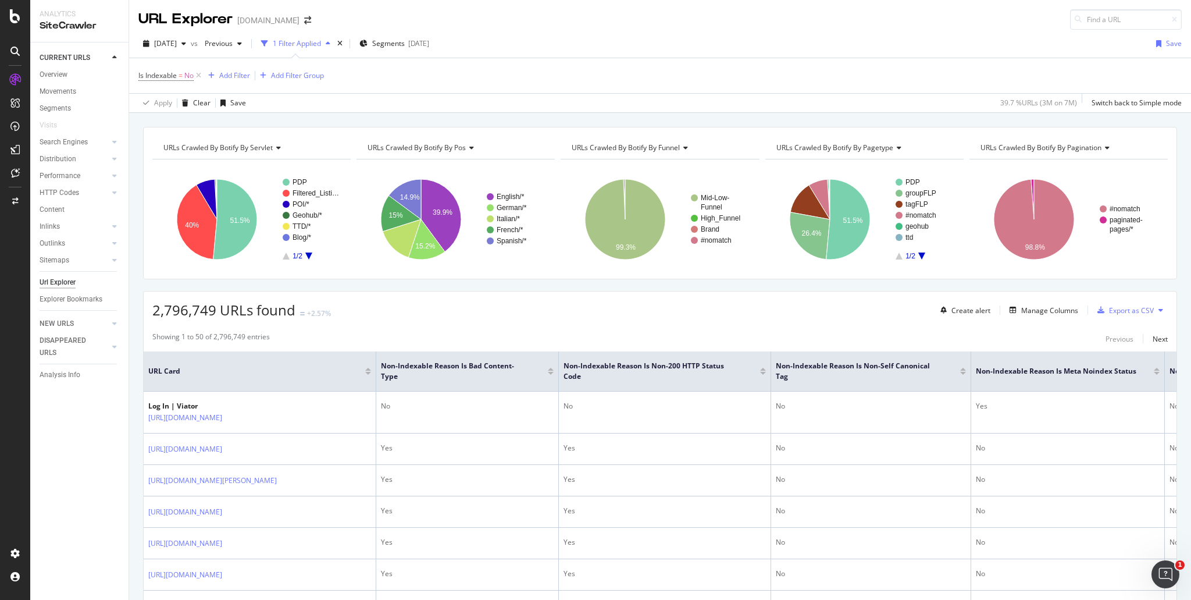
click at [893, 150] on icon at bounding box center [897, 147] width 8 height 7
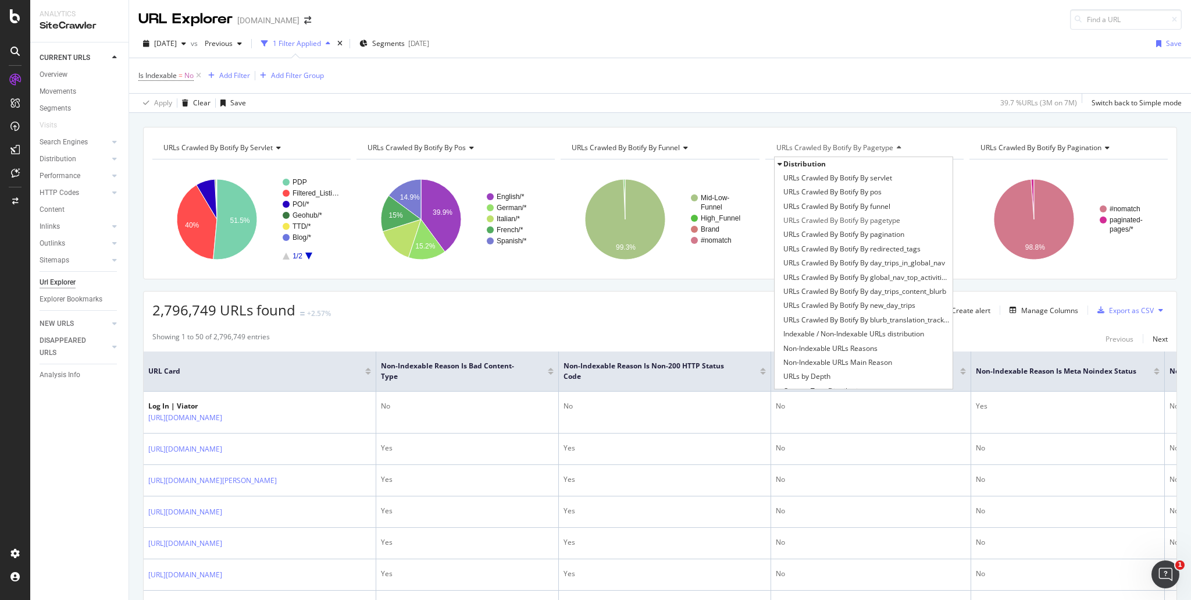
click at [893, 149] on icon at bounding box center [897, 147] width 8 height 7
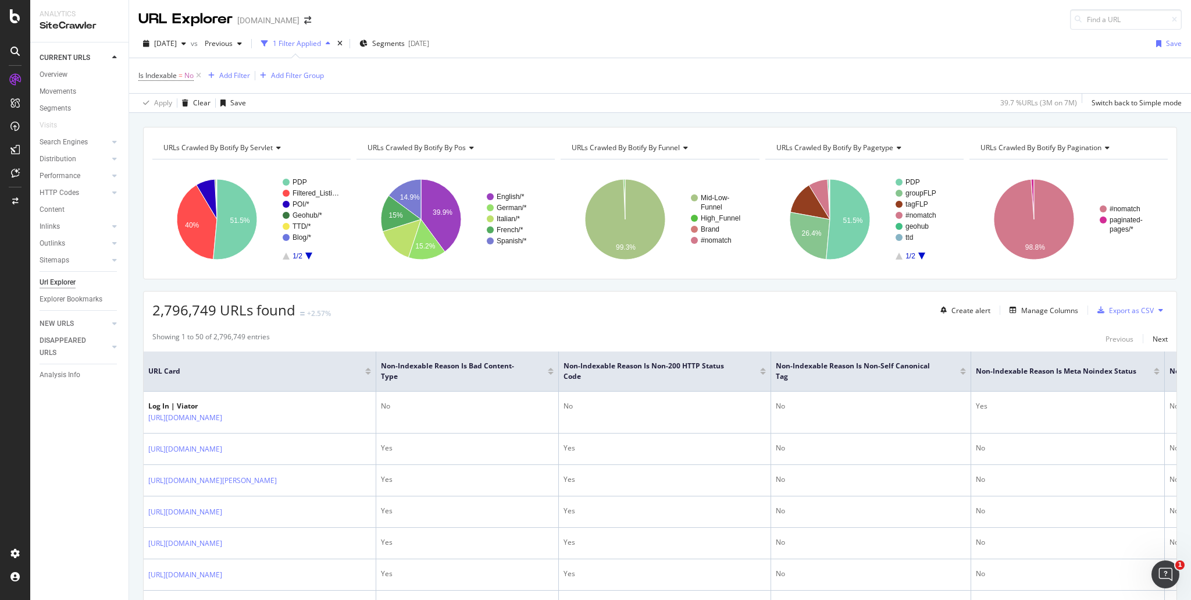
click at [1101, 149] on icon at bounding box center [1105, 147] width 8 height 7
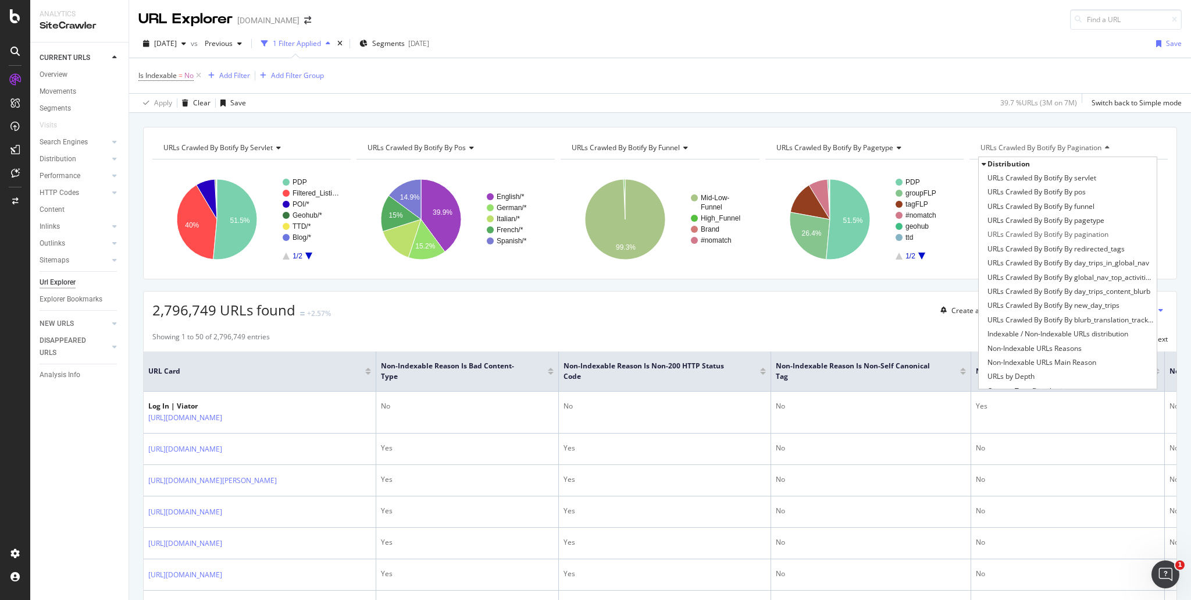
click at [1101, 148] on icon at bounding box center [1105, 147] width 8 height 7
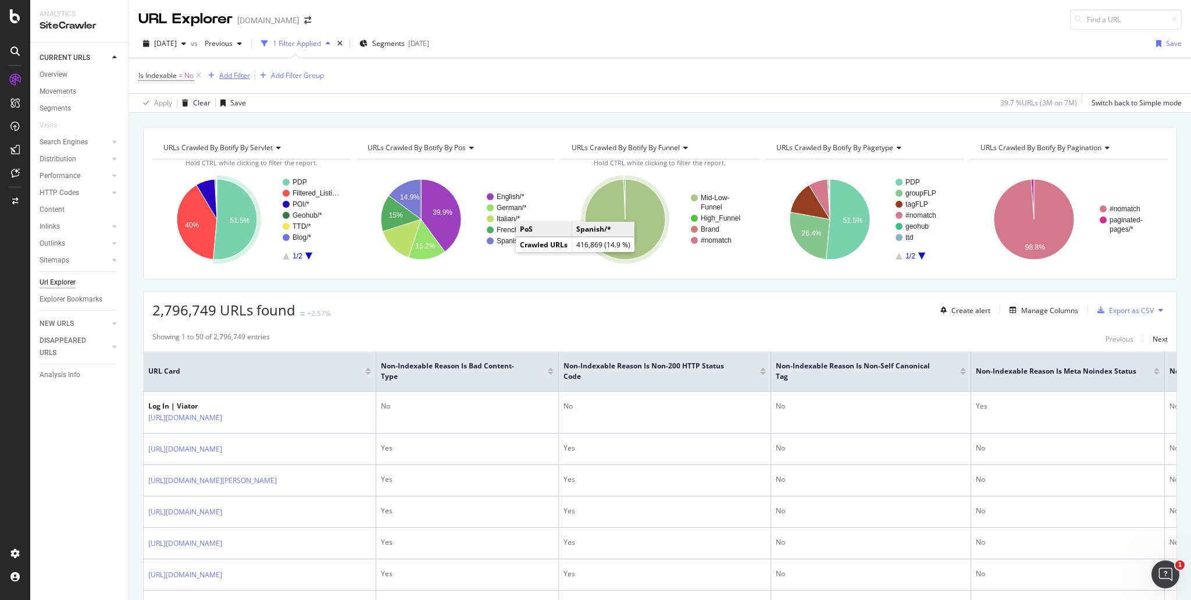
click at [231, 76] on div "Add Filter" at bounding box center [234, 75] width 31 height 10
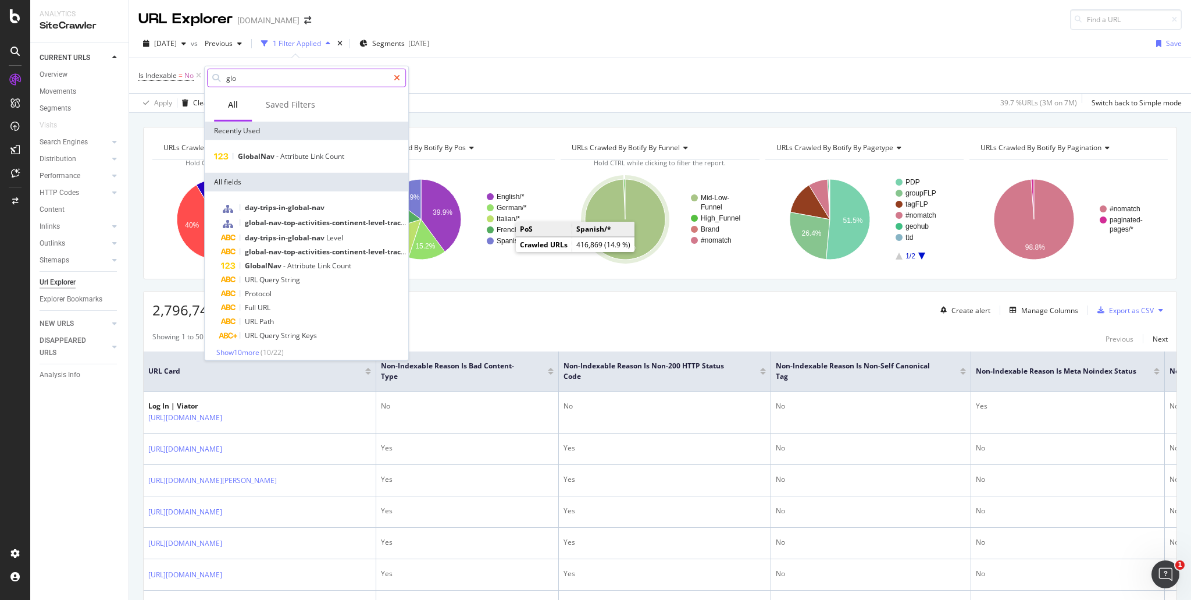
click at [398, 77] on icon at bounding box center [397, 78] width 6 height 8
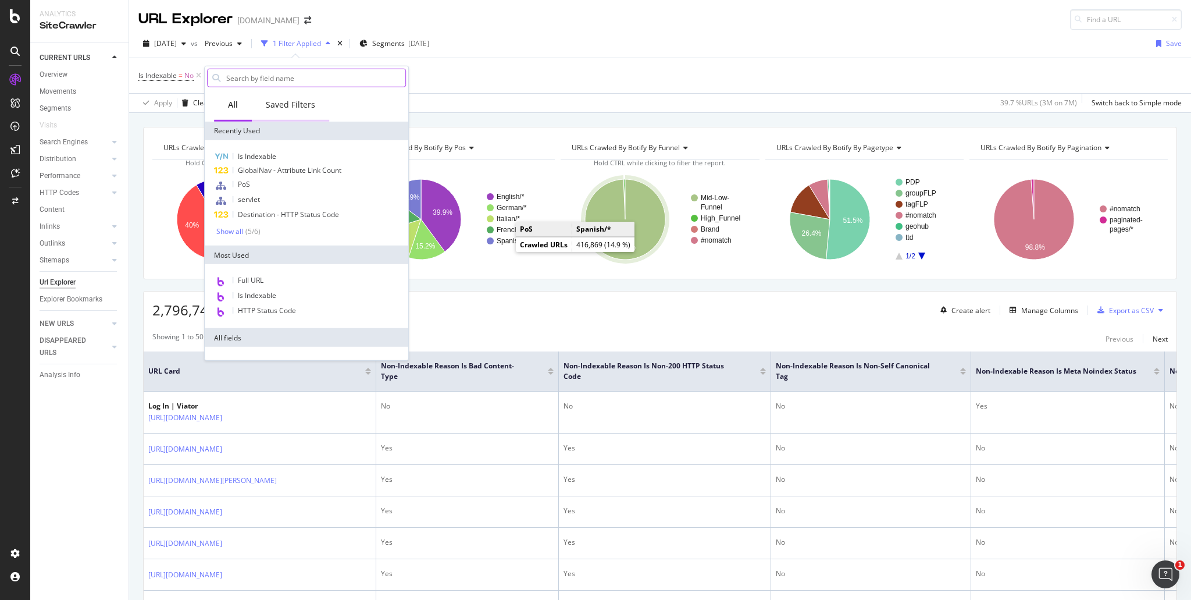
click at [297, 106] on div "Saved Filters" at bounding box center [290, 105] width 49 height 12
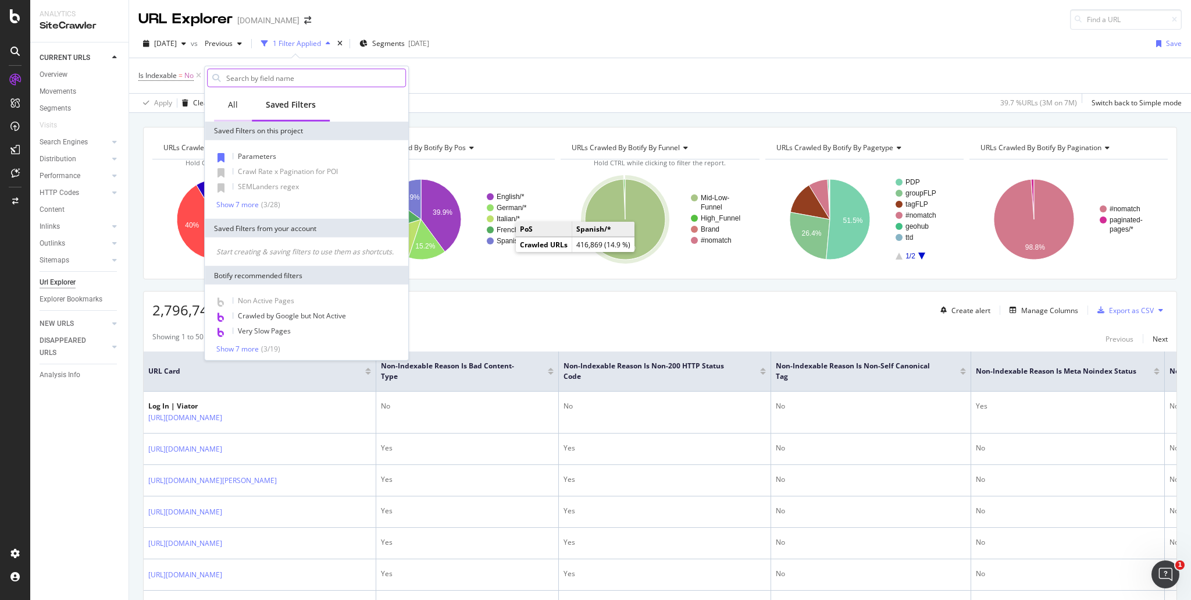
click at [235, 104] on div "All" at bounding box center [233, 105] width 10 height 12
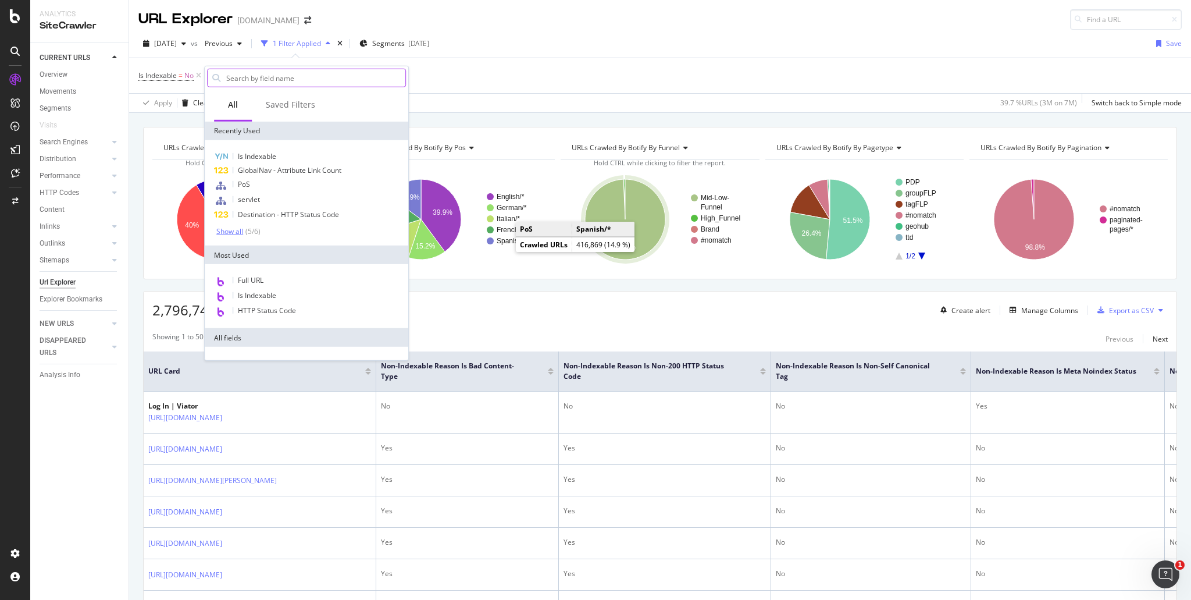
click at [247, 231] on div "( 5 / 6 )" at bounding box center [251, 231] width 17 height 10
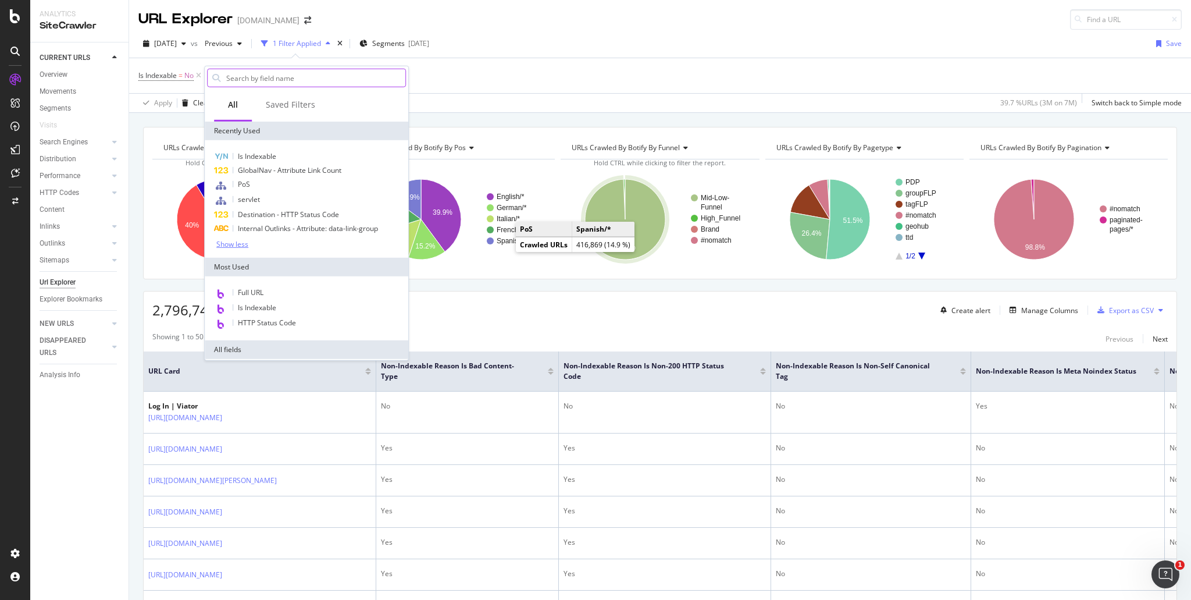
click at [281, 81] on input "text" at bounding box center [315, 77] width 180 height 17
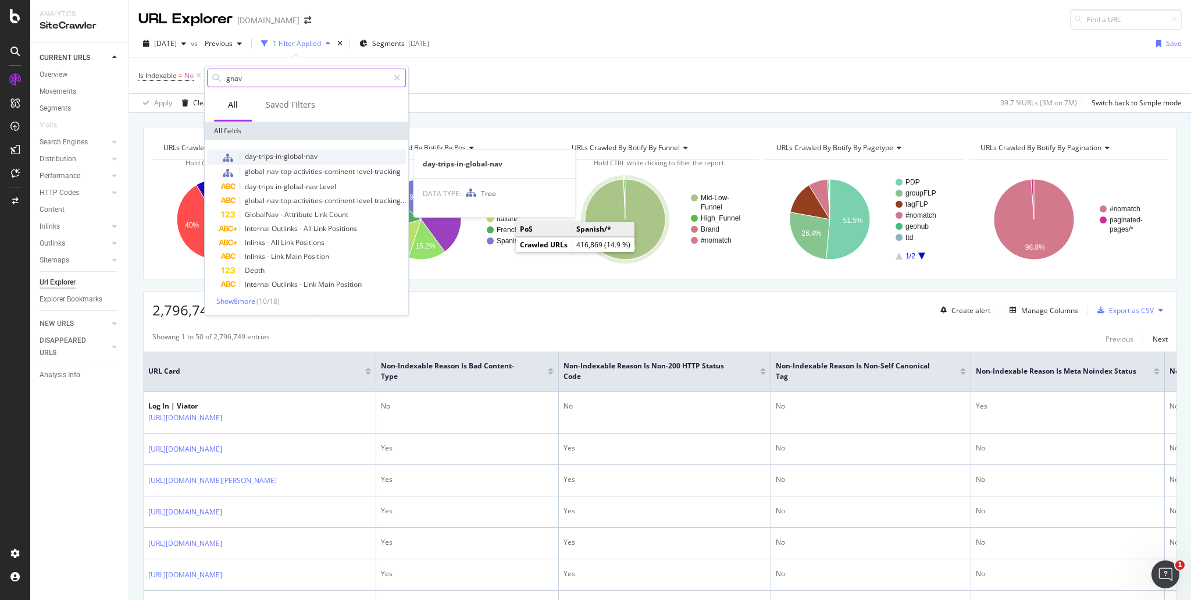
type input "gnav"
click at [293, 156] on span "day-trips-in-global-nav" at bounding box center [281, 156] width 73 height 10
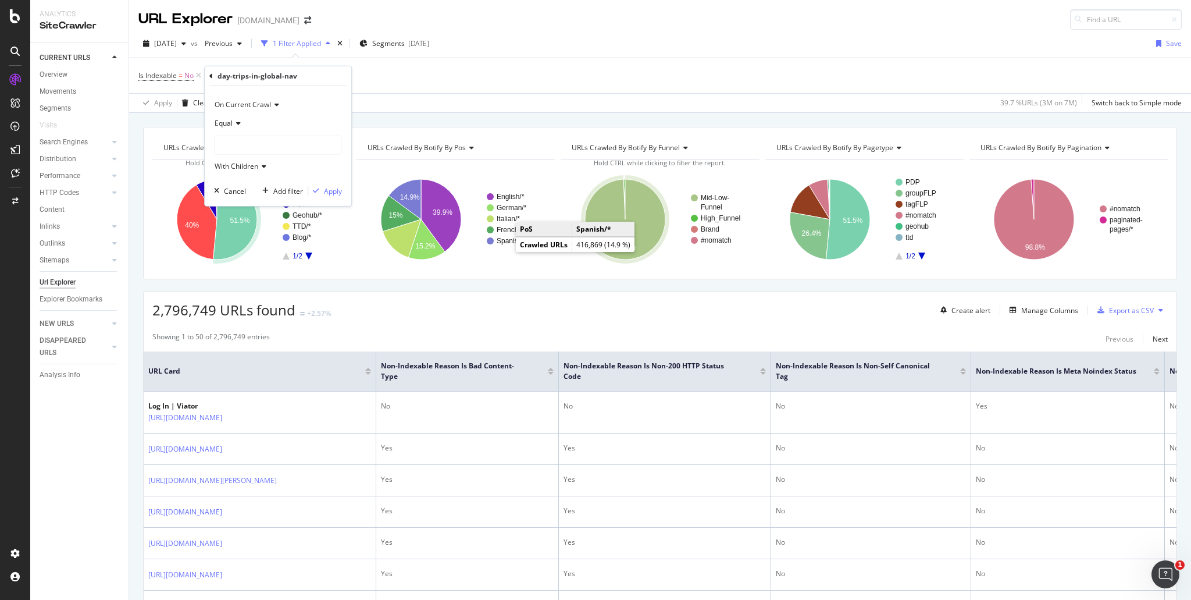
click at [387, 102] on div "Apply Clear Save 39.7 % URLs ( 3M on 7M ) Switch back to Simple mode" at bounding box center [660, 102] width 1062 height 19
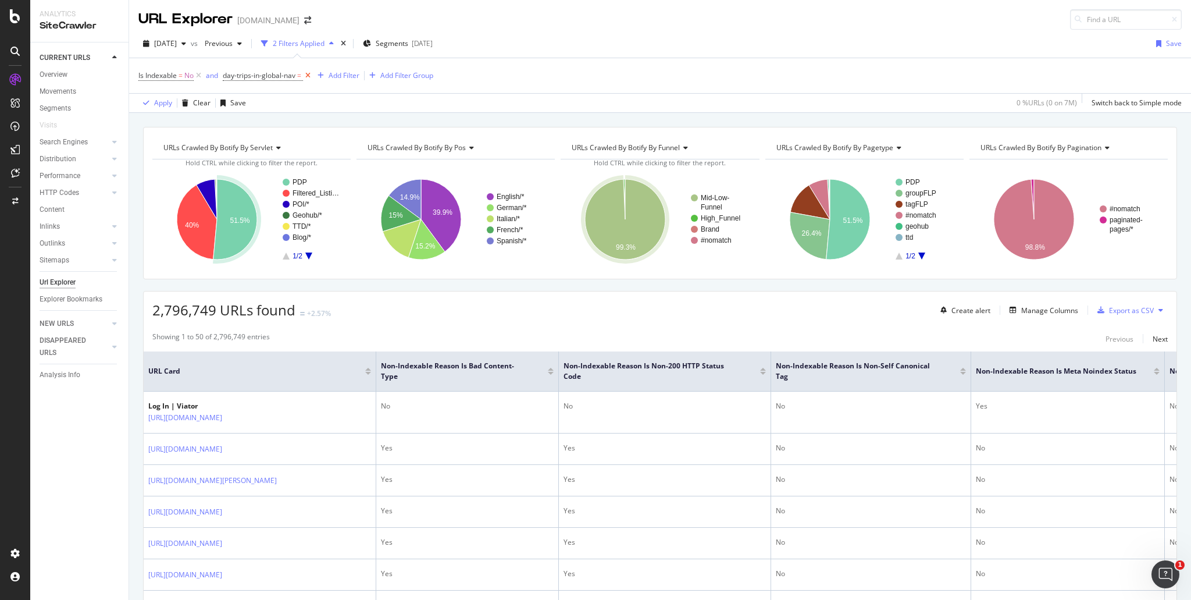
click at [309, 74] on icon at bounding box center [308, 76] width 10 height 12
click at [321, 42] on div "1 Filter Applied" at bounding box center [297, 43] width 48 height 10
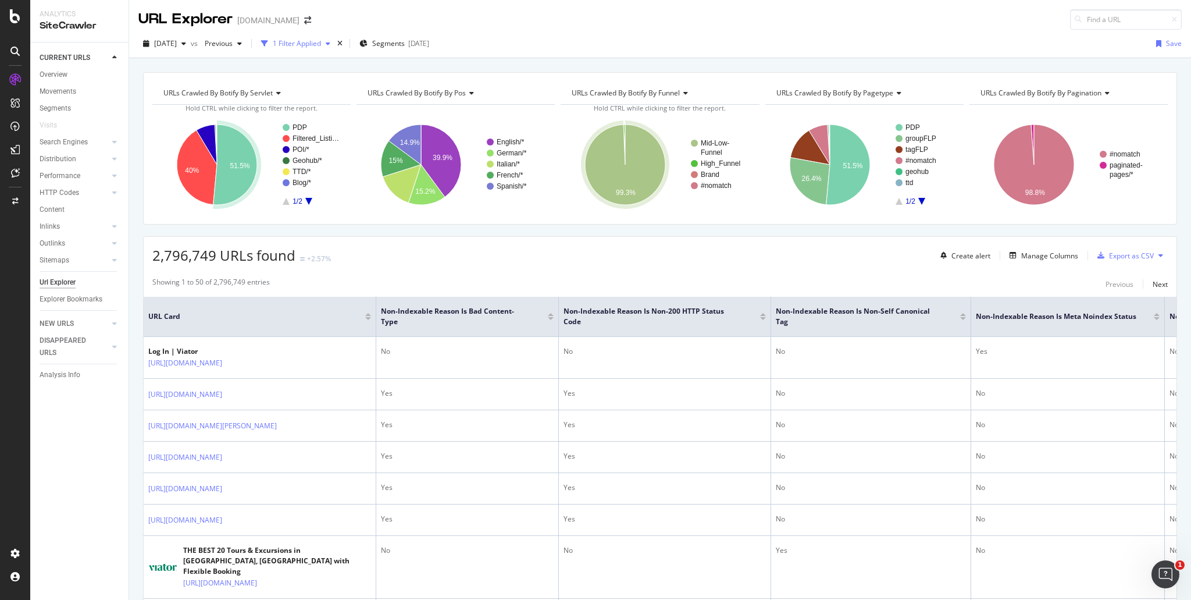
click at [321, 41] on div "1 Filter Applied" at bounding box center [297, 43] width 48 height 10
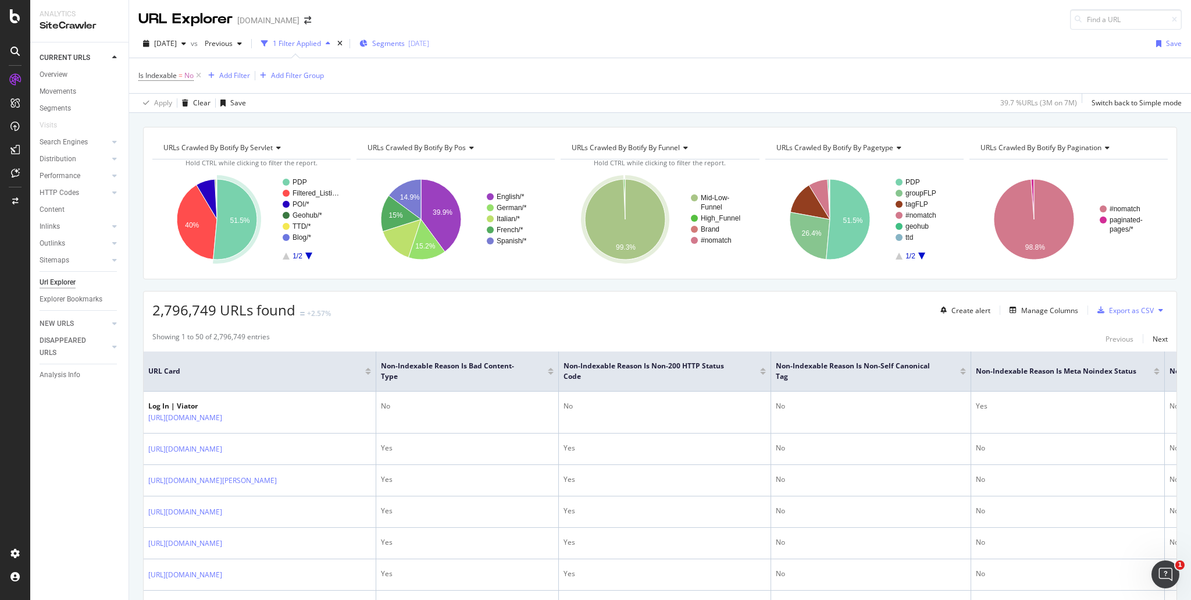
click at [405, 42] on span "Segments" at bounding box center [388, 43] width 33 height 10
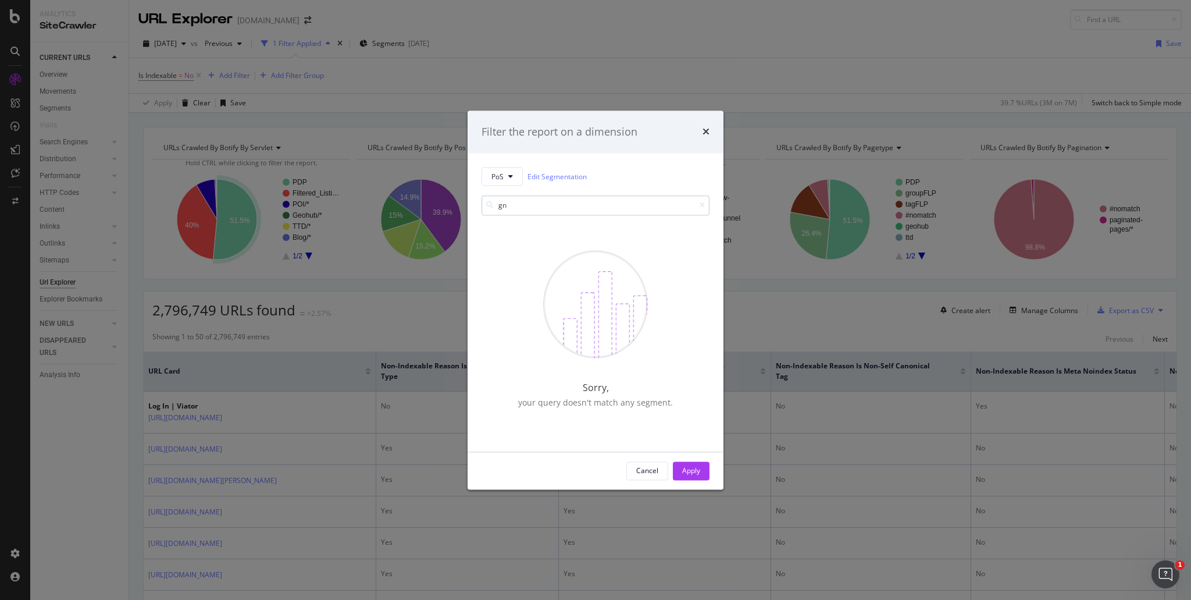
type input "g"
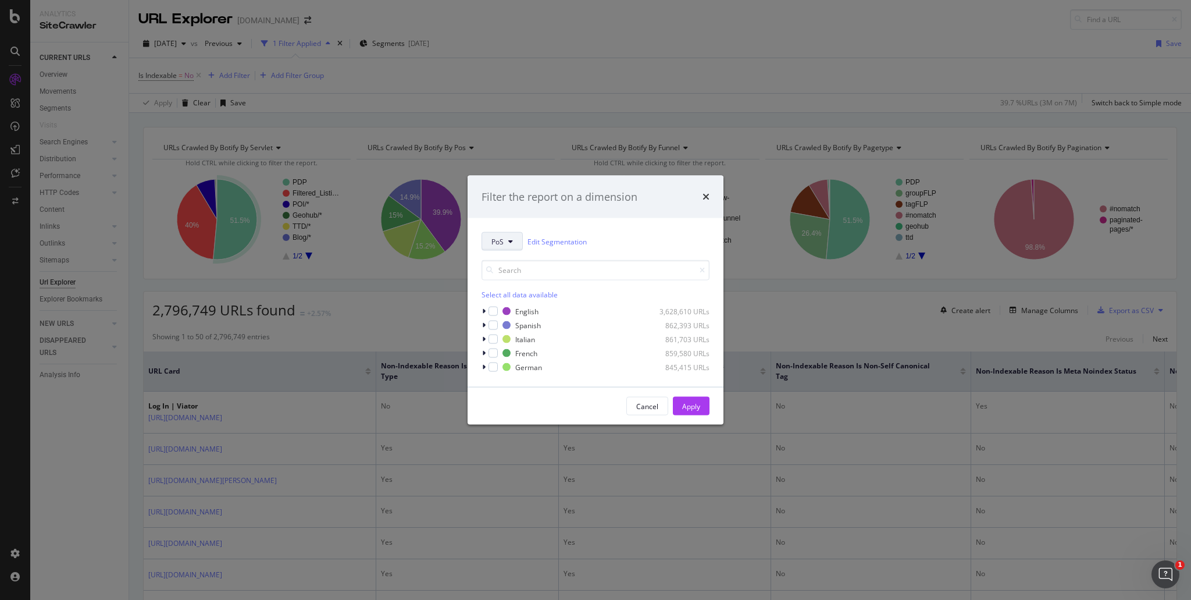
click at [513, 232] on button "PoS" at bounding box center [502, 241] width 41 height 19
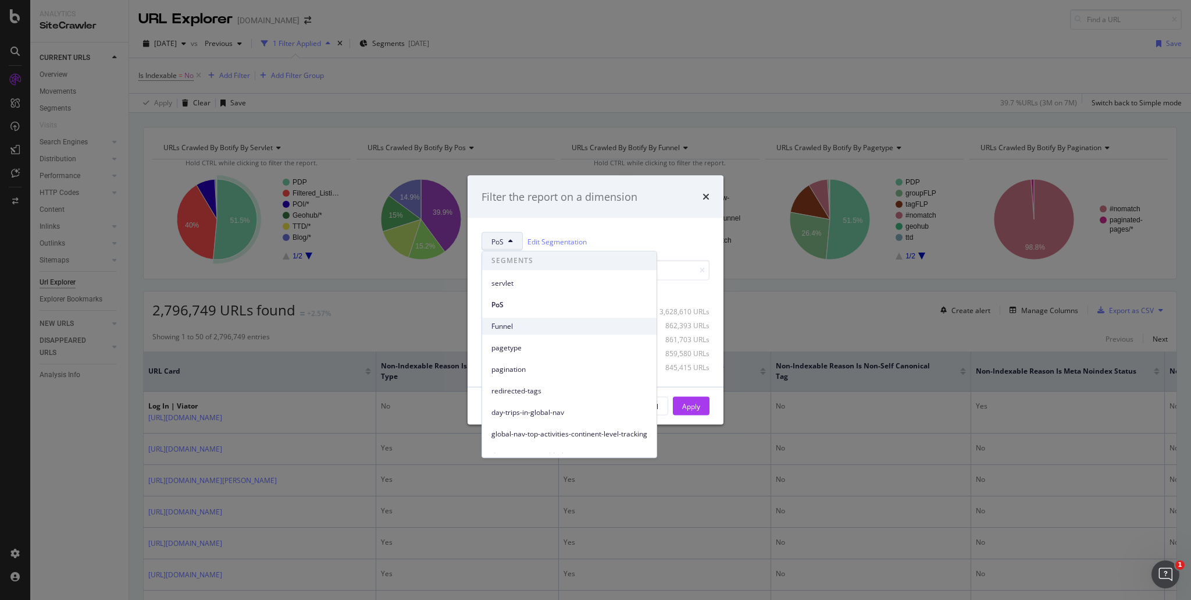
click at [542, 323] on span "Funnel" at bounding box center [569, 326] width 156 height 10
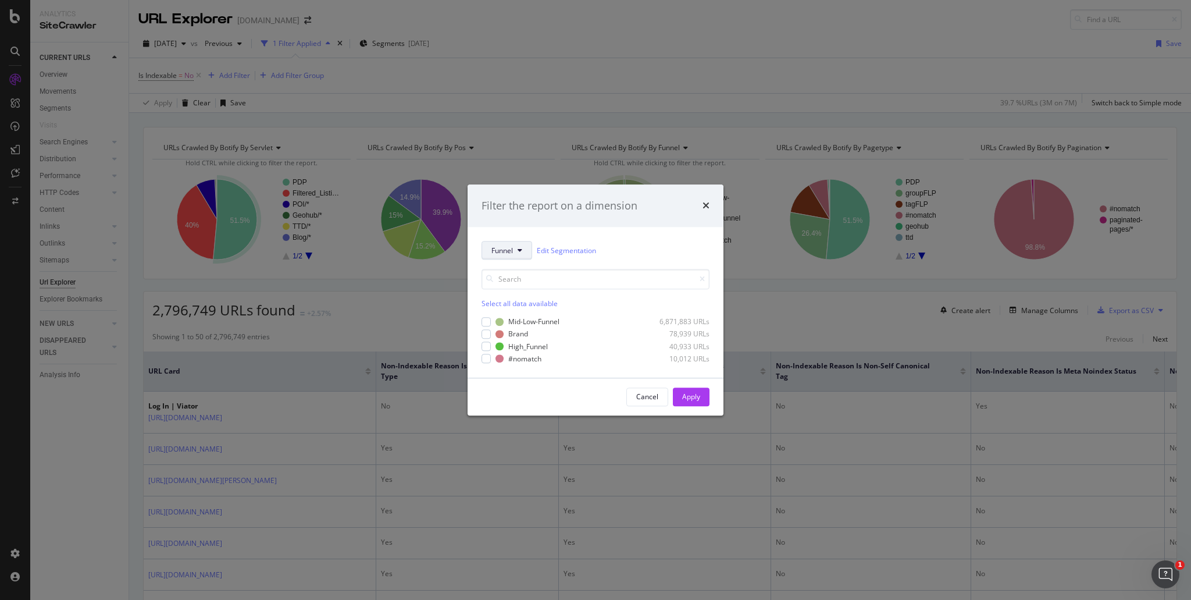
click at [512, 249] on span "Funnel" at bounding box center [502, 250] width 22 height 10
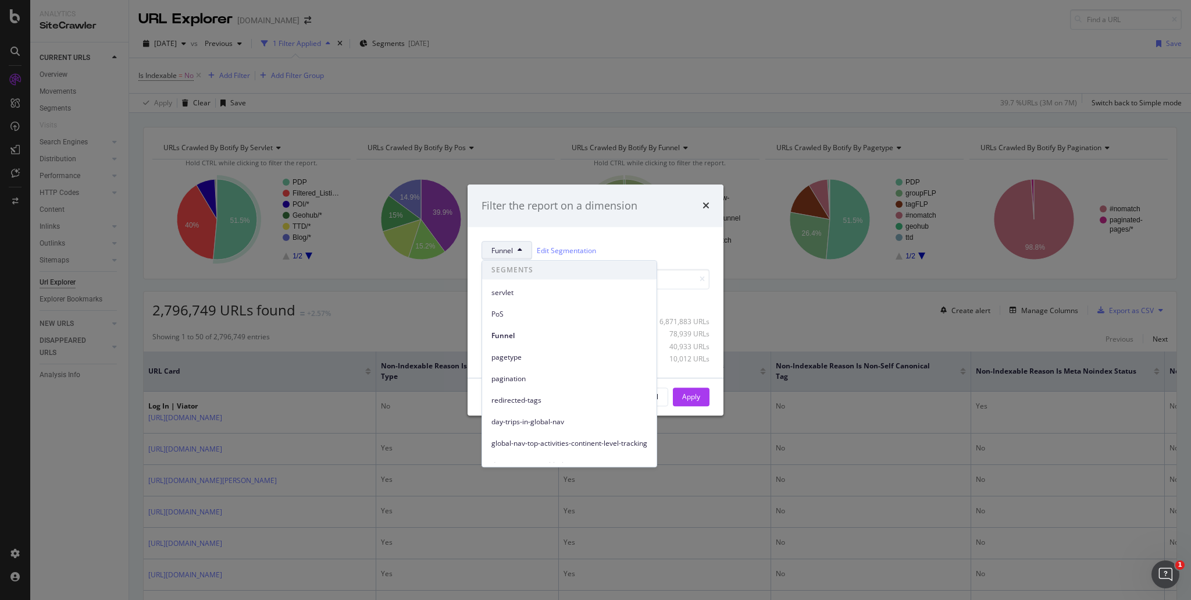
click at [527, 375] on span "pagination" at bounding box center [569, 378] width 156 height 10
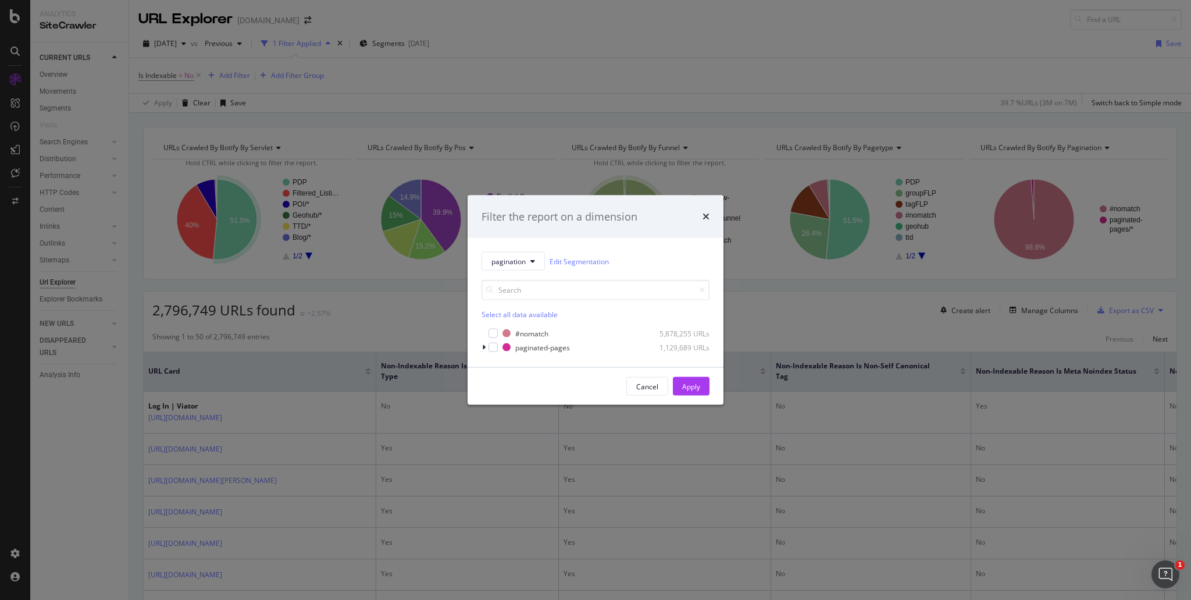
click at [481, 347] on div "pagination Edit Segmentation Select all data available #nomatch 5,878,255 URLs …" at bounding box center [596, 302] width 256 height 129
click at [482, 347] on icon "modal" at bounding box center [483, 347] width 3 height 7
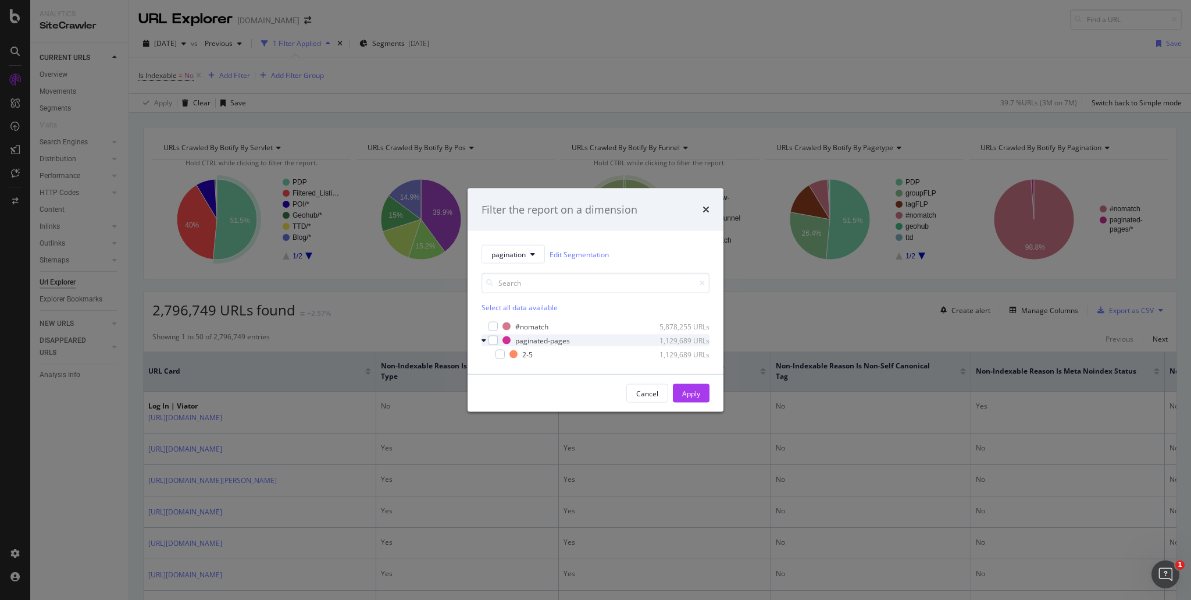
click at [485, 340] on icon "modal" at bounding box center [484, 340] width 5 height 7
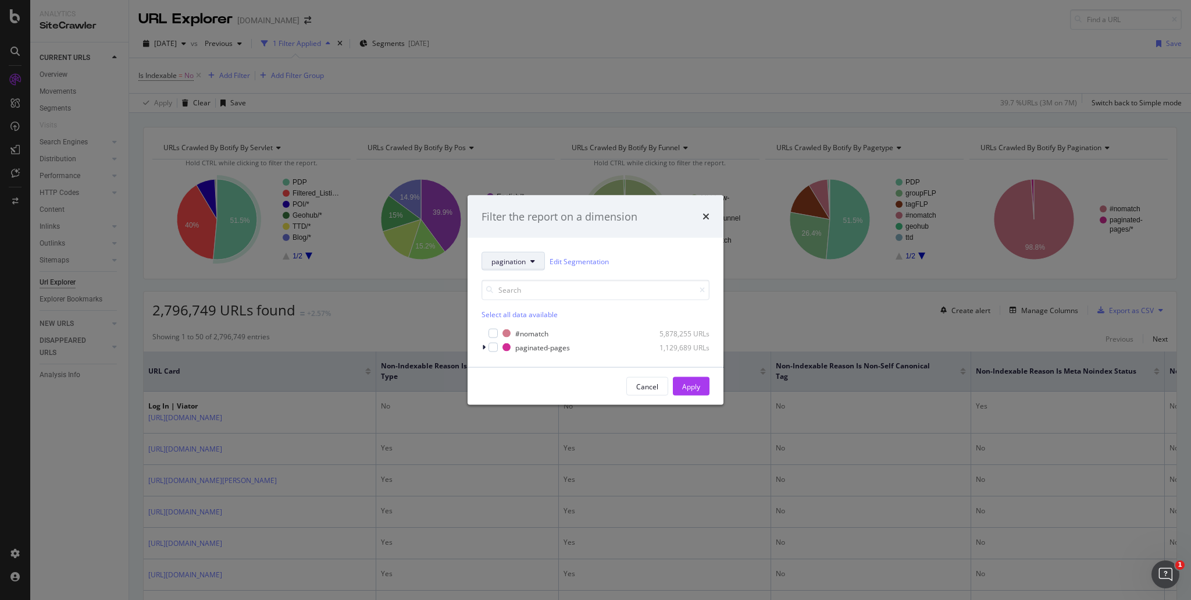
click at [535, 269] on button "pagination" at bounding box center [513, 261] width 63 height 19
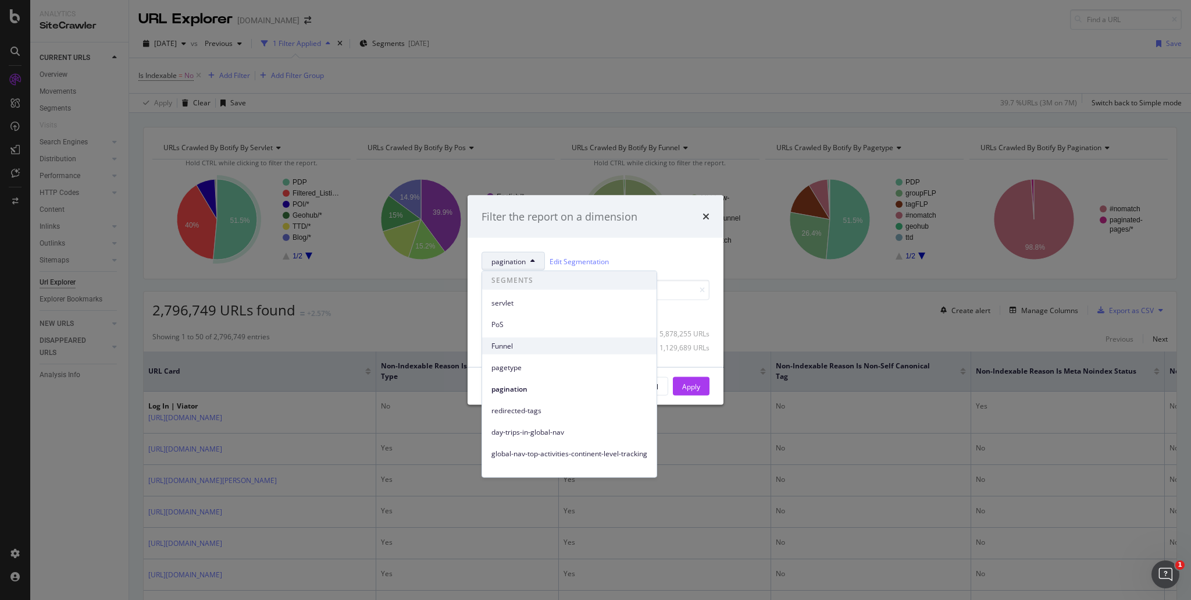
click at [526, 347] on span "Funnel" at bounding box center [569, 345] width 156 height 10
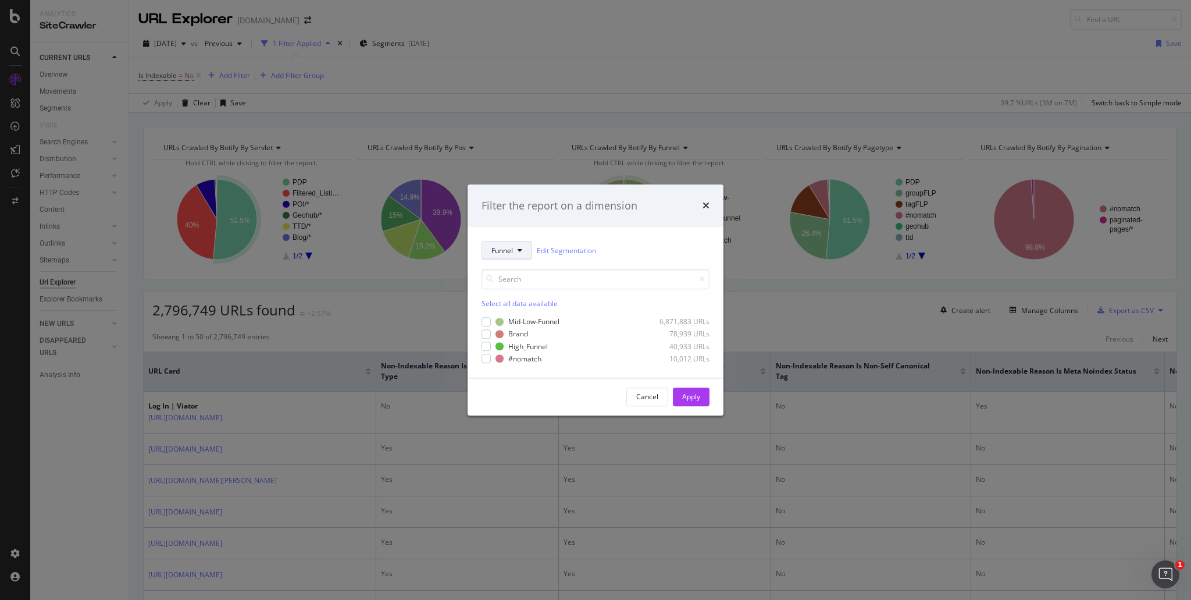
click at [511, 247] on span "Funnel" at bounding box center [502, 250] width 22 height 10
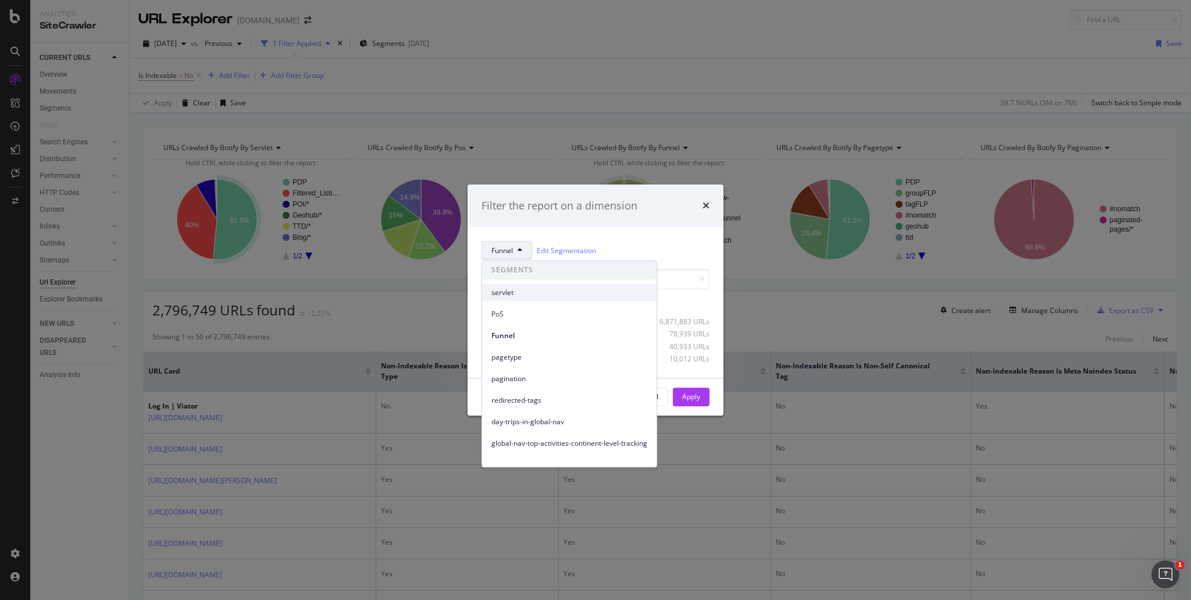
click at [525, 284] on div "servlet" at bounding box center [569, 292] width 174 height 17
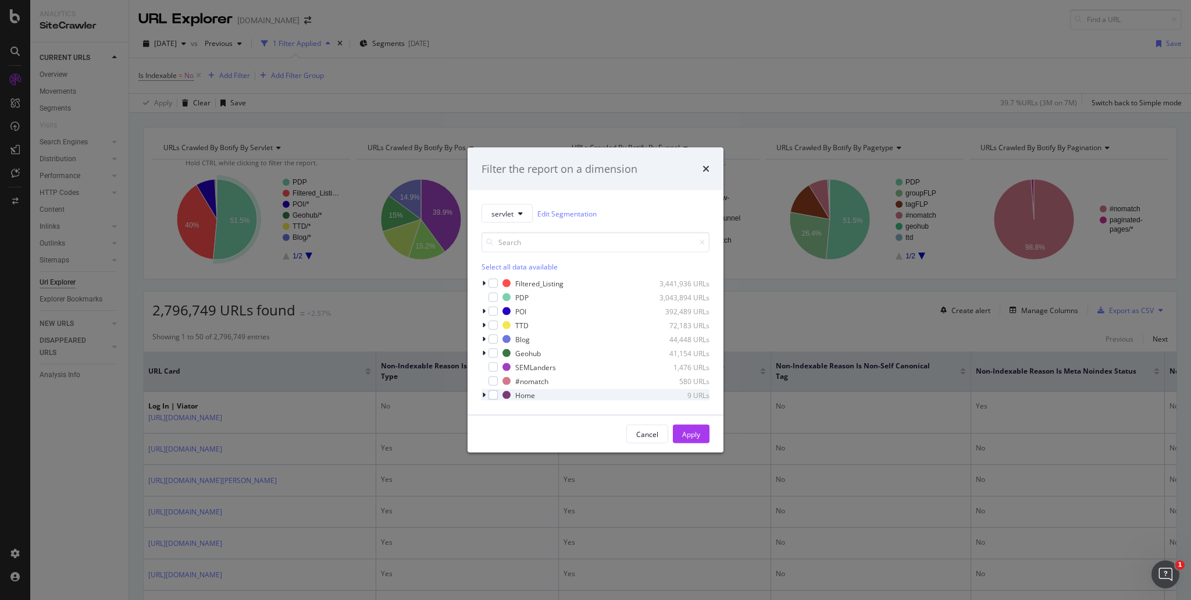
click at [484, 393] on icon "modal" at bounding box center [483, 394] width 3 height 7
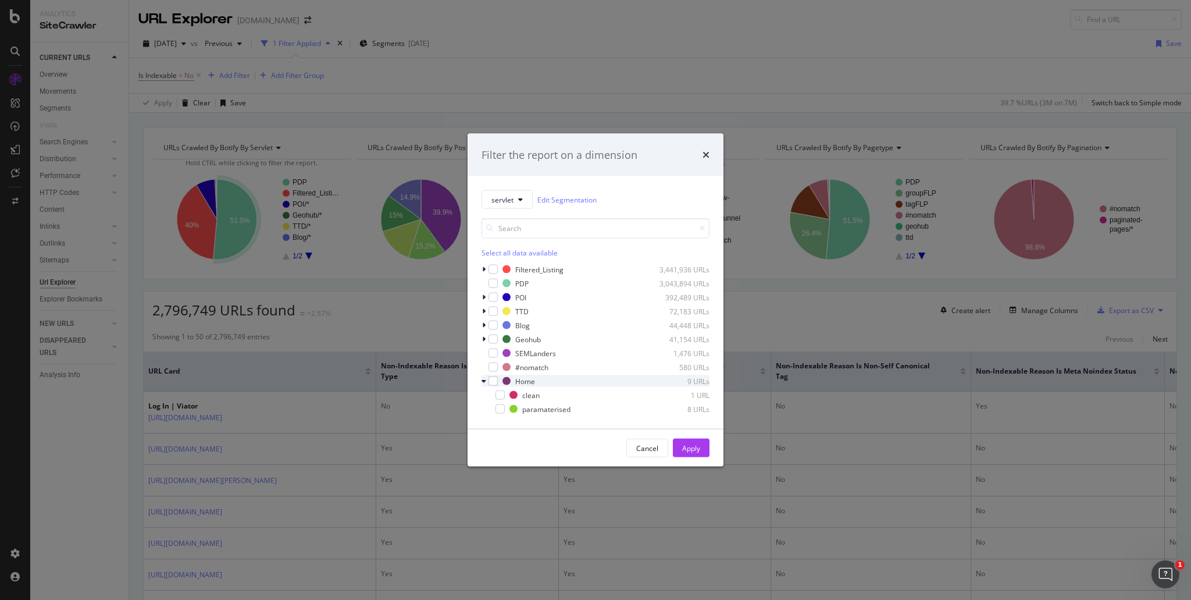
click at [482, 380] on icon "modal" at bounding box center [484, 380] width 5 height 7
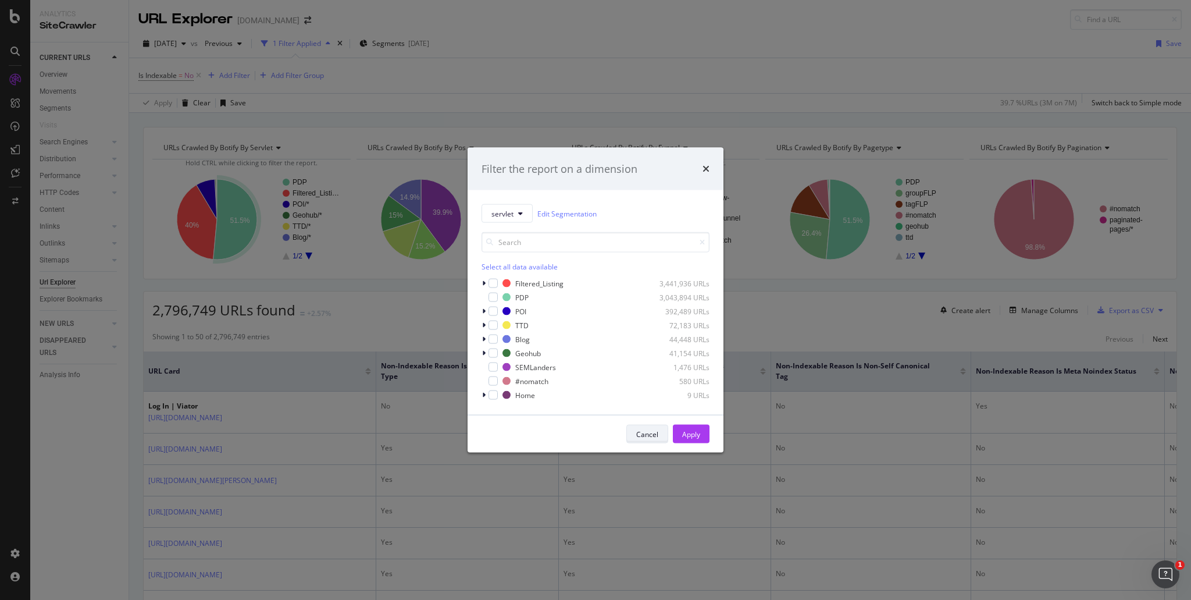
click at [633, 431] on button "Cancel" at bounding box center [647, 434] width 42 height 19
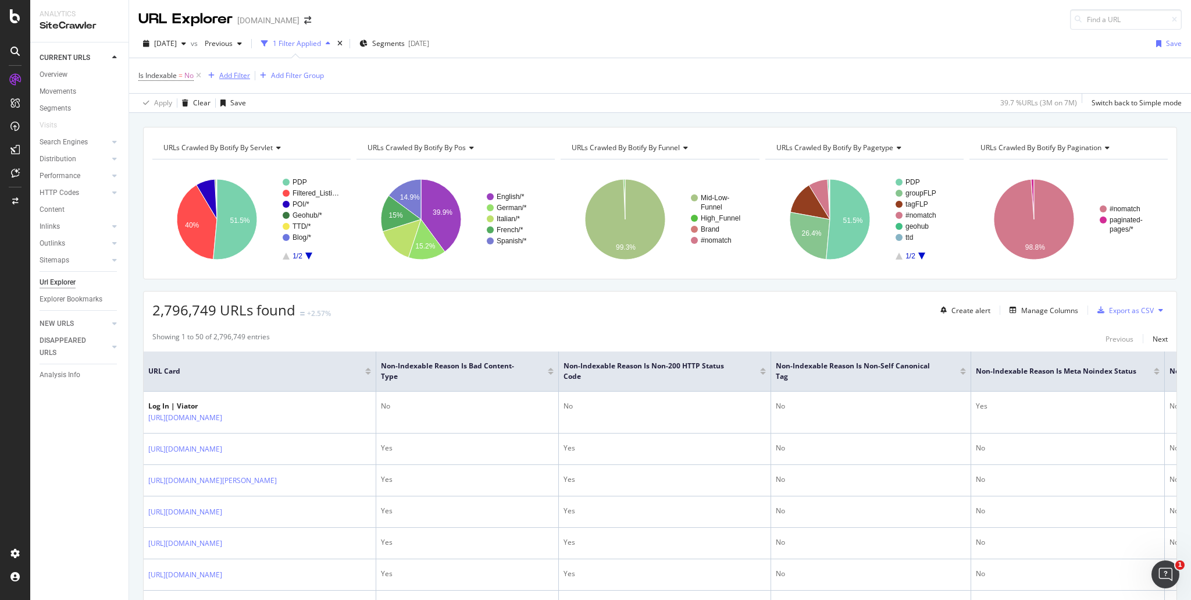
click at [242, 80] on div "Add Filter" at bounding box center [234, 75] width 31 height 10
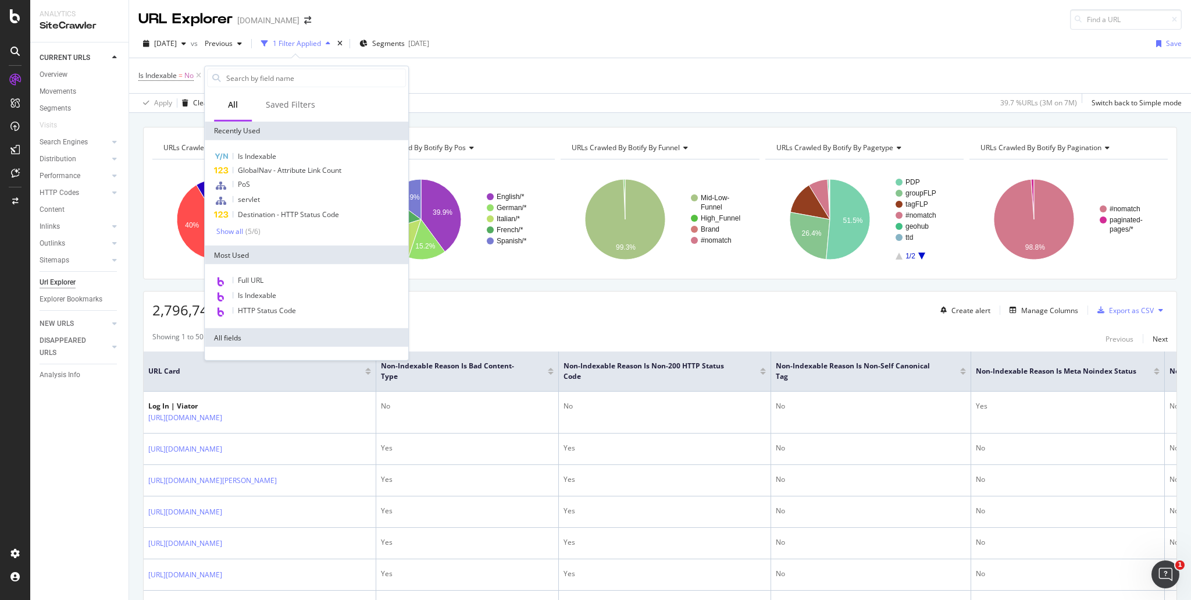
click at [486, 75] on div "Is Indexable = No Add Filter Add Filter Group" at bounding box center [659, 75] width 1043 height 35
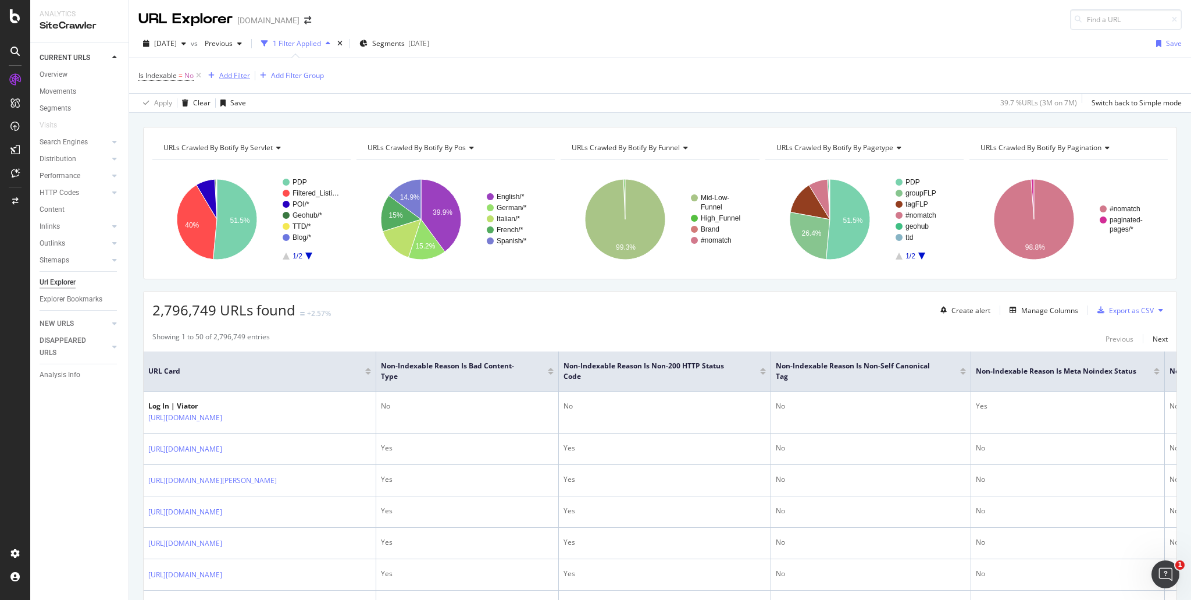
click at [225, 74] on div "Add Filter" at bounding box center [234, 75] width 31 height 10
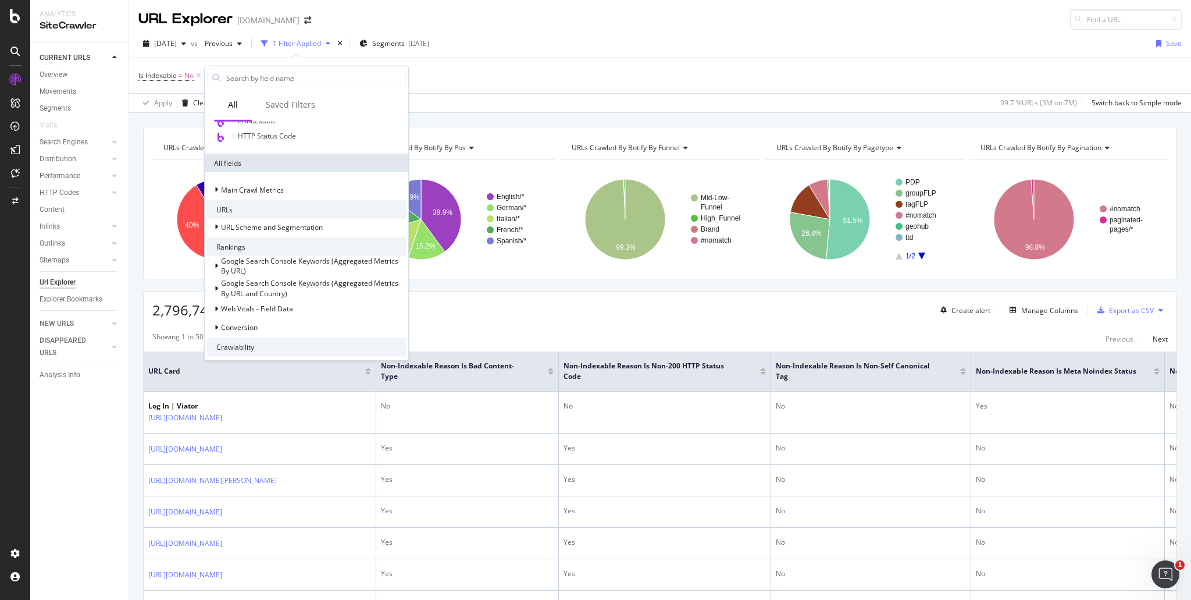
scroll to position [437, 0]
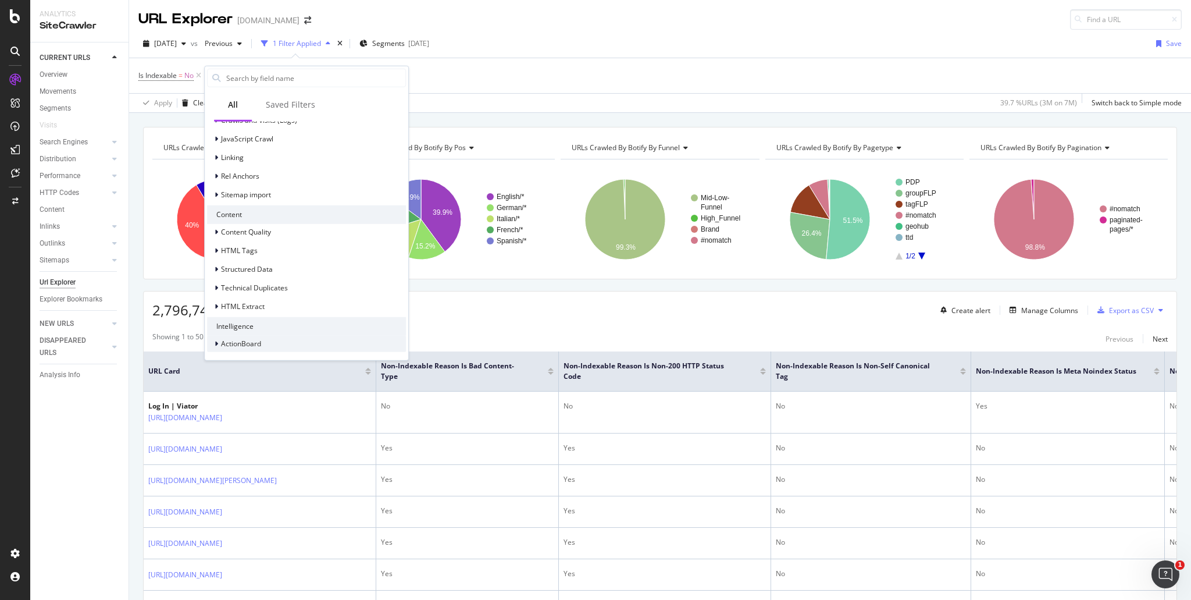
click at [216, 341] on icon at bounding box center [216, 343] width 3 height 7
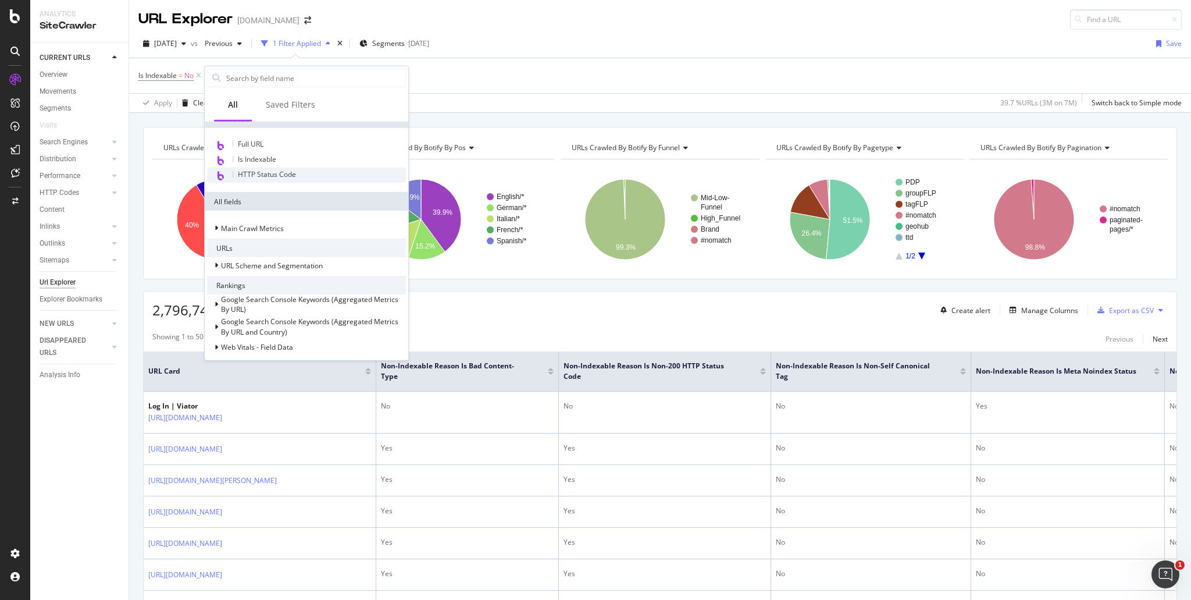
scroll to position [0, 0]
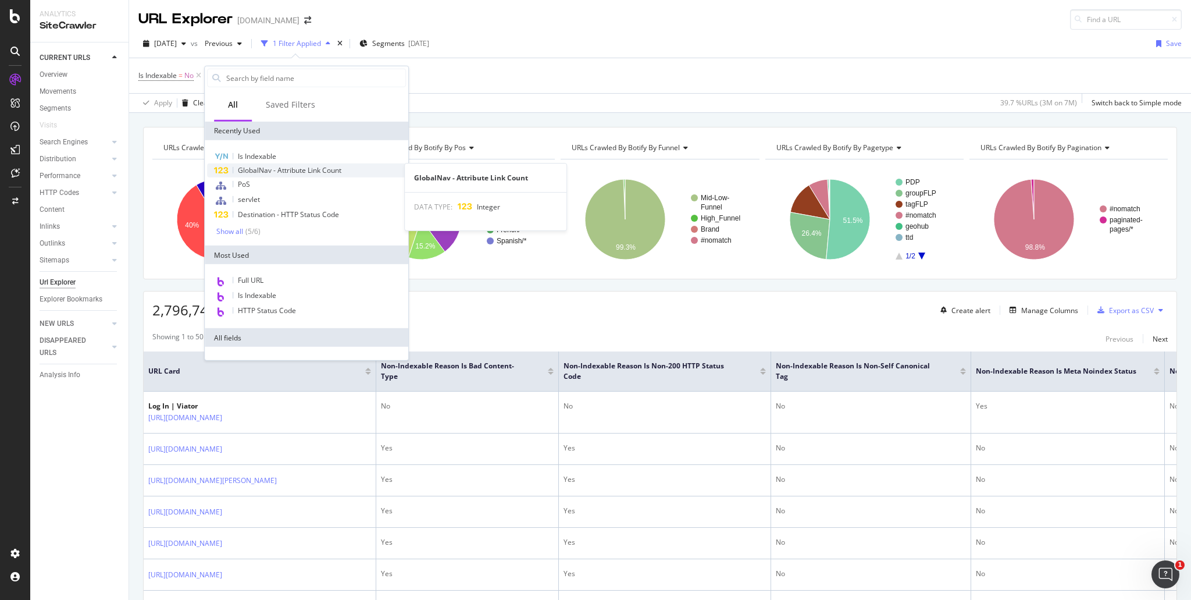
click at [477, 206] on span "Integer" at bounding box center [488, 207] width 23 height 10
click at [540, 48] on div "2025 Aug. 1st vs Previous 1 Filter Applied Segments 2025-05-30 Save" at bounding box center [660, 45] width 1062 height 23
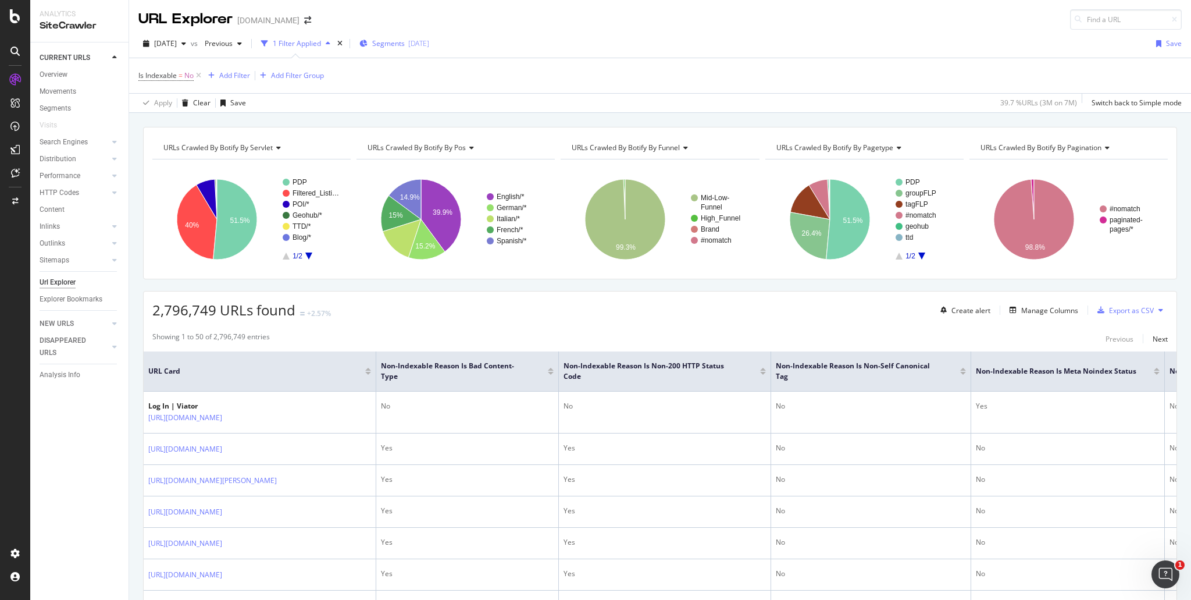
click at [405, 47] on span "Segments" at bounding box center [388, 43] width 33 height 10
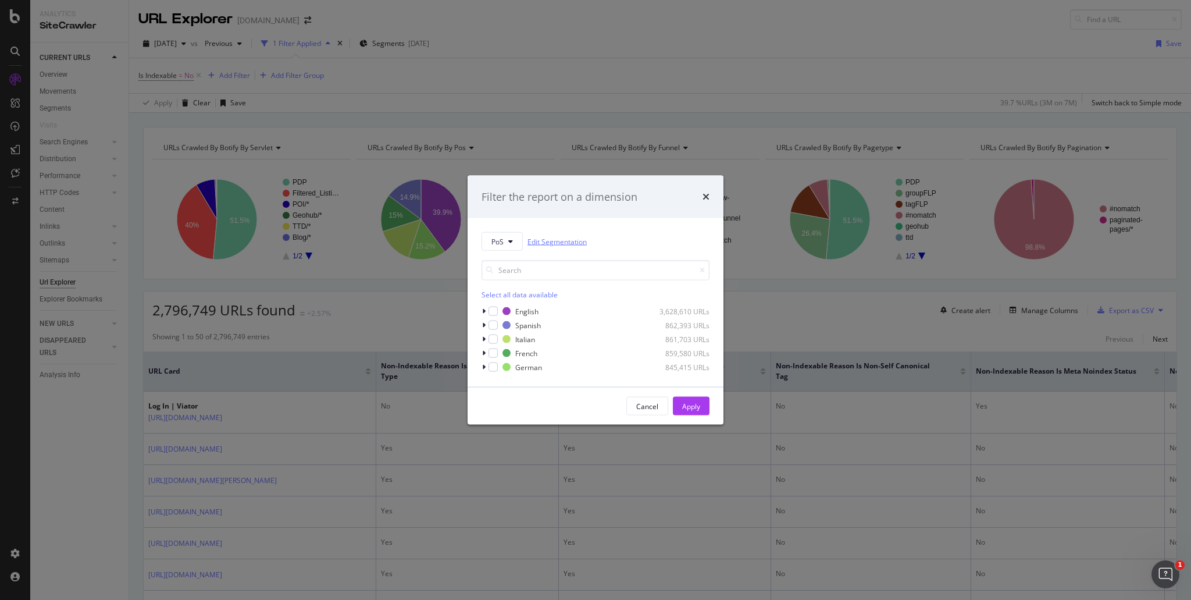
click at [579, 240] on link "Edit Segmentation" at bounding box center [556, 241] width 59 height 12
drag, startPoint x: 447, startPoint y: 157, endPoint x: 383, endPoint y: 119, distance: 73.8
click at [447, 155] on div "Filter the report on a dimension PoS Edit Segmentation Select all data availabl…" at bounding box center [595, 300] width 1191 height 600
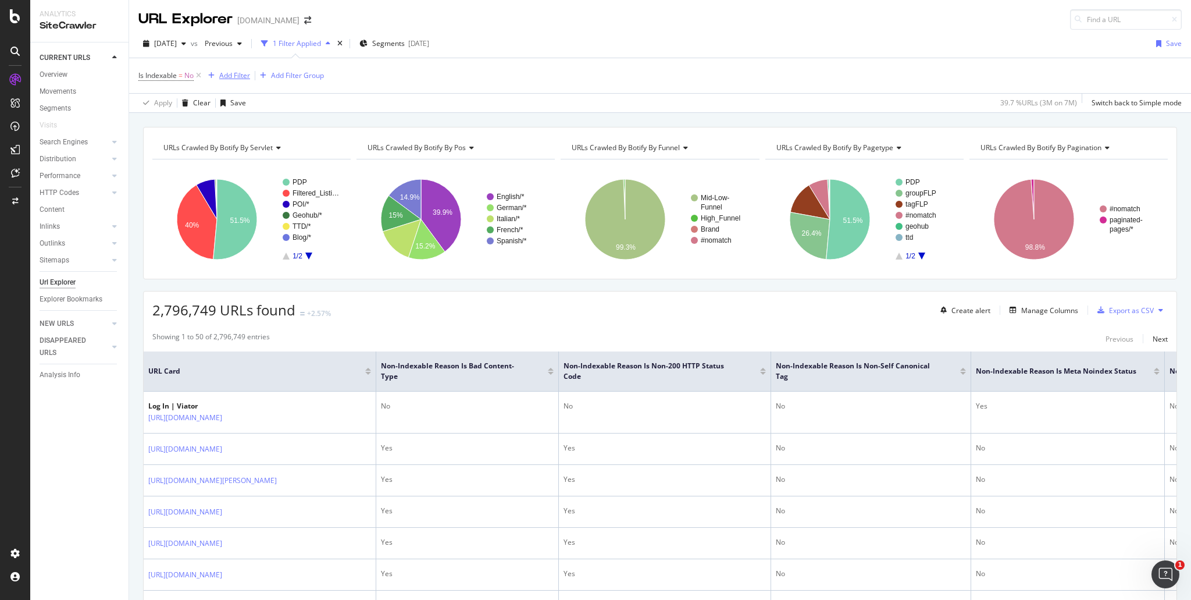
click at [240, 69] on button "Add Filter" at bounding box center [227, 76] width 47 height 14
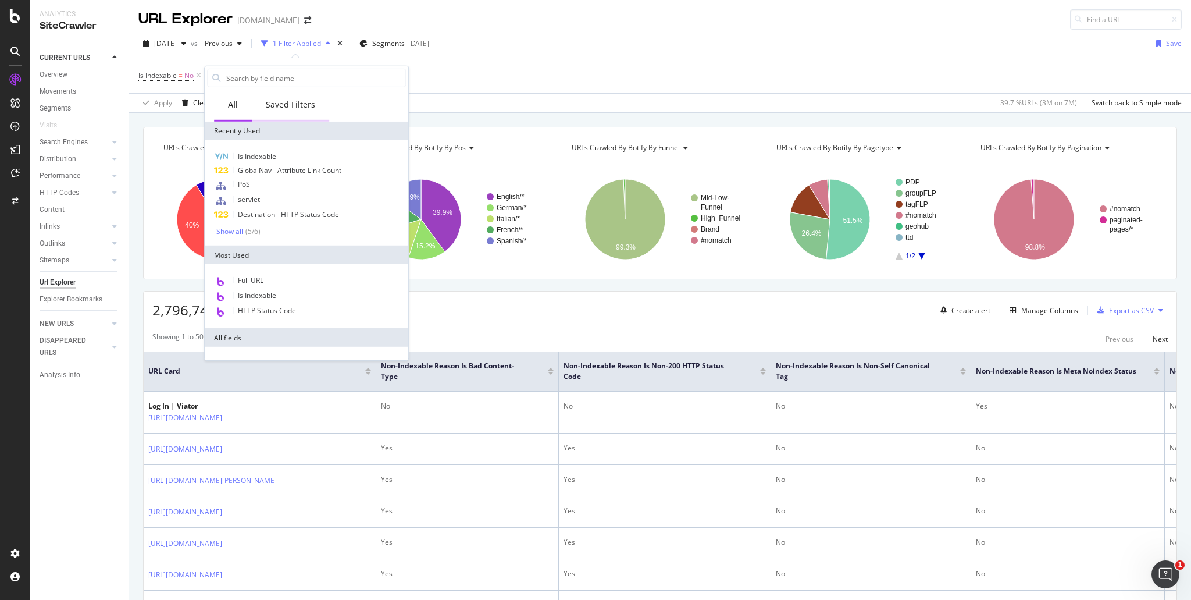
click at [324, 118] on div "Saved Filters" at bounding box center [290, 106] width 77 height 32
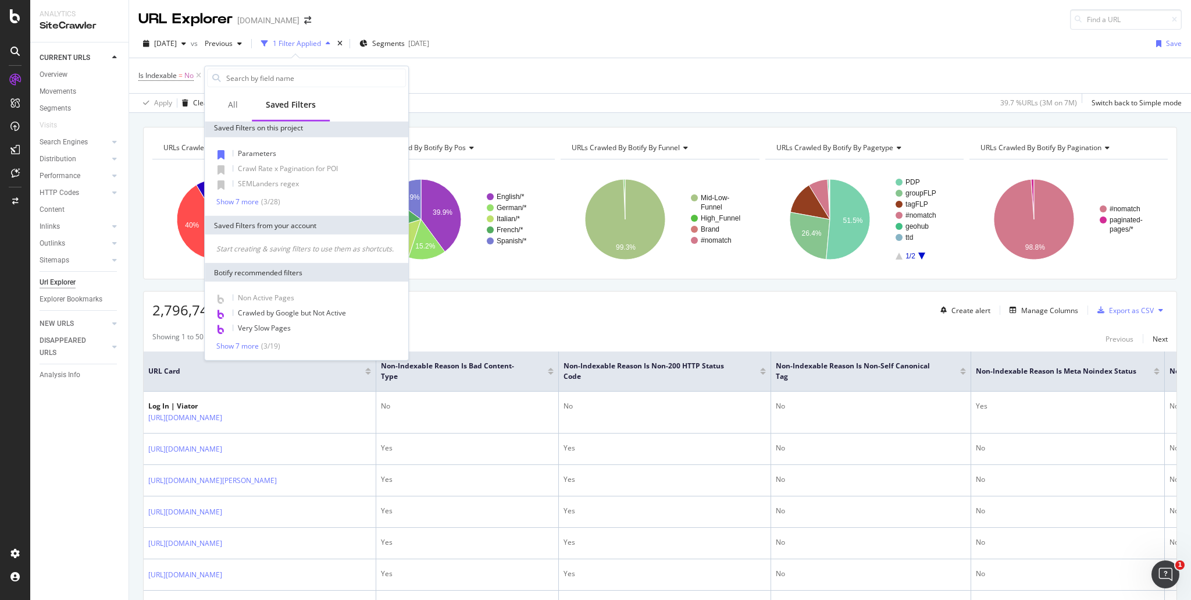
scroll to position [12, 0]
click at [276, 340] on div "Non Active Pages Crawled by Google but Not Active Very Slow Pages Show 7 more (…" at bounding box center [306, 321] width 199 height 60
click at [272, 344] on div "( 3 / 19 )" at bounding box center [270, 346] width 22 height 10
click at [244, 96] on div "All" at bounding box center [233, 106] width 38 height 32
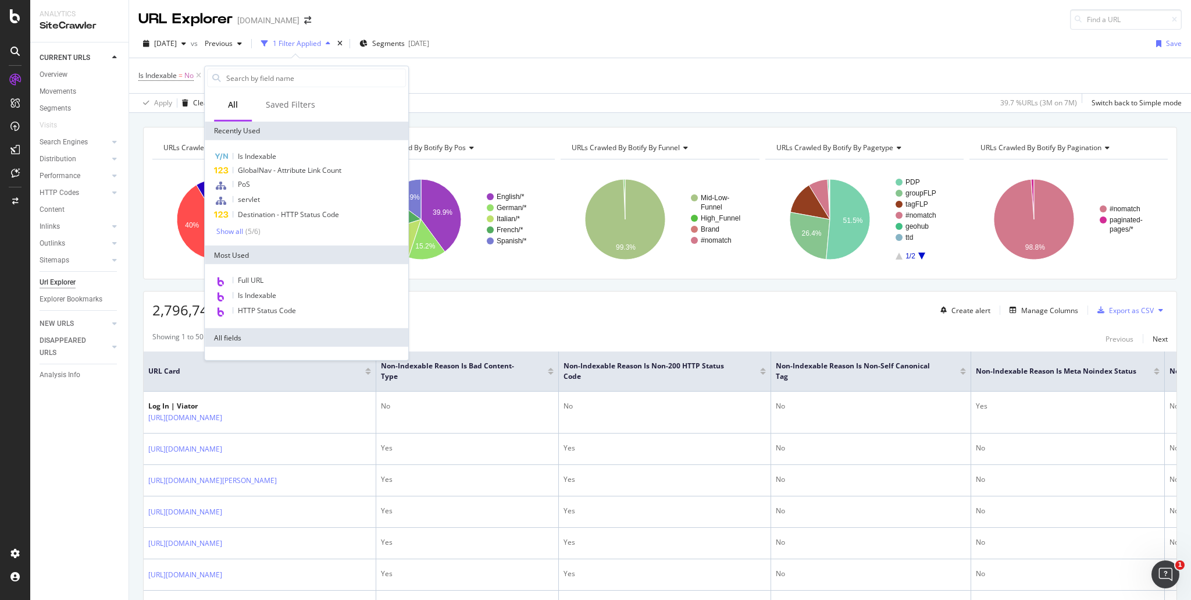
click at [497, 119] on div "URLs Crawled By Botify By servlet Chart (by Value) Table Expand Export as CSV E…" at bounding box center [660, 127] width 1062 height 28
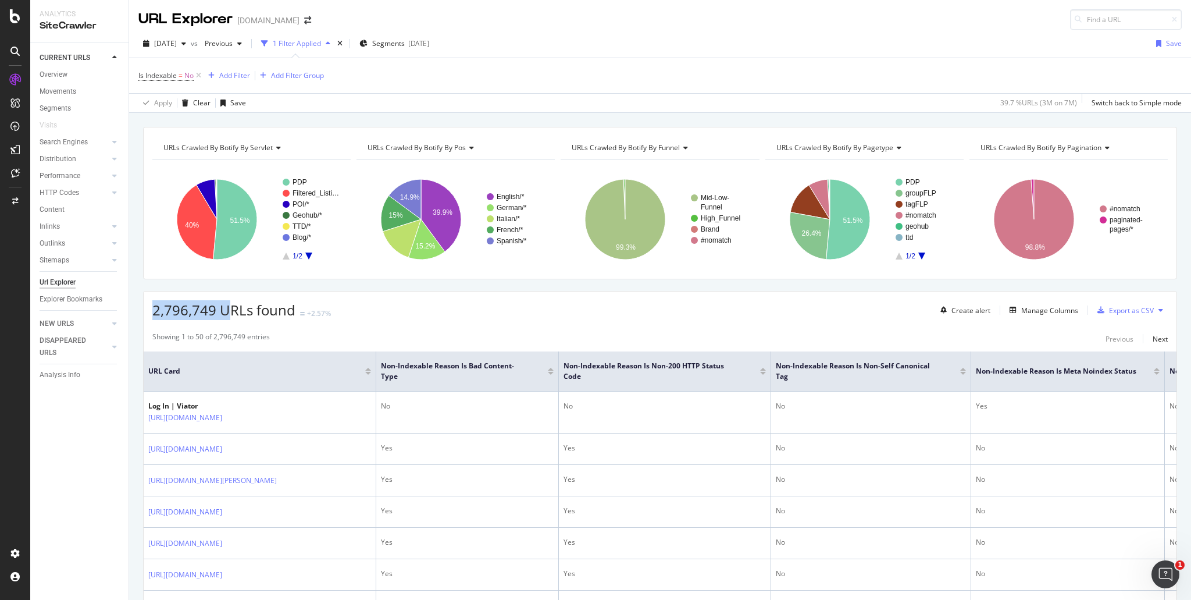
drag, startPoint x: 151, startPoint y: 312, endPoint x: 230, endPoint y: 303, distance: 79.6
click at [230, 303] on div "2,796,749 URLs found +2.57% Create alert Manage Columns Export as CSV" at bounding box center [660, 305] width 1033 height 28
click at [243, 76] on div "Add Filter" at bounding box center [234, 75] width 31 height 10
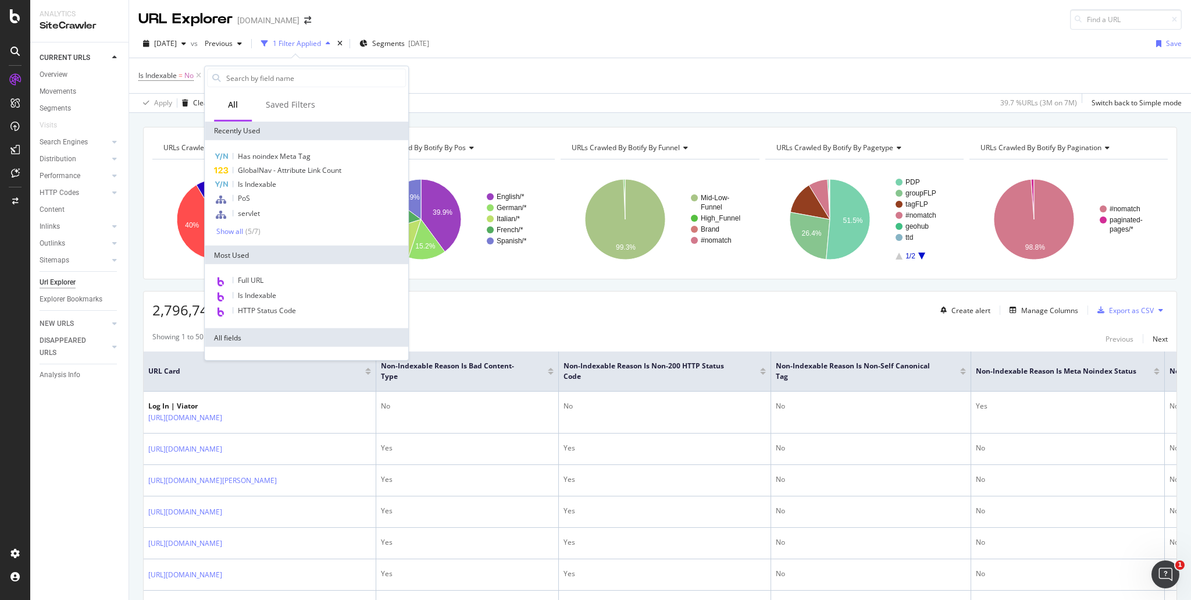
click at [320, 67] on div at bounding box center [307, 77] width 204 height 23
click at [274, 84] on input "text" at bounding box center [315, 77] width 180 height 17
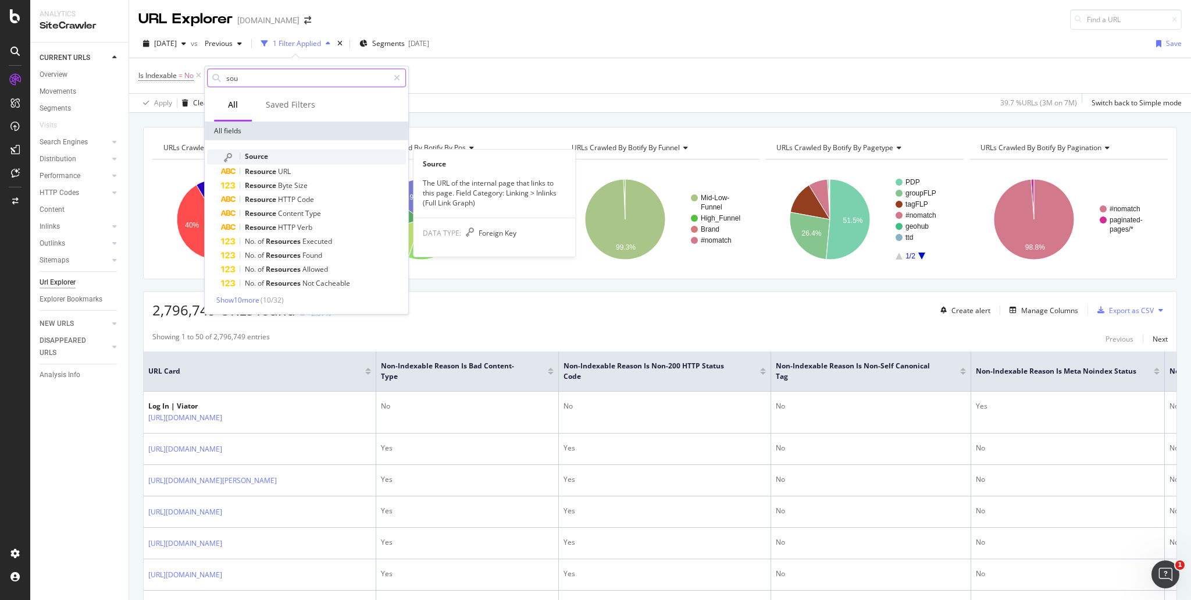
type input "sou"
click at [272, 154] on div "Source" at bounding box center [313, 156] width 185 height 15
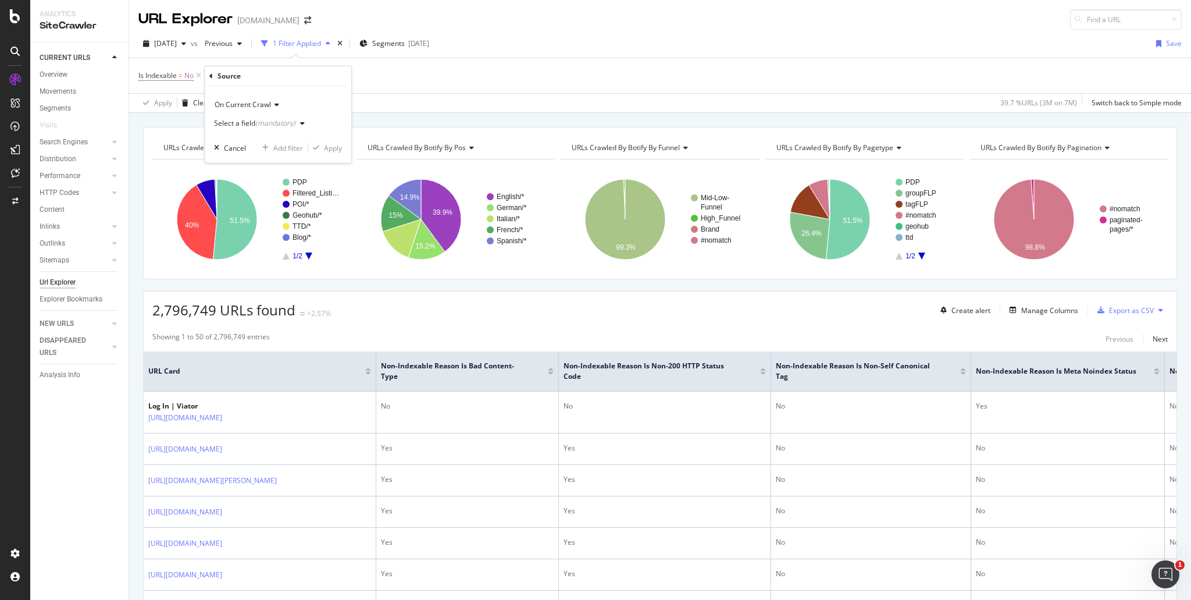
click at [305, 123] on div "button" at bounding box center [302, 123] width 14 height 7
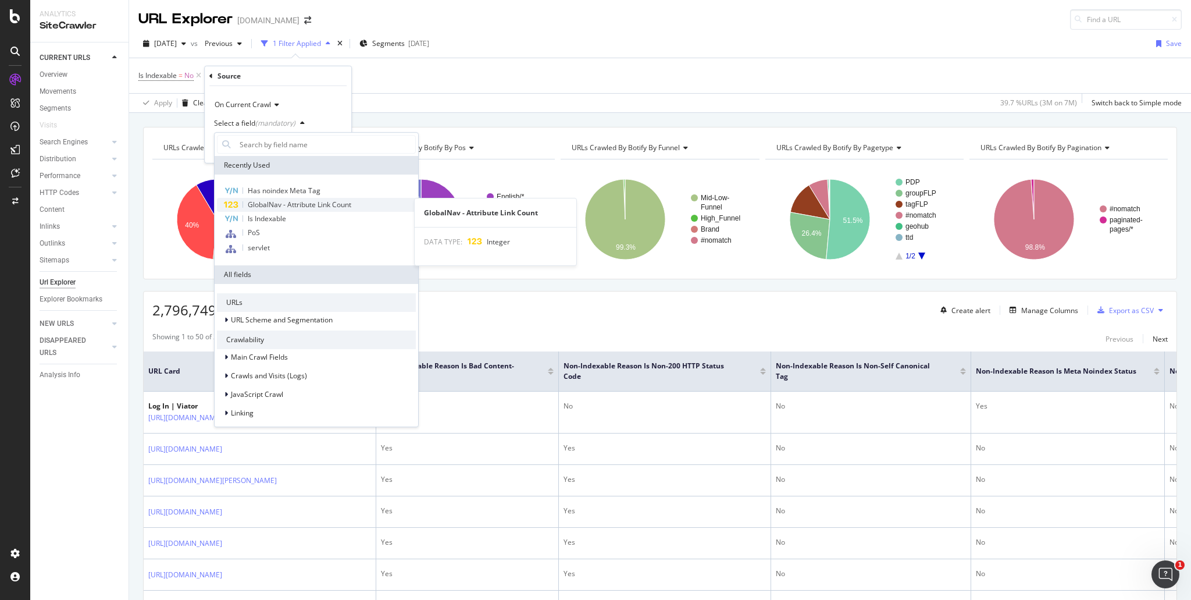
click at [366, 204] on div "GlobalNav - Attribute Link Count" at bounding box center [316, 205] width 199 height 14
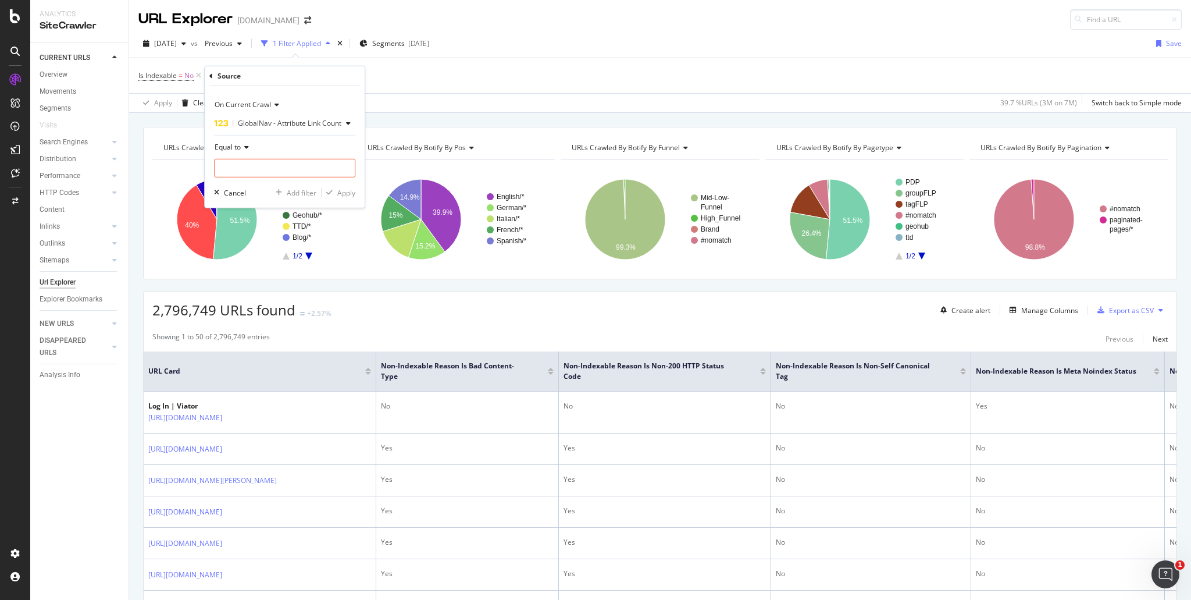
click at [243, 149] on icon at bounding box center [245, 147] width 8 height 7
click at [262, 291] on div "Exists" at bounding box center [279, 291] width 124 height 15
click at [345, 173] on div "Apply" at bounding box center [346, 171] width 18 height 10
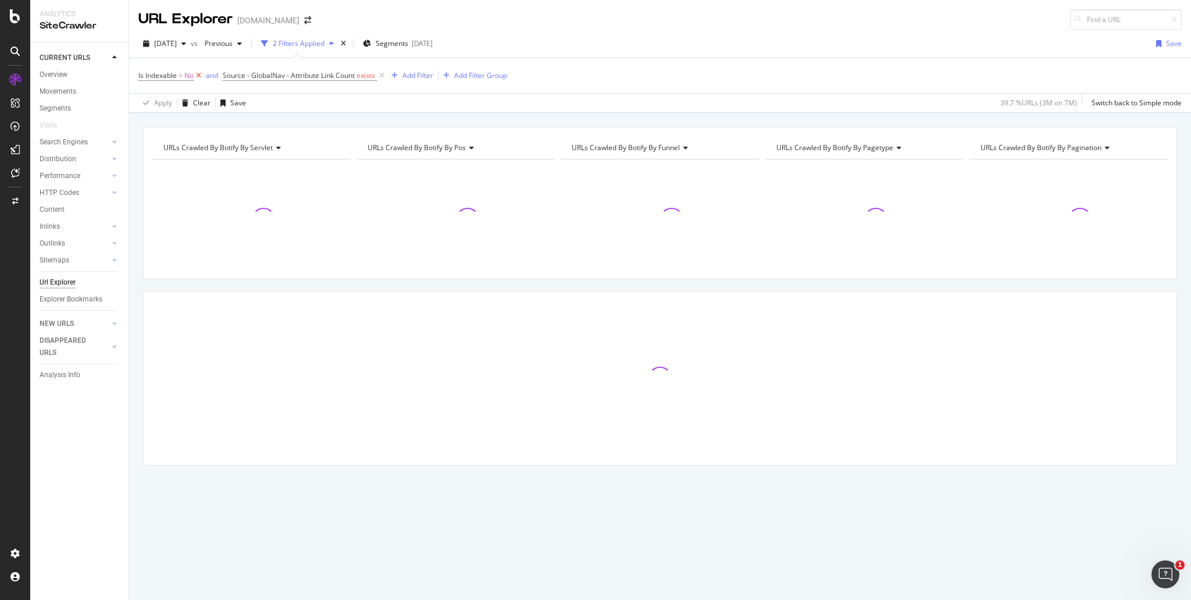
click at [198, 74] on icon at bounding box center [199, 76] width 10 height 12
click at [335, 76] on div "Add Filter" at bounding box center [333, 75] width 31 height 10
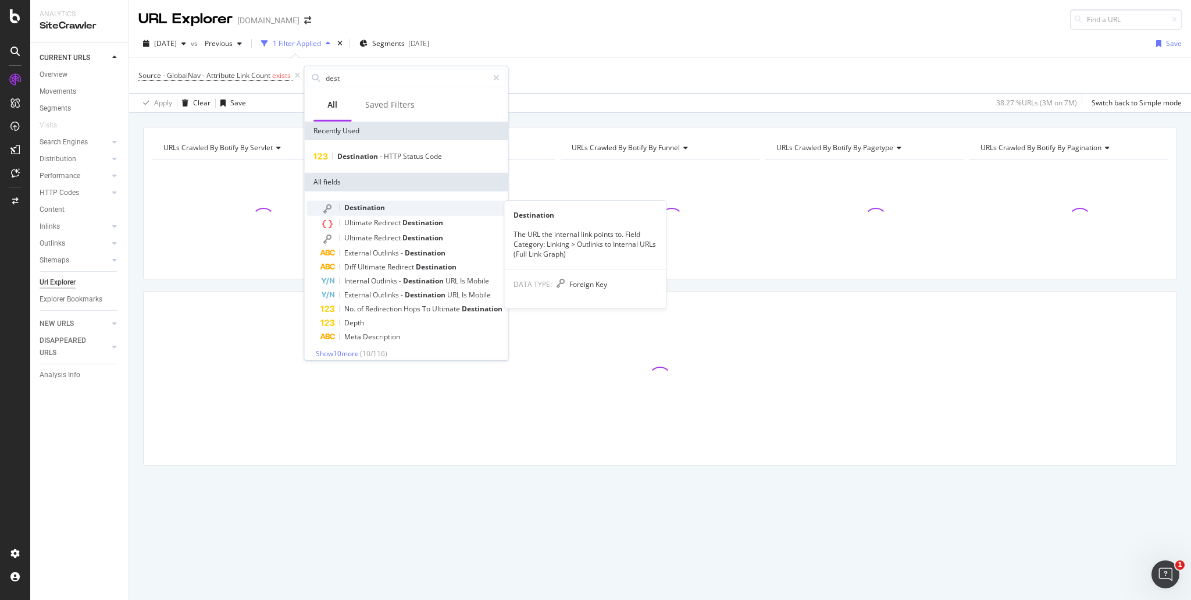
type input "dest"
click at [398, 211] on div "Destination" at bounding box center [412, 208] width 185 height 15
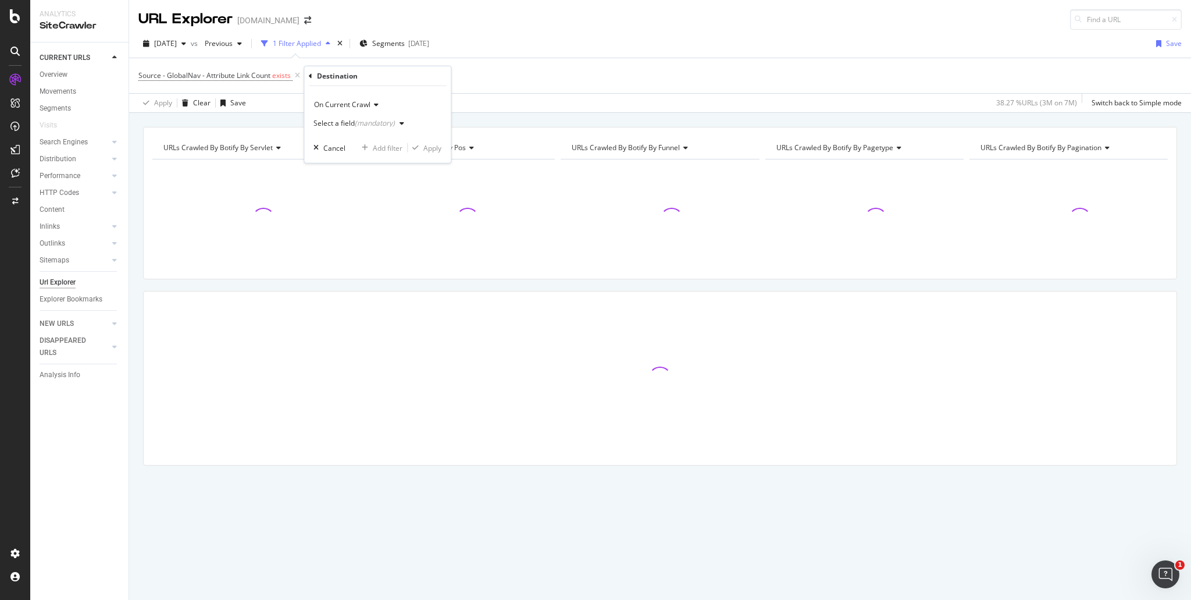
click at [369, 126] on div "(mandatory)" at bounding box center [375, 123] width 40 height 10
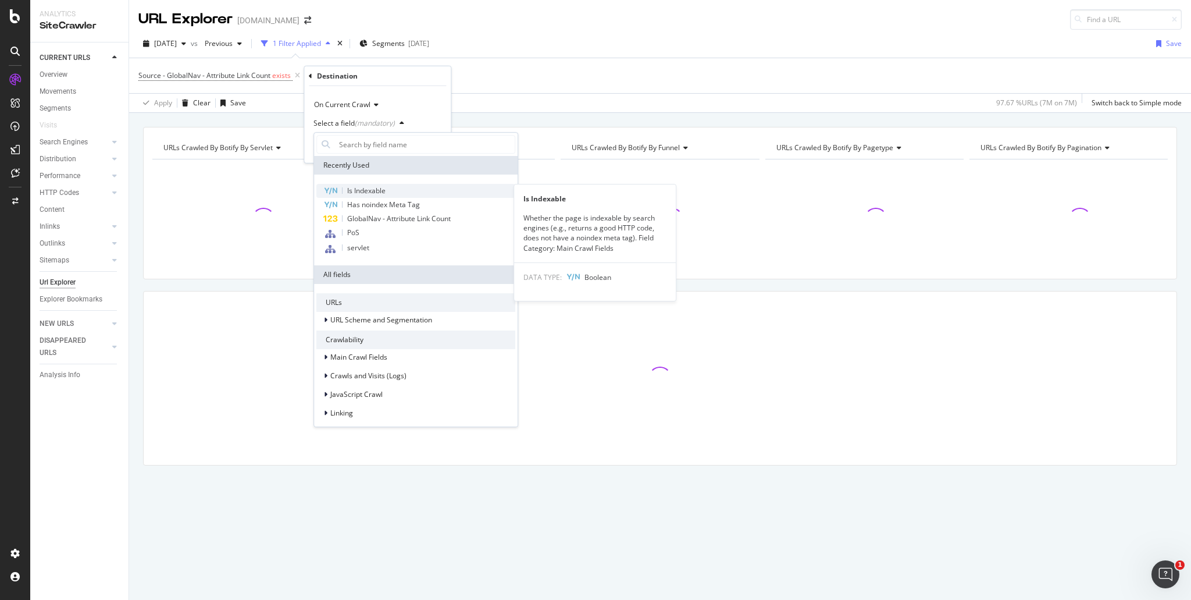
click at [381, 191] on span "Is Indexable" at bounding box center [366, 191] width 38 height 10
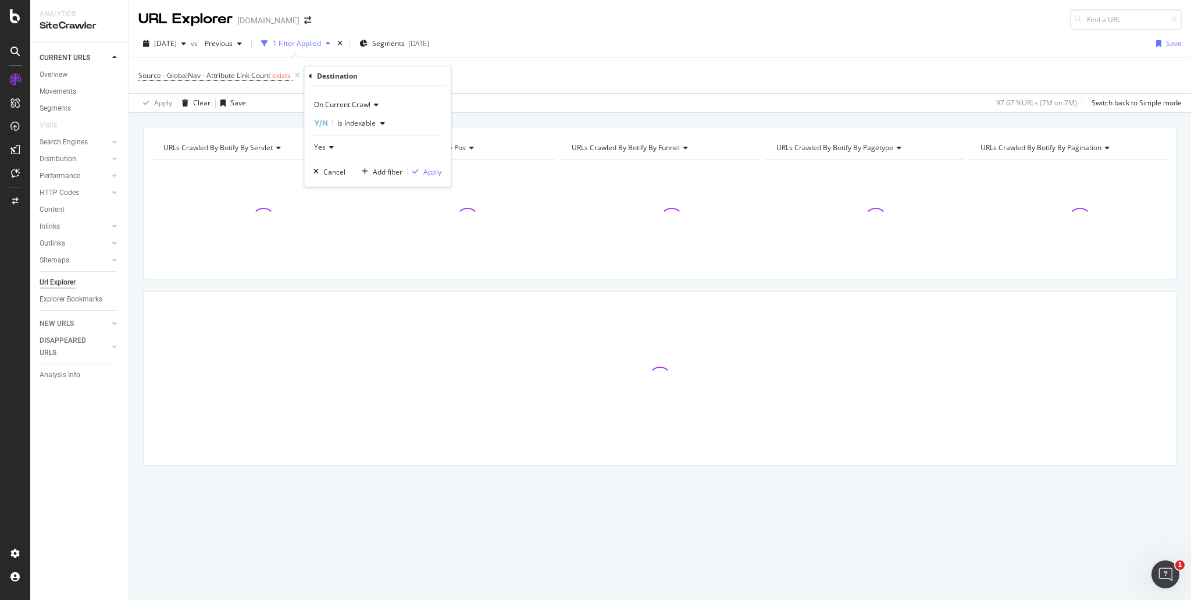
click at [333, 146] on icon at bounding box center [330, 147] width 8 height 7
click at [334, 183] on div "No" at bounding box center [378, 186] width 124 height 15
click at [433, 175] on div "Apply" at bounding box center [432, 171] width 18 height 10
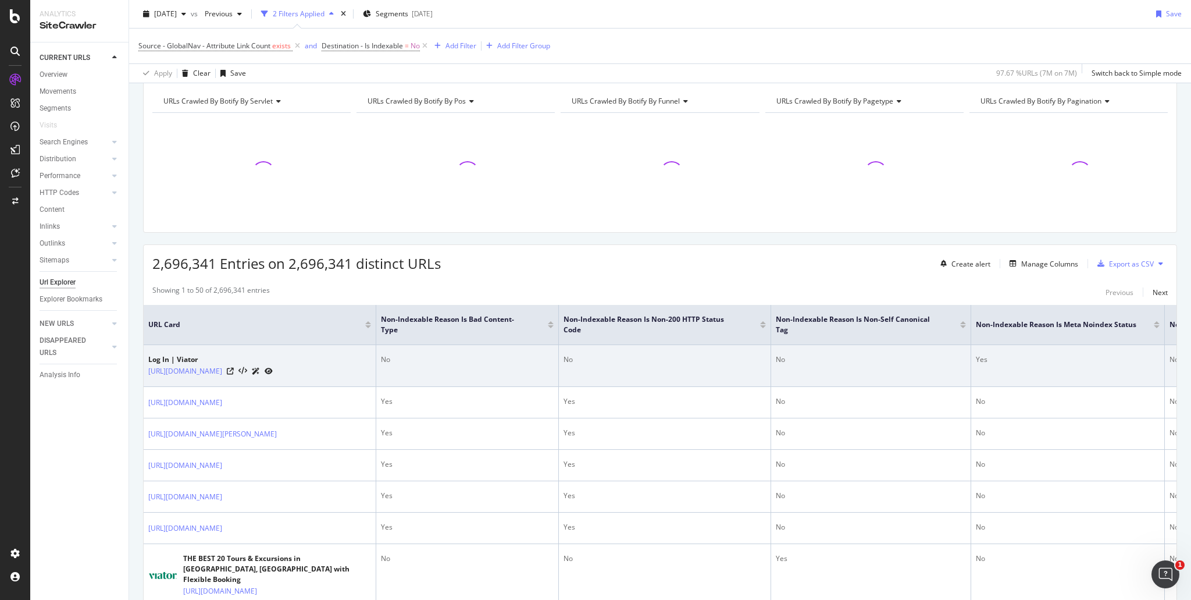
scroll to position [116, 0]
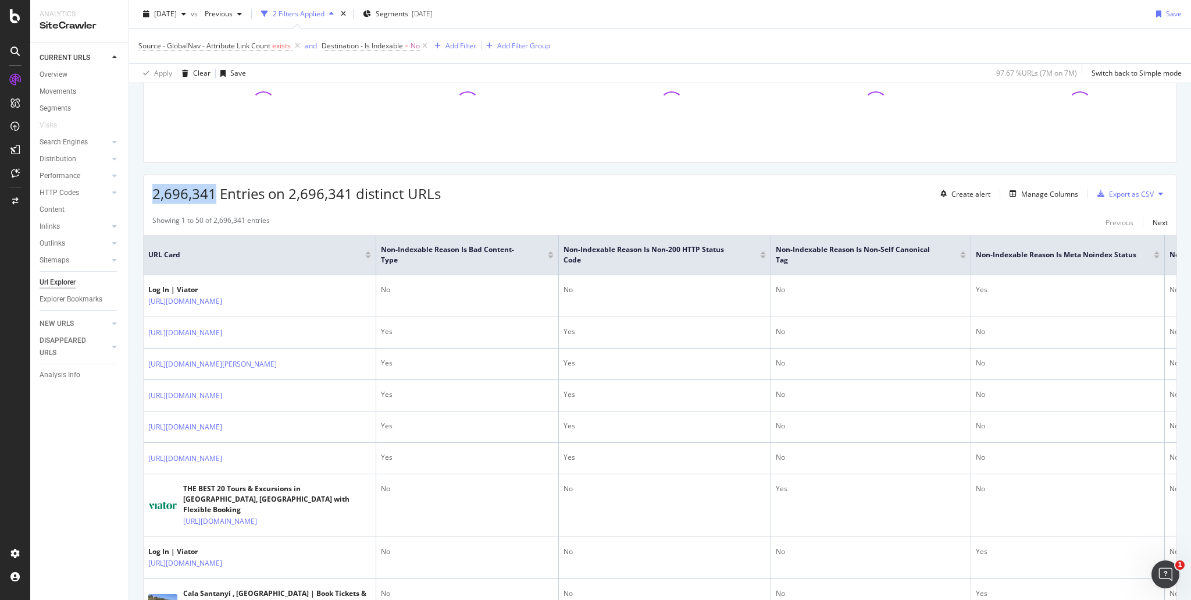
drag, startPoint x: 151, startPoint y: 192, endPoint x: 215, endPoint y: 187, distance: 64.8
click at [215, 187] on div "2,696,341 Entries on 2,696,341 distinct URLs Create alert Manage Columns Export…" at bounding box center [660, 189] width 1033 height 28
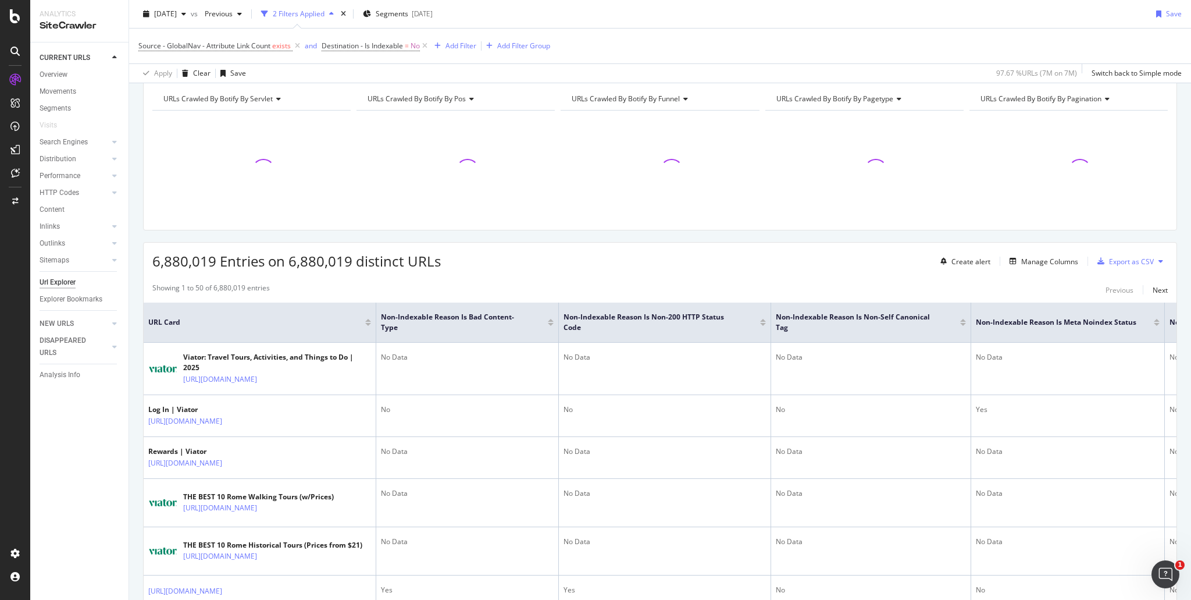
scroll to position [0, 0]
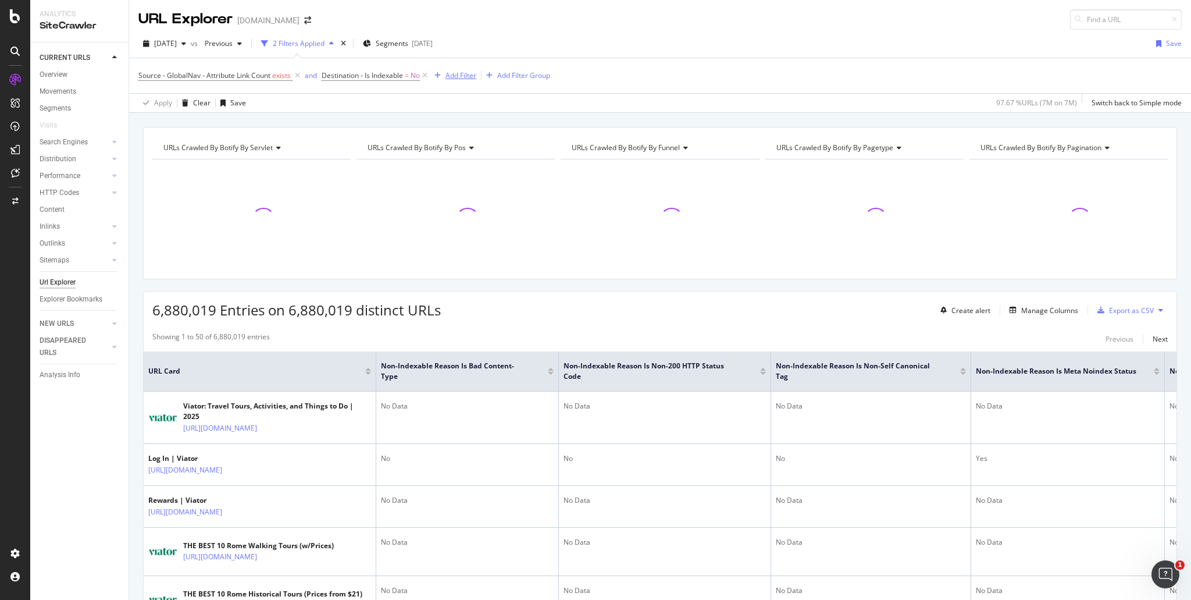
click at [470, 73] on div "Add Filter" at bounding box center [460, 75] width 31 height 10
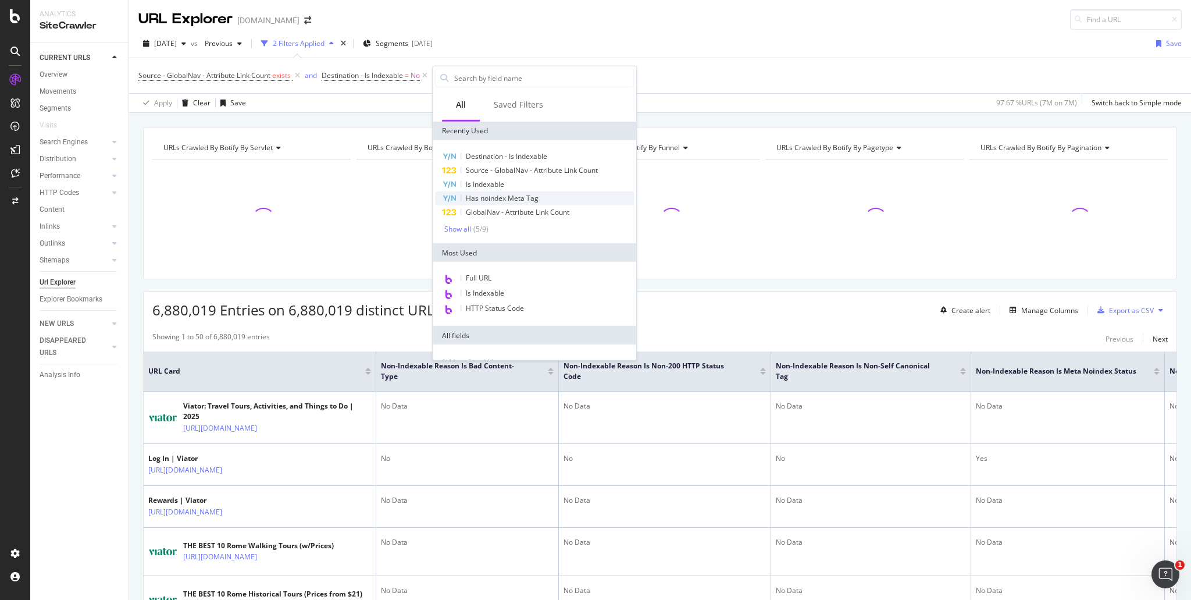
click at [511, 195] on span "Has noindex Meta Tag" at bounding box center [502, 198] width 73 height 10
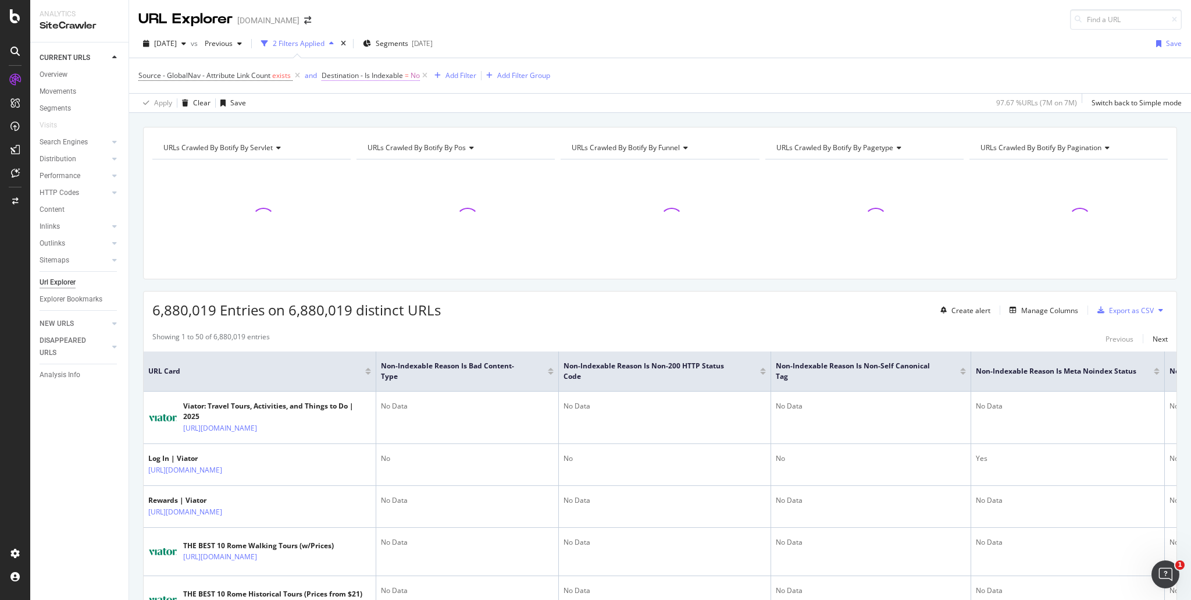
click at [372, 73] on span "Destination - Is Indexable" at bounding box center [362, 75] width 81 height 10
click at [329, 74] on icon at bounding box center [330, 73] width 3 height 7
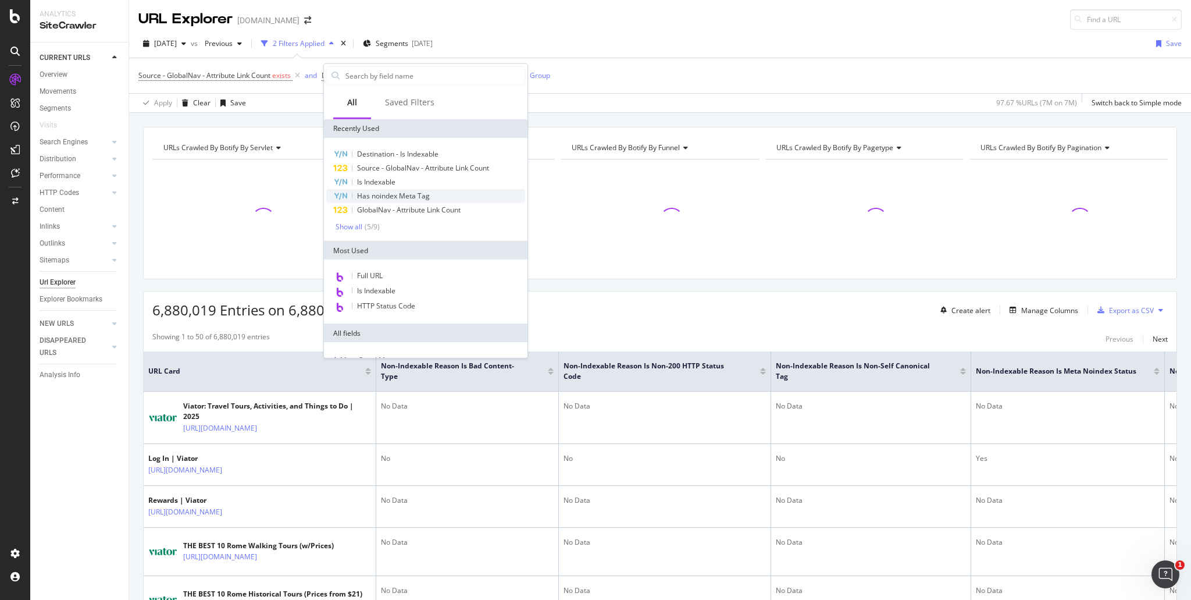
click at [426, 195] on span "Has noindex Meta Tag" at bounding box center [393, 196] width 73 height 10
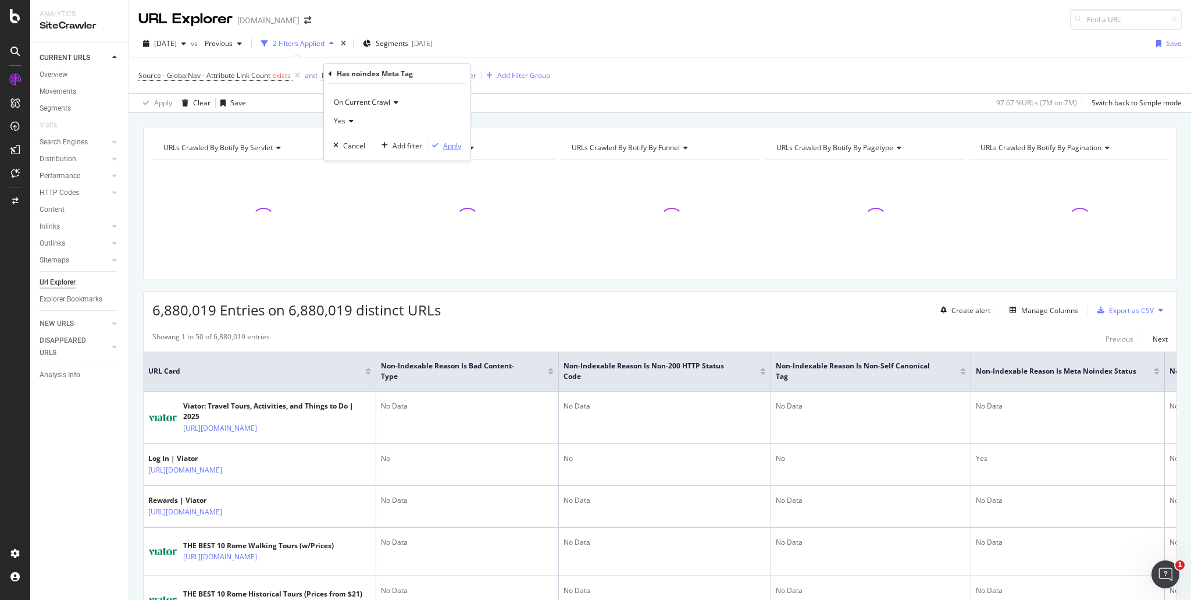
click at [450, 145] on div "Apply" at bounding box center [452, 145] width 18 height 10
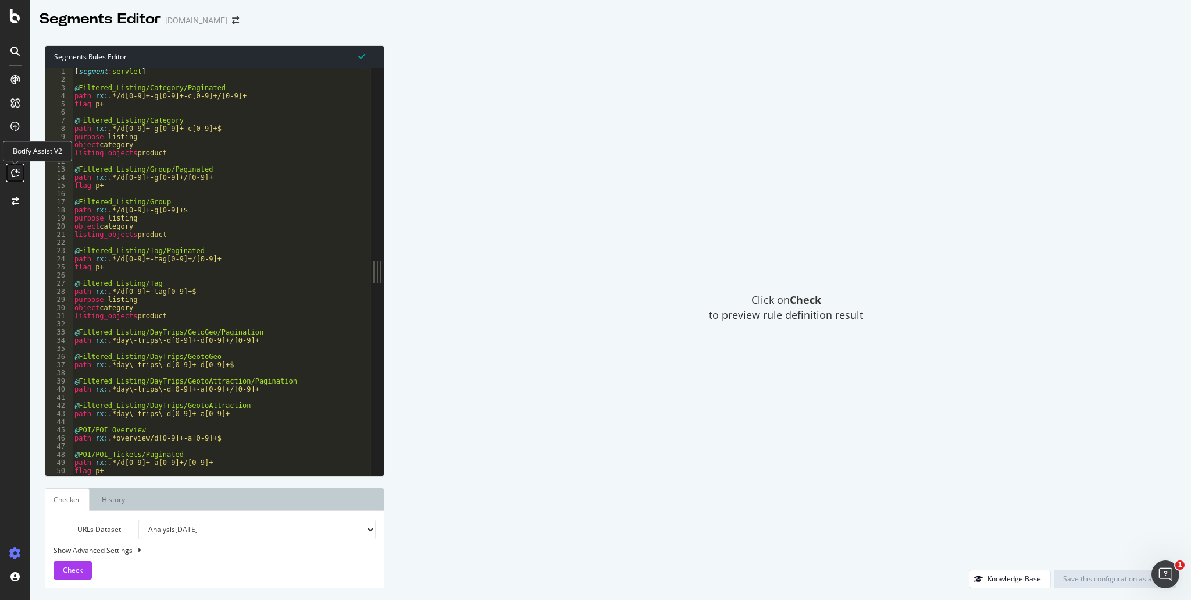
click at [17, 168] on icon at bounding box center [15, 172] width 9 height 9
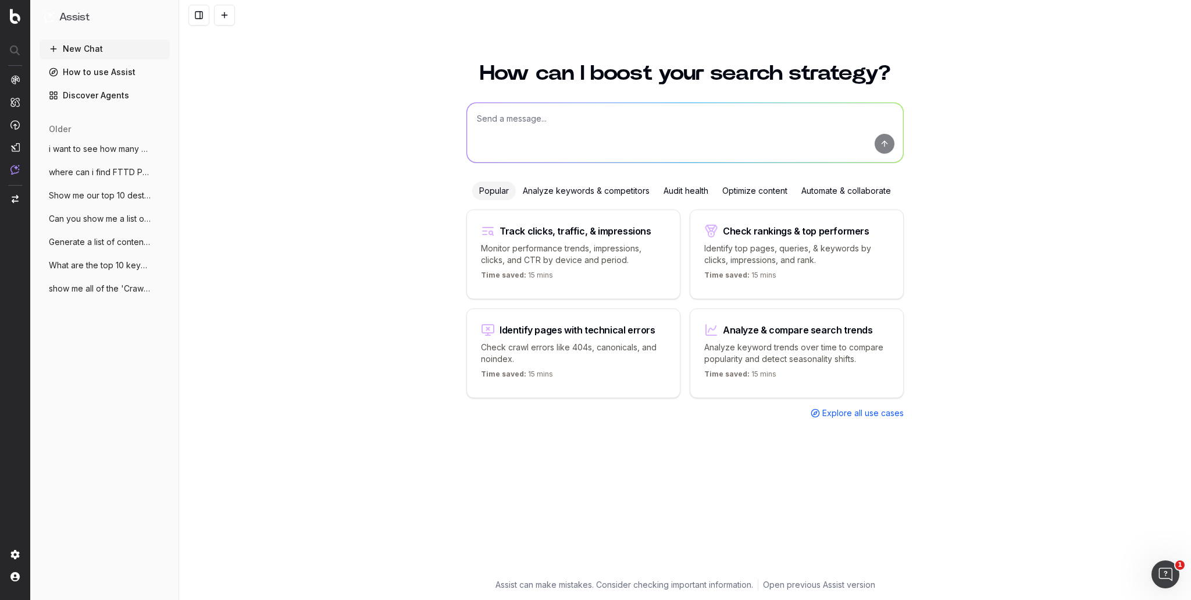
click at [528, 127] on textarea at bounding box center [685, 132] width 436 height 59
type textarea "how to create custom filter?"
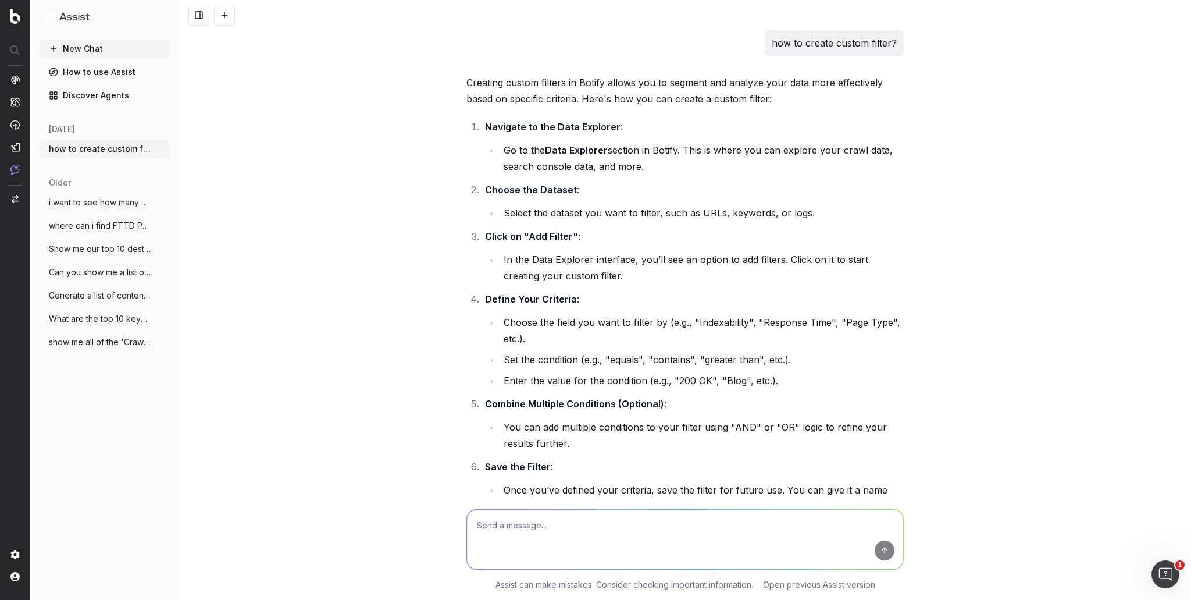
click at [653, 520] on textarea at bounding box center [685, 538] width 436 height 59
type textarea "where is data explorer?"
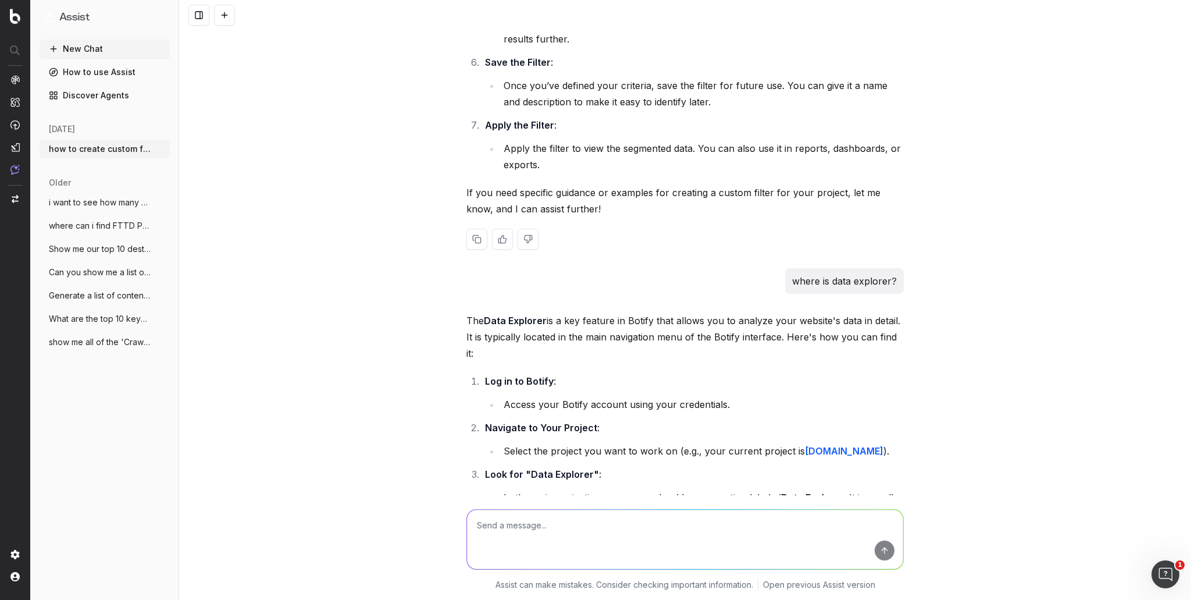
scroll to position [465, 0]
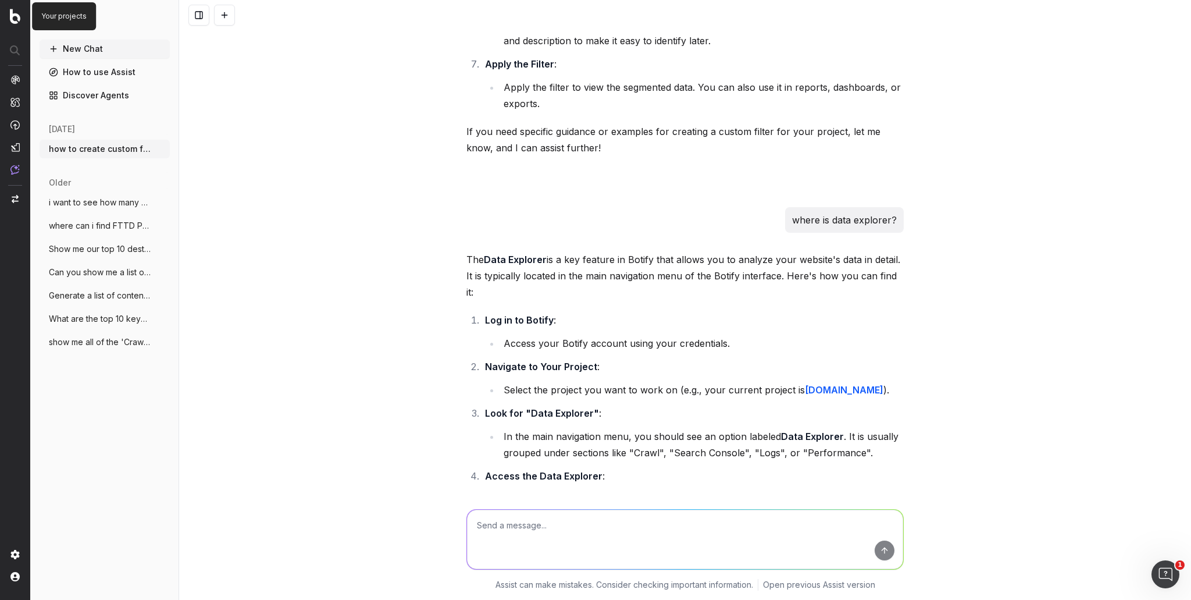
click at [10, 15] on img at bounding box center [15, 16] width 10 height 15
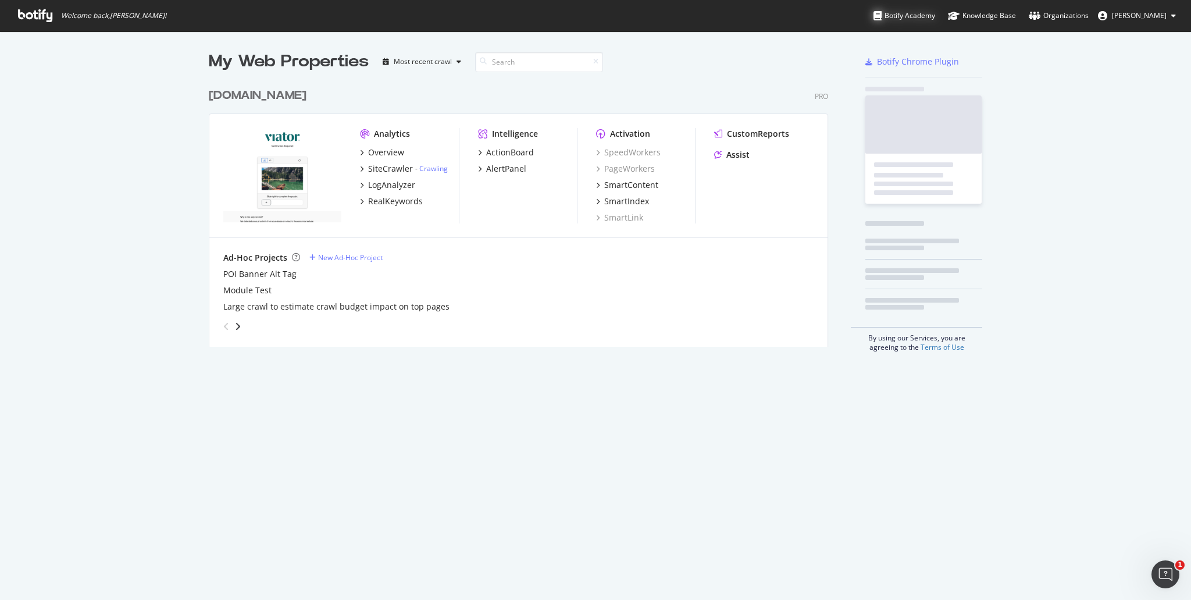
scroll to position [264, 620]
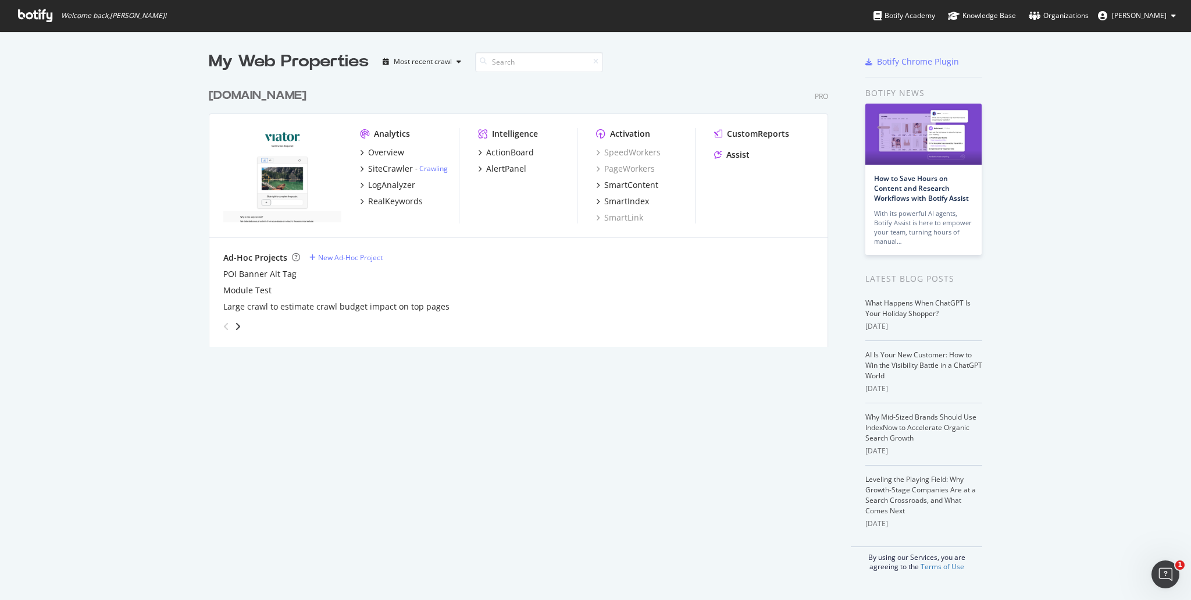
click at [274, 176] on img "grid" at bounding box center [282, 175] width 118 height 94
click at [727, 152] on div "Assist" at bounding box center [737, 155] width 23 height 12
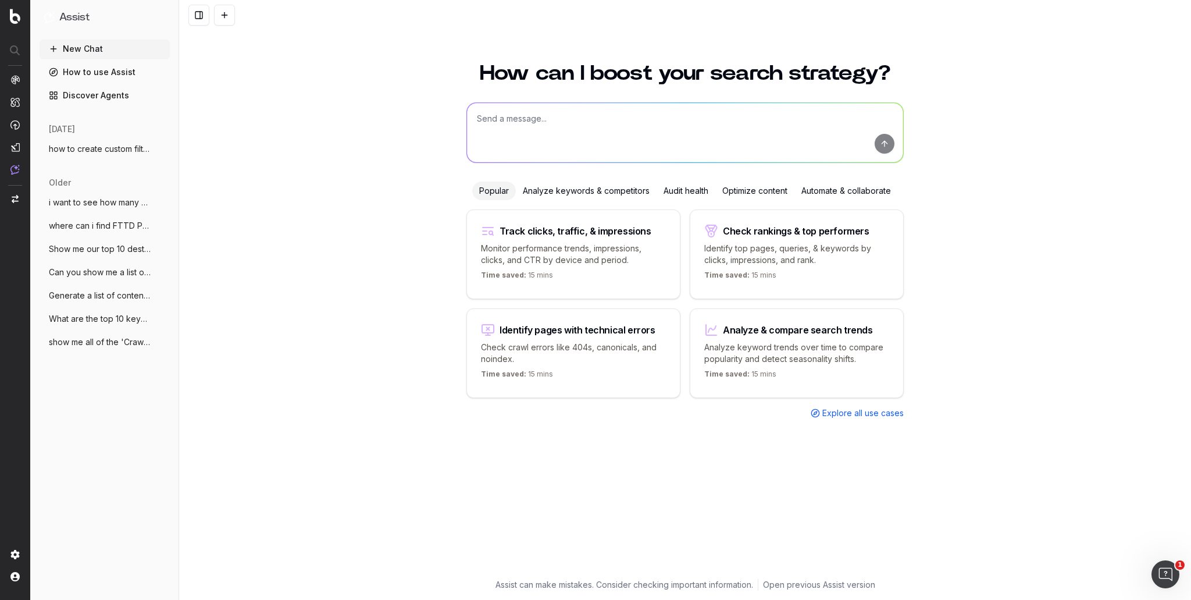
click at [91, 152] on span "how to create custom filter?" at bounding box center [100, 149] width 102 height 12
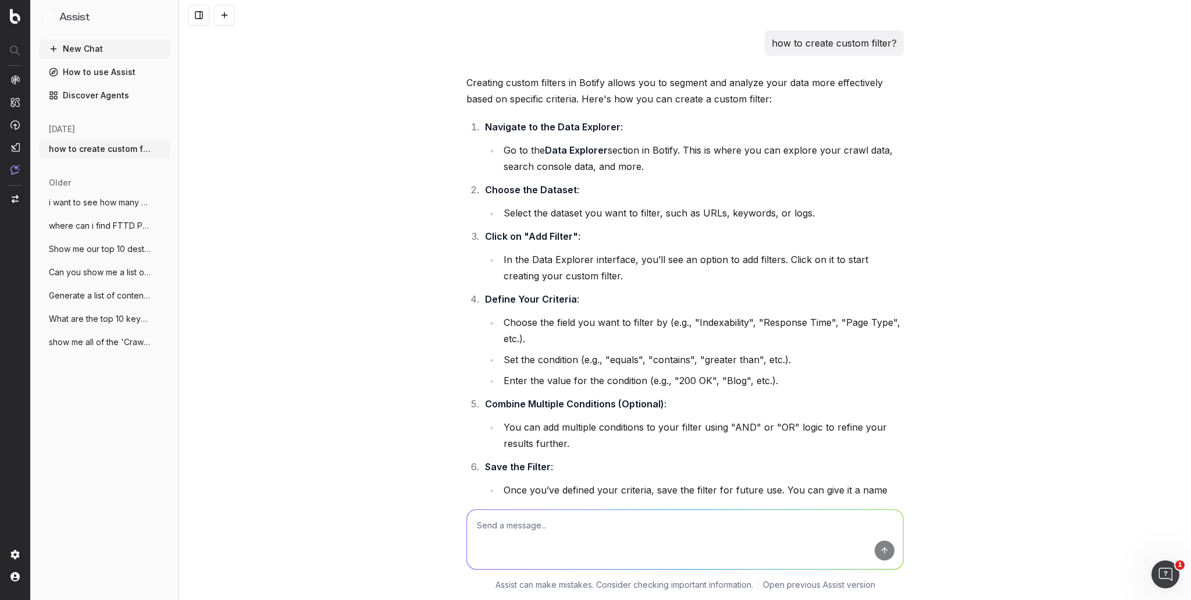
scroll to position [572, 0]
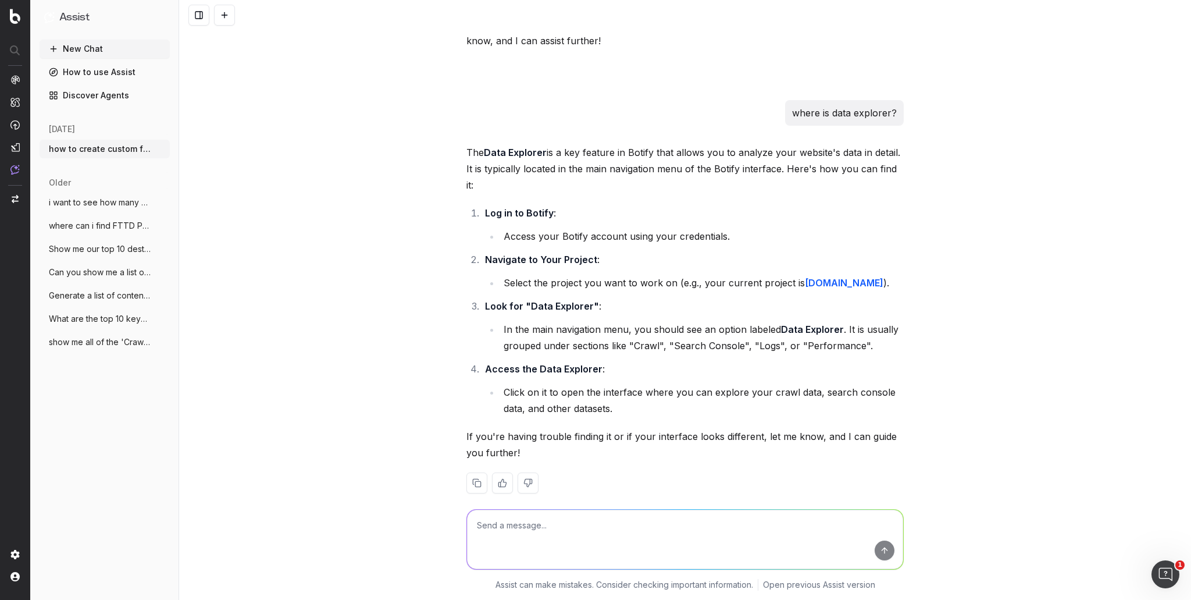
click at [618, 515] on textarea at bounding box center [685, 538] width 436 height 59
click at [545, 533] on textarea at bounding box center [685, 538] width 436 height 59
type textarea "i can only see Analytics, Intelligence, Activation"
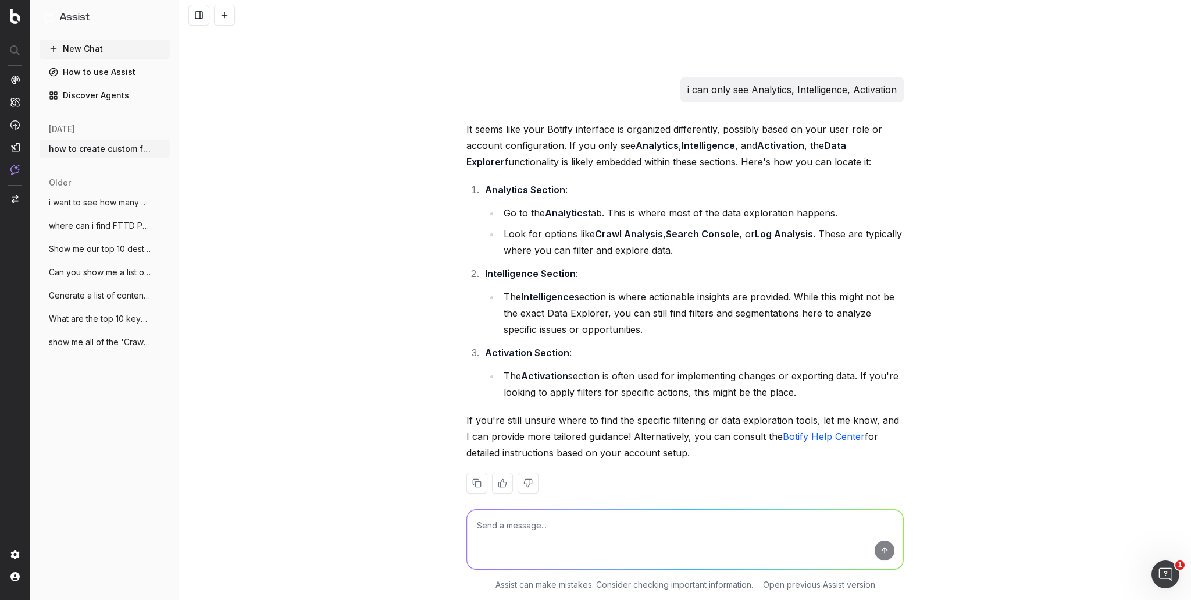
scroll to position [1007, 0]
click at [640, 522] on textarea at bounding box center [685, 538] width 436 height 59
type textarea "I want to create a custom filter"
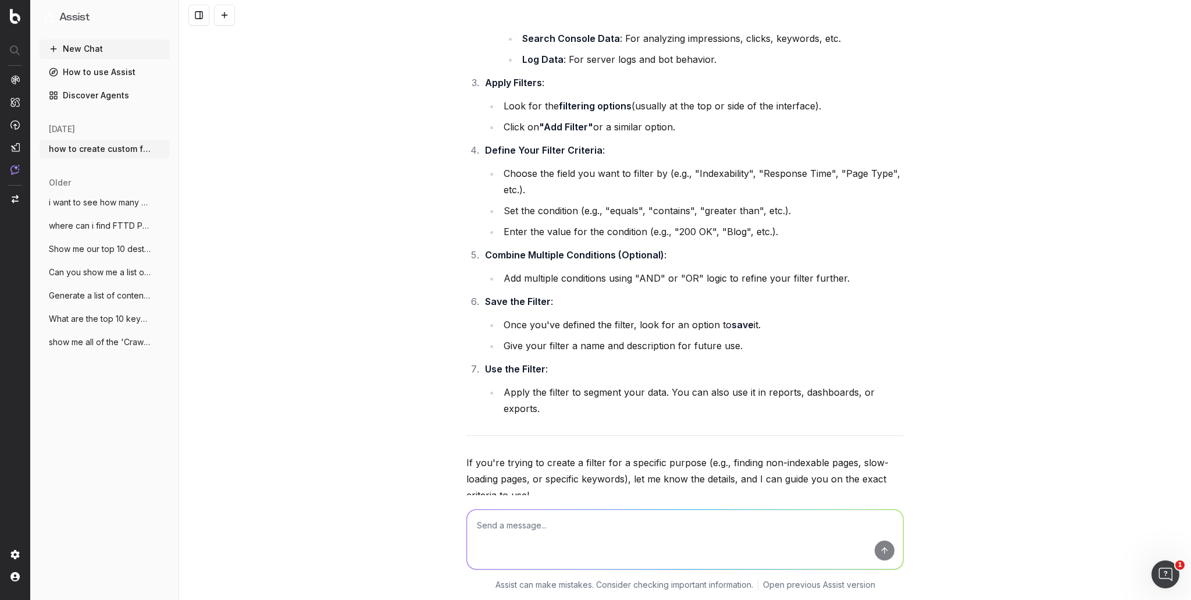
scroll to position [1565, 0]
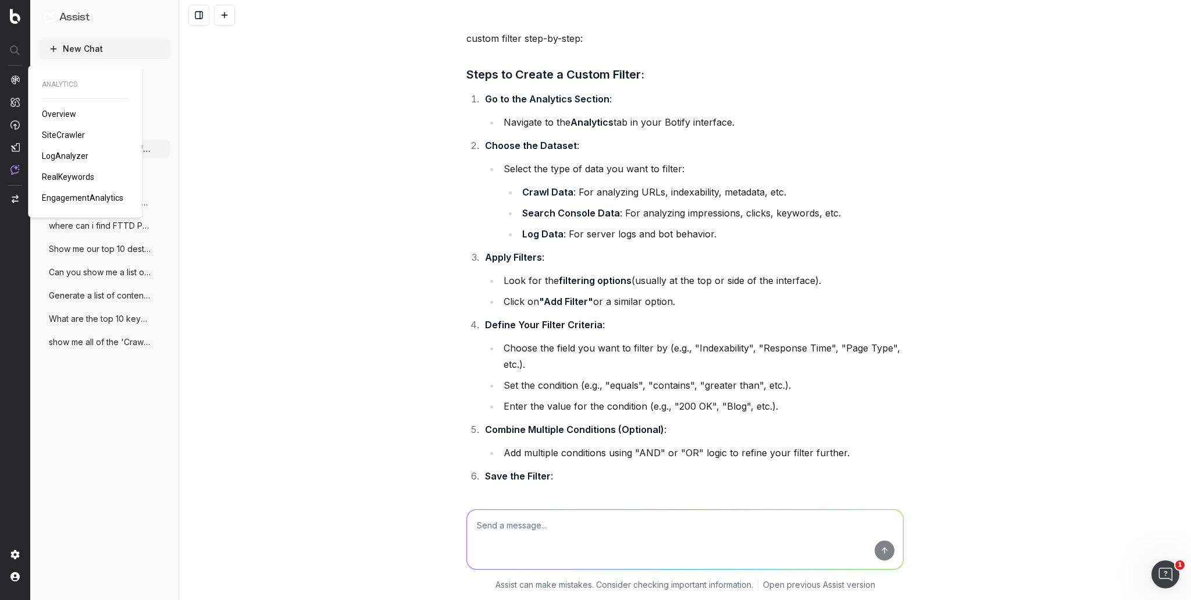
click at [16, 79] on img at bounding box center [14, 79] width 9 height 9
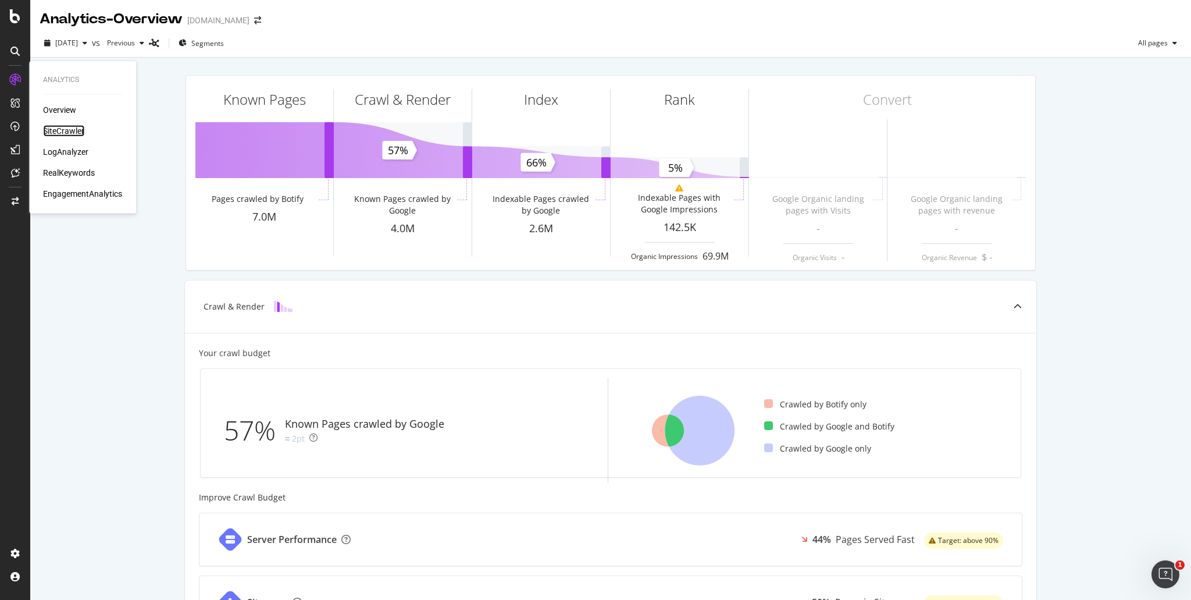
click at [74, 131] on div "SiteCrawler" at bounding box center [63, 131] width 41 height 12
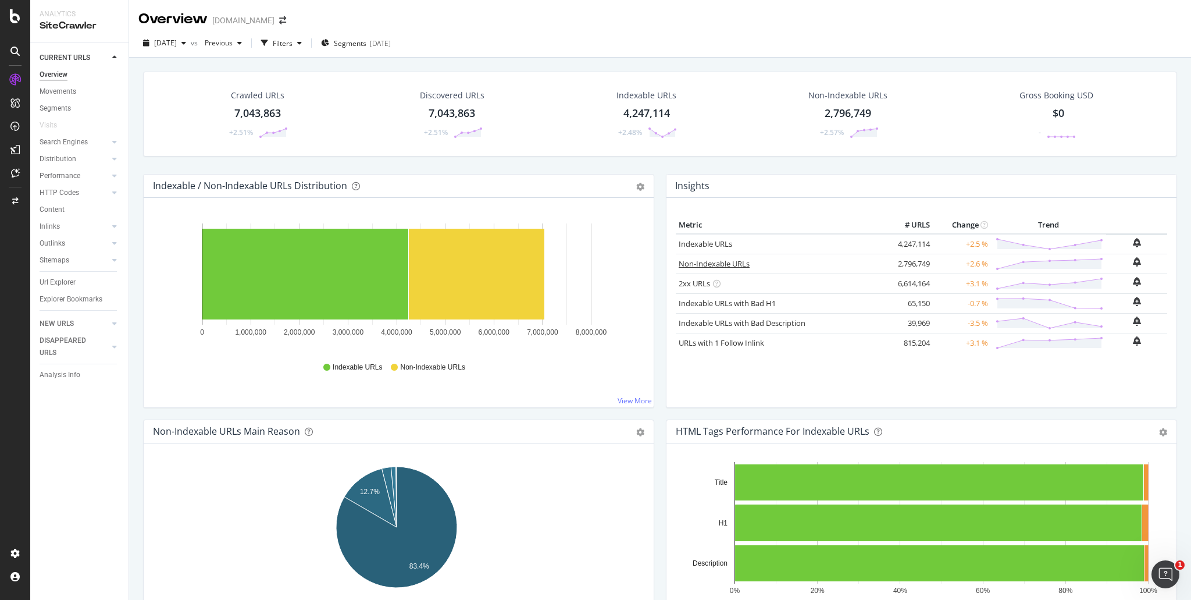
click at [698, 260] on link "Non-Indexable URLs" at bounding box center [714, 263] width 71 height 10
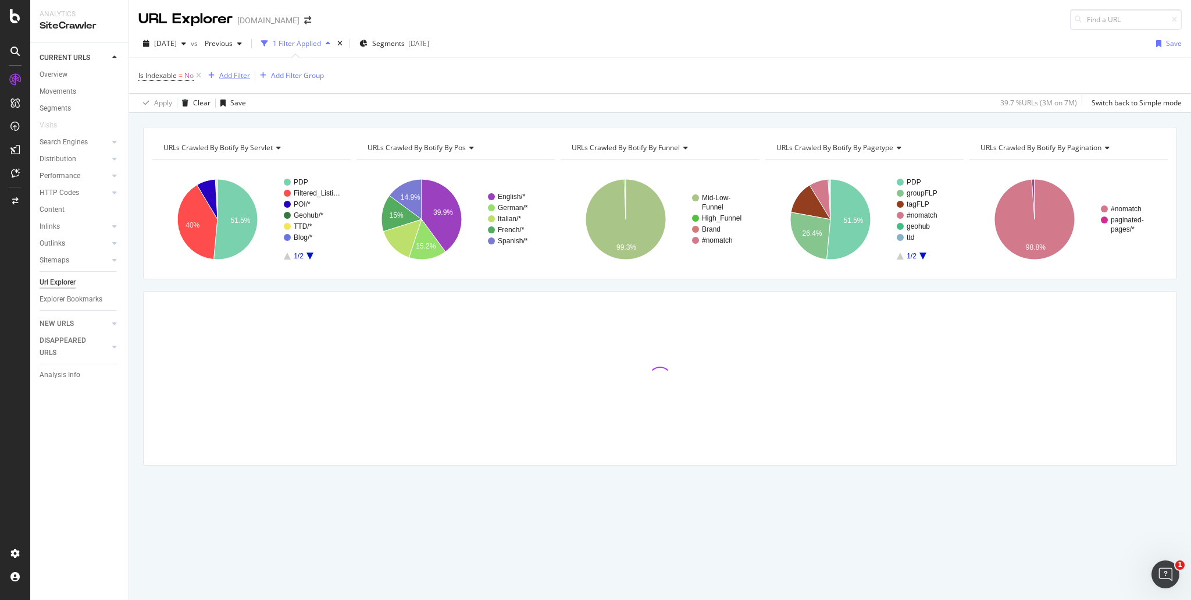
click at [233, 76] on div "Add Filter" at bounding box center [234, 75] width 31 height 10
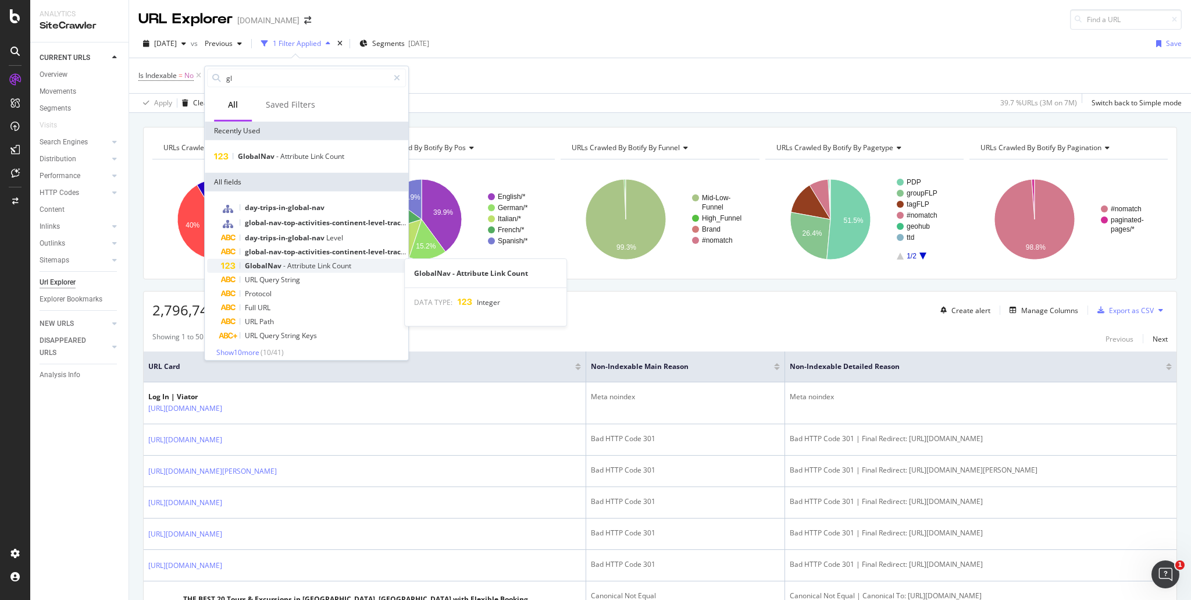
type input "gl"
click at [284, 263] on span "-" at bounding box center [285, 266] width 4 height 10
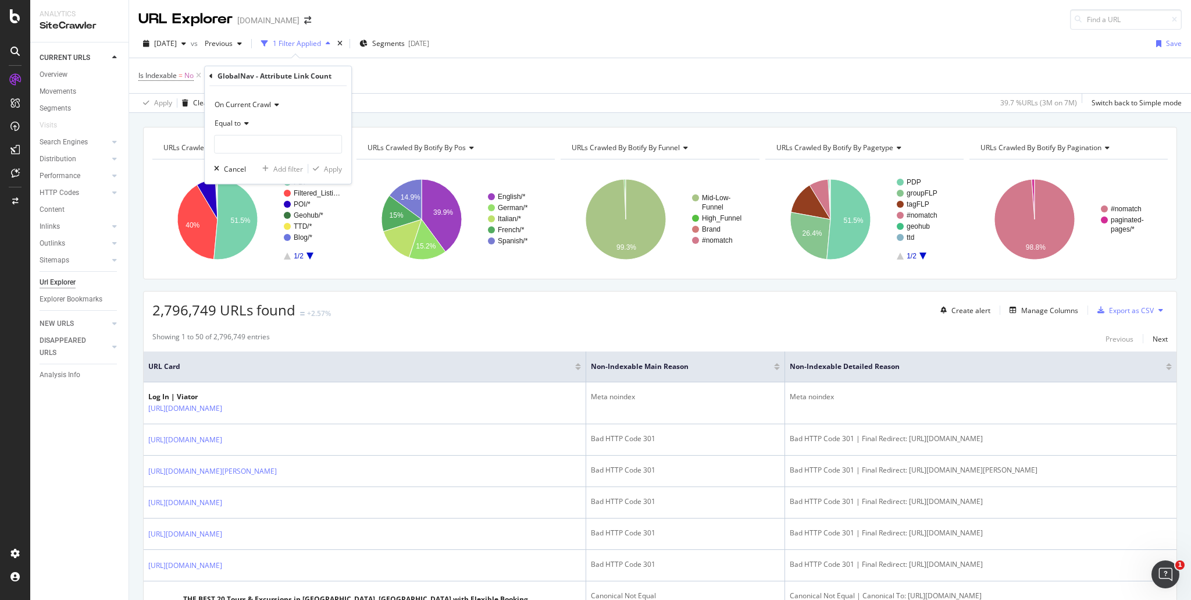
click at [240, 122] on span "Equal to" at bounding box center [228, 123] width 26 height 10
click at [254, 278] on span "Doesn't exist" at bounding box center [241, 283] width 42 height 10
click at [336, 148] on div "Apply" at bounding box center [333, 147] width 18 height 10
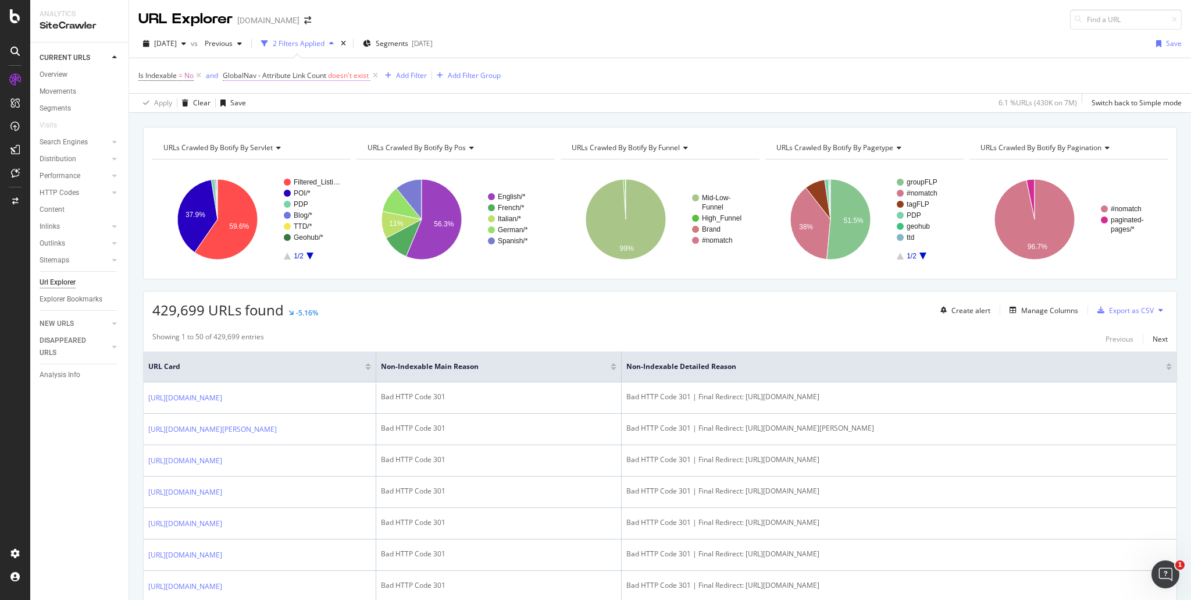
click at [342, 76] on span "doesn't exist" at bounding box center [348, 75] width 41 height 10
click at [266, 122] on span "Doesn't exist" at bounding box center [255, 121] width 42 height 10
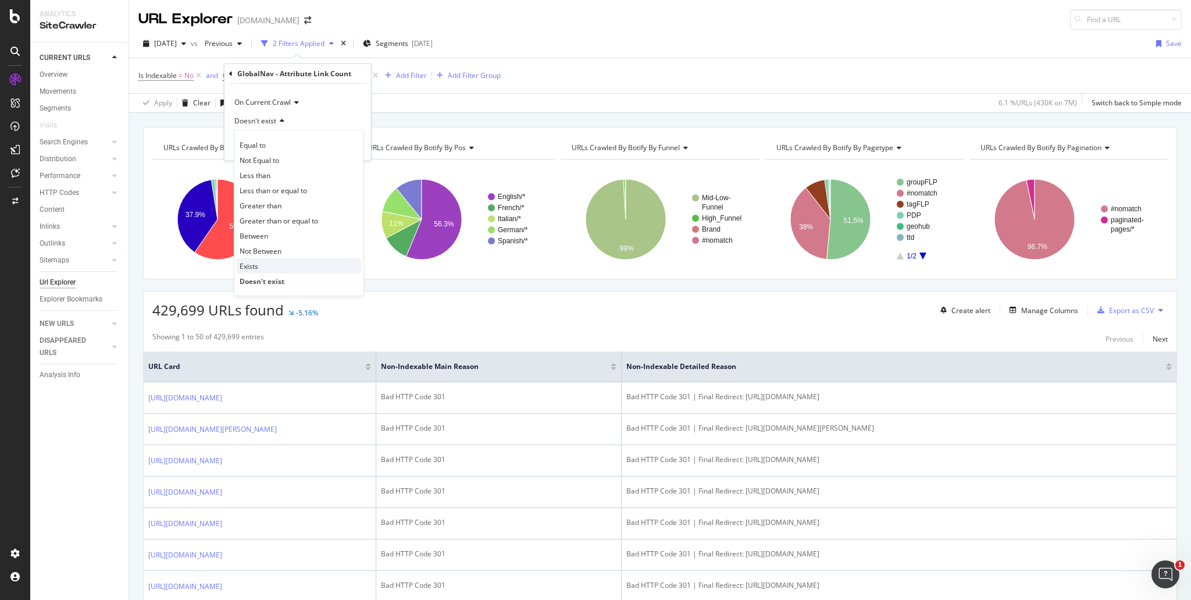
click at [270, 268] on div "Exists" at bounding box center [299, 265] width 124 height 15
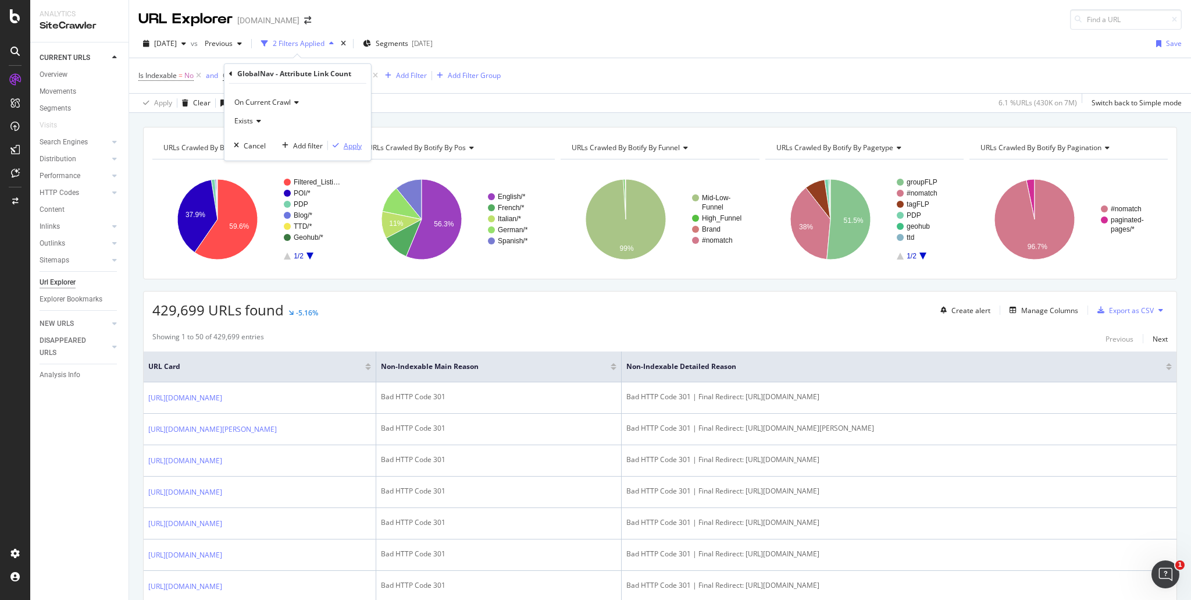
click at [356, 144] on div "Apply" at bounding box center [353, 145] width 18 height 10
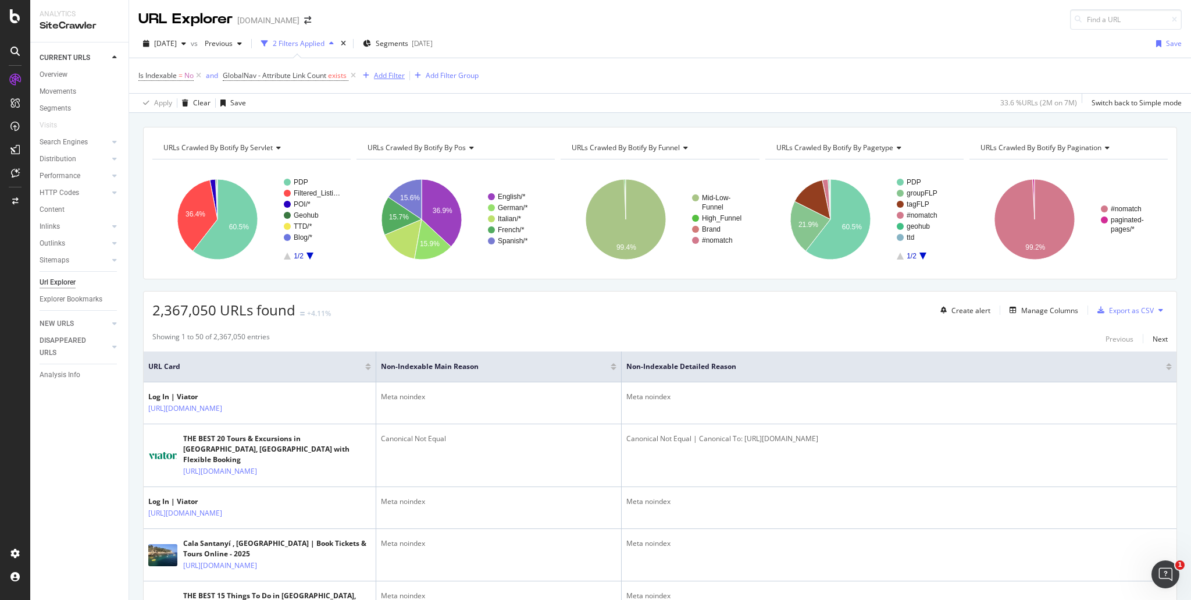
click at [395, 76] on div "Add Filter" at bounding box center [389, 75] width 31 height 10
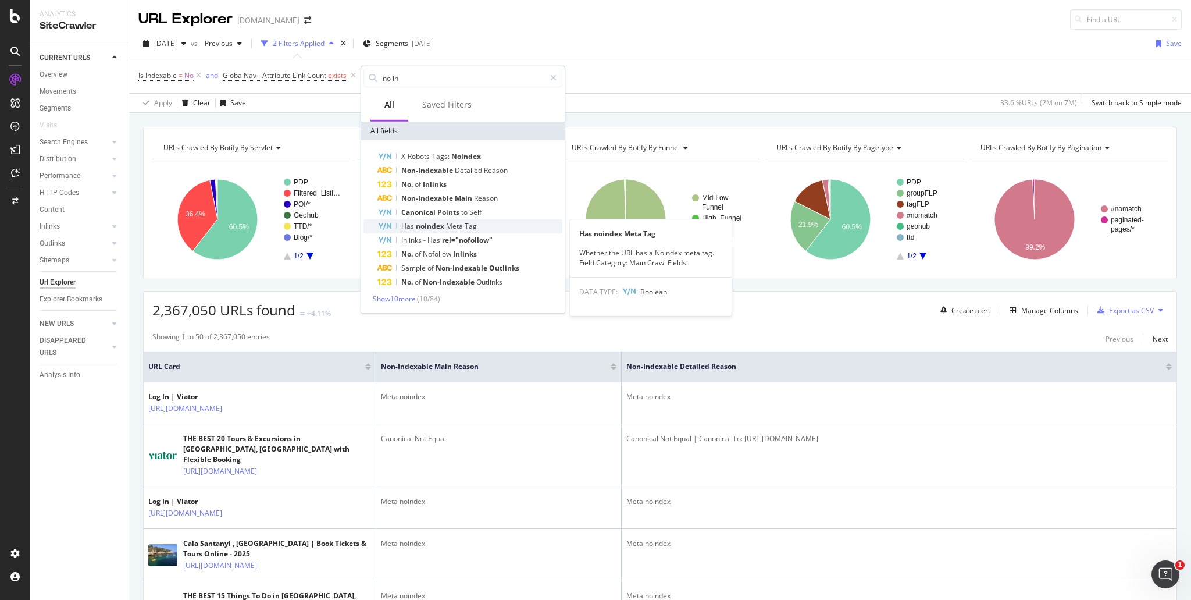
type input "no in"
click at [457, 223] on span "Meta" at bounding box center [455, 226] width 19 height 10
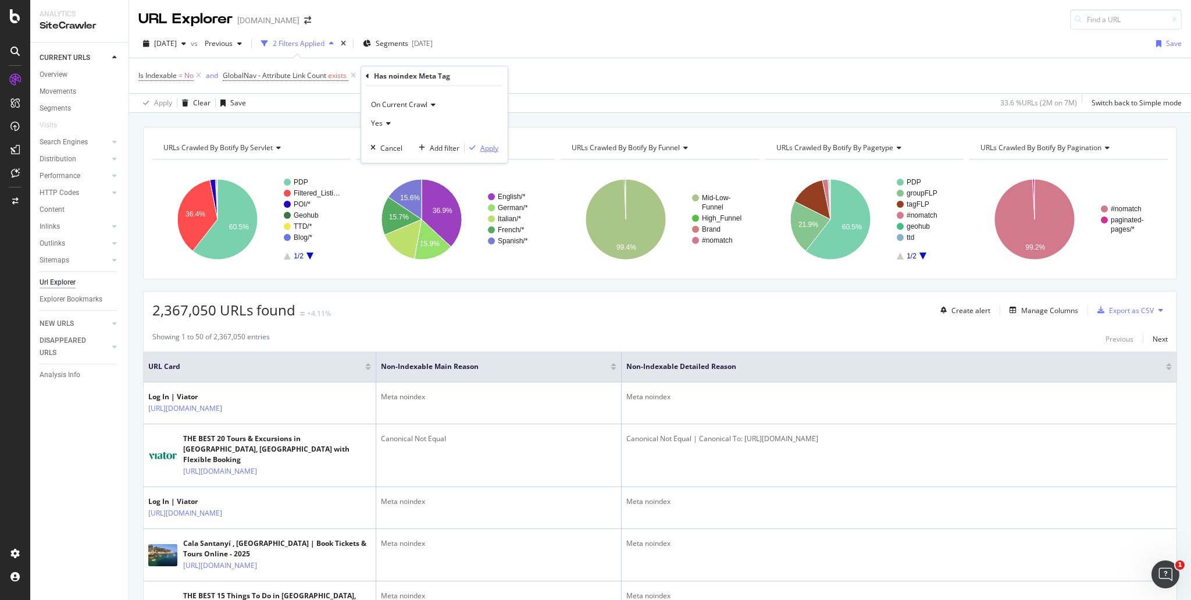
click at [493, 148] on div "Apply" at bounding box center [489, 147] width 18 height 10
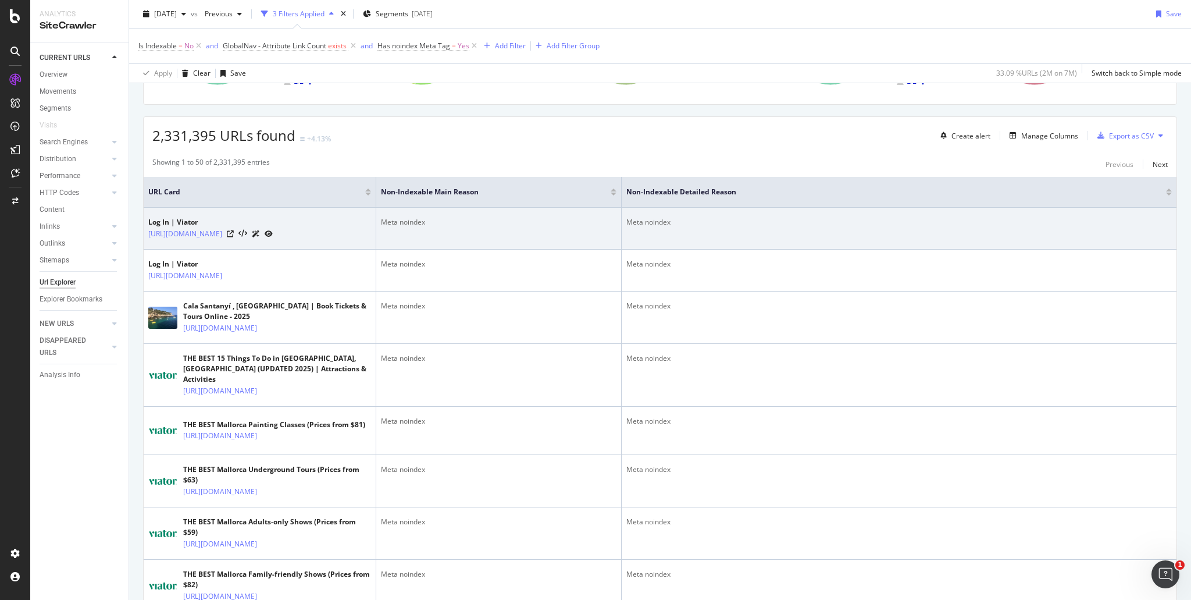
scroll to position [116, 0]
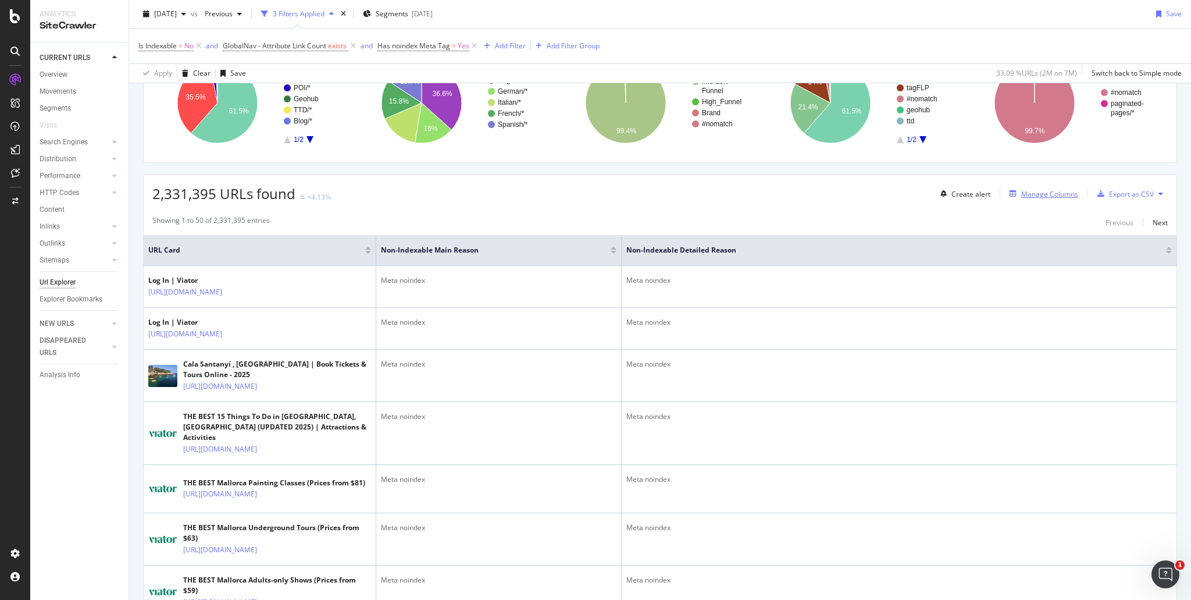
click at [1033, 198] on div "Manage Columns" at bounding box center [1041, 193] width 73 height 13
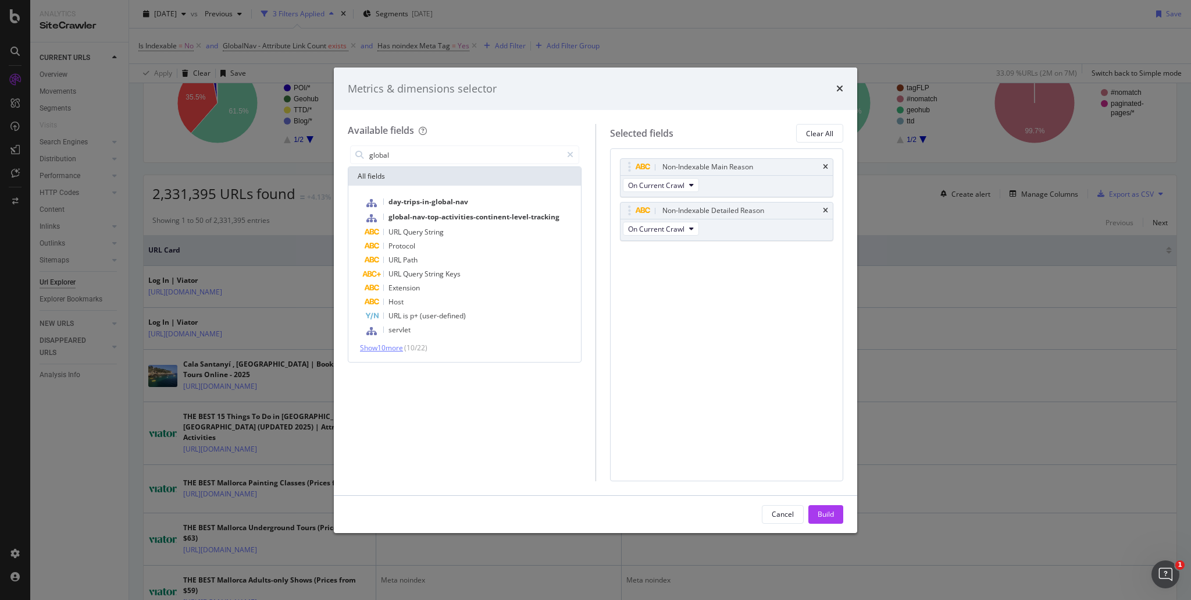
type input "global"
click at [402, 348] on span "Show 10 more" at bounding box center [381, 348] width 43 height 10
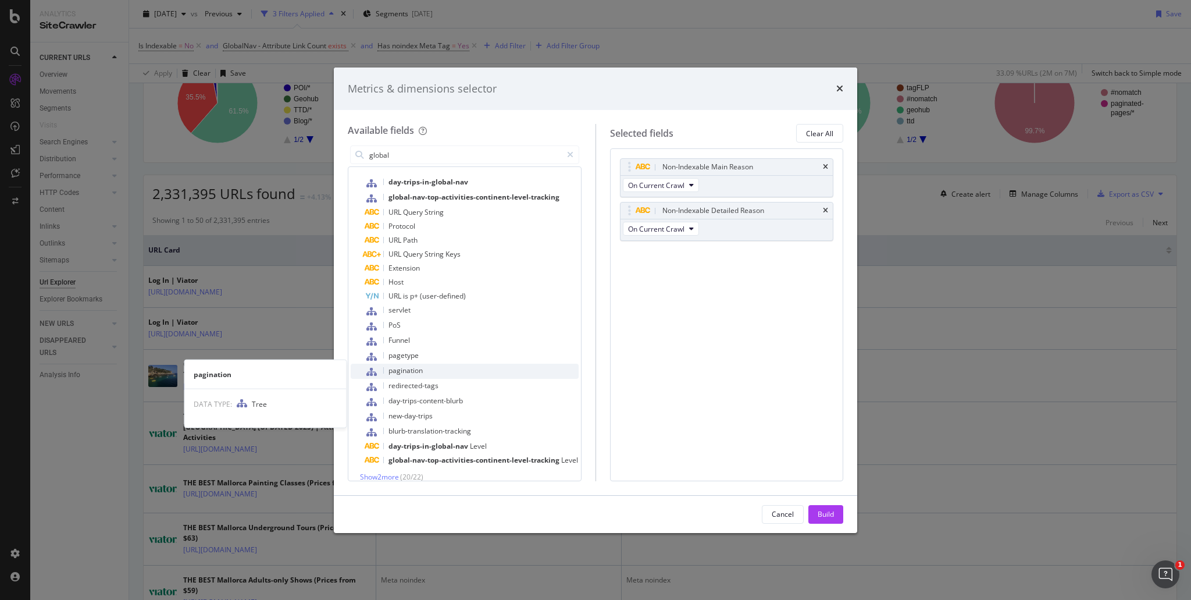
scroll to position [30, 0]
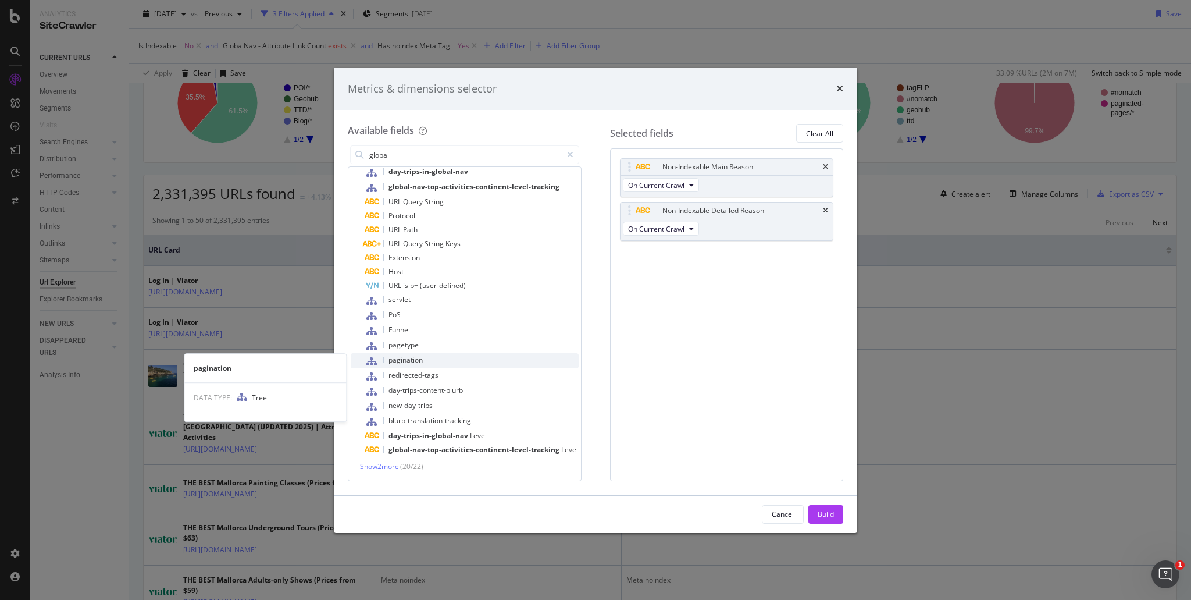
click at [416, 363] on span "pagination" at bounding box center [405, 360] width 34 height 10
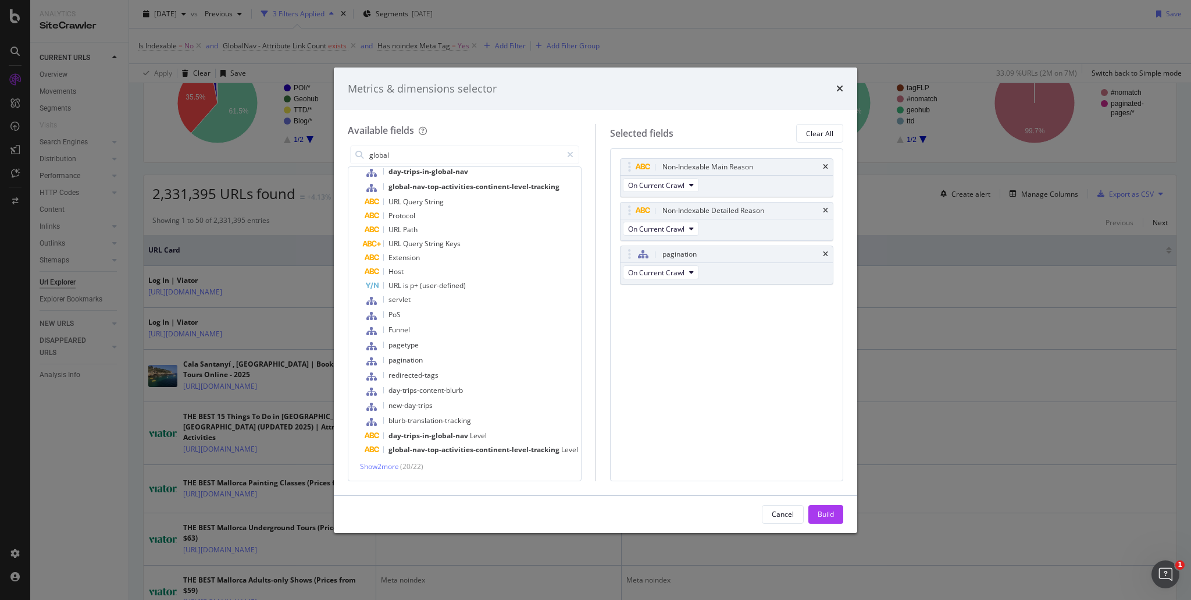
click at [826, 516] on div "Build" at bounding box center [826, 514] width 16 height 10
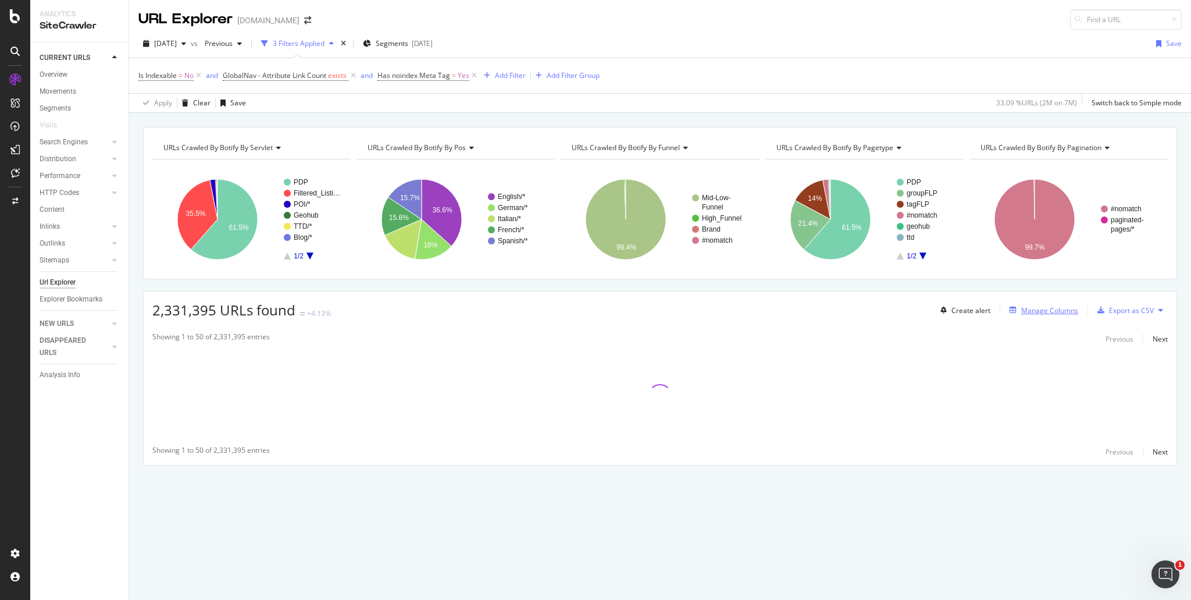
click at [1037, 311] on div "Manage Columns" at bounding box center [1049, 310] width 57 height 10
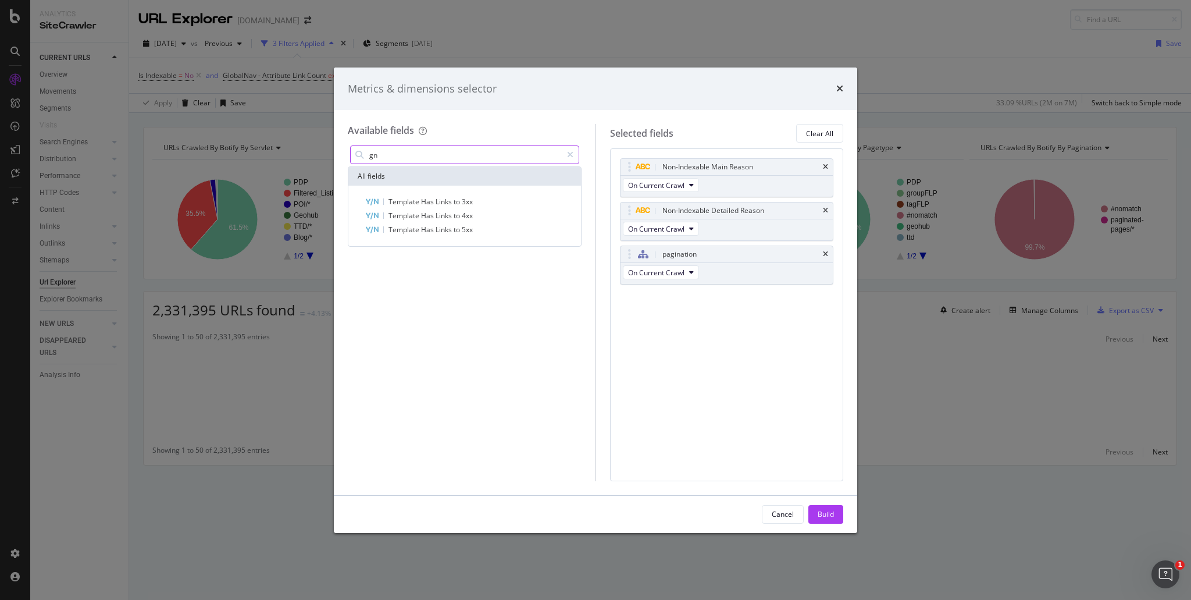
type input "g"
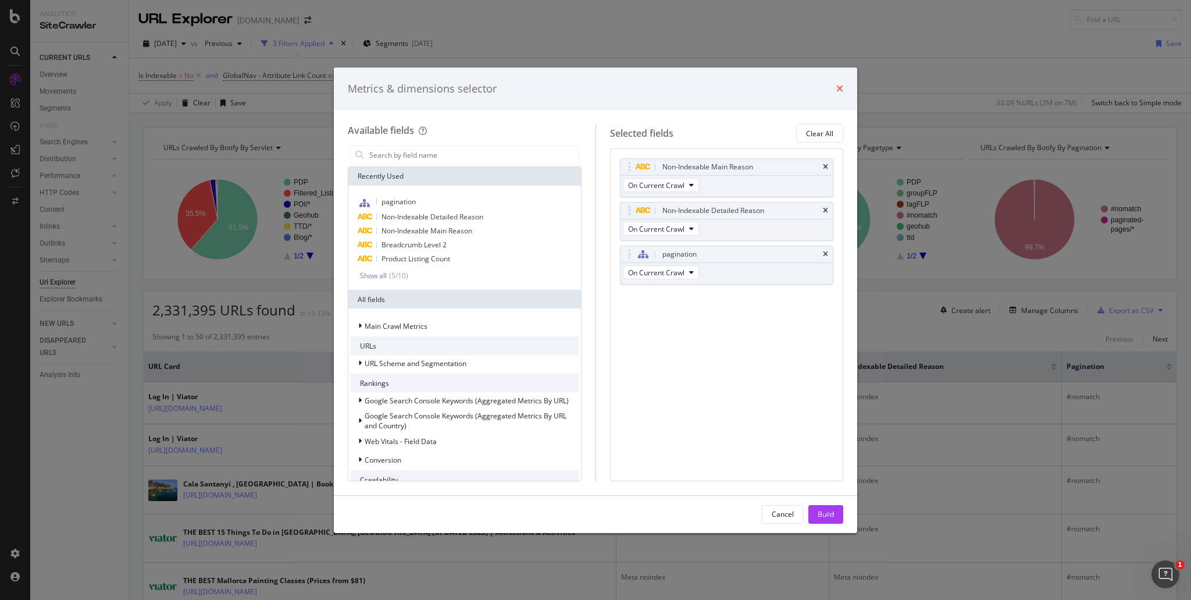
click at [840, 86] on icon "times" at bounding box center [839, 88] width 7 height 9
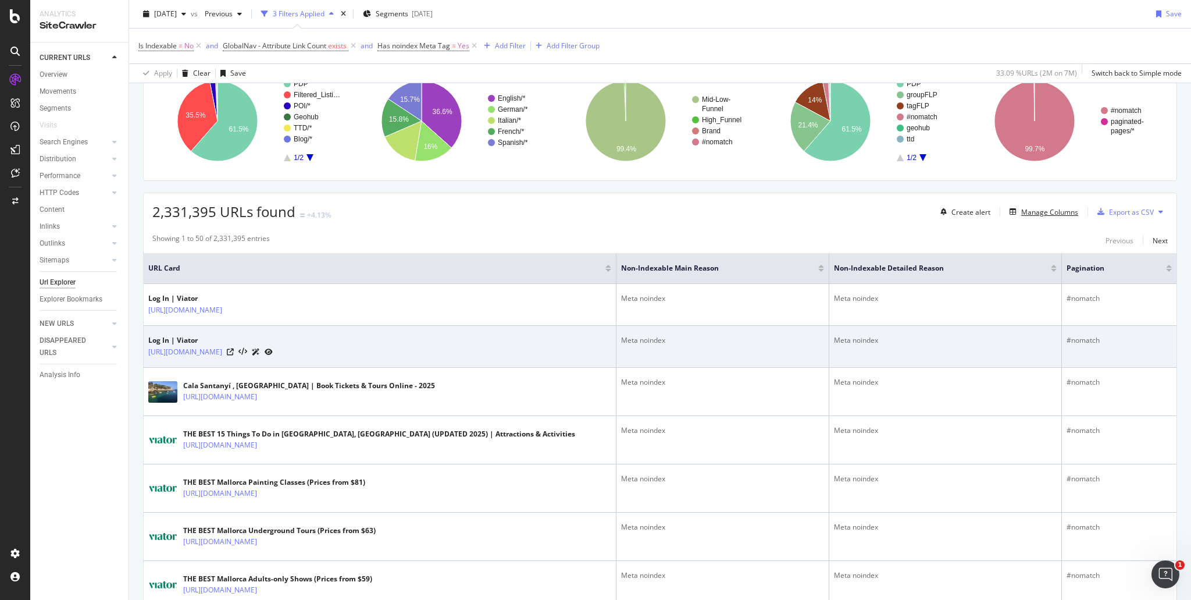
scroll to position [233, 0]
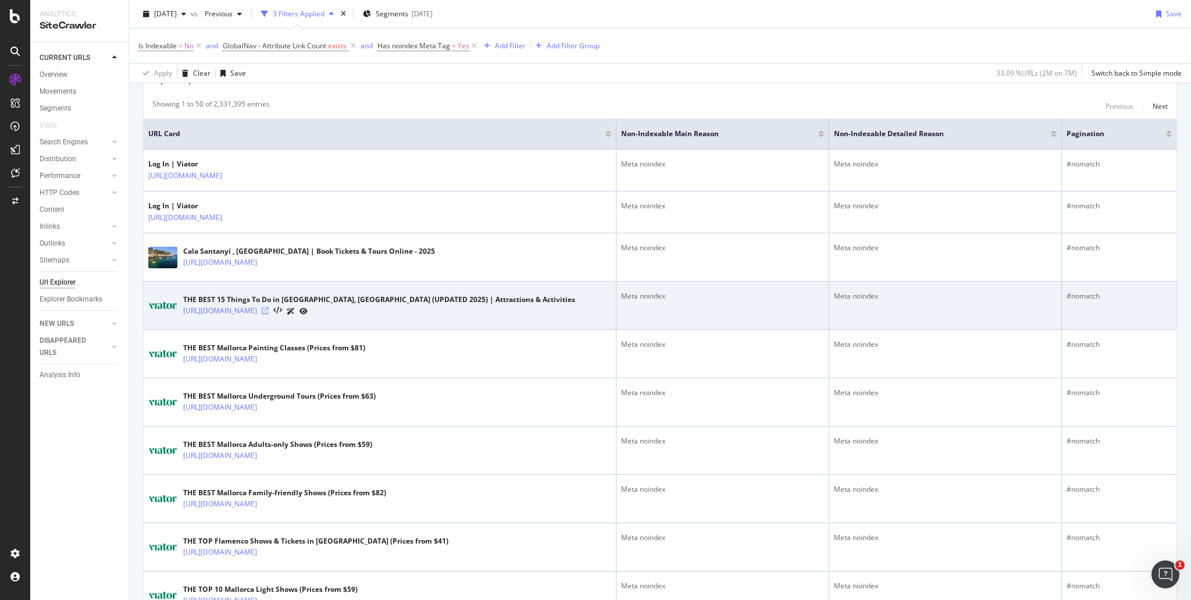
click at [269, 308] on icon at bounding box center [265, 310] width 7 height 7
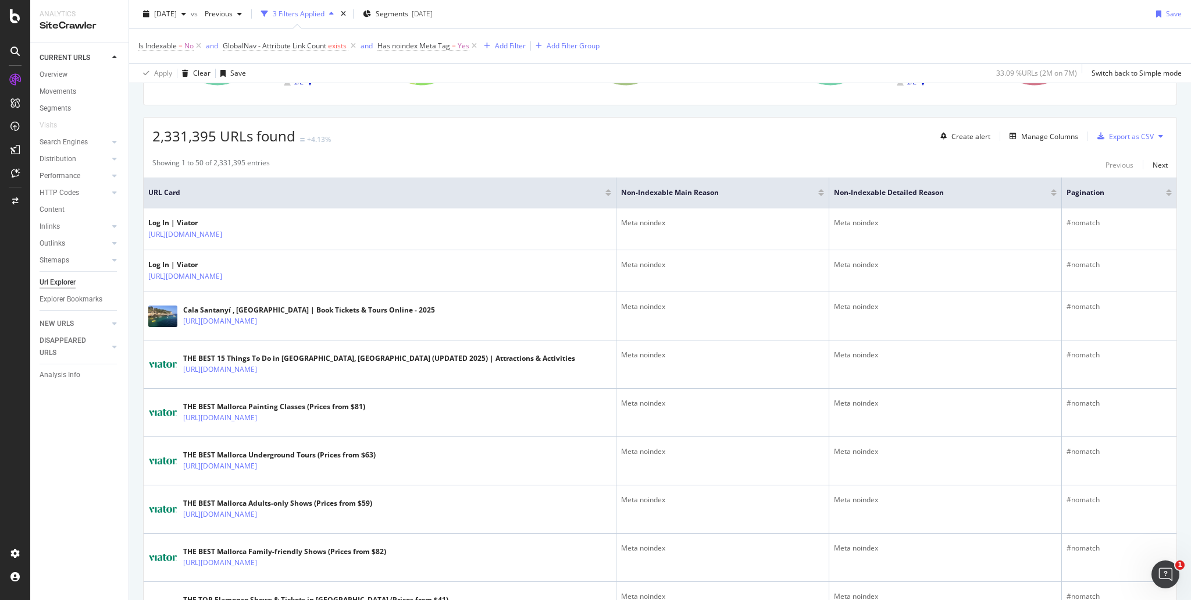
scroll to position [116, 0]
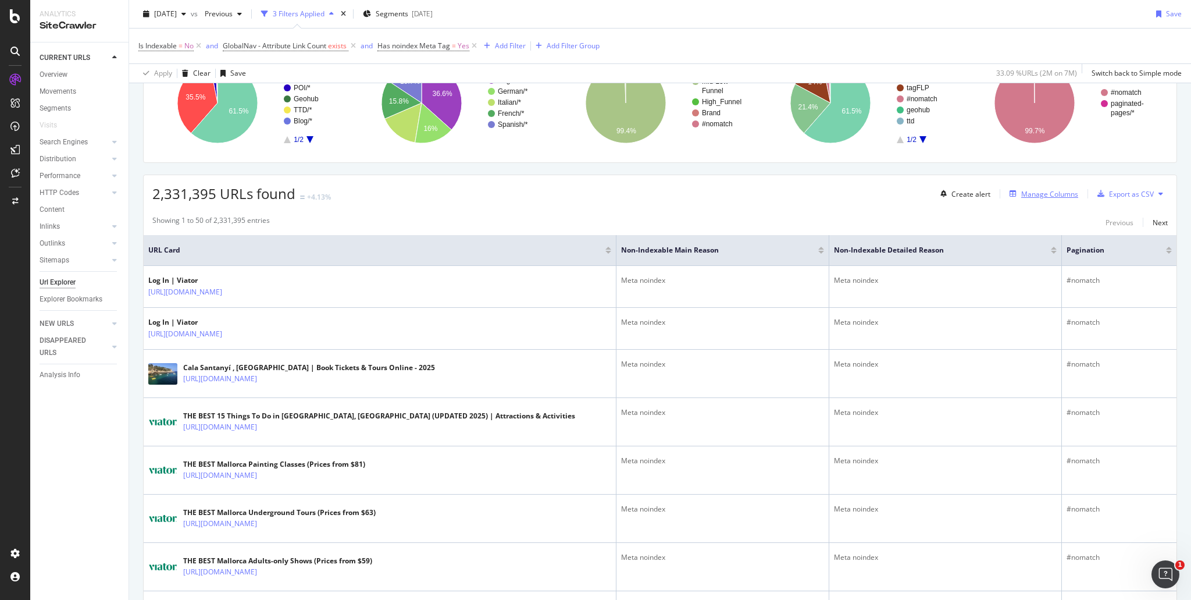
click at [1046, 196] on div "Manage Columns" at bounding box center [1049, 194] width 57 height 10
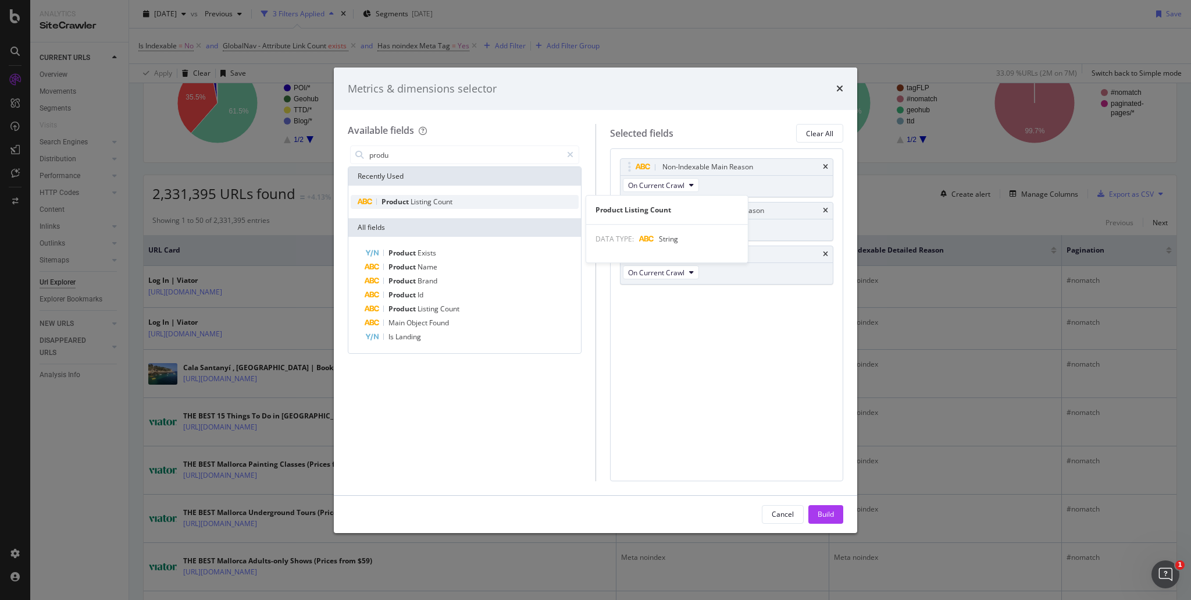
type input "produ"
click at [470, 204] on div "Product Listing Count" at bounding box center [465, 202] width 228 height 14
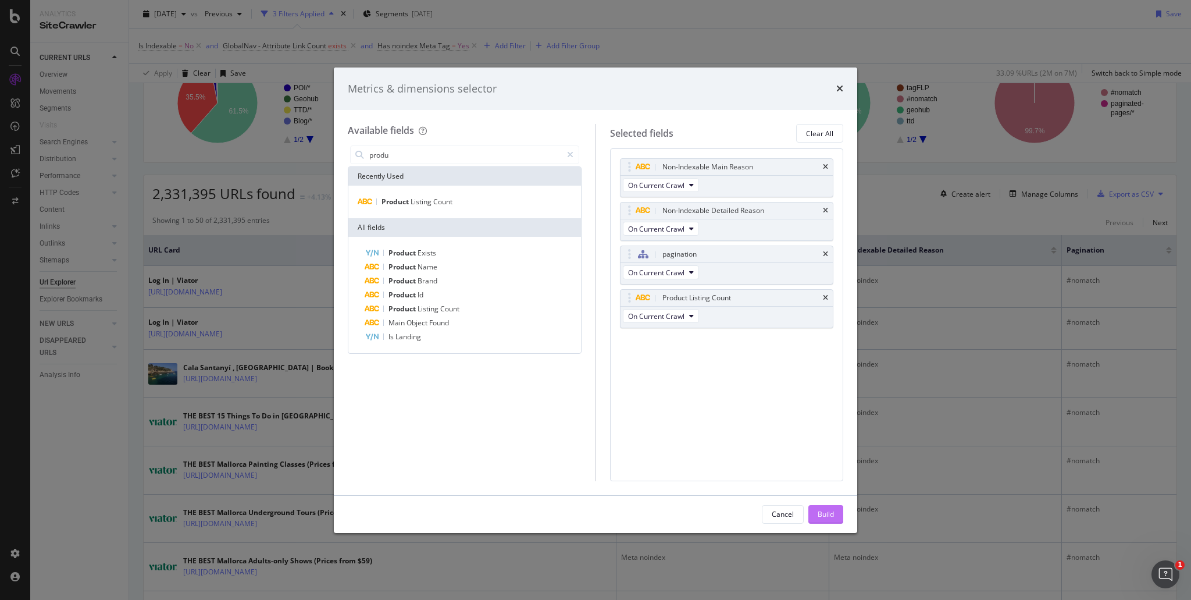
click at [819, 512] on div "Build" at bounding box center [826, 514] width 16 height 10
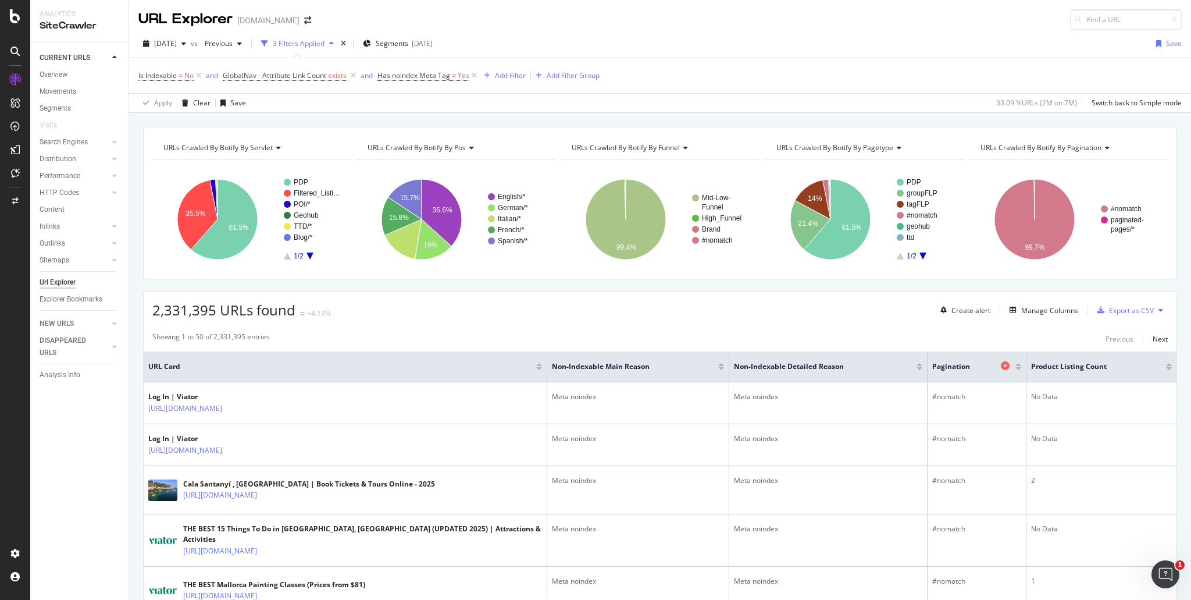
click at [1001, 365] on icon at bounding box center [1005, 365] width 9 height 9
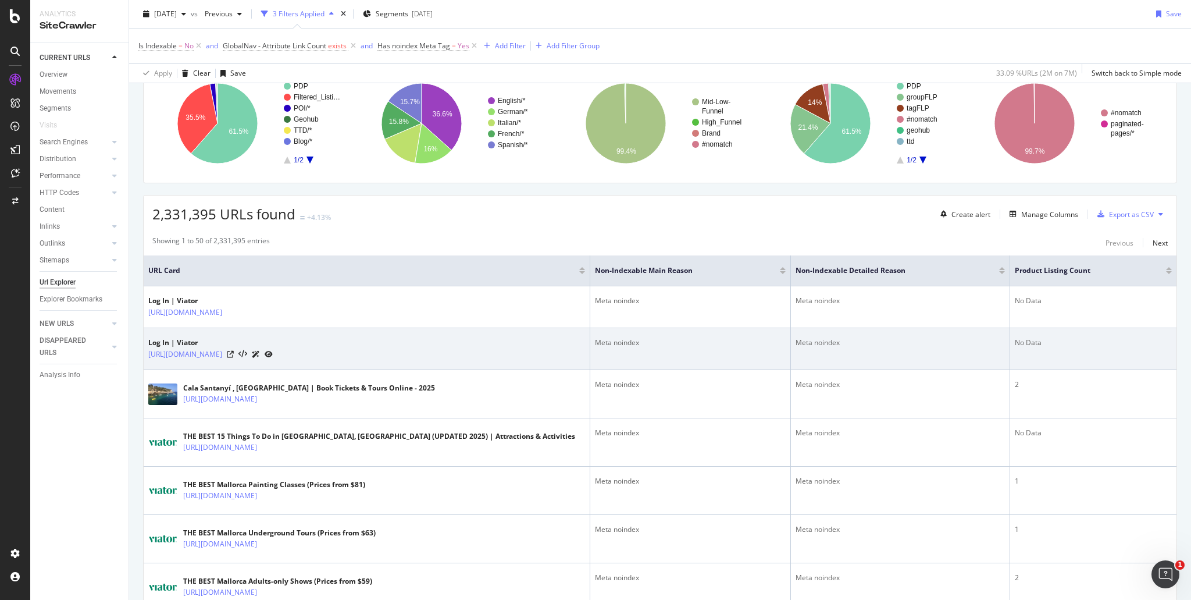
scroll to position [116, 0]
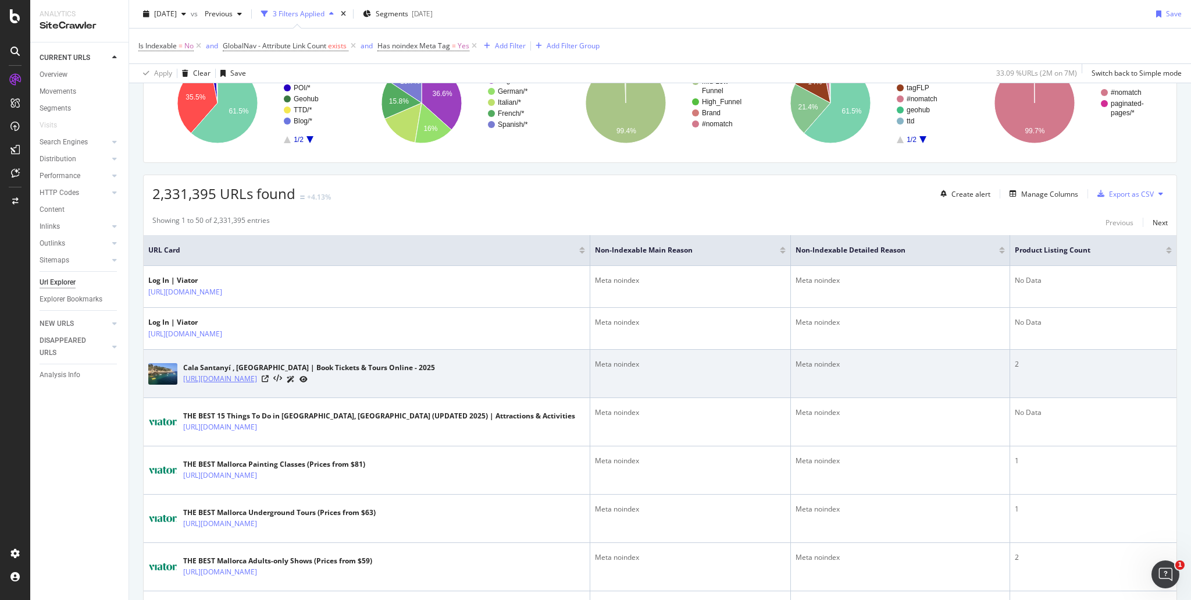
click at [257, 377] on link "[URL][DOMAIN_NAME]" at bounding box center [220, 379] width 74 height 12
click at [269, 376] on icon at bounding box center [265, 378] width 7 height 7
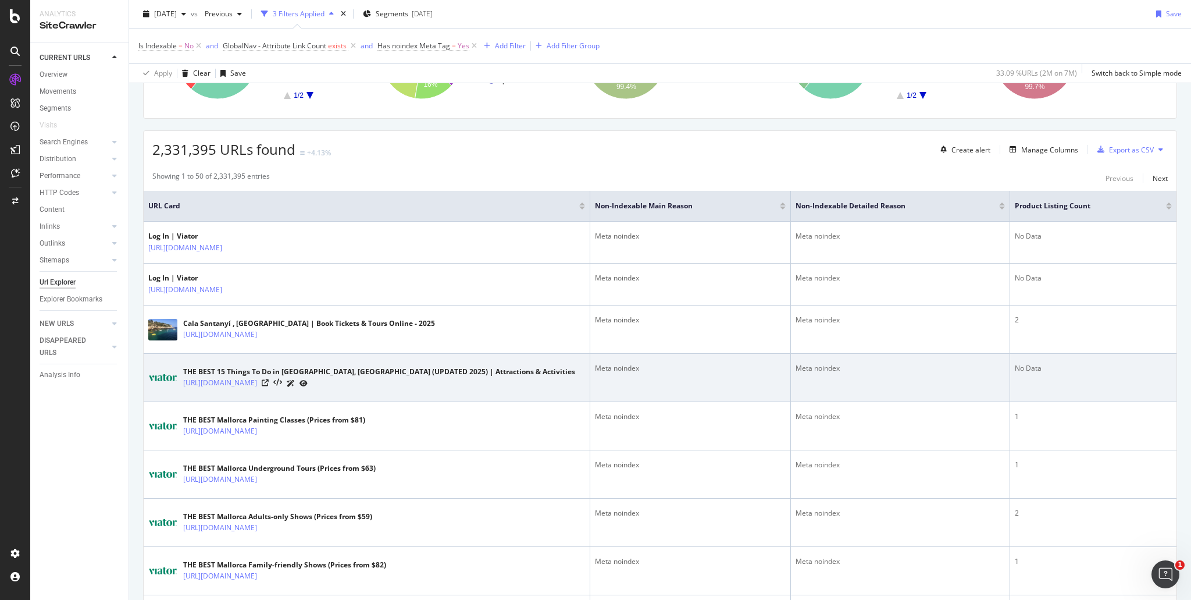
scroll to position [233, 0]
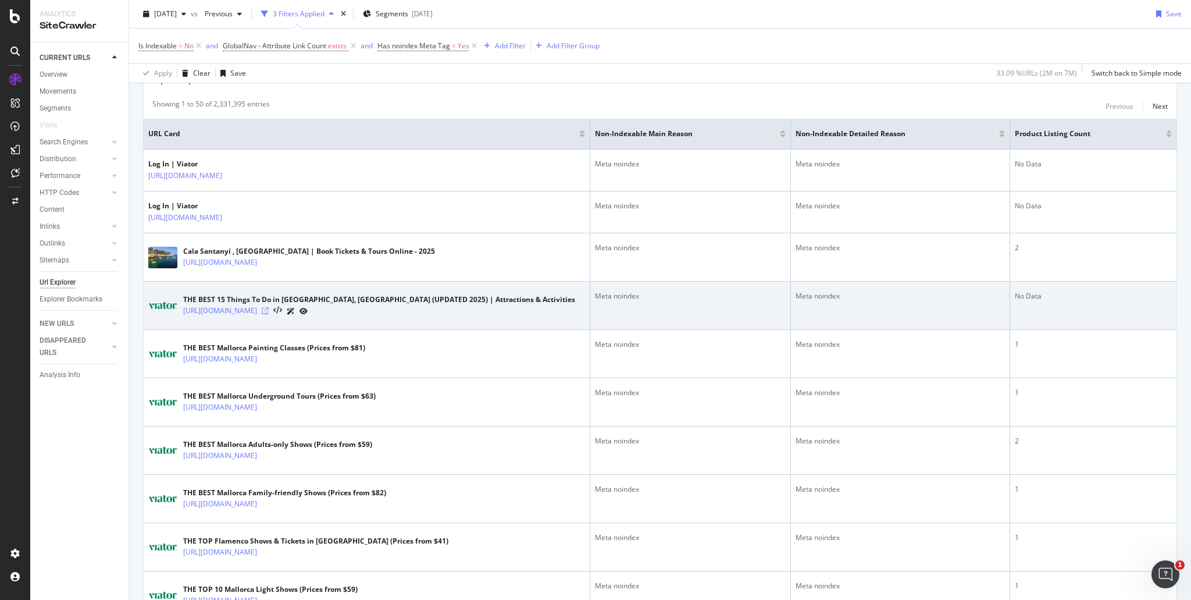
click at [269, 307] on icon at bounding box center [265, 310] width 7 height 7
click at [308, 308] on icon at bounding box center [303, 311] width 8 height 7
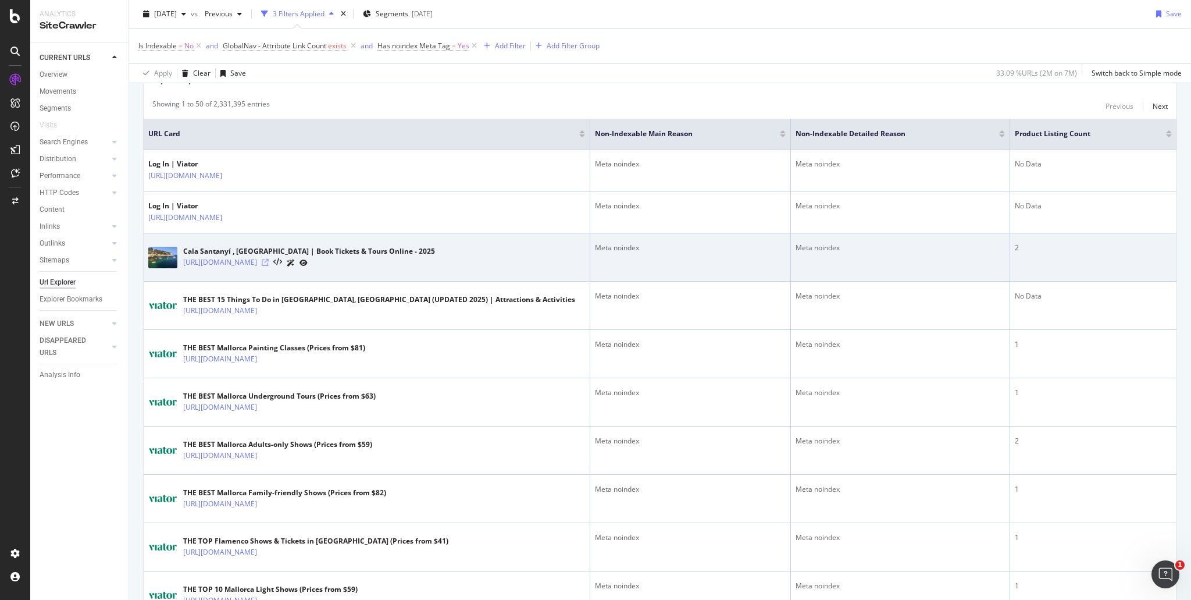
click at [269, 259] on icon at bounding box center [265, 262] width 7 height 7
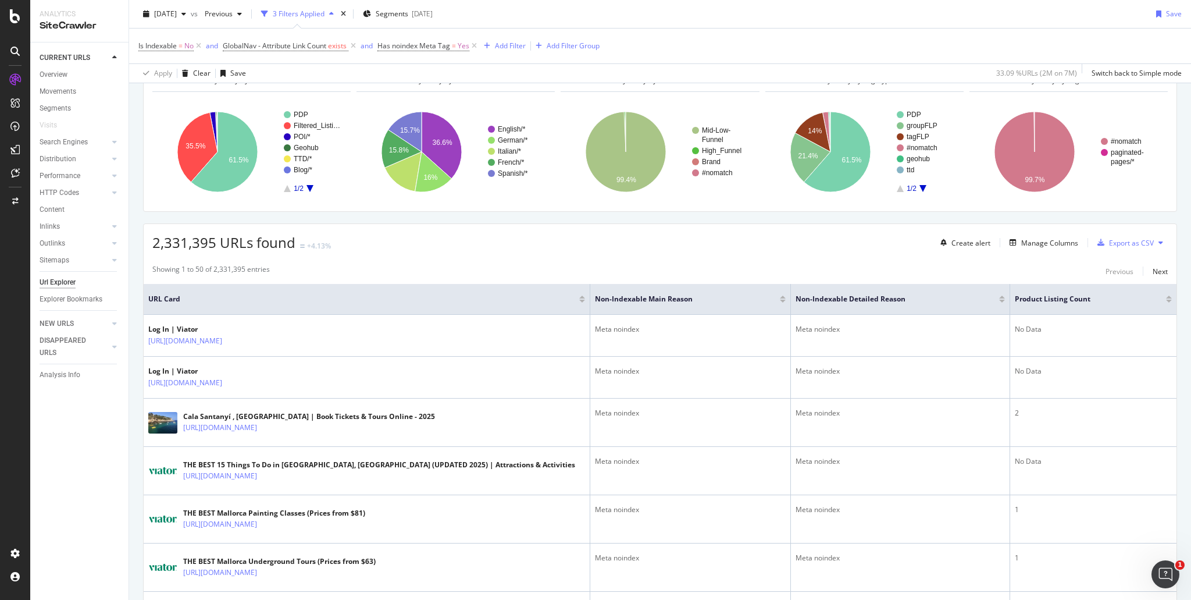
scroll to position [58, 0]
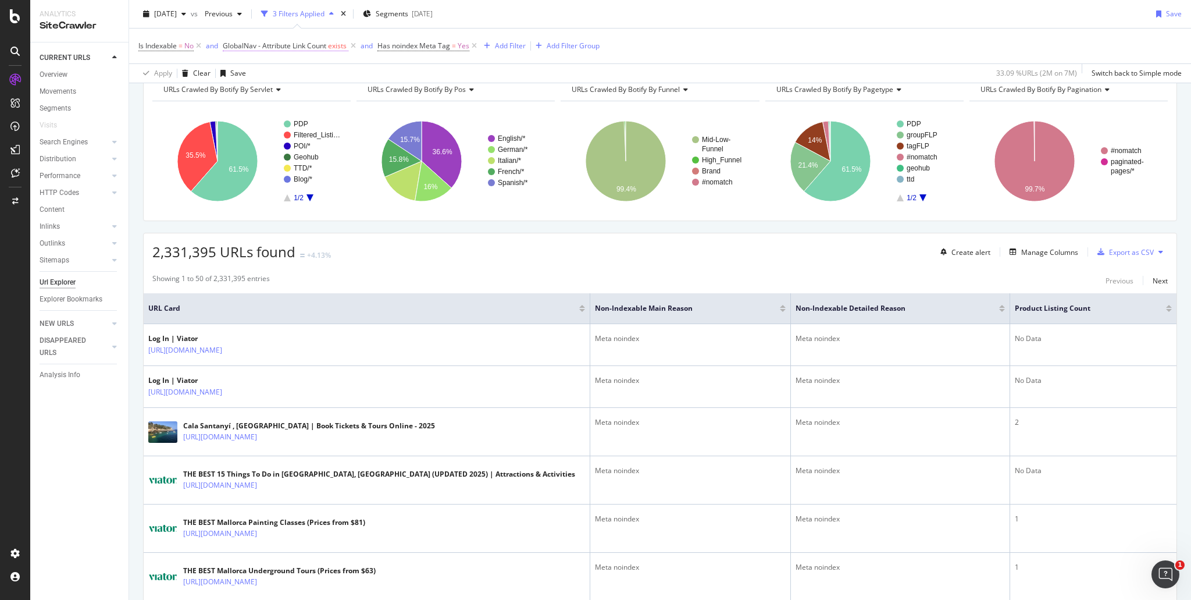
click at [261, 47] on span "GlobalNav - Attribute Link Count" at bounding box center [275, 46] width 104 height 10
click at [448, 72] on div "Apply Clear Save 33.09 % URLs ( 2M on 7M ) Switch back to Simple mode" at bounding box center [660, 72] width 1062 height 19
click at [200, 46] on icon at bounding box center [199, 46] width 10 height 12
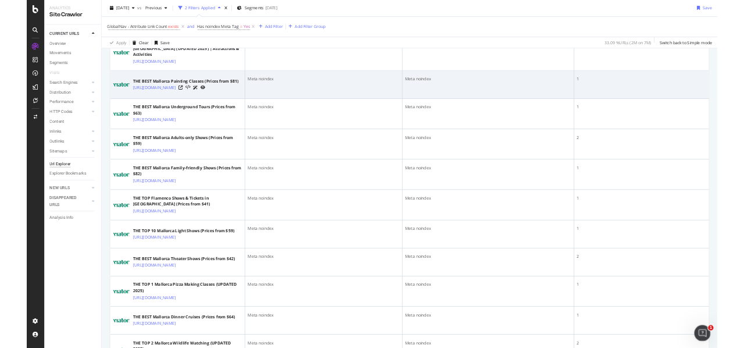
scroll to position [465, 0]
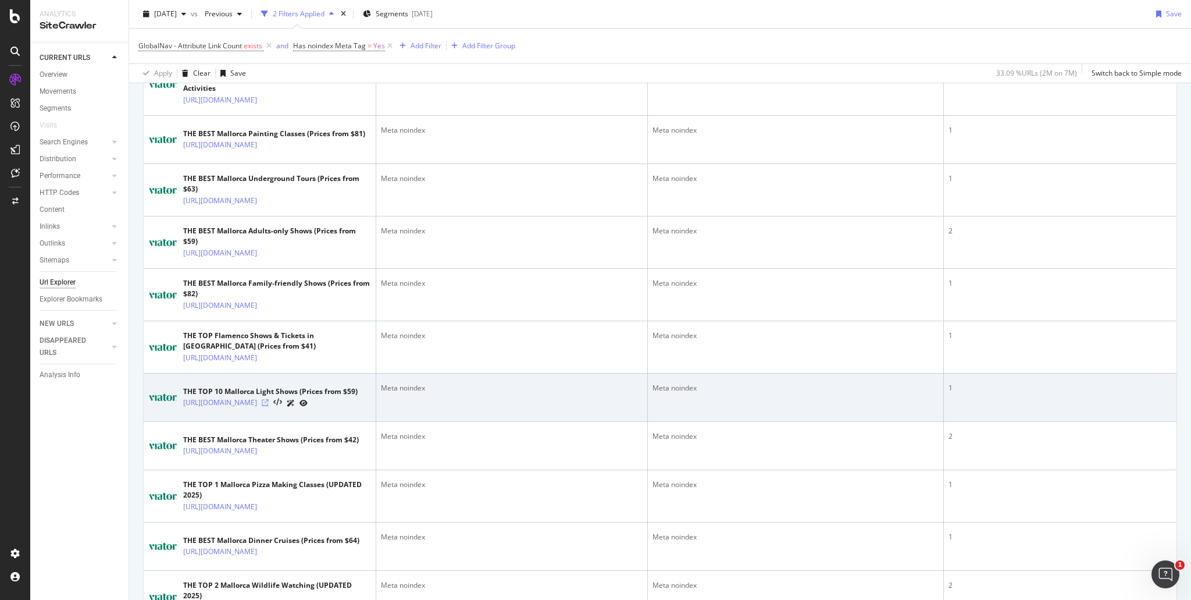
click at [269, 406] on icon at bounding box center [265, 402] width 7 height 7
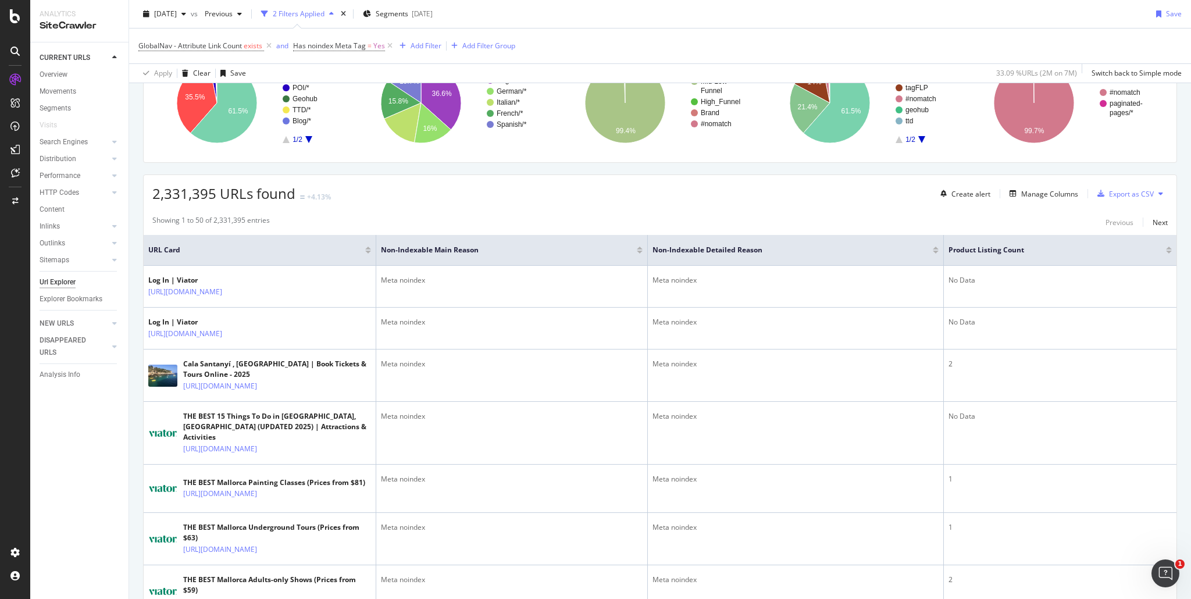
scroll to position [0, 0]
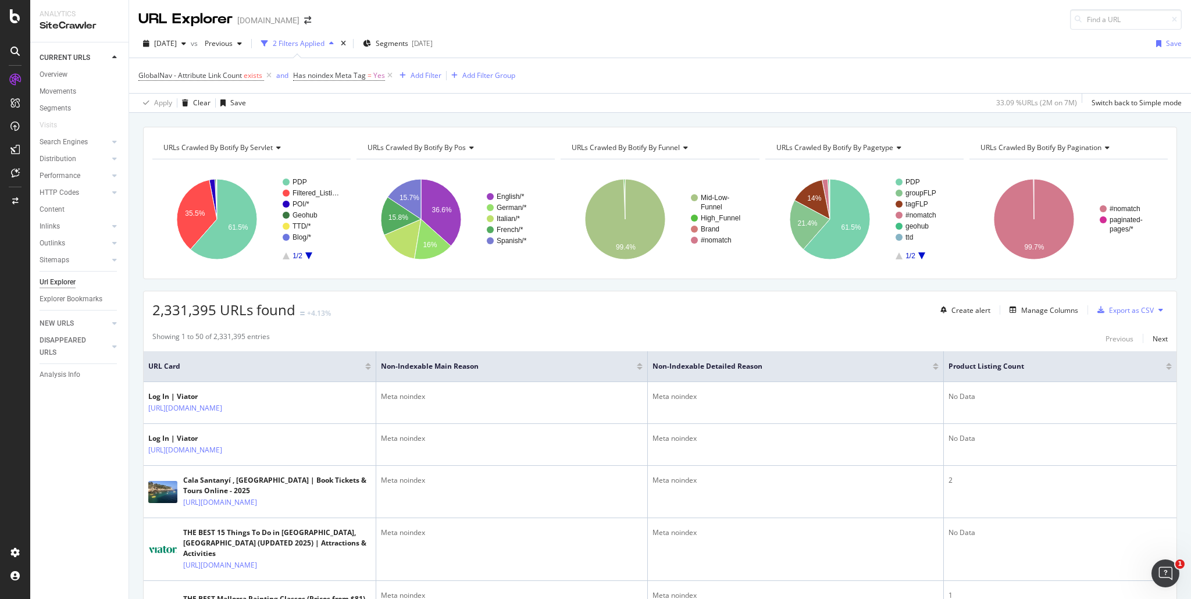
click at [273, 152] on div "URLs Crawled By Botify By servlet" at bounding box center [250, 147] width 179 height 19
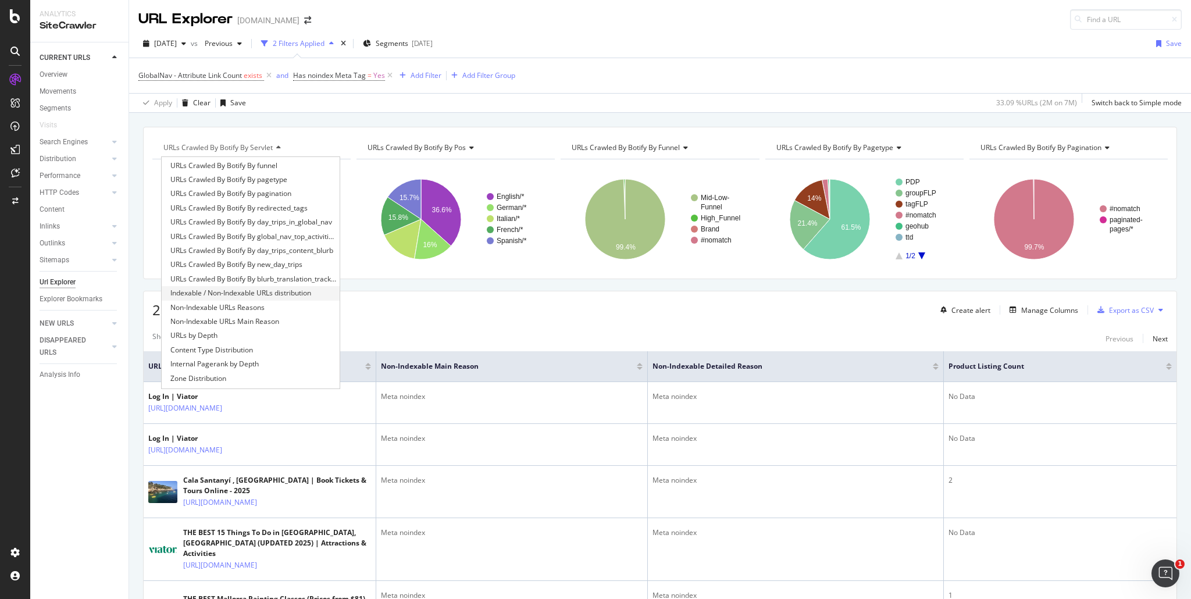
scroll to position [58, 0]
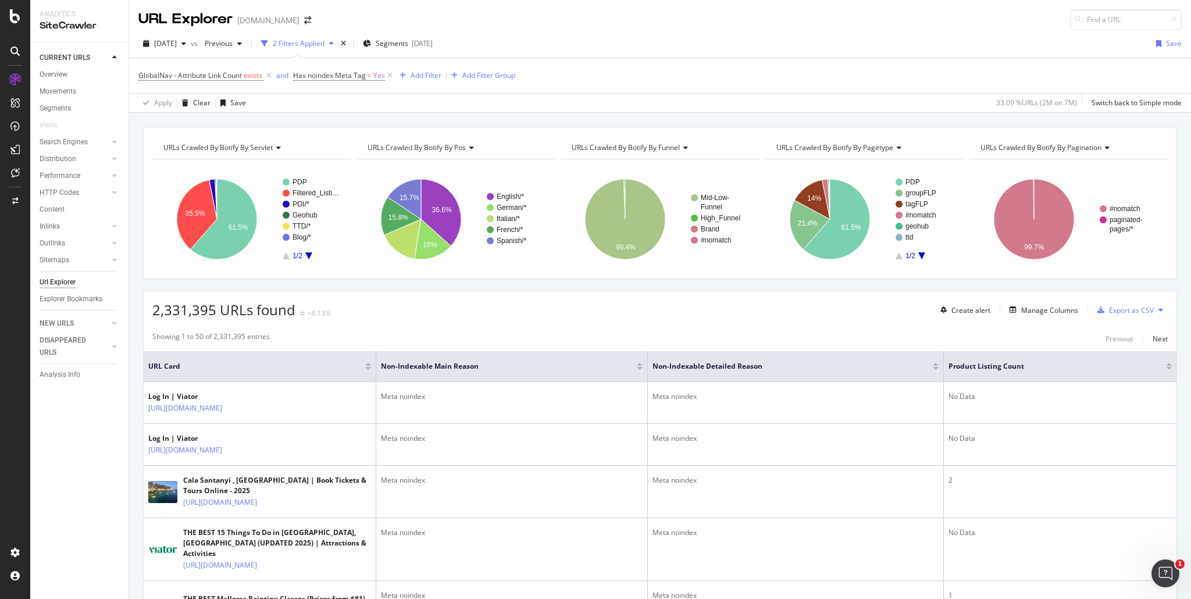
click at [826, 19] on div "URL Explorer www.viator.com" at bounding box center [660, 15] width 1062 height 30
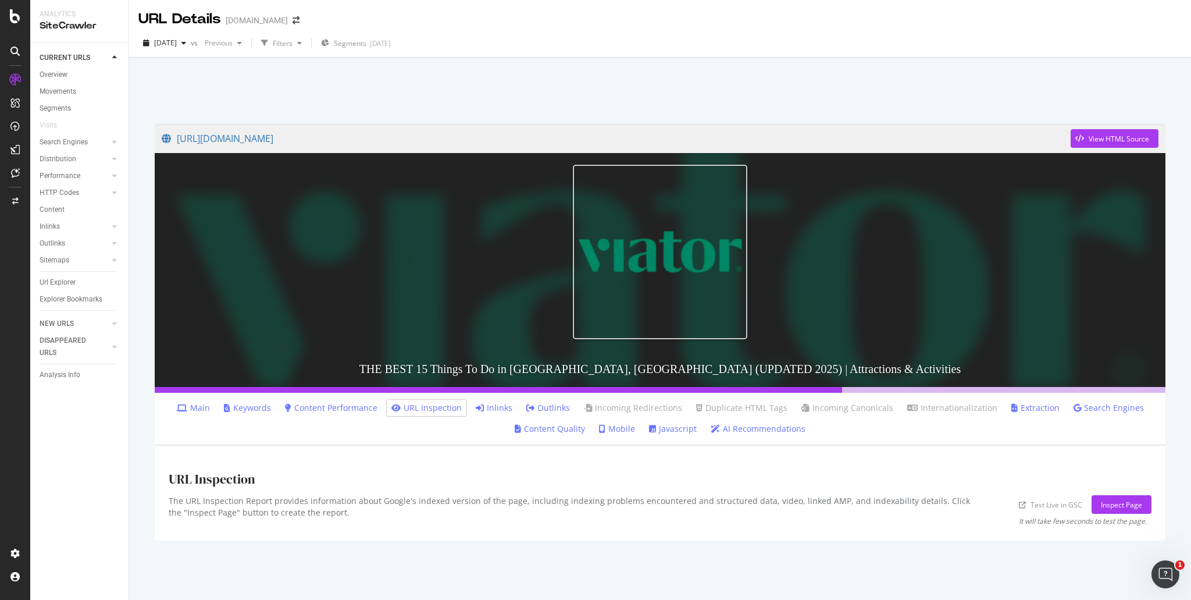
click at [507, 409] on link "Inlinks" at bounding box center [494, 408] width 37 height 12
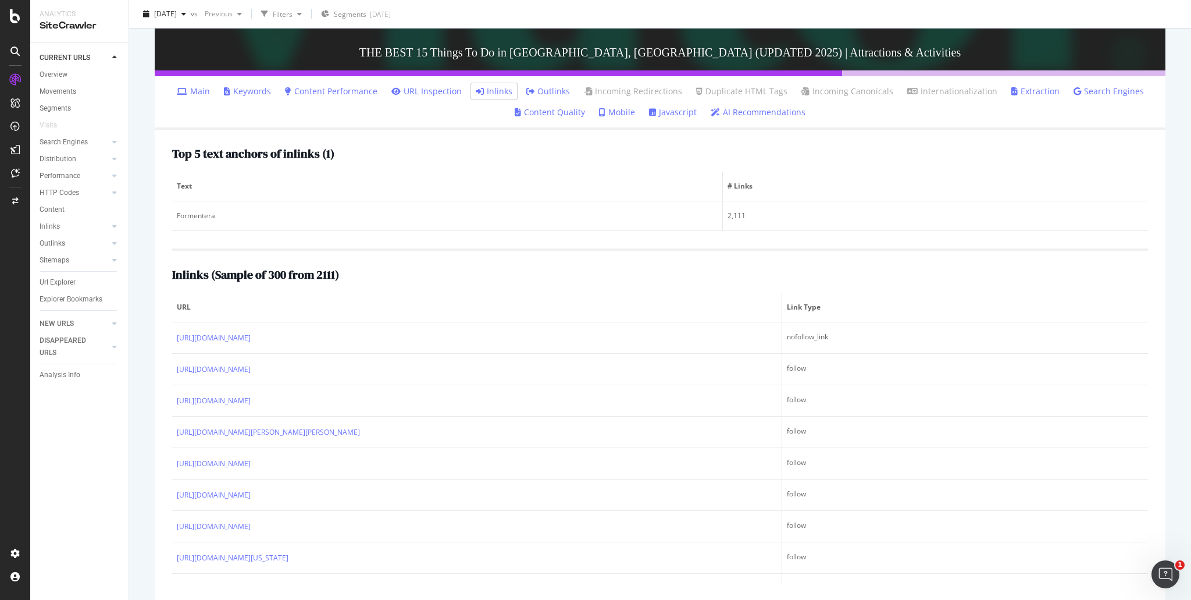
scroll to position [329, 0]
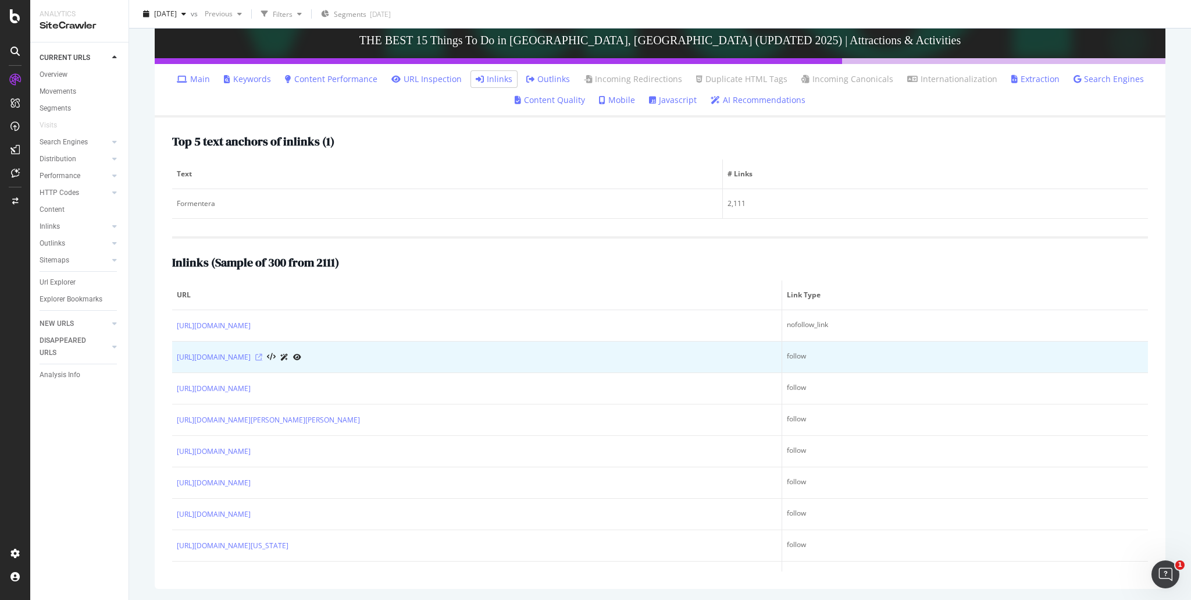
click at [262, 355] on icon at bounding box center [258, 357] width 7 height 7
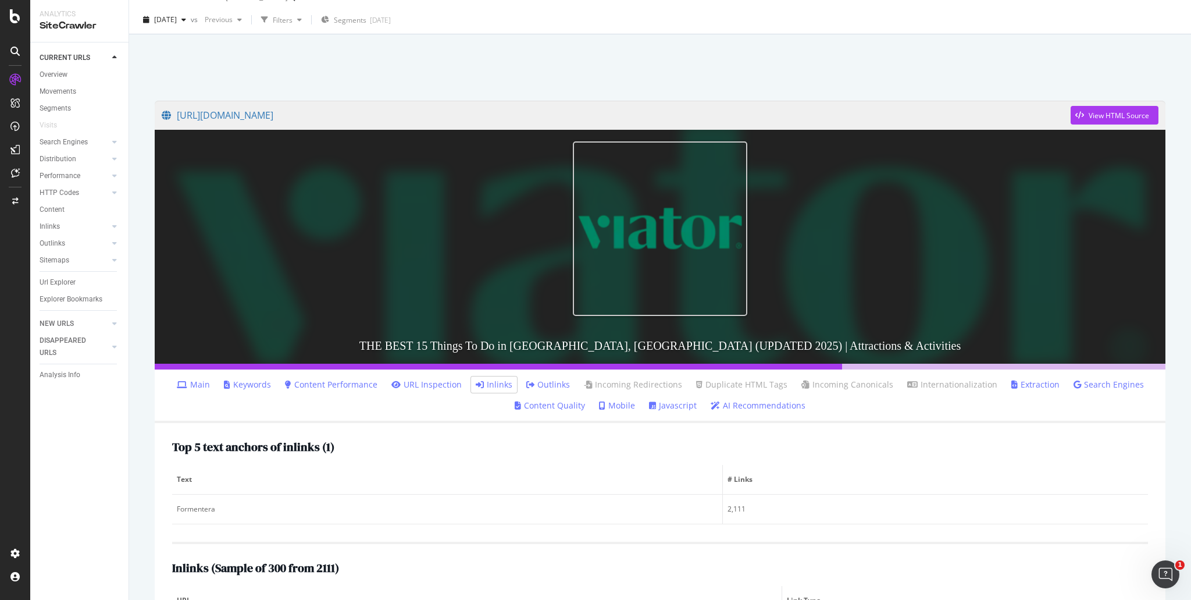
scroll to position [0, 0]
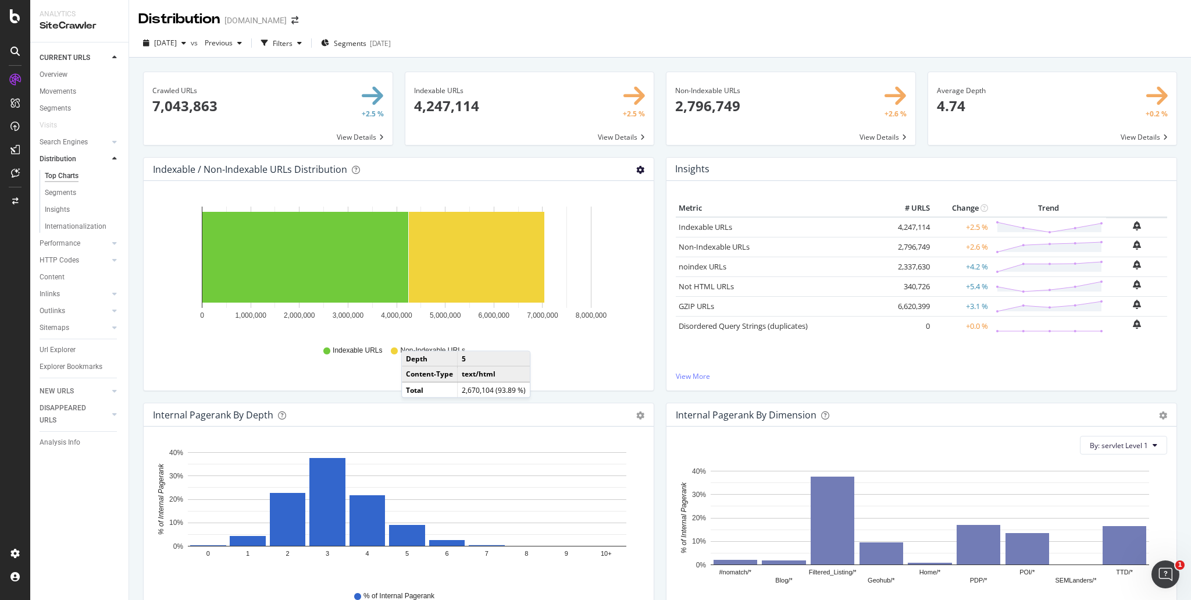
click at [639, 166] on icon "gear" at bounding box center [640, 170] width 8 height 8
click at [619, 163] on div "Indexable / Non-Indexable URLs Distribution Bar Bar (by Percentage) Table Expor…" at bounding box center [399, 169] width 510 height 23
click at [756, 116] on span at bounding box center [790, 108] width 249 height 73
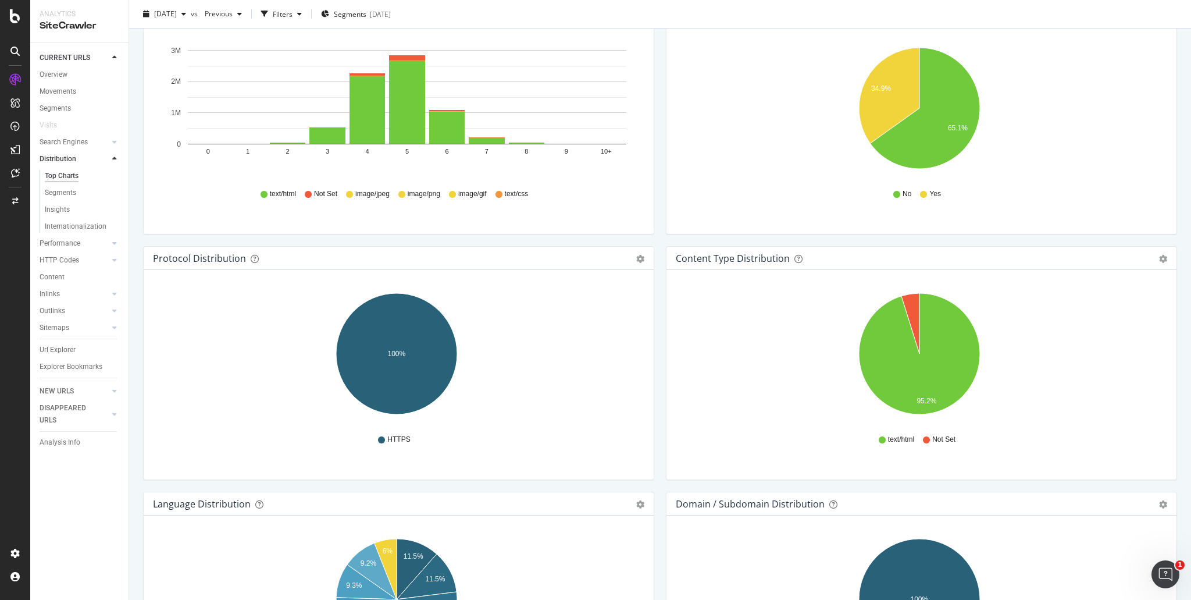
scroll to position [1047, 0]
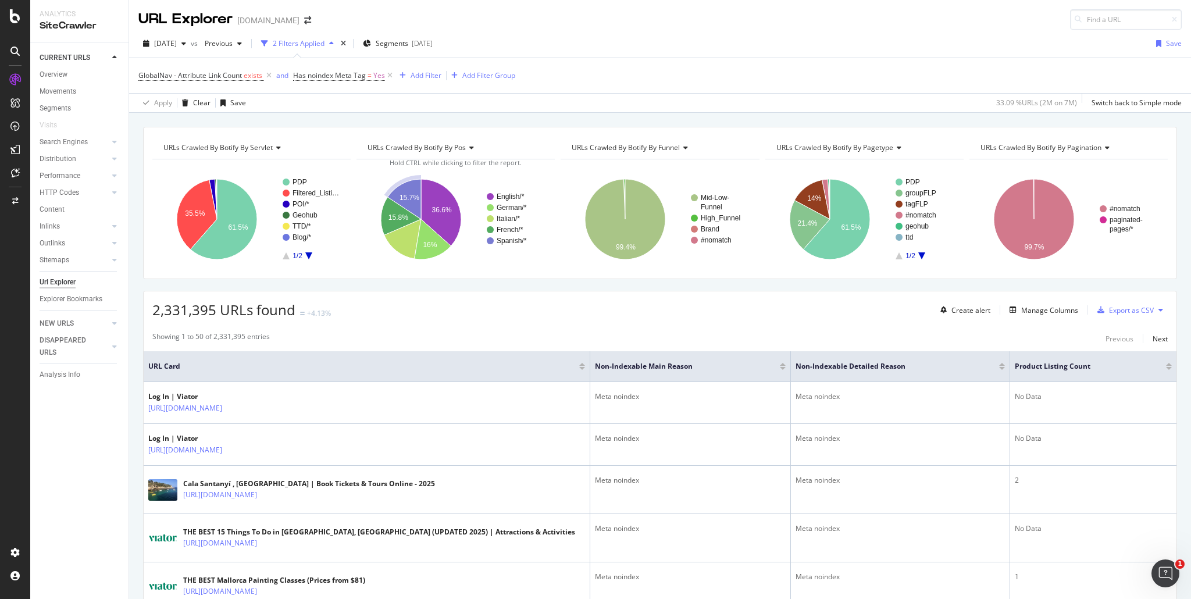
click at [262, 141] on div "URLs Crawled By Botify By servlet" at bounding box center [250, 147] width 179 height 19
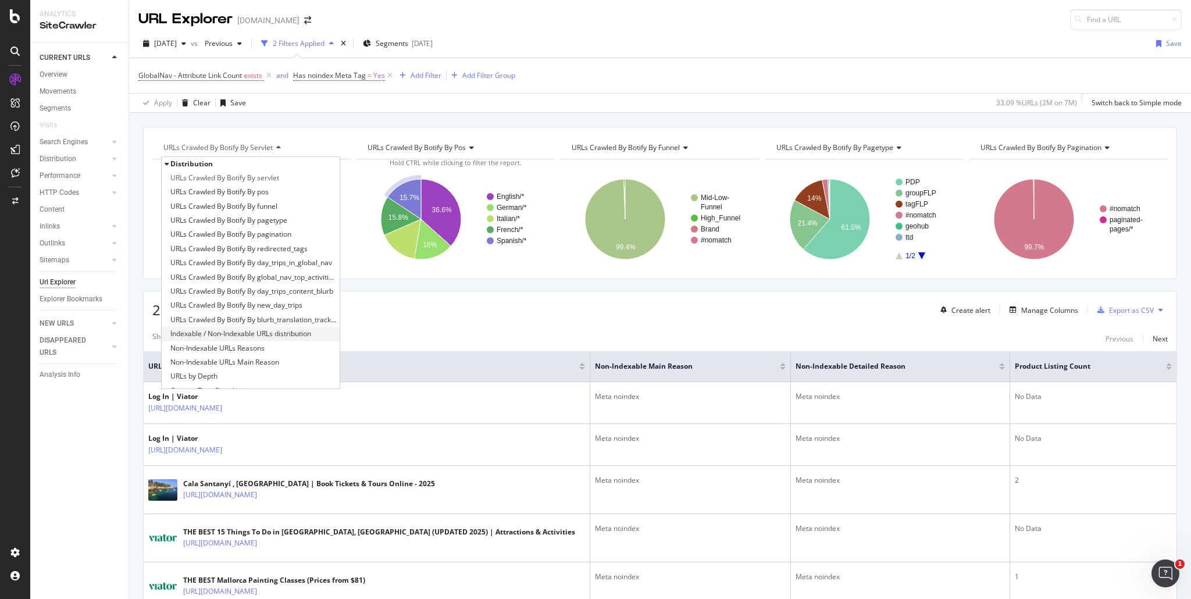
click at [283, 335] on span "Indexable / Non-Indexable URLs distribution" at bounding box center [240, 334] width 141 height 12
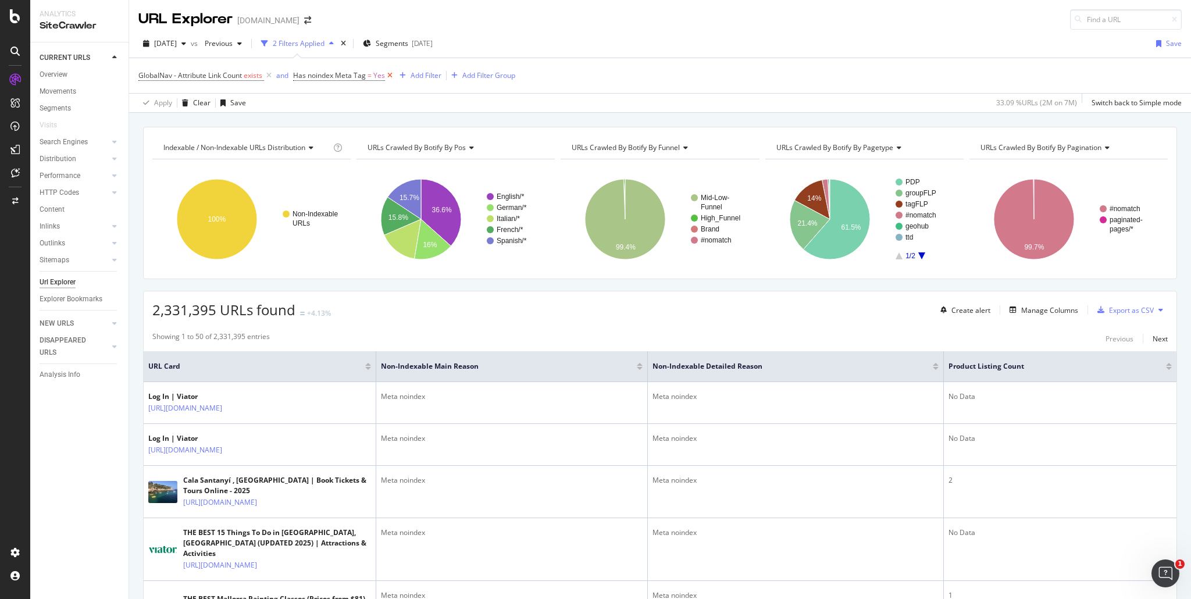
click at [393, 74] on icon at bounding box center [390, 76] width 10 height 12
